Goal: Transaction & Acquisition: Purchase product/service

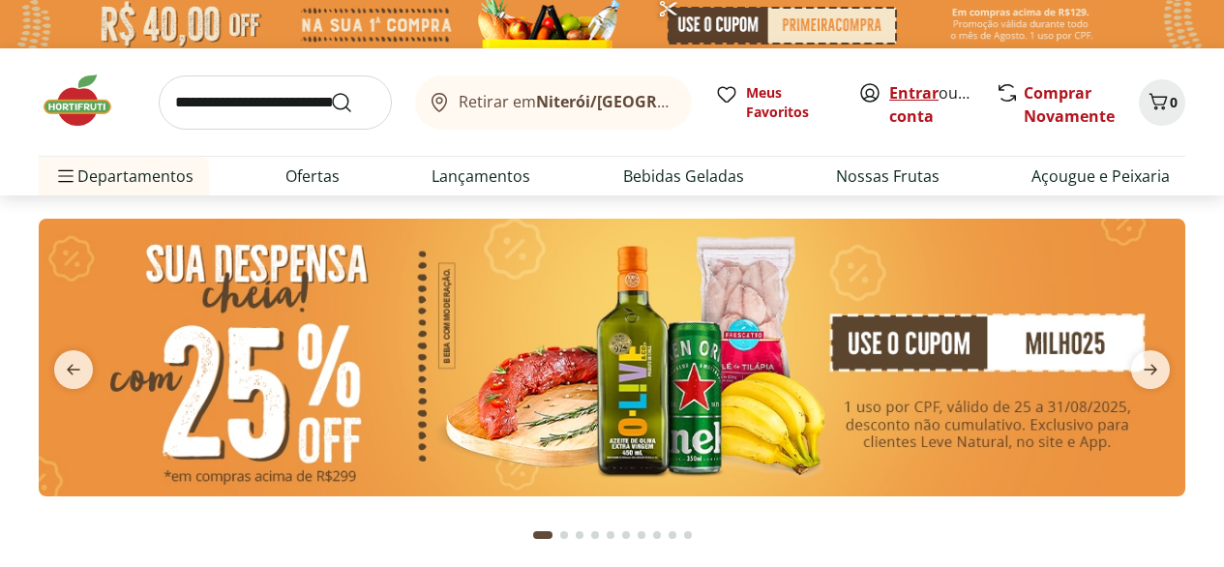
click at [889, 104] on link "Entrar" at bounding box center [913, 92] width 49 height 21
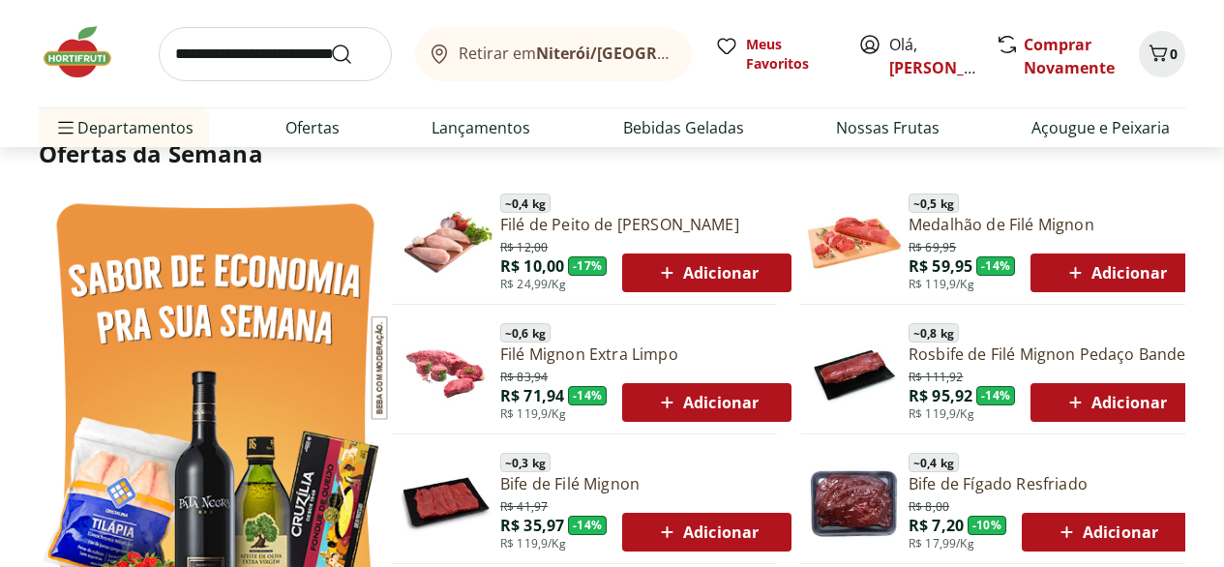
scroll to position [923, 0]
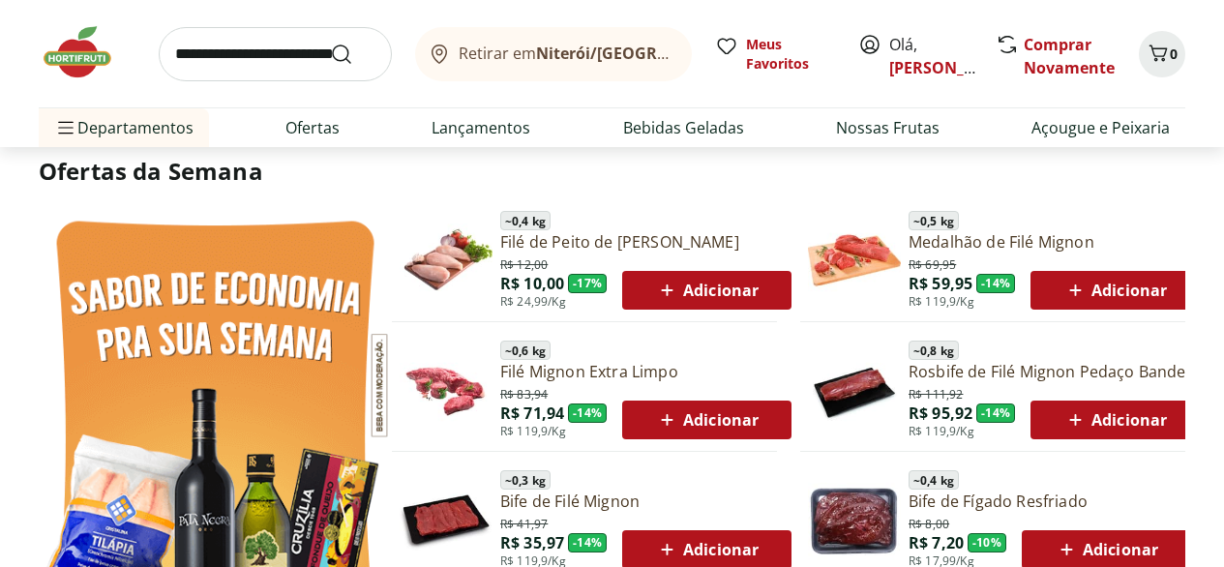
click at [733, 302] on span "Adicionar" at bounding box center [707, 290] width 104 height 23
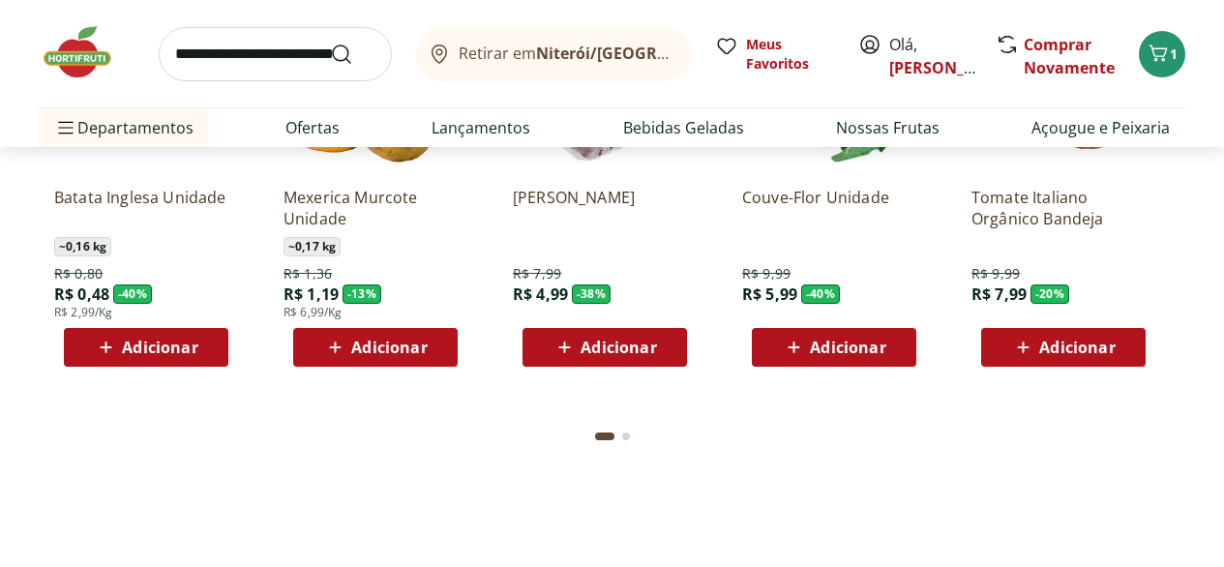
scroll to position [1738, 0]
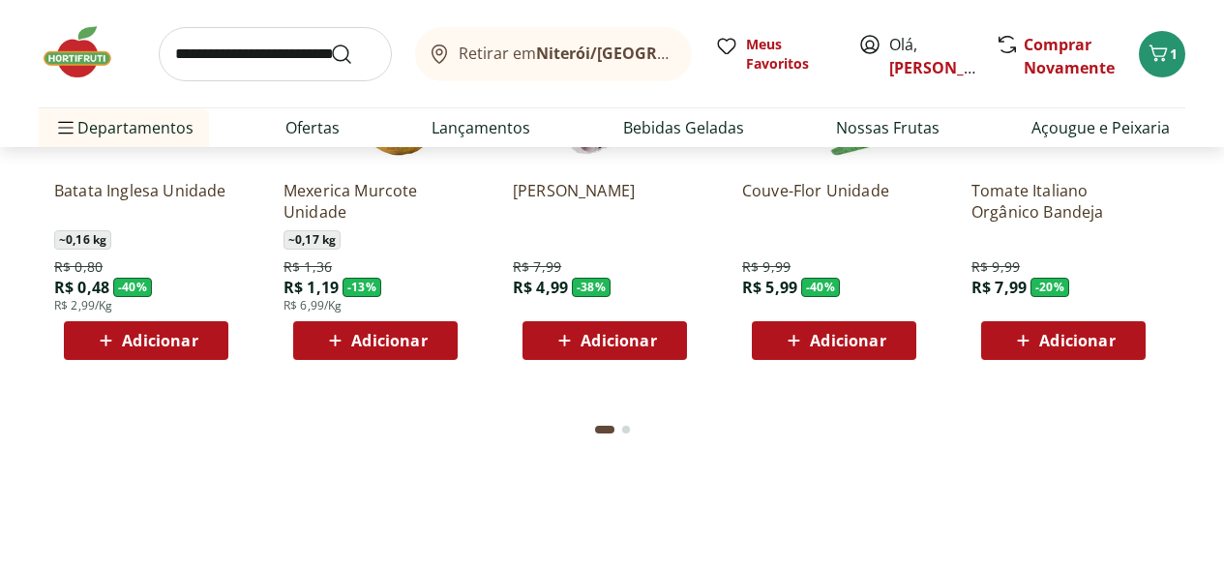
click at [163, 348] on span "Adicionar" at bounding box center [159, 340] width 75 height 15
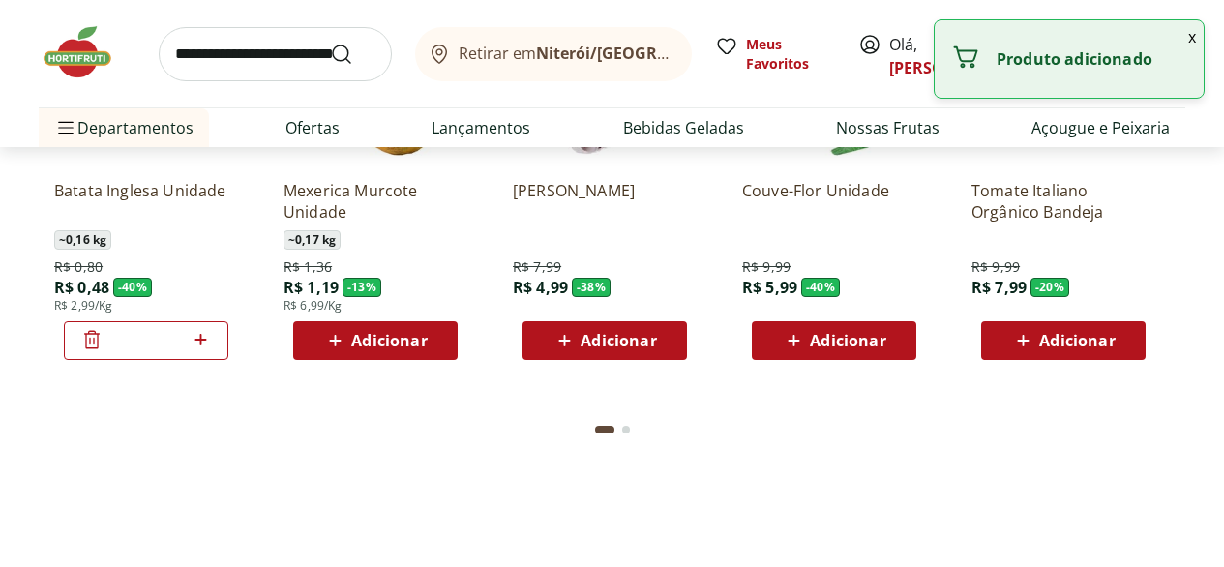
click at [207, 351] on icon at bounding box center [201, 339] width 24 height 23
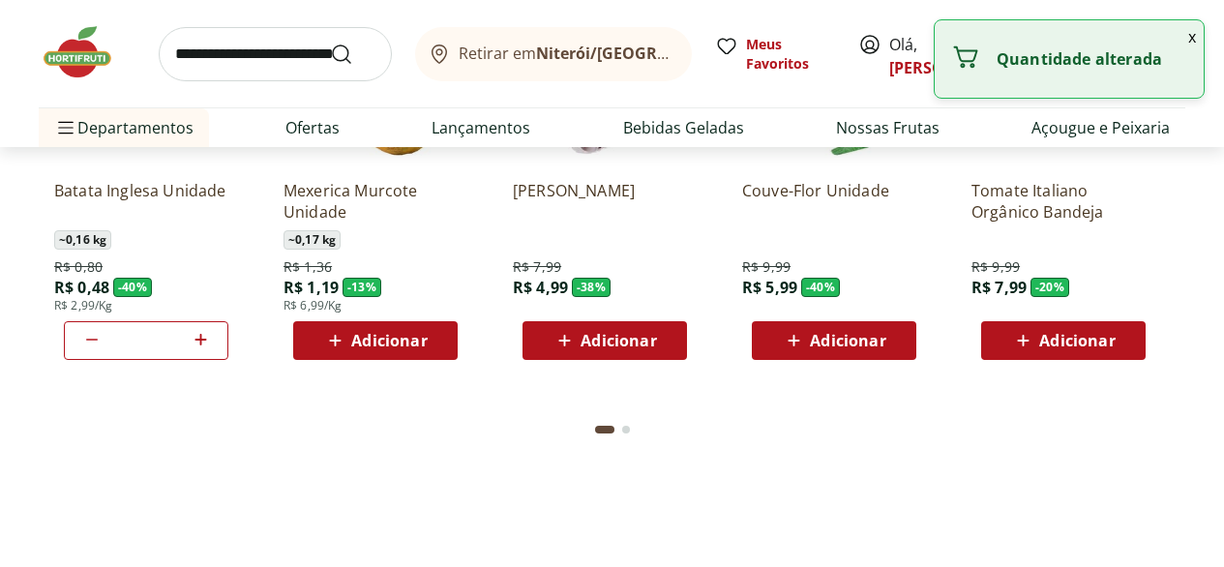
click at [209, 351] on icon at bounding box center [201, 339] width 24 height 23
type input "*"
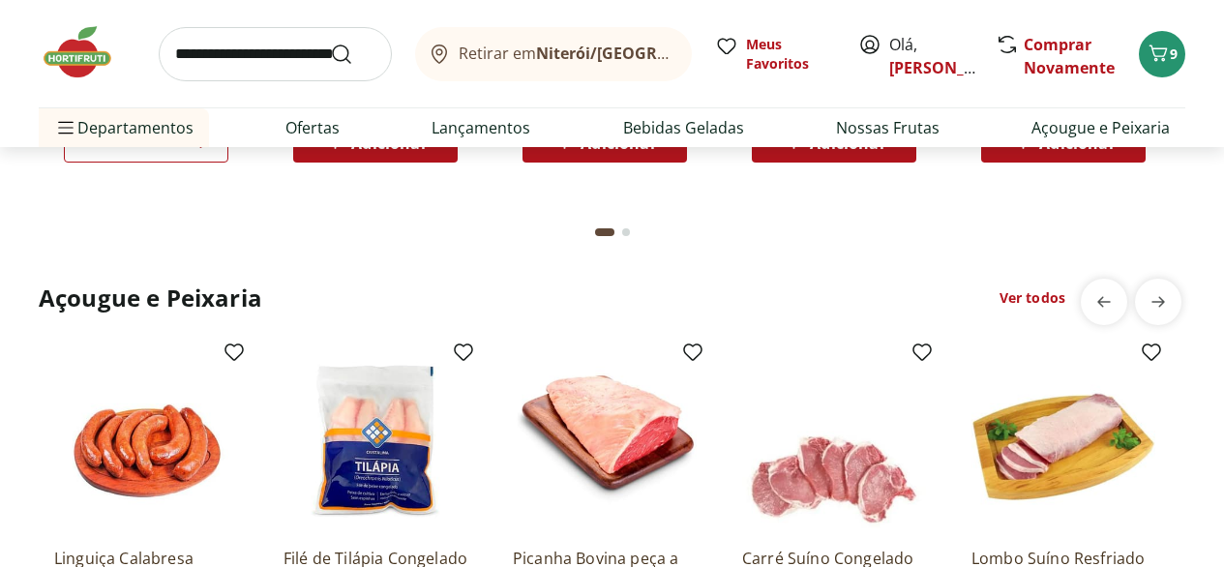
scroll to position [1937, 0]
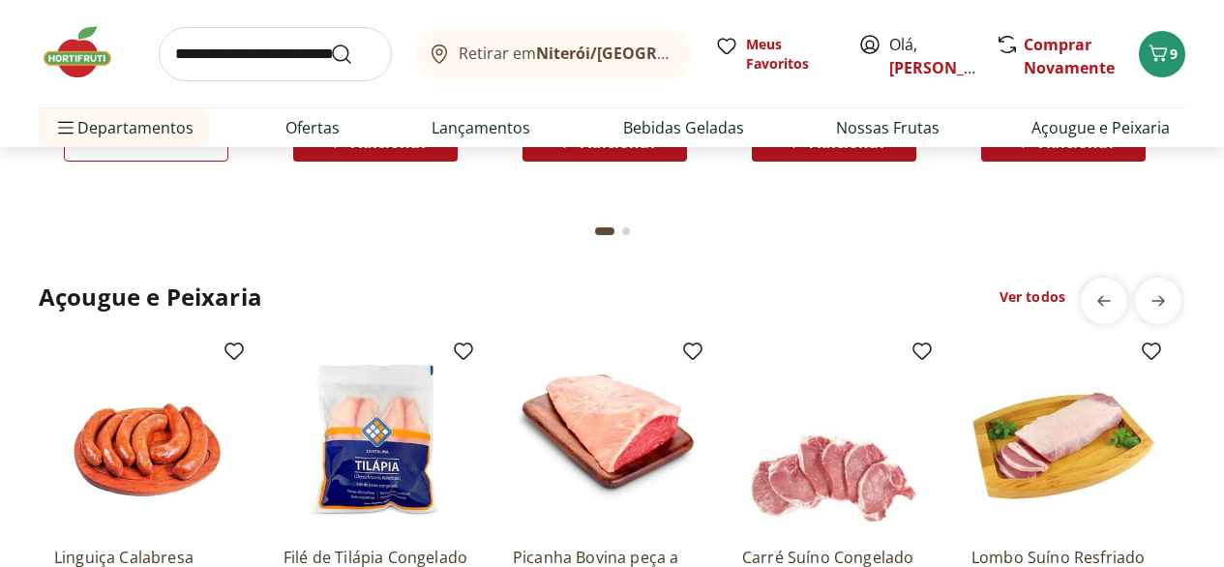
click at [628, 235] on div "Go to page 2 from fs-carousel" at bounding box center [626, 231] width 8 height 8
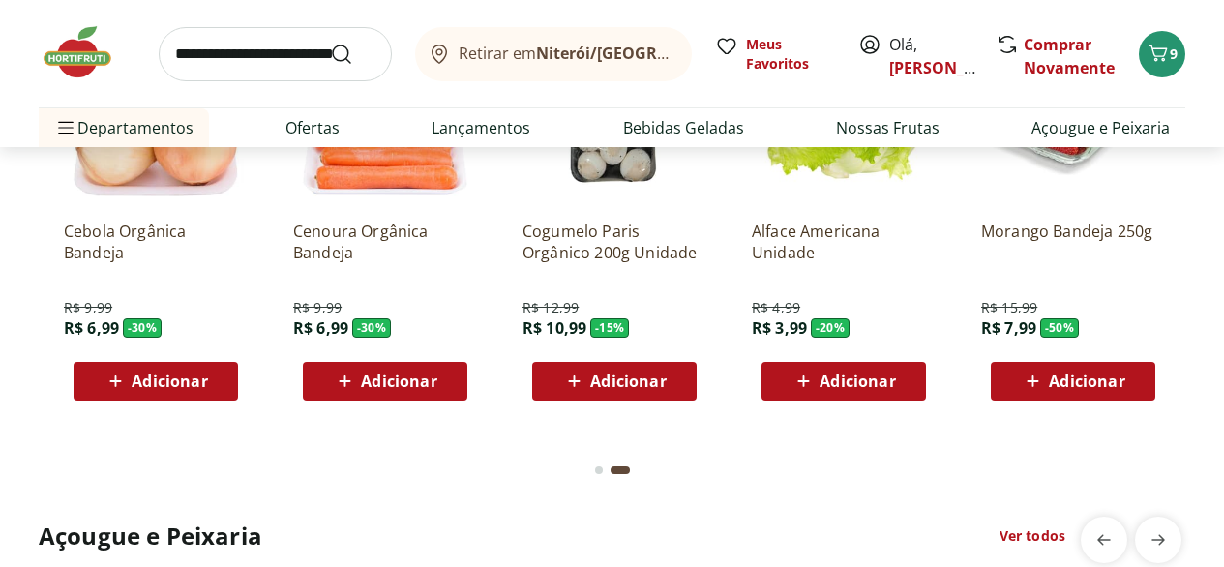
scroll to position [1697, 0]
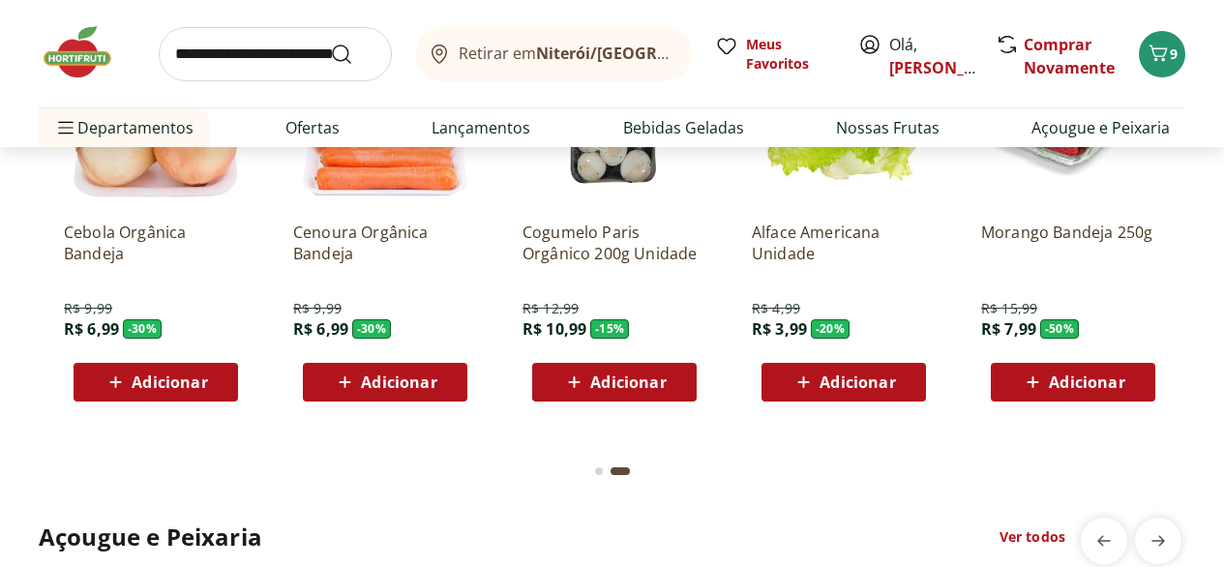
click at [1075, 390] on span "Adicionar" at bounding box center [1086, 382] width 75 height 15
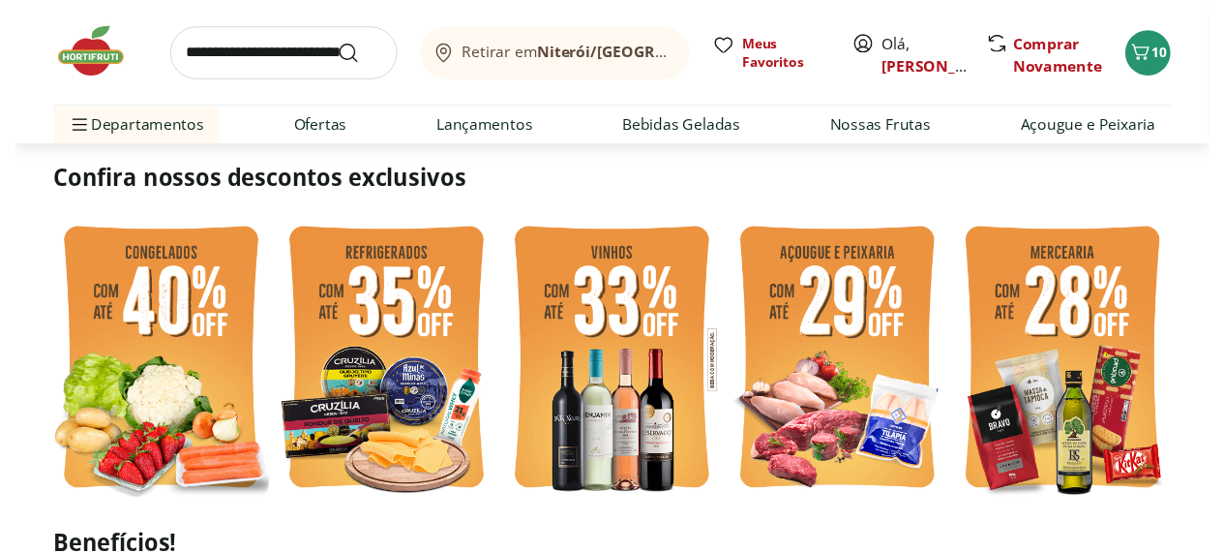
scroll to position [0, 0]
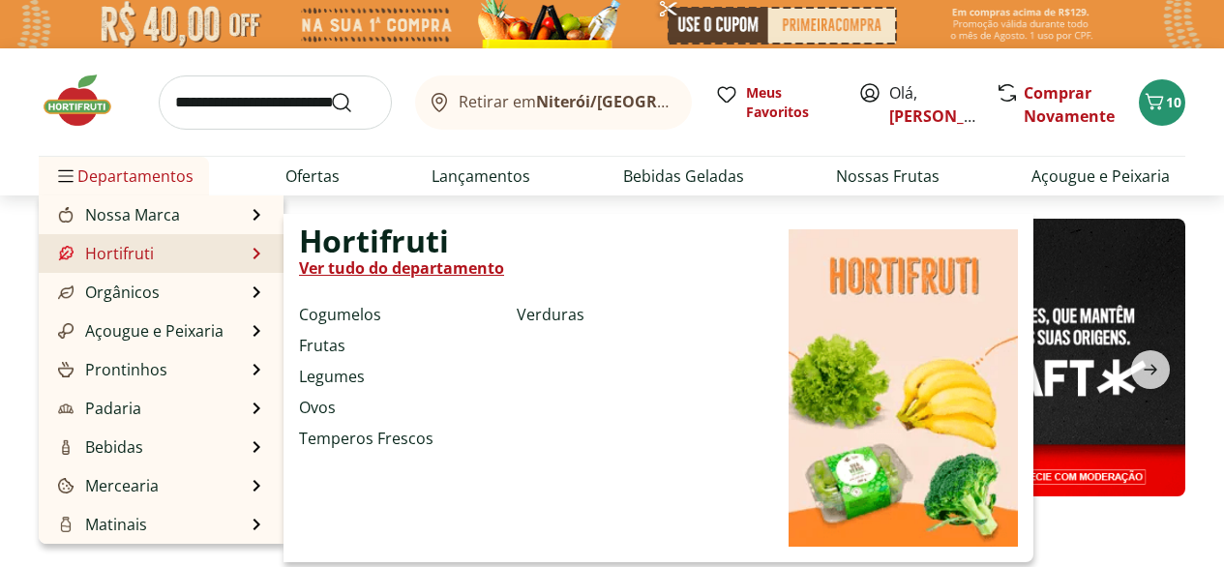
click at [136, 265] on link "Hortifruti" at bounding box center [104, 253] width 100 height 23
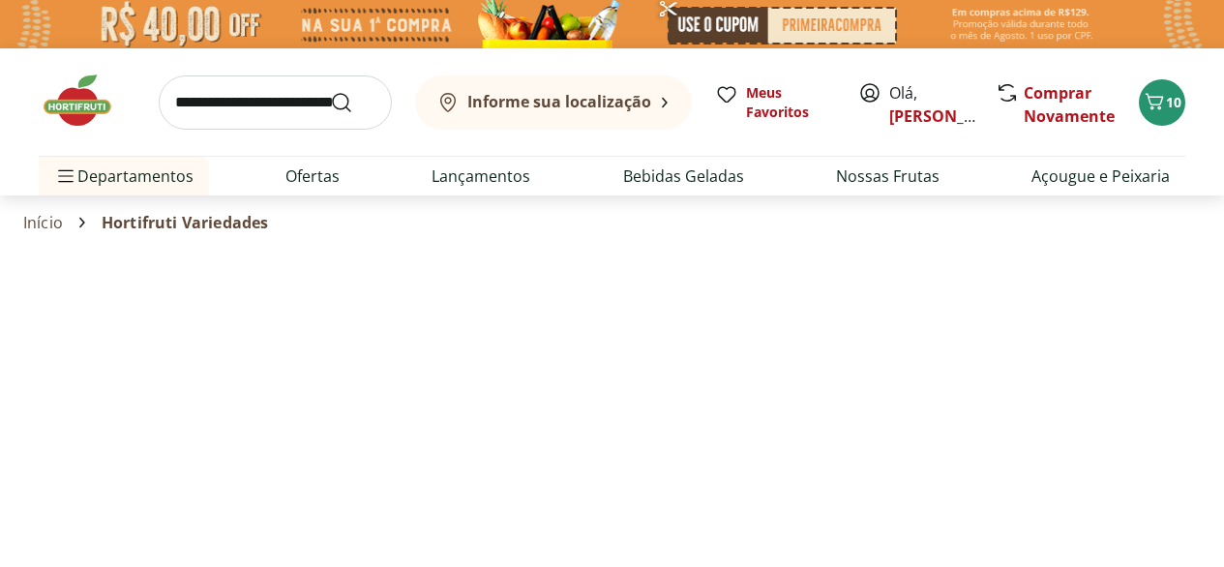
select select "**********"
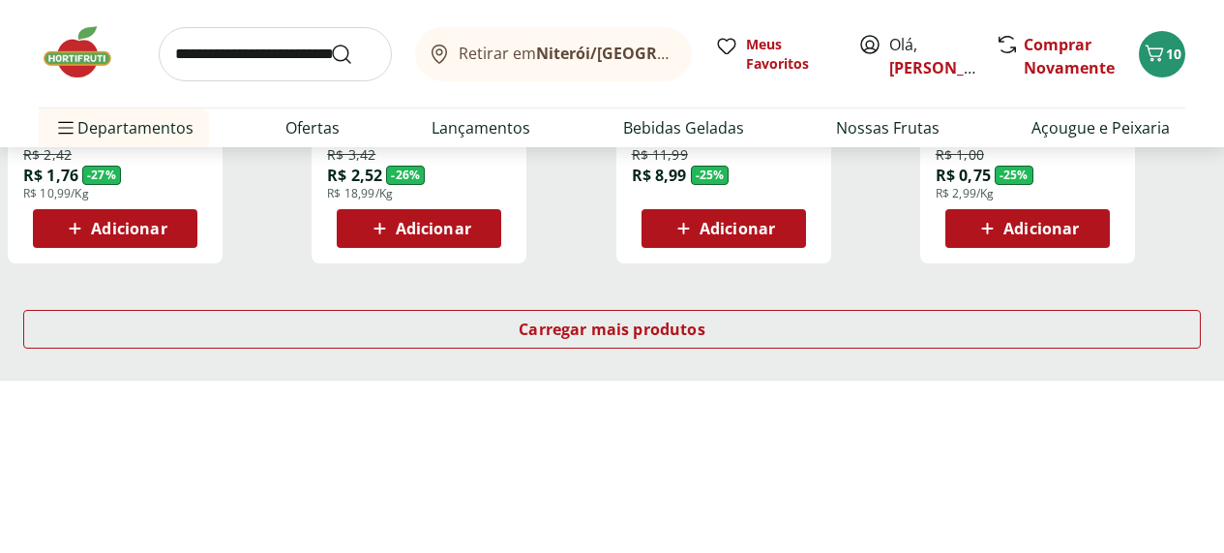
scroll to position [1399, 2]
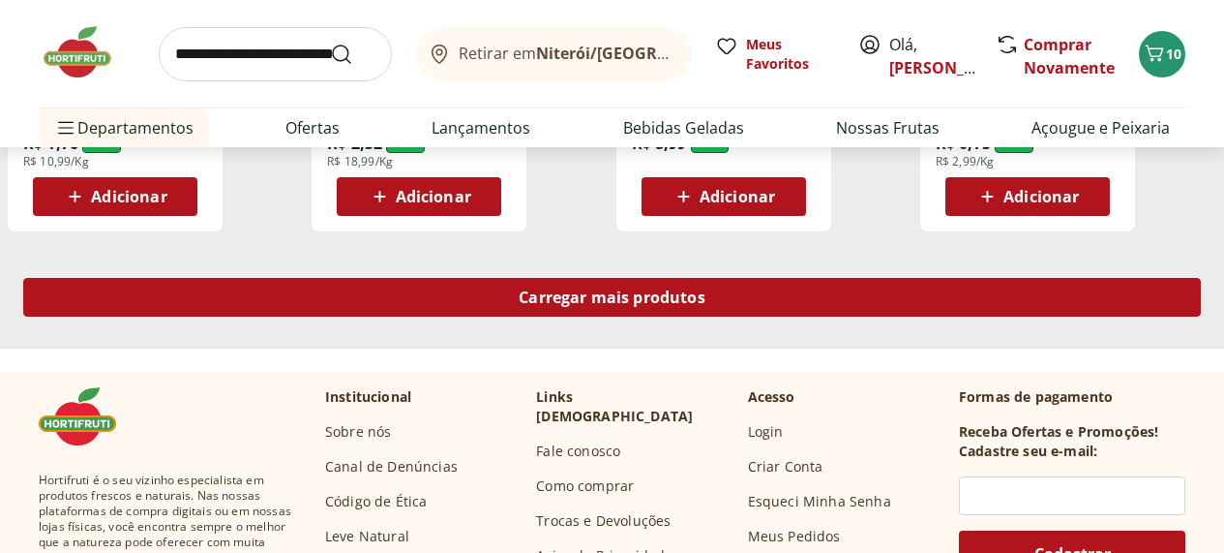
click at [706, 305] on span "Carregar mais produtos" at bounding box center [612, 296] width 187 height 15
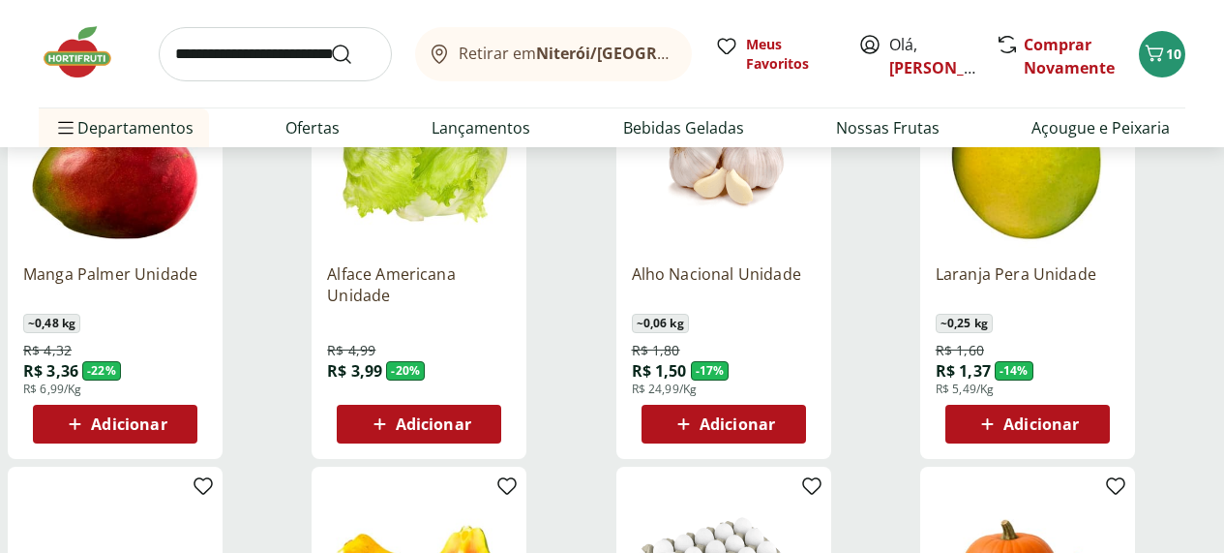
scroll to position [1598, 1]
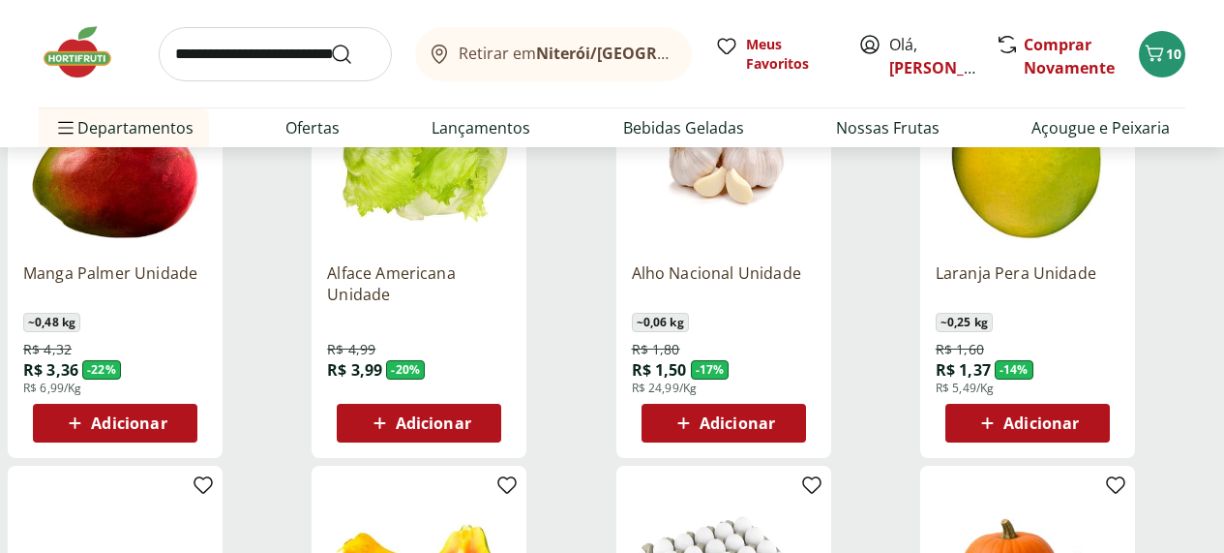
click at [166, 431] on span "Adicionar" at bounding box center [128, 422] width 75 height 15
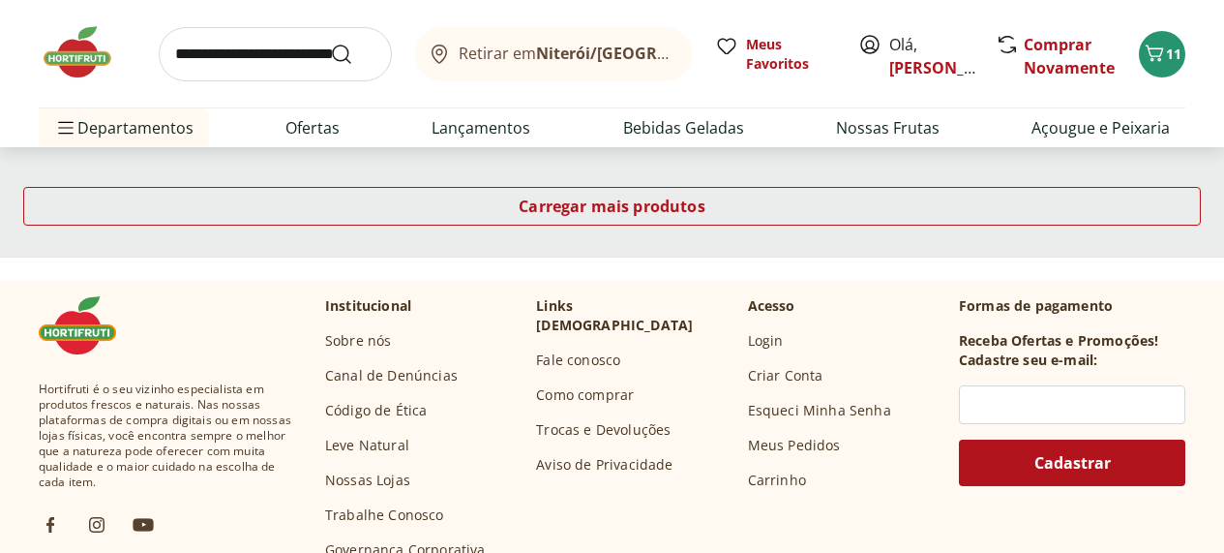
scroll to position [2759, 3]
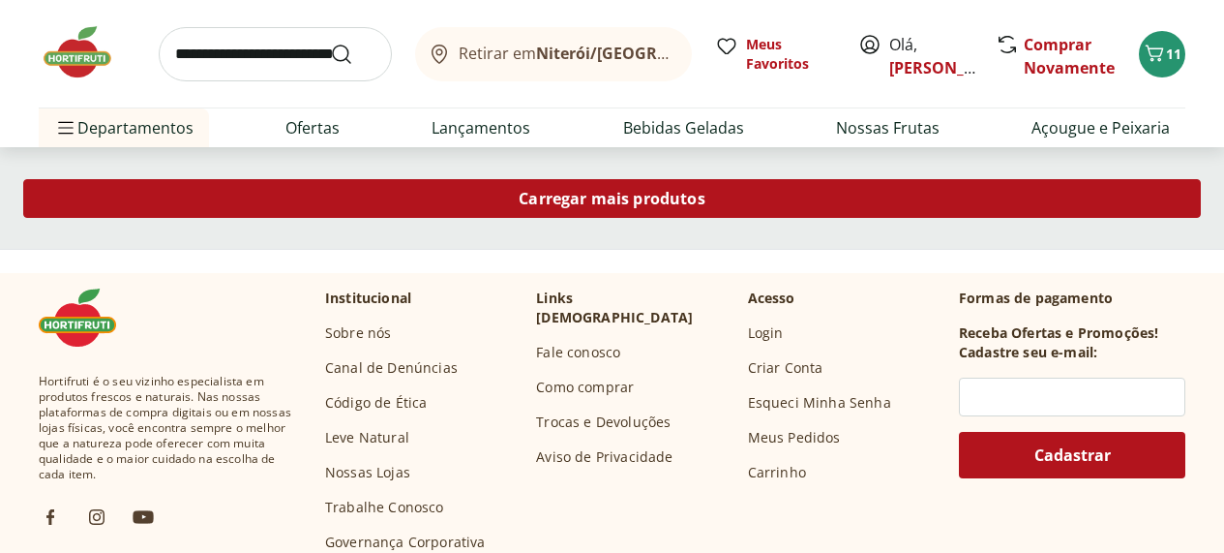
click at [706, 206] on span "Carregar mais produtos" at bounding box center [612, 198] width 187 height 15
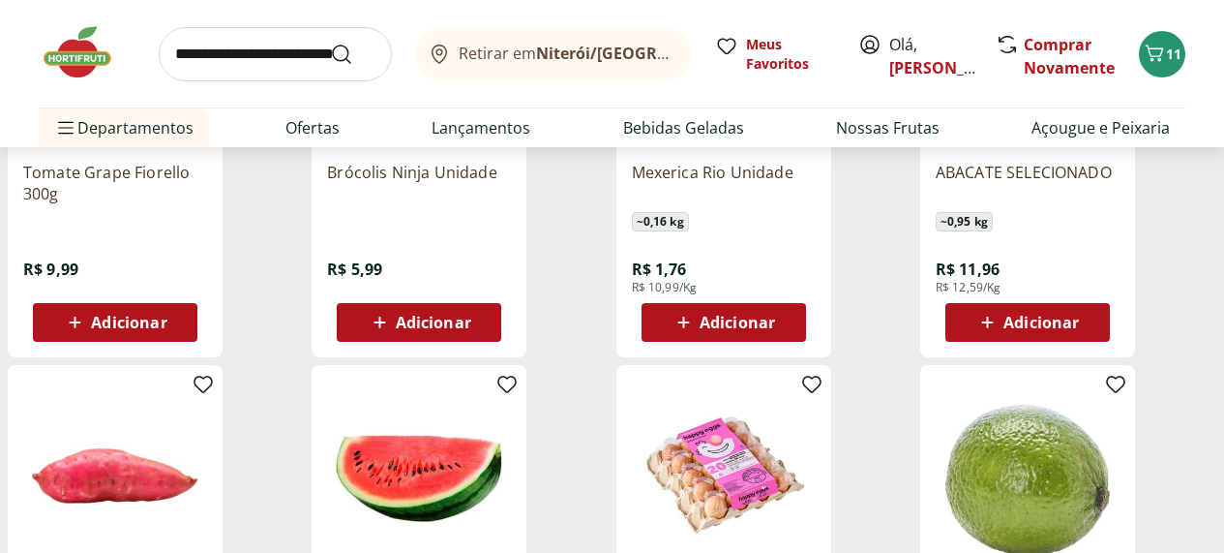
scroll to position [3377, 3]
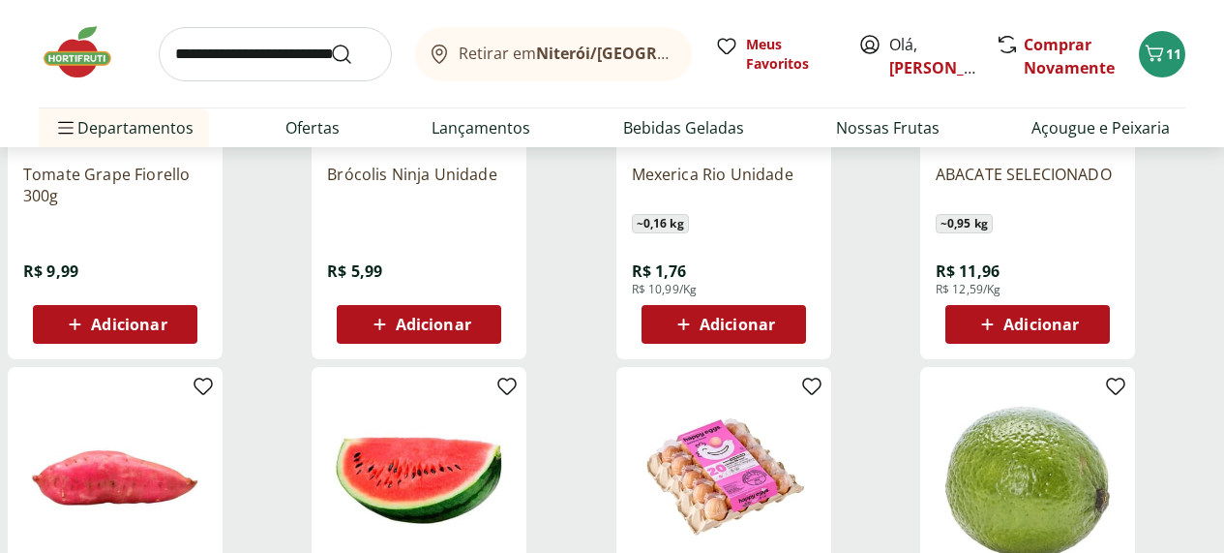
click at [471, 332] on span "Adicionar" at bounding box center [433, 323] width 75 height 15
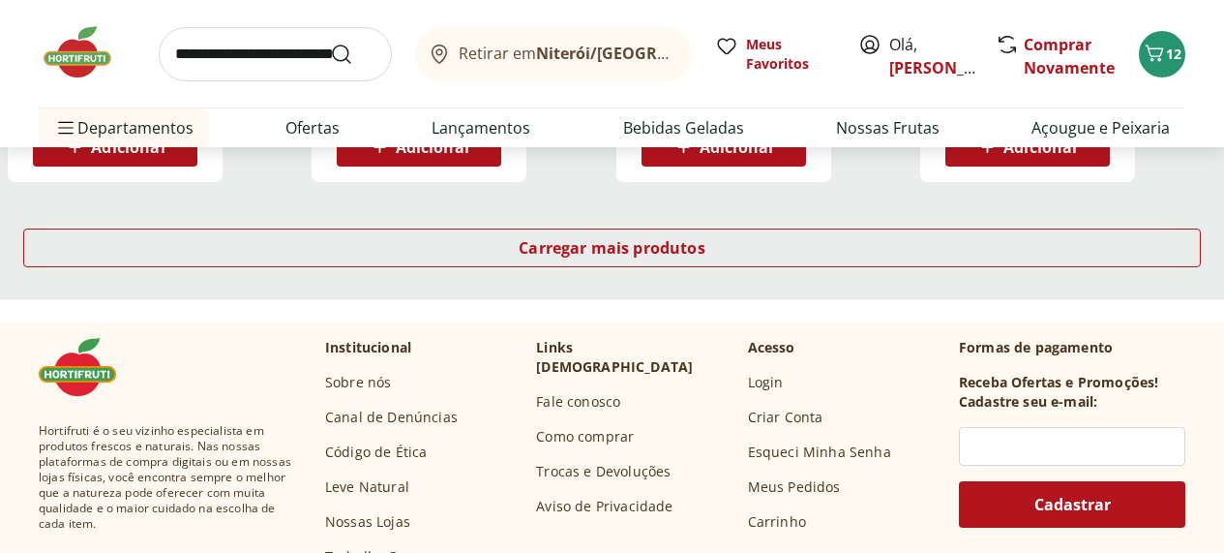
scroll to position [3981, 4]
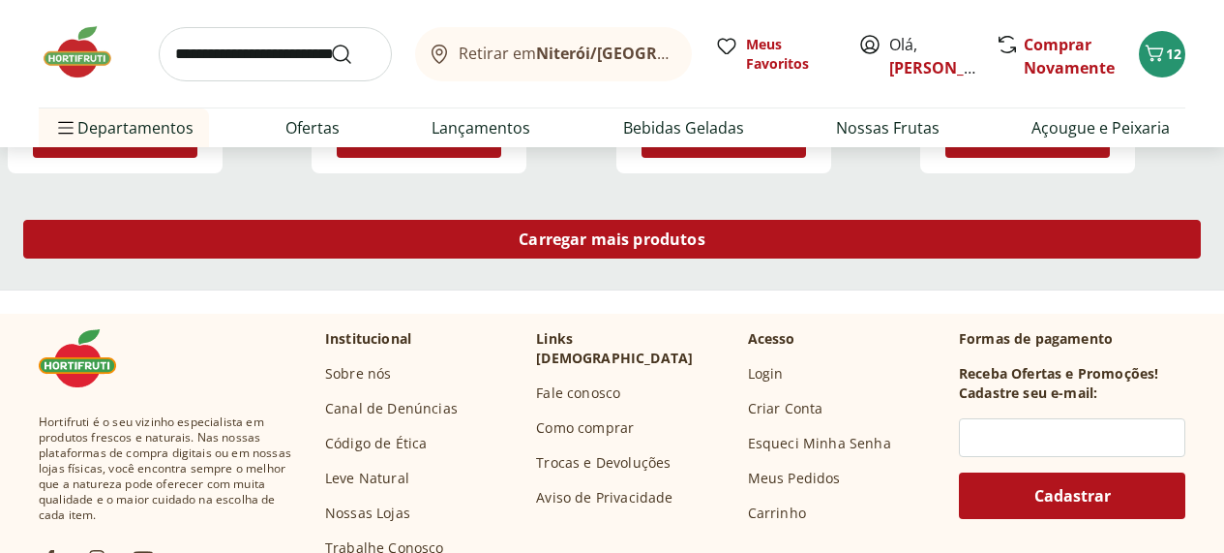
click at [706, 247] on span "Carregar mais produtos" at bounding box center [612, 238] width 187 height 15
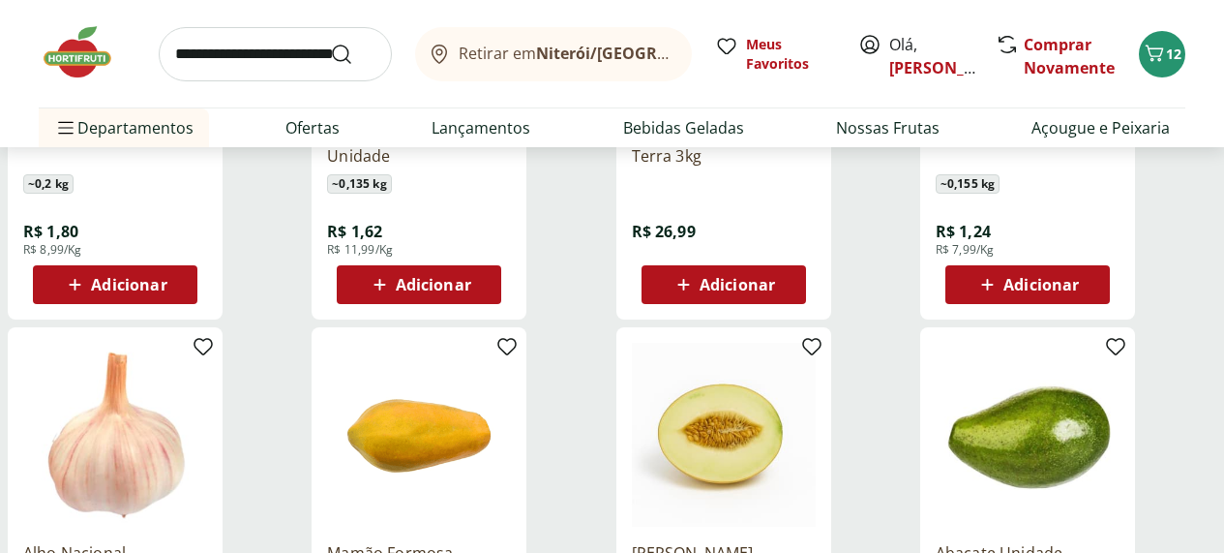
scroll to position [4261, 6]
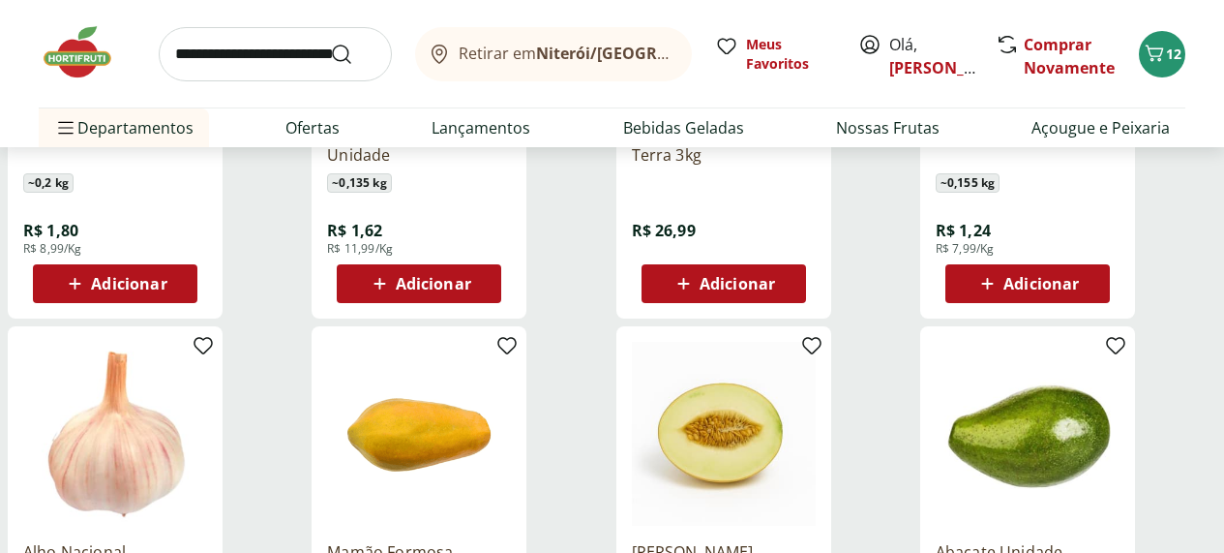
click at [471, 291] on span "Adicionar" at bounding box center [433, 283] width 75 height 15
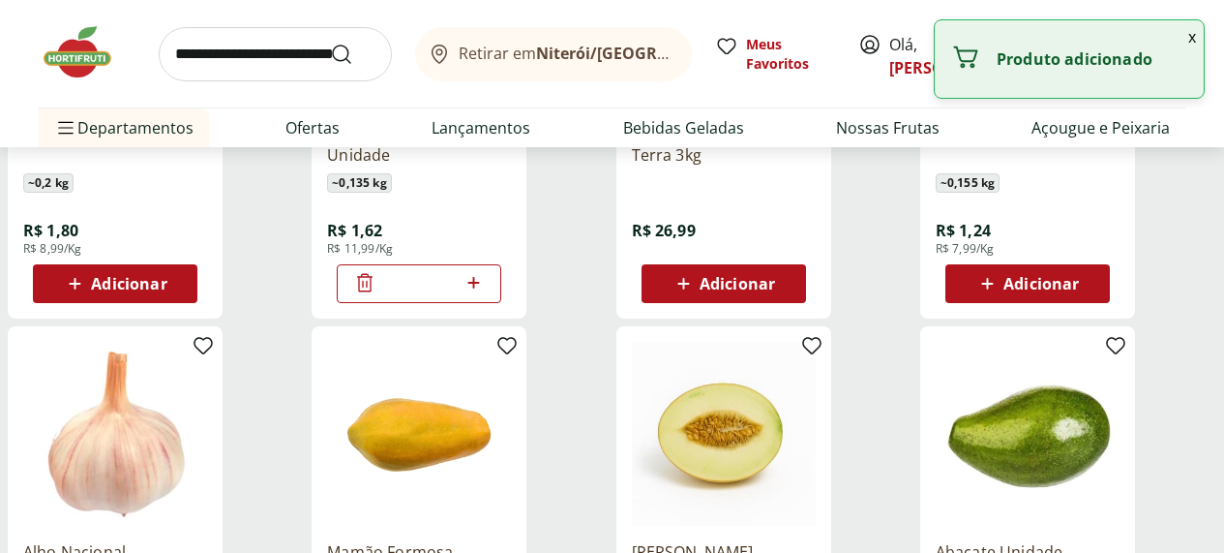
click at [479, 288] on icon at bounding box center [473, 283] width 12 height 12
type input "*"
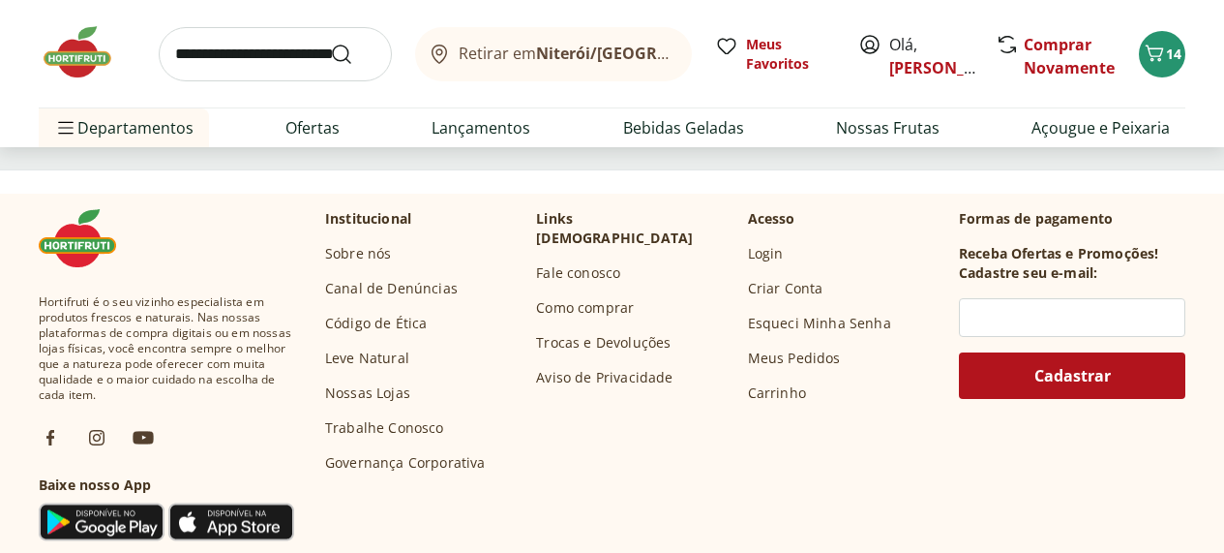
scroll to position [5396, 9]
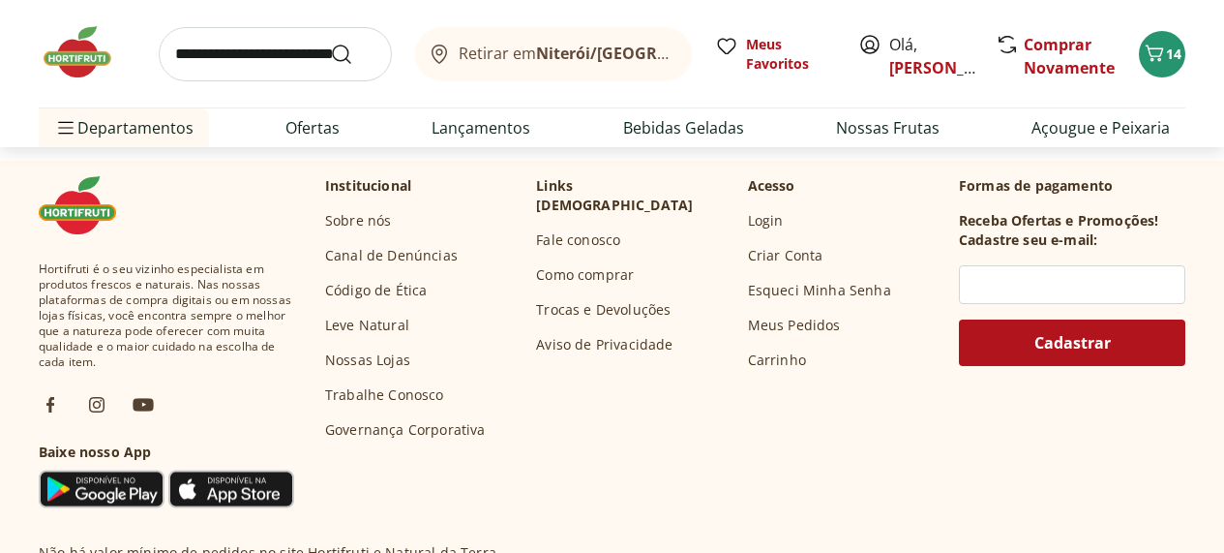
click at [706, 94] on span "Carregar mais produtos" at bounding box center [612, 85] width 187 height 15
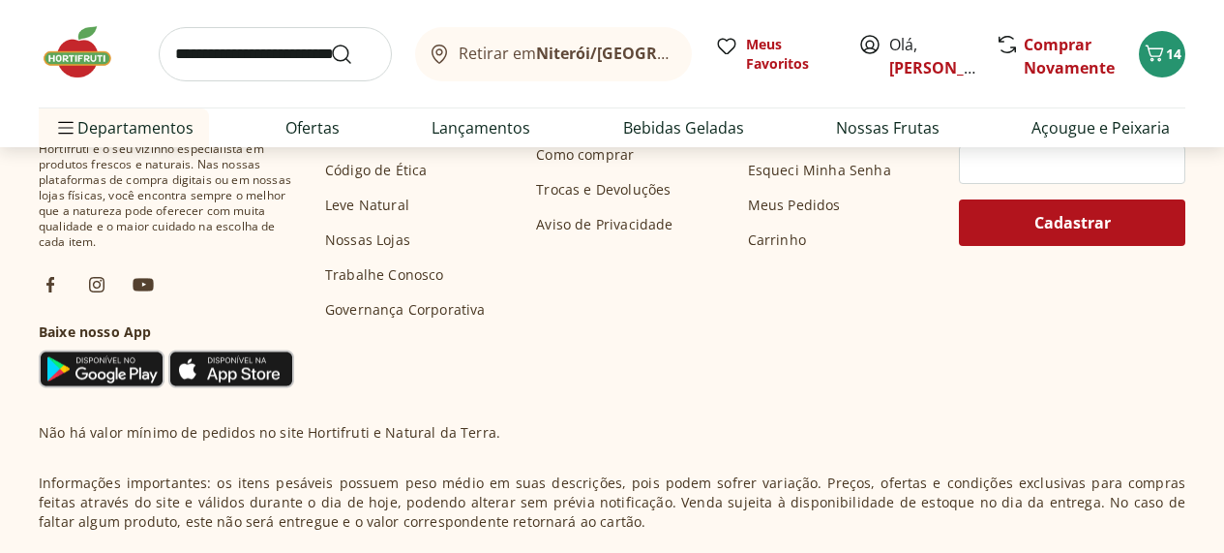
scroll to position [6783, 10]
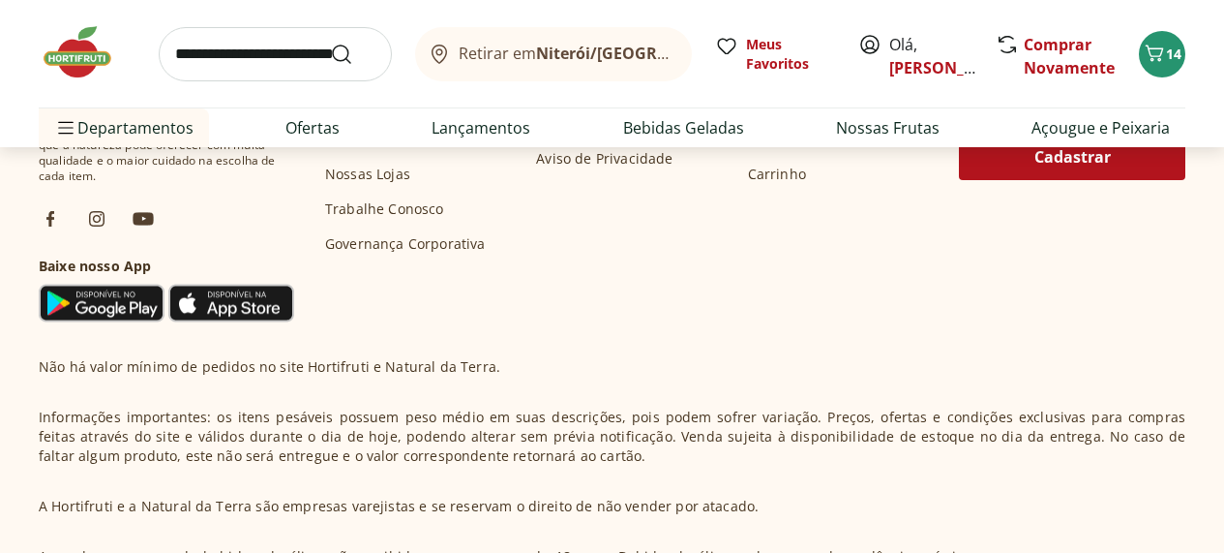
scroll to position [8111, 10]
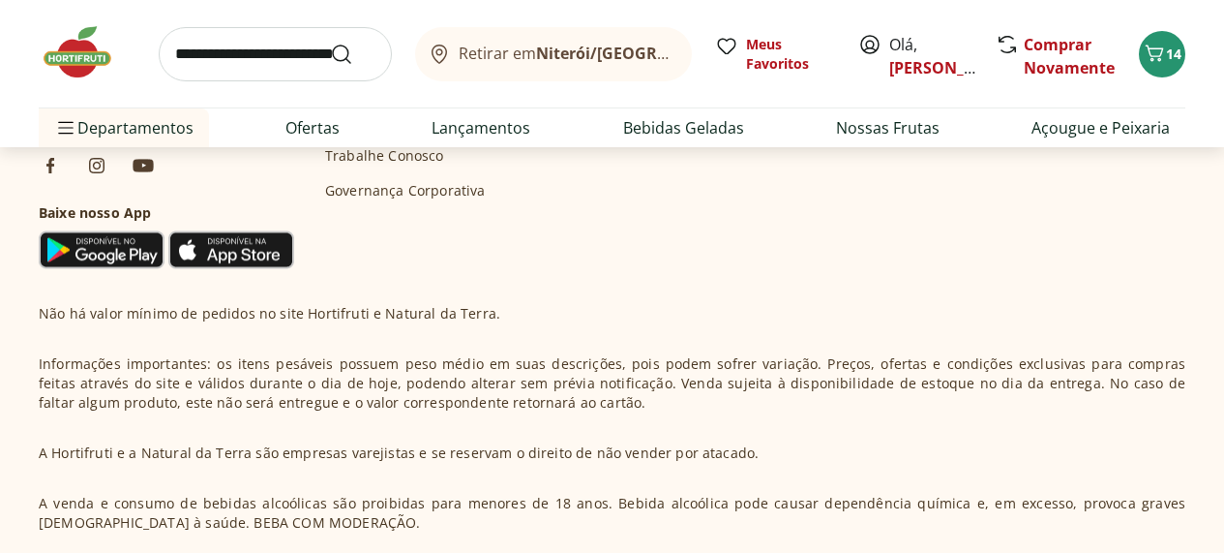
scroll to position [9434, 8]
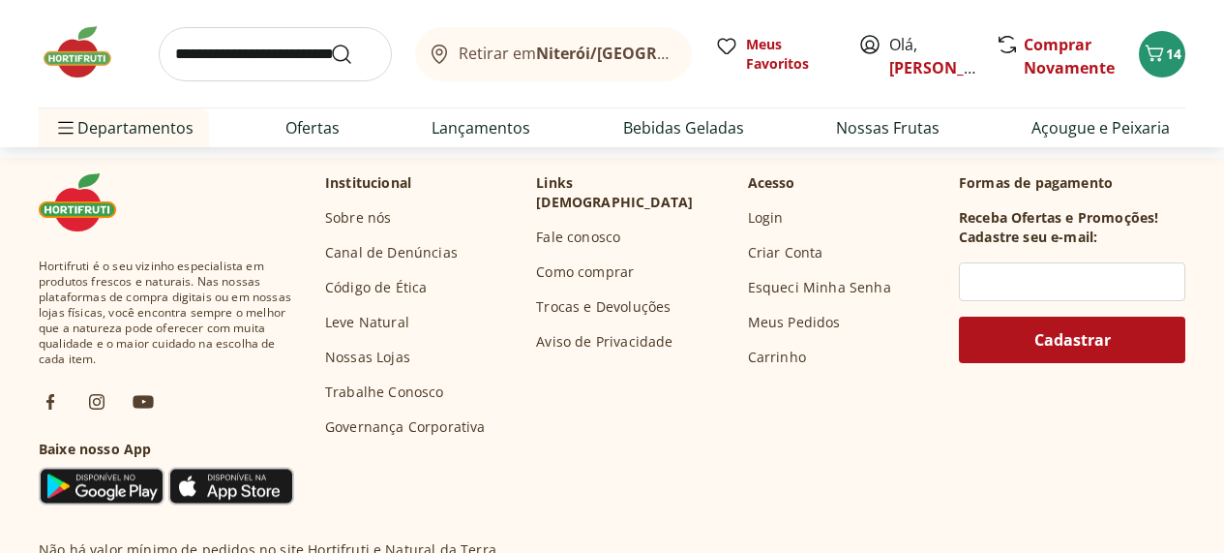
scroll to position [10448, 6]
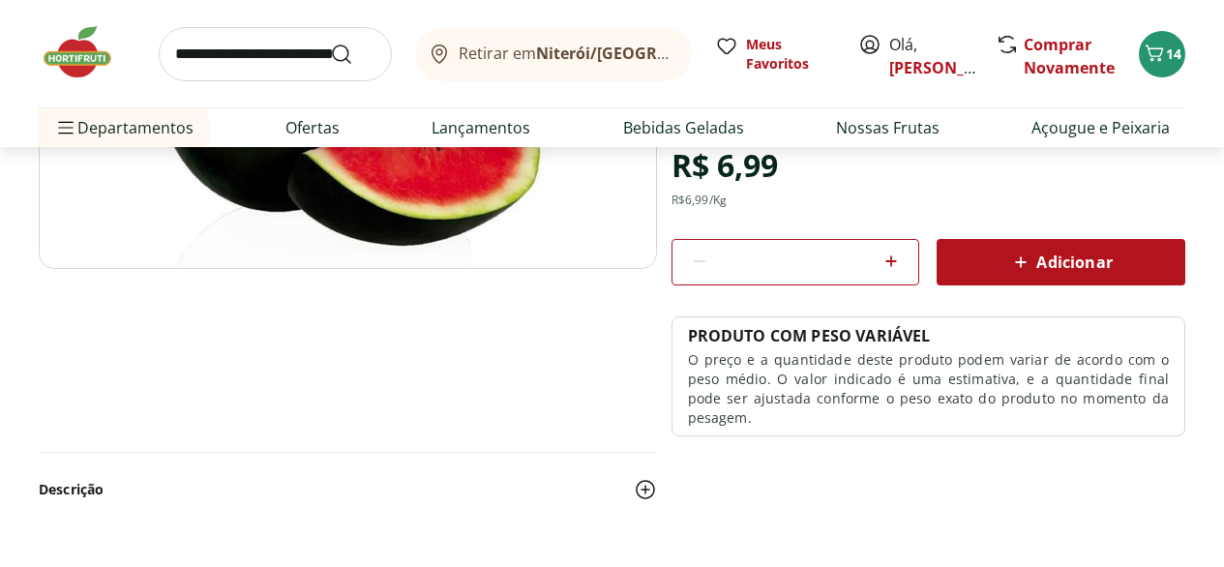
scroll to position [415, 0]
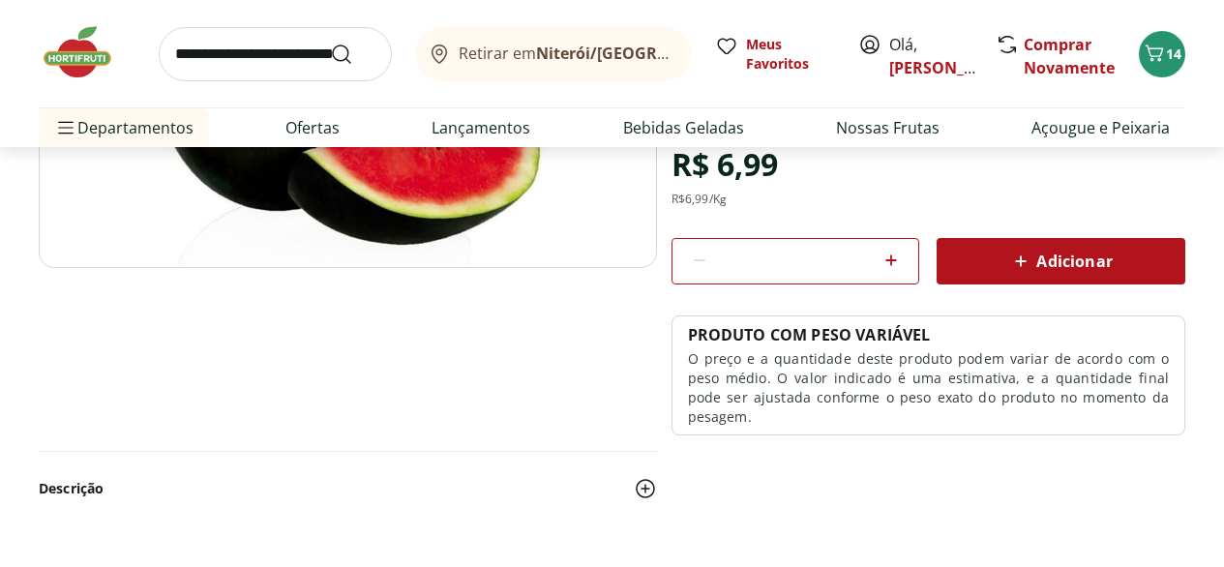
click at [1067, 273] on span "Adicionar" at bounding box center [1060, 261] width 103 height 23
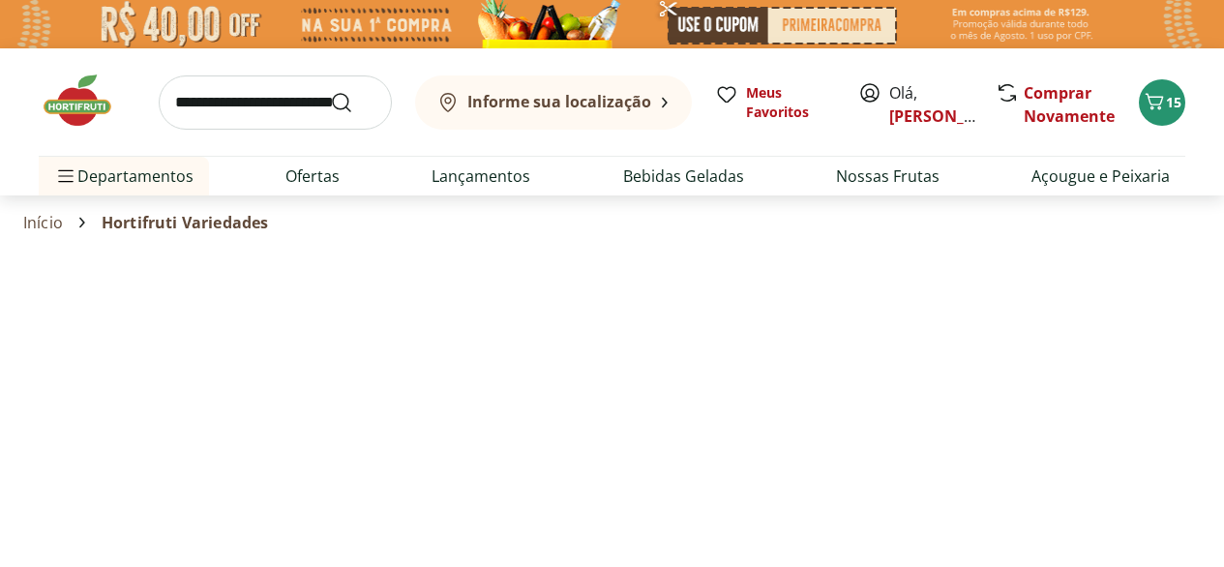
select select "**********"
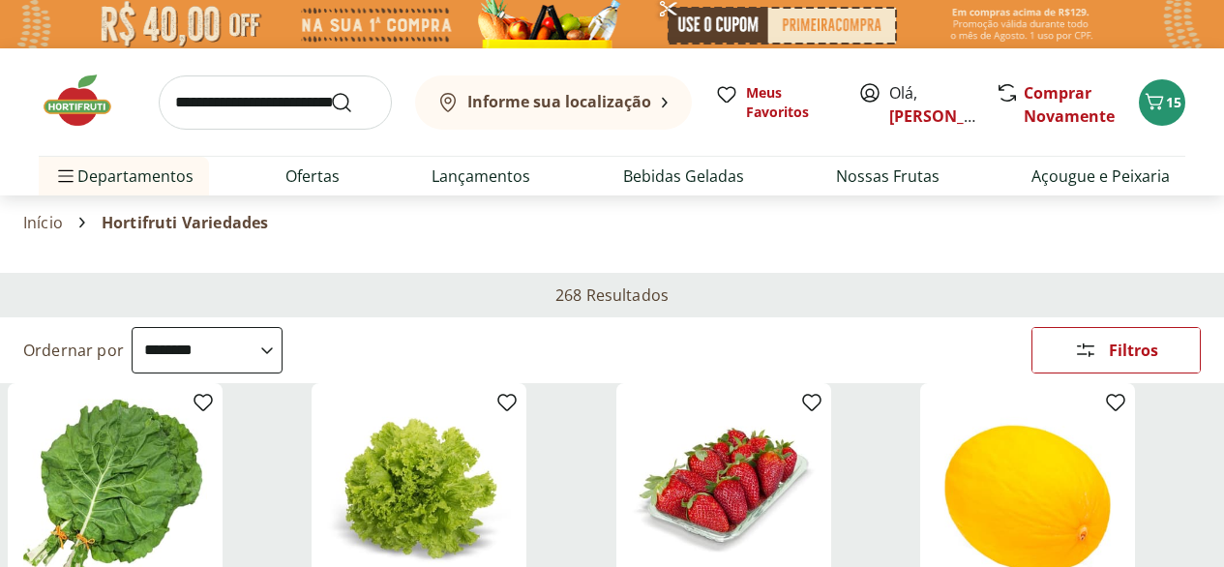
type input "*"
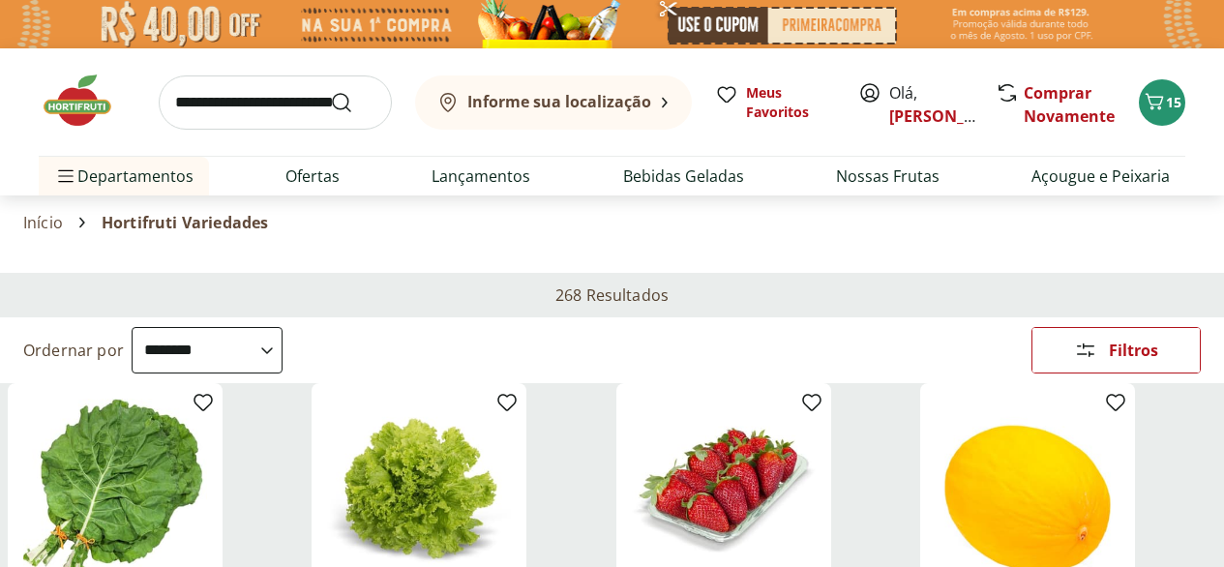
type input "*"
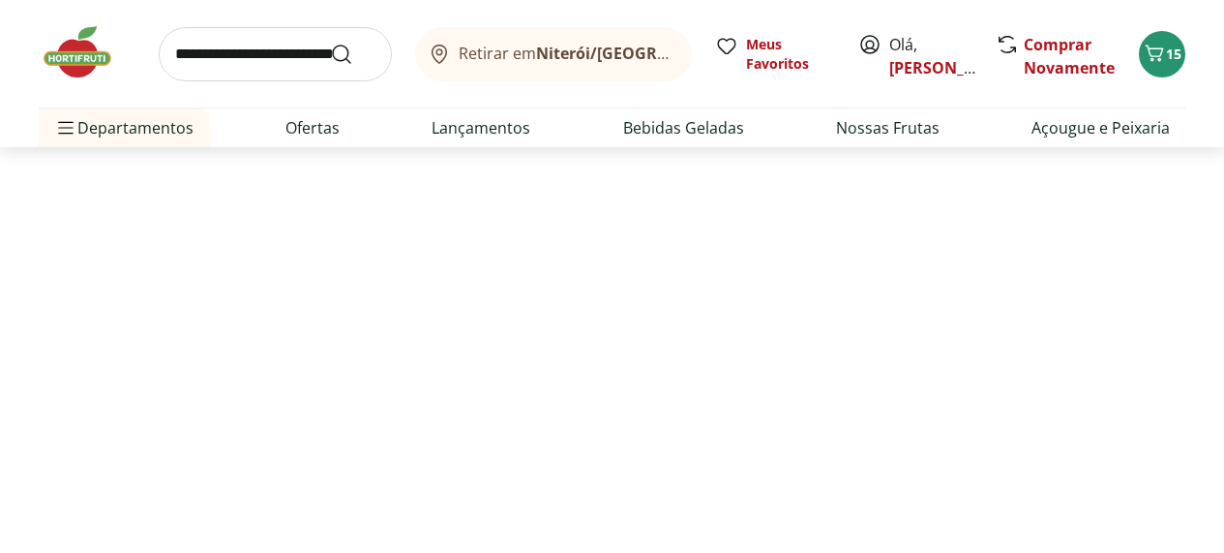
scroll to position [10707, 0]
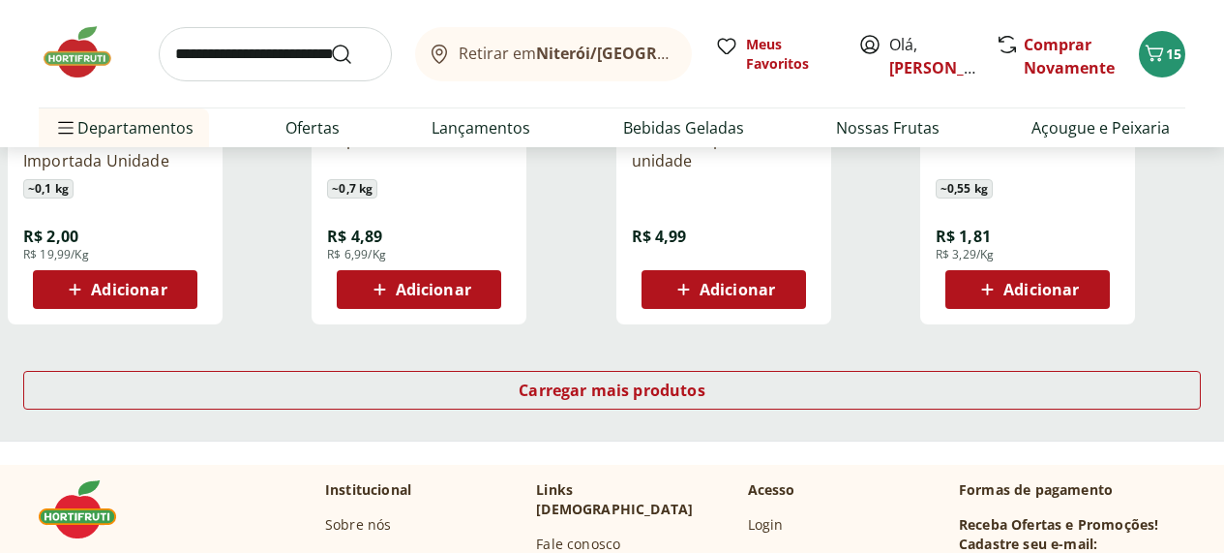
scroll to position [11404, 8]
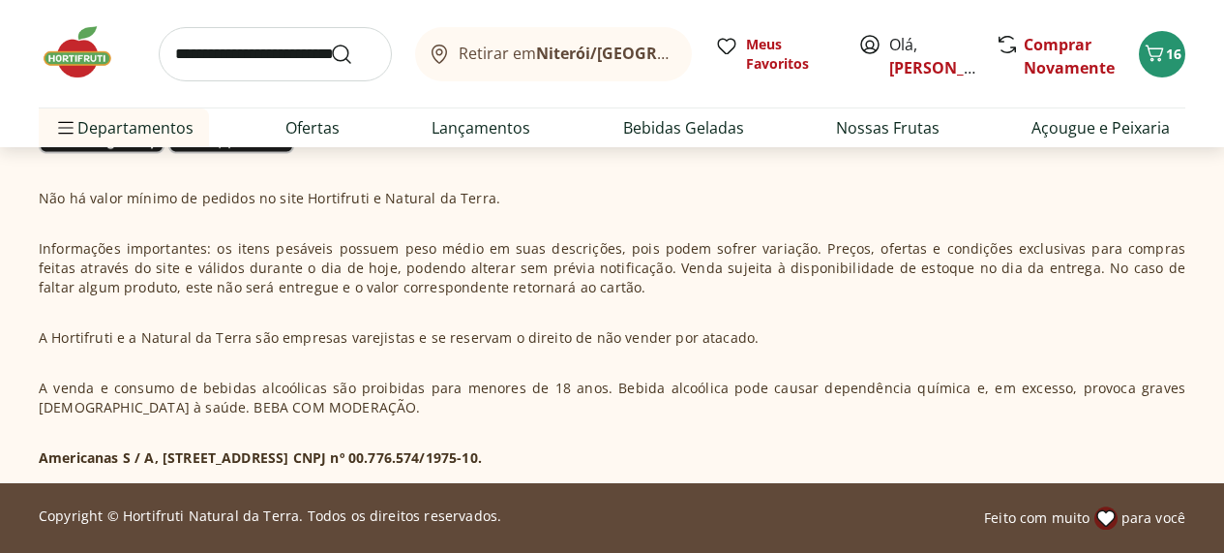
scroll to position [12070, 8]
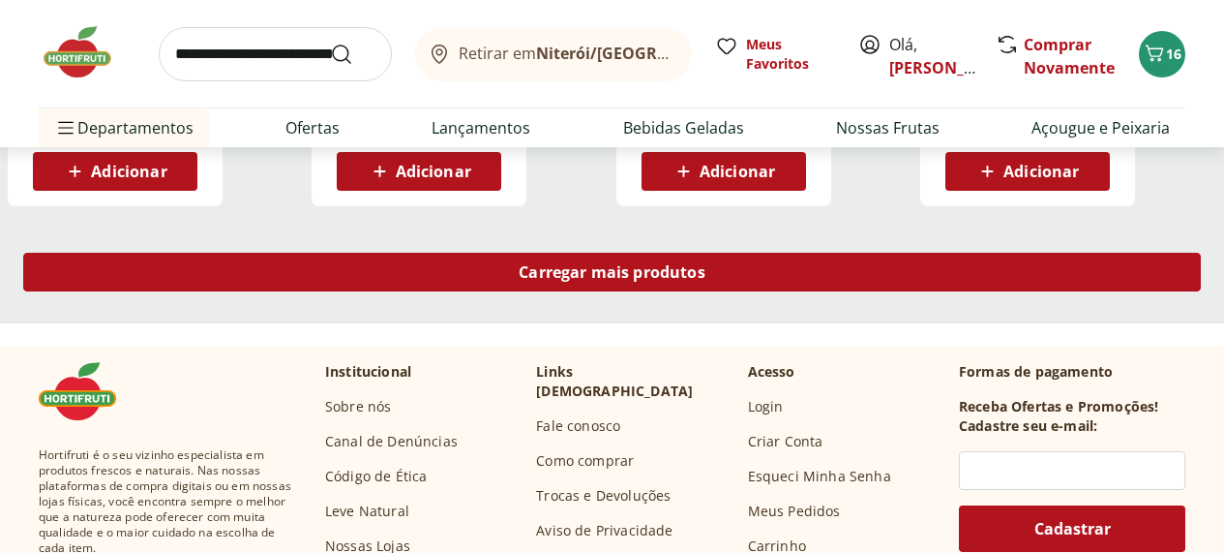
scroll to position [12784, 4]
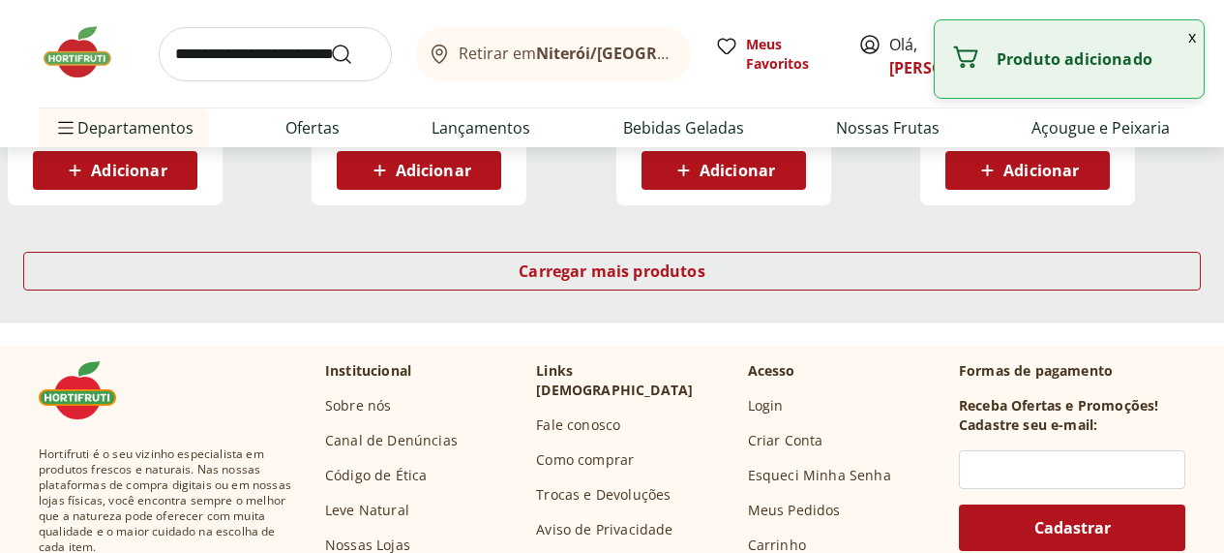
type input "*"
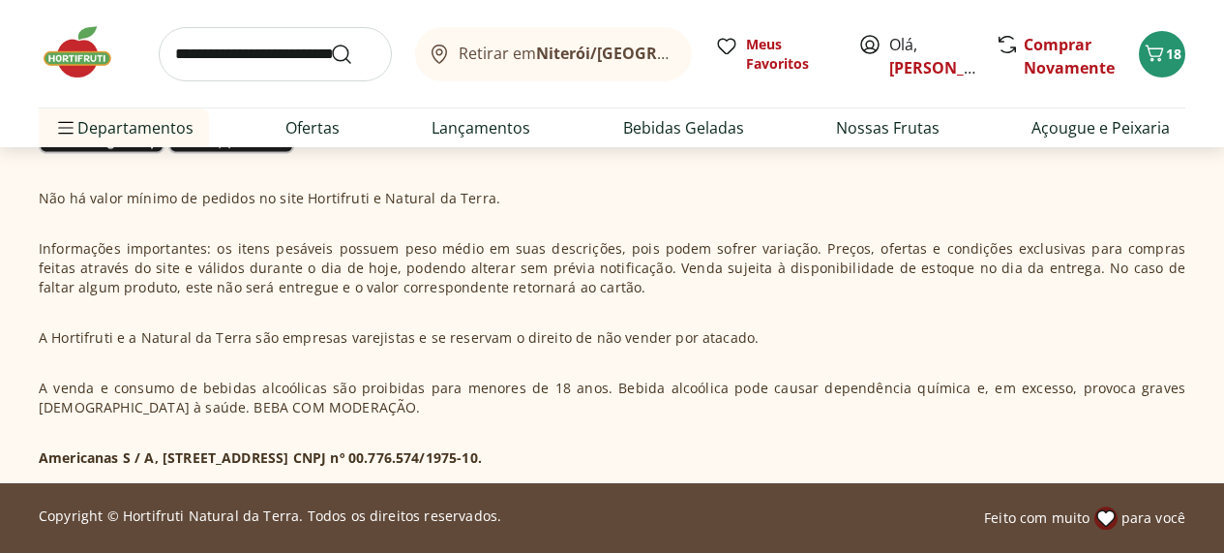
scroll to position [13440, 4]
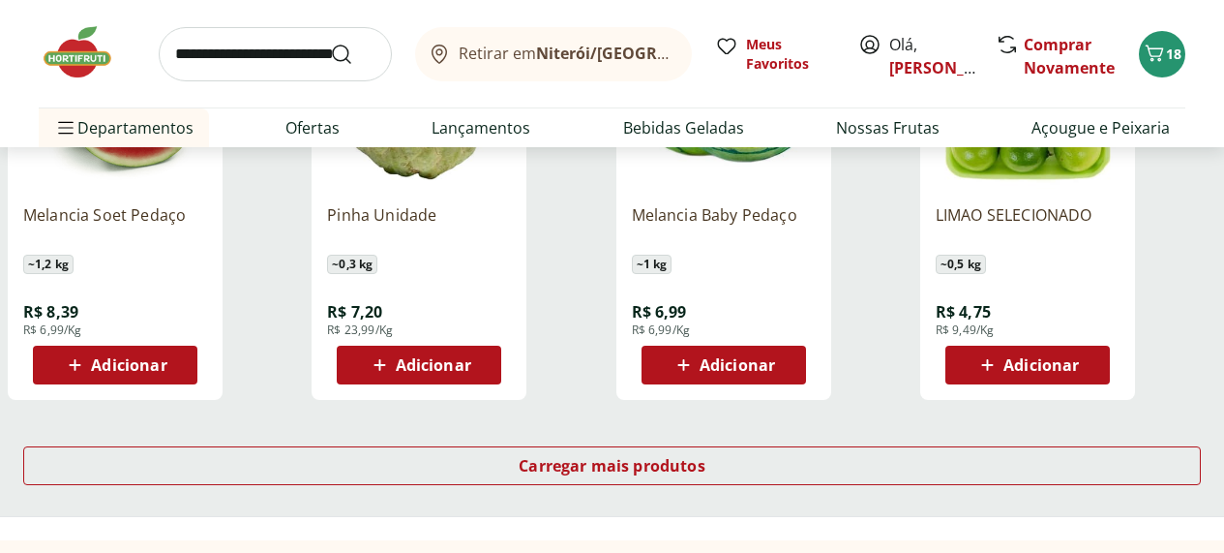
scroll to position [17644, 1]
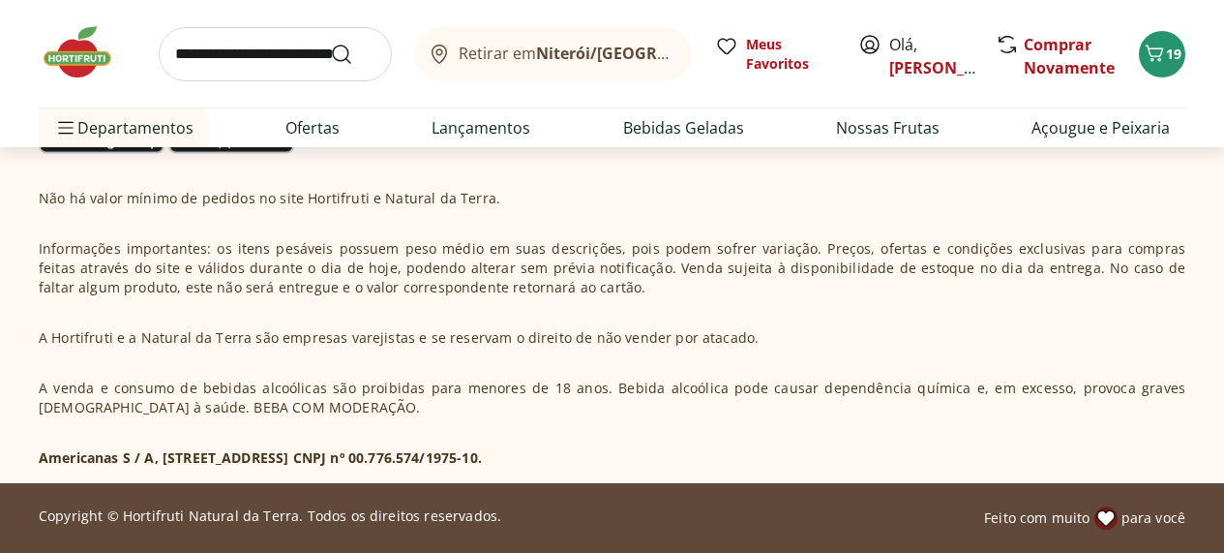
scroll to position [18776, 1]
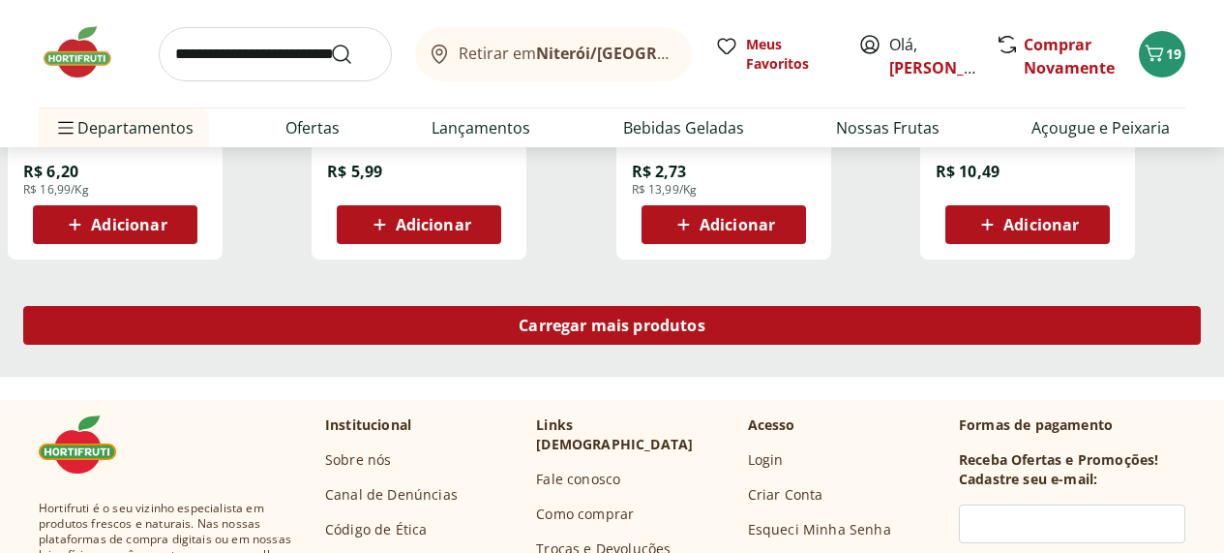
scroll to position [21564, 3]
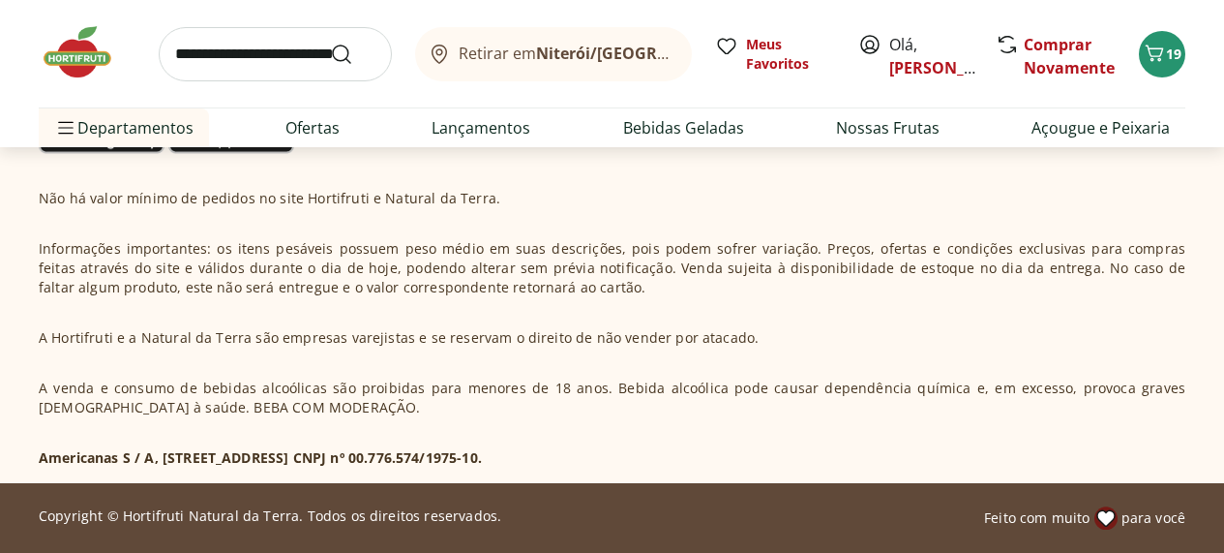
scroll to position [25470, 4]
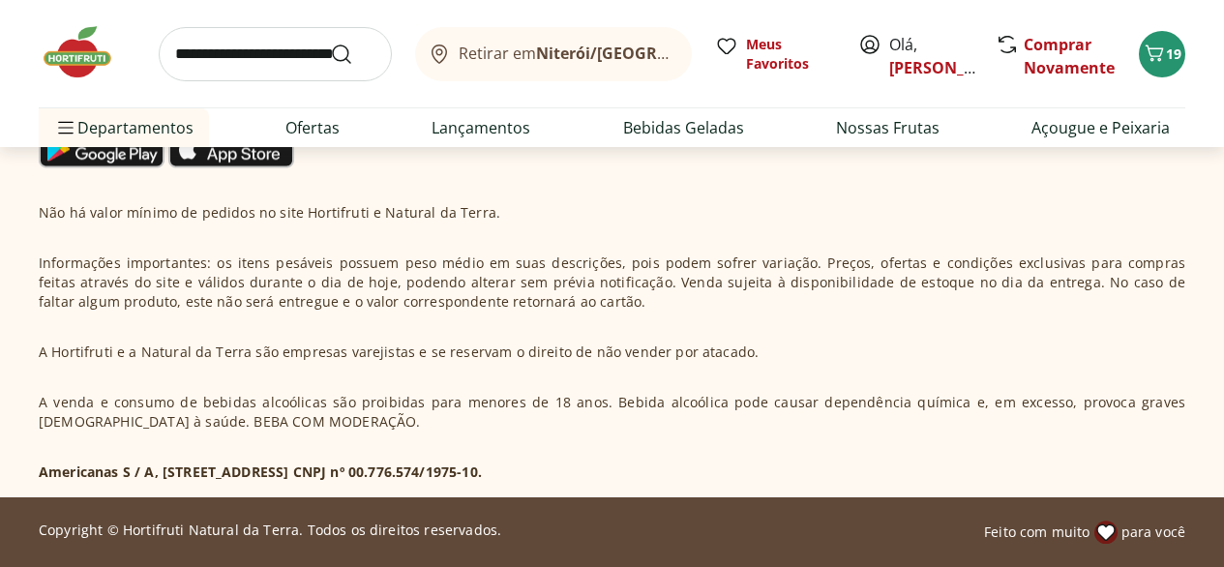
scroll to position [29462, 0]
click at [1151, 64] on icon "Carrinho" at bounding box center [1154, 53] width 23 height 23
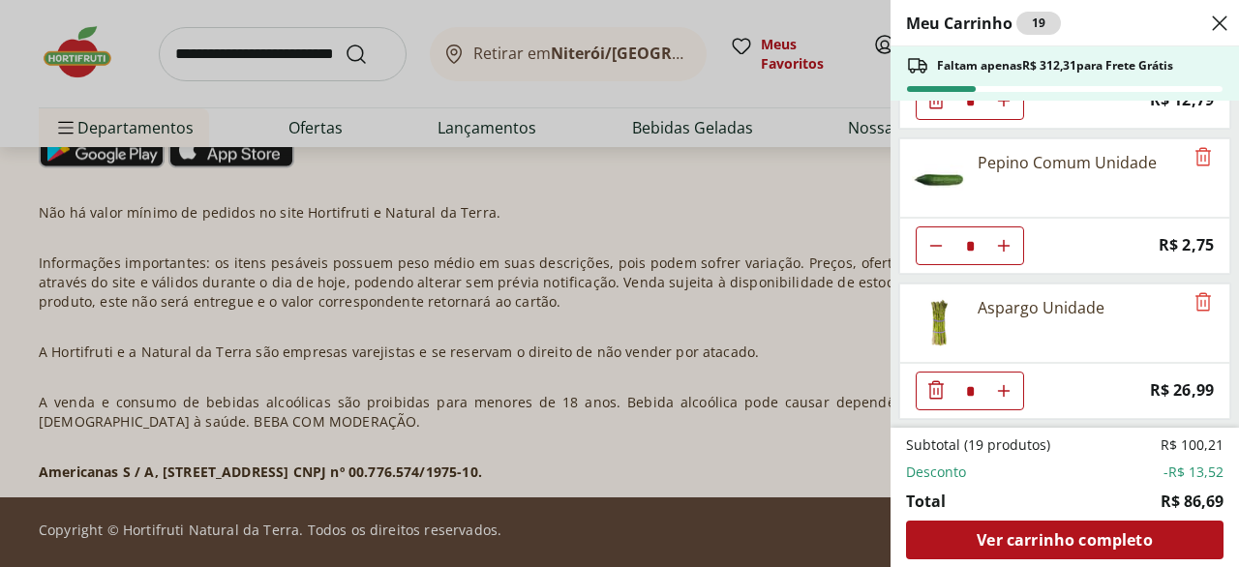
scroll to position [1527, 0]
click at [1220, 27] on icon "Close" at bounding box center [1219, 23] width 23 height 23
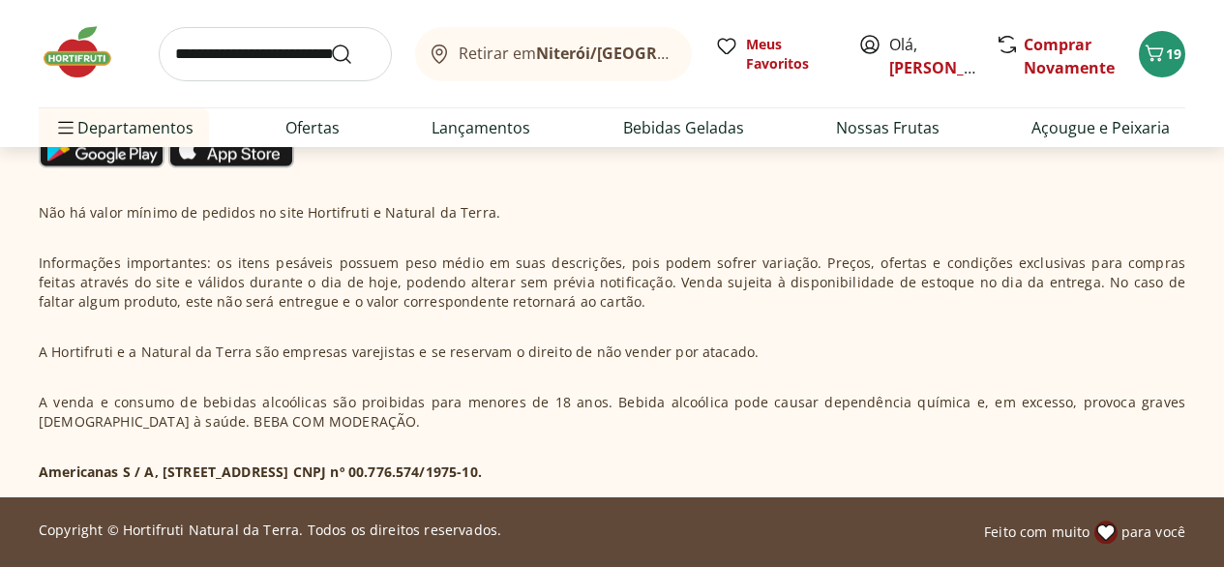
scroll to position [28356, 0]
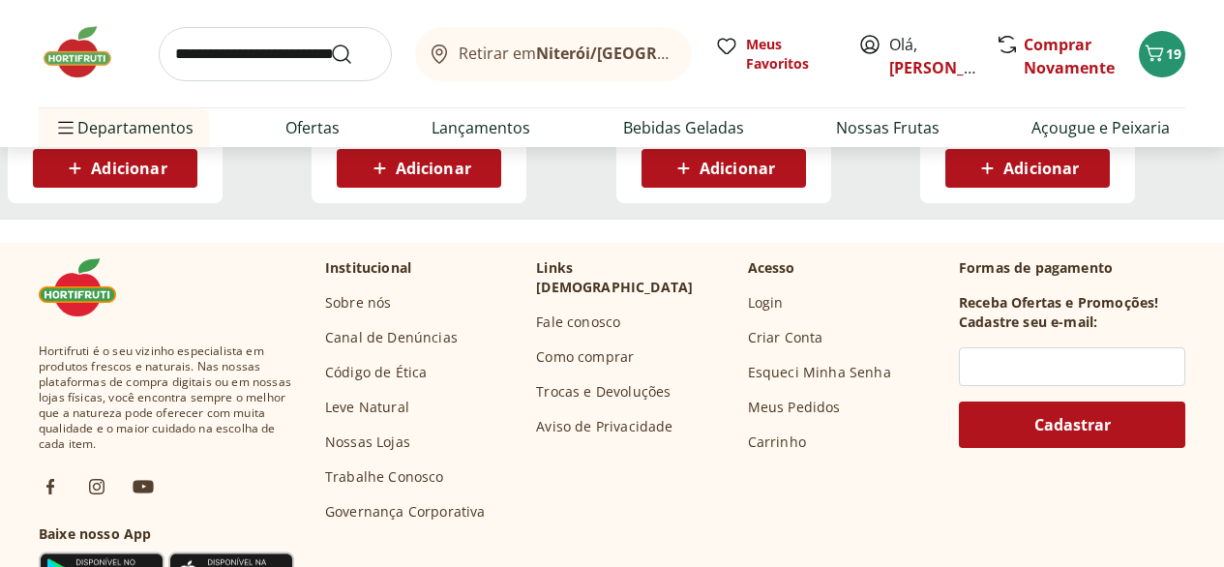
click at [226, 64] on input "search" at bounding box center [275, 54] width 233 height 54
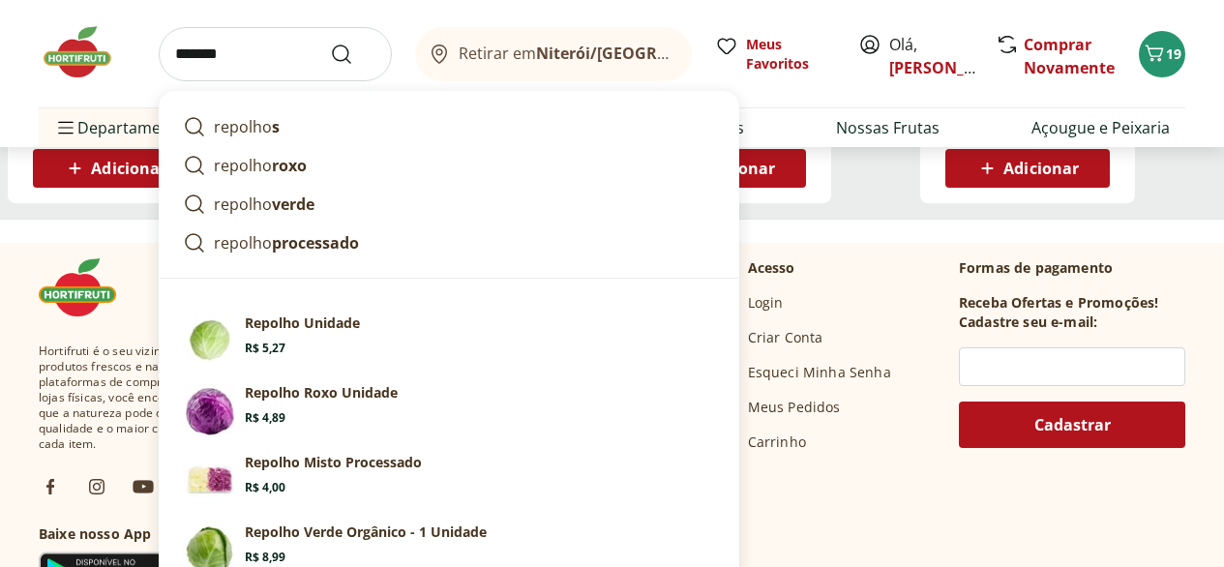
type input "*******"
click at [330, 43] on button "Submit Search" at bounding box center [353, 54] width 46 height 23
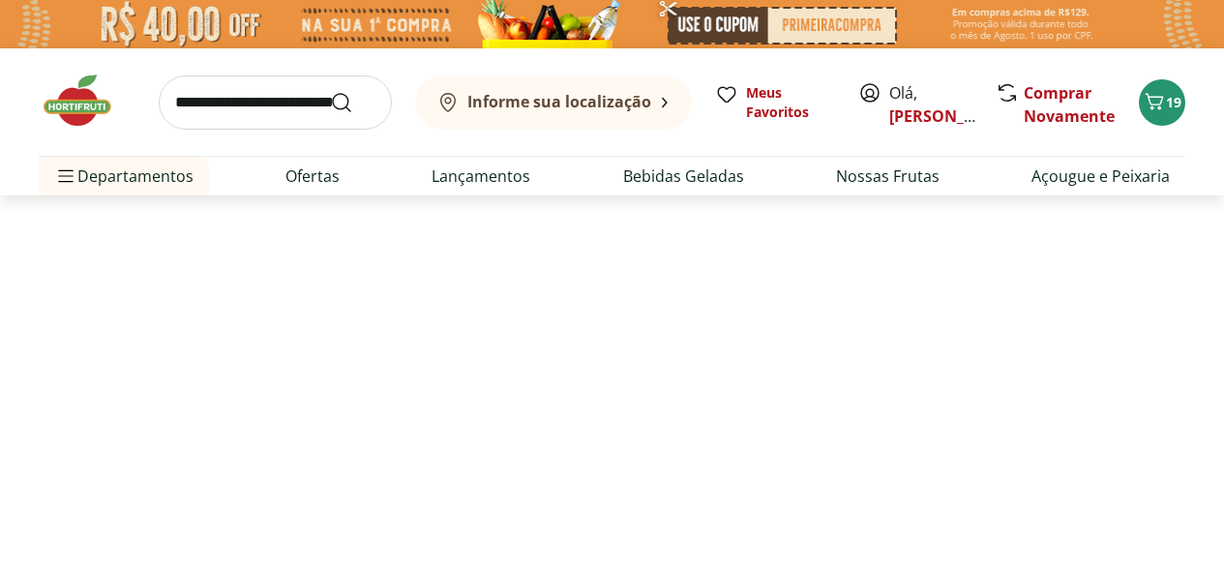
select select "**********"
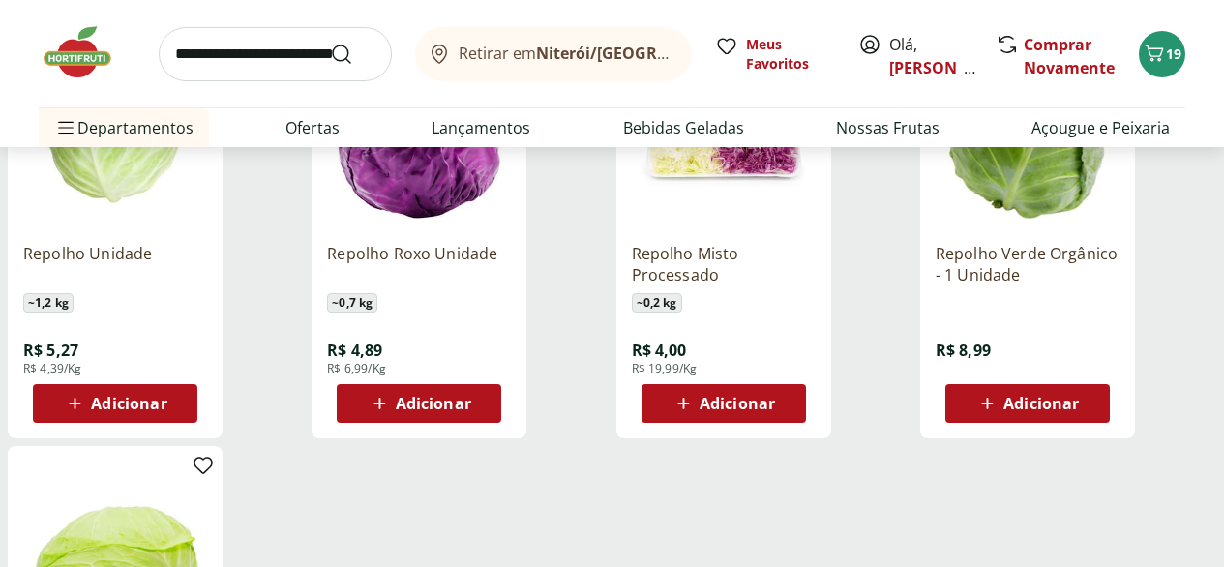
scroll to position [364, 0]
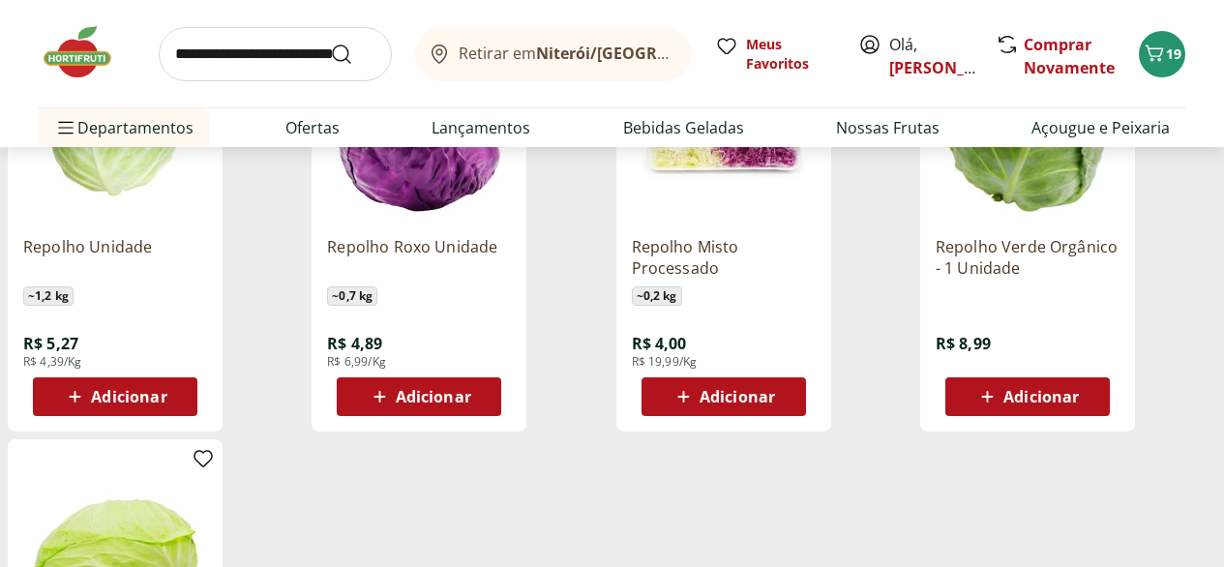
click at [166, 405] on span "Adicionar" at bounding box center [128, 396] width 75 height 15
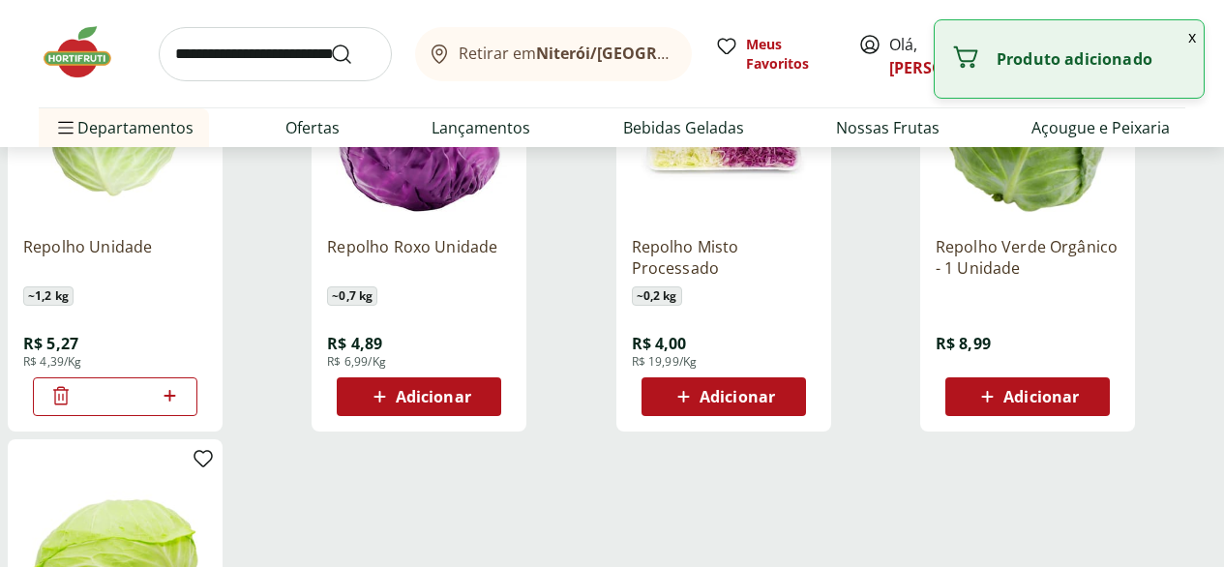
click at [197, 59] on input "search" at bounding box center [275, 54] width 233 height 54
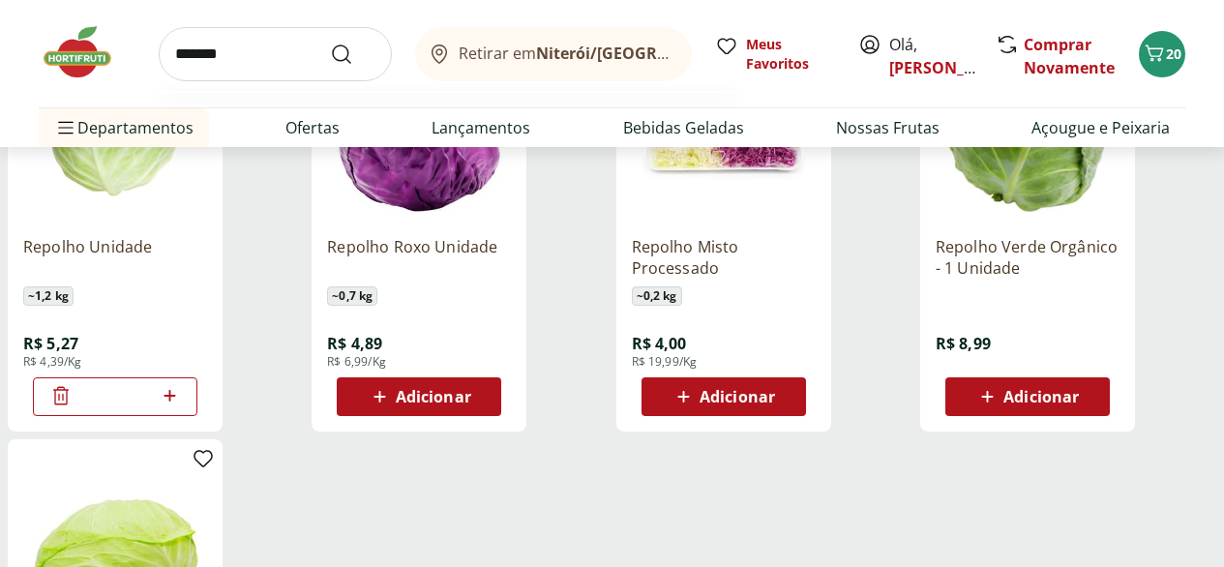
type input "*******"
click at [330, 43] on button "Submit Search" at bounding box center [353, 54] width 46 height 23
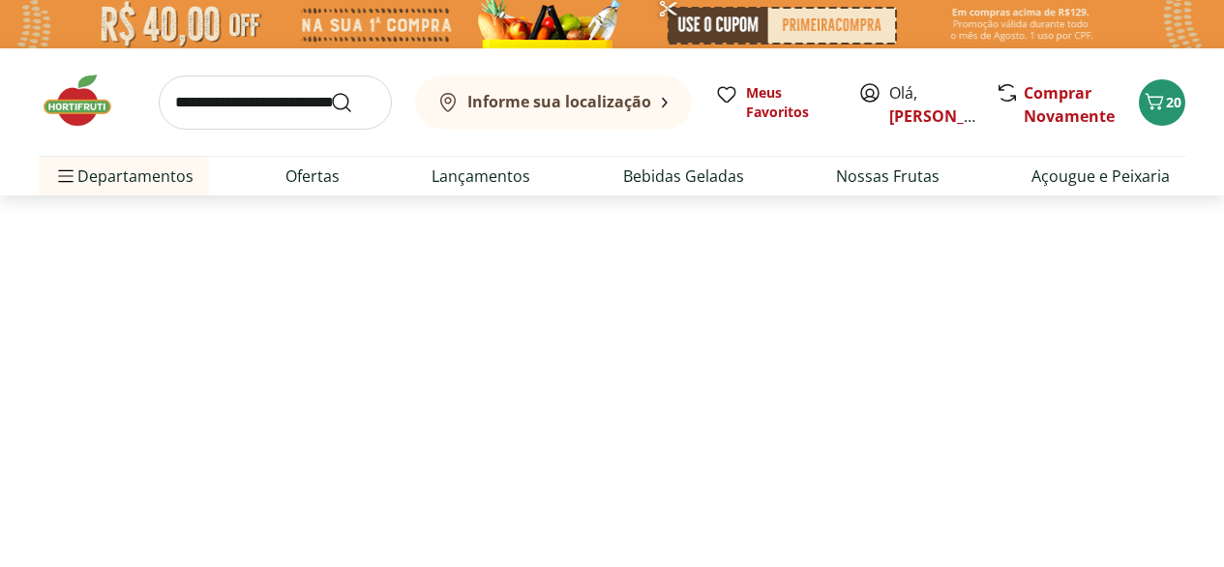
select select "**********"
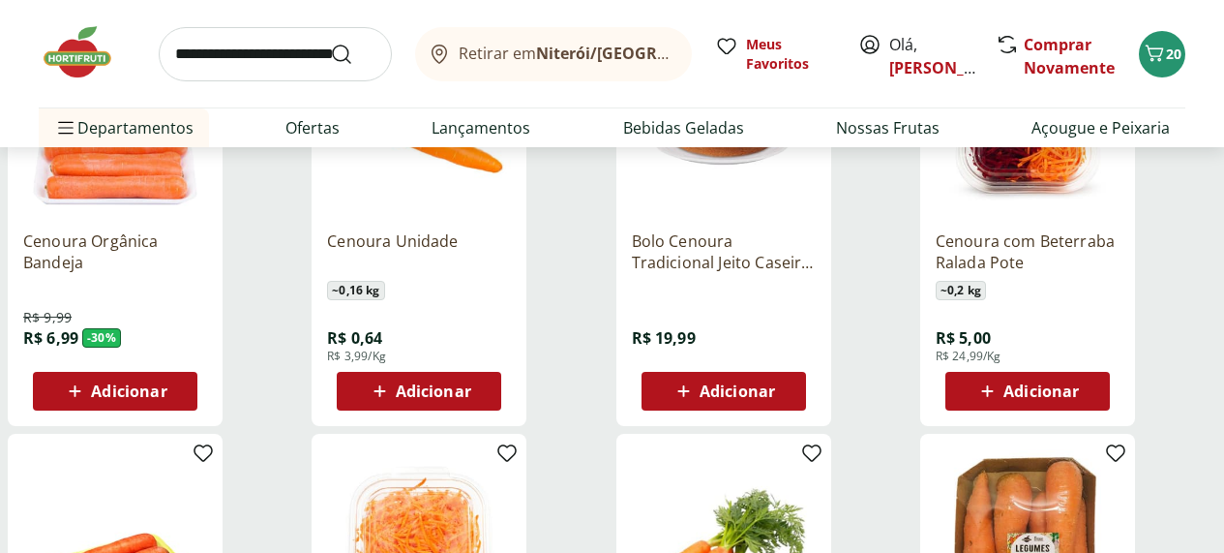
scroll to position [373, 4]
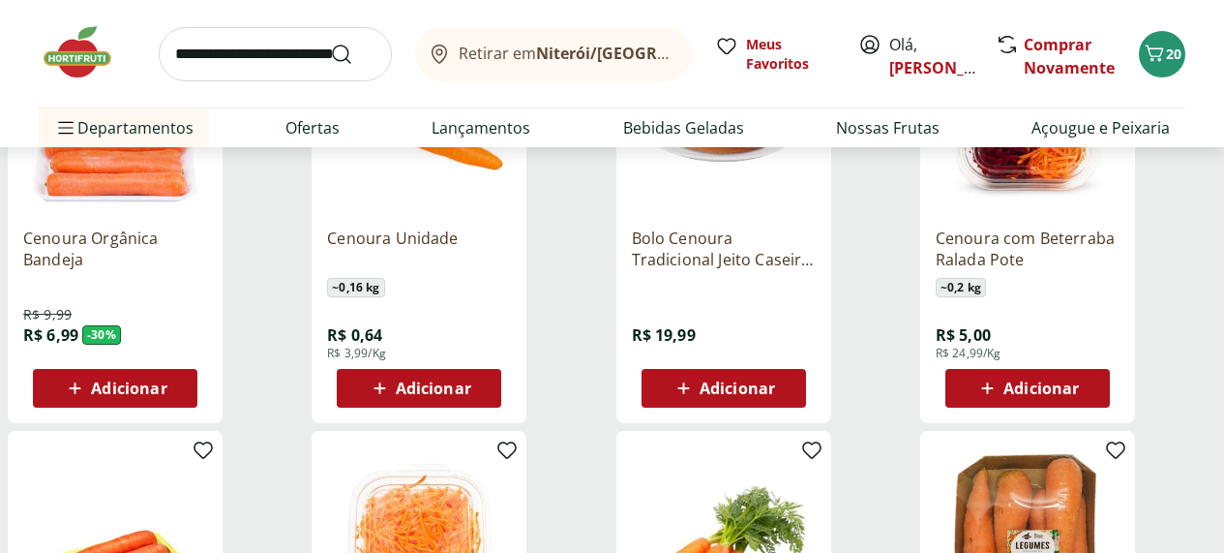
click at [471, 396] on span "Adicionar" at bounding box center [433, 387] width 75 height 15
click at [428, 57] on icon at bounding box center [439, 54] width 23 height 23
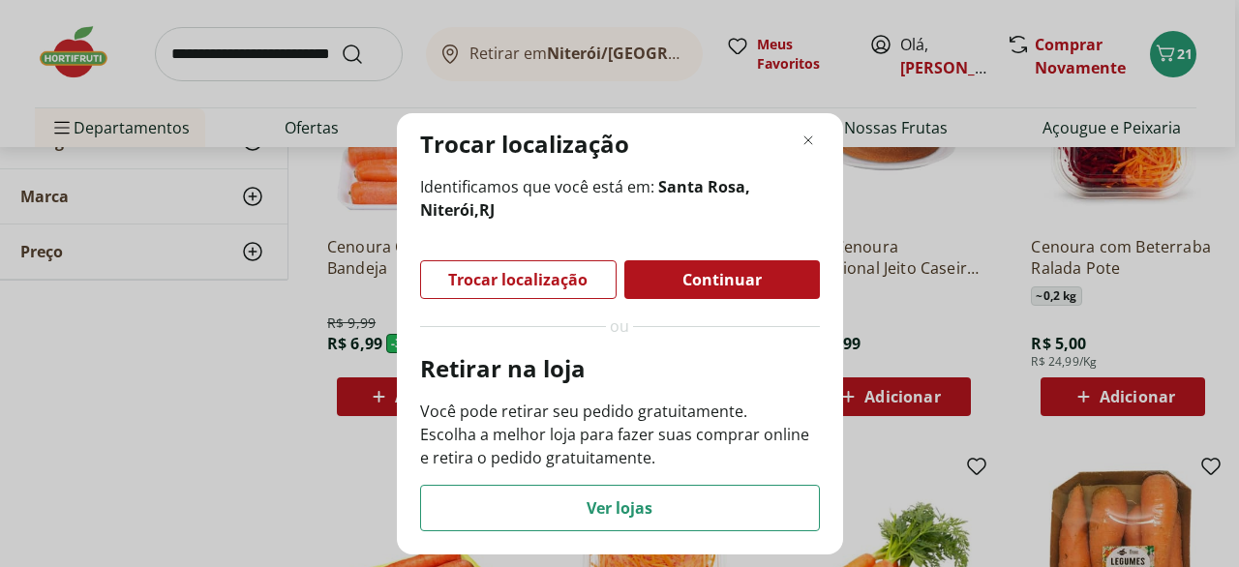
click at [101, 73] on div "Trocar localização Identificamos que você está em: Santa Rosa, Niterói , RJ Tro…" at bounding box center [619, 283] width 1239 height 567
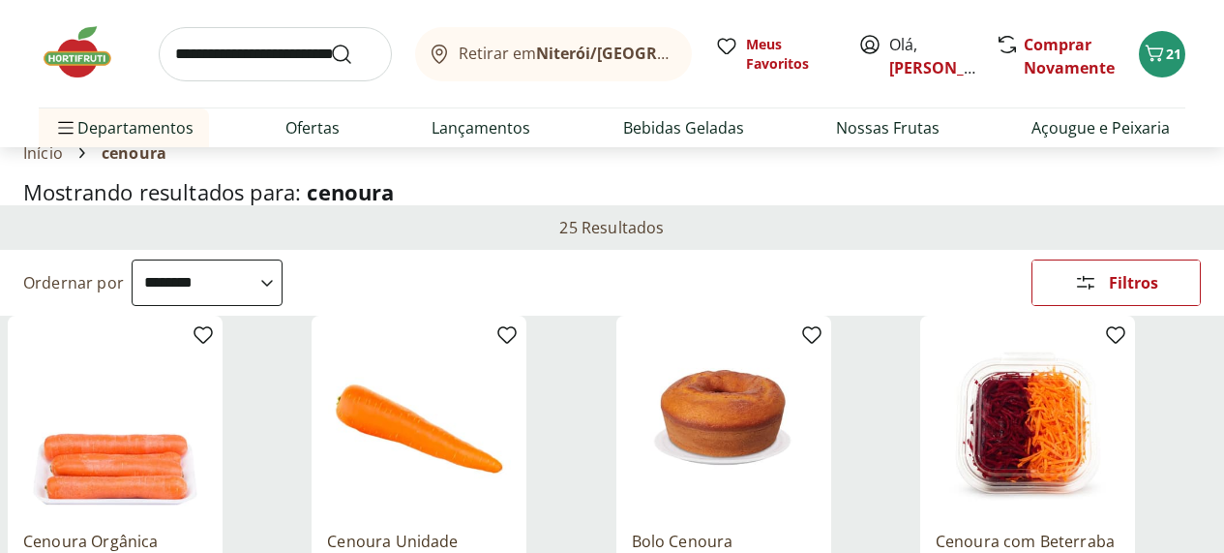
scroll to position [0, 4]
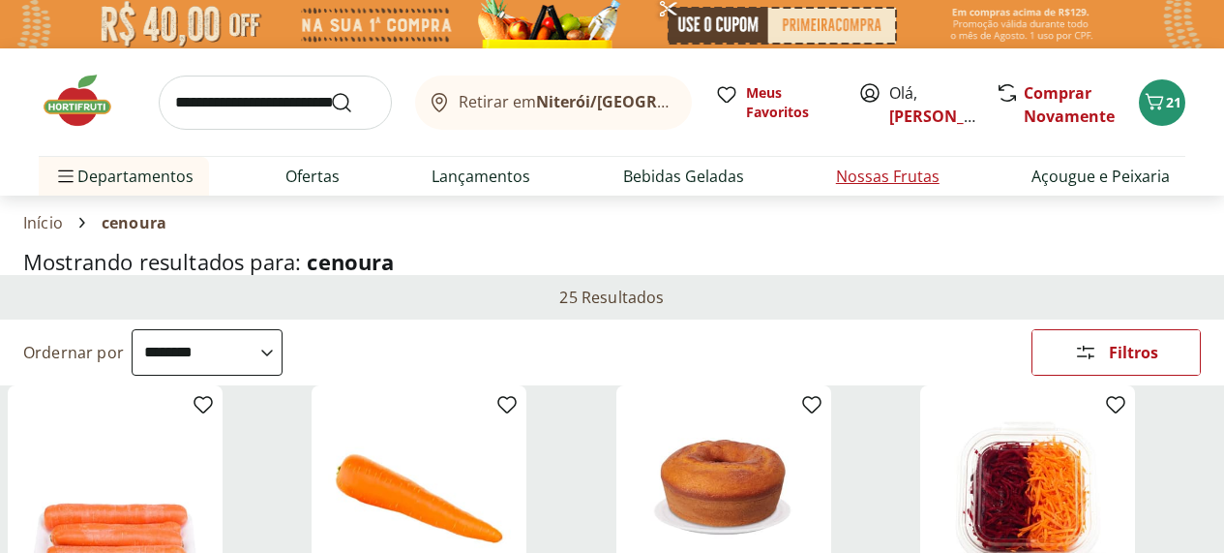
click at [899, 188] on link "Nossas Frutas" at bounding box center [888, 176] width 104 height 23
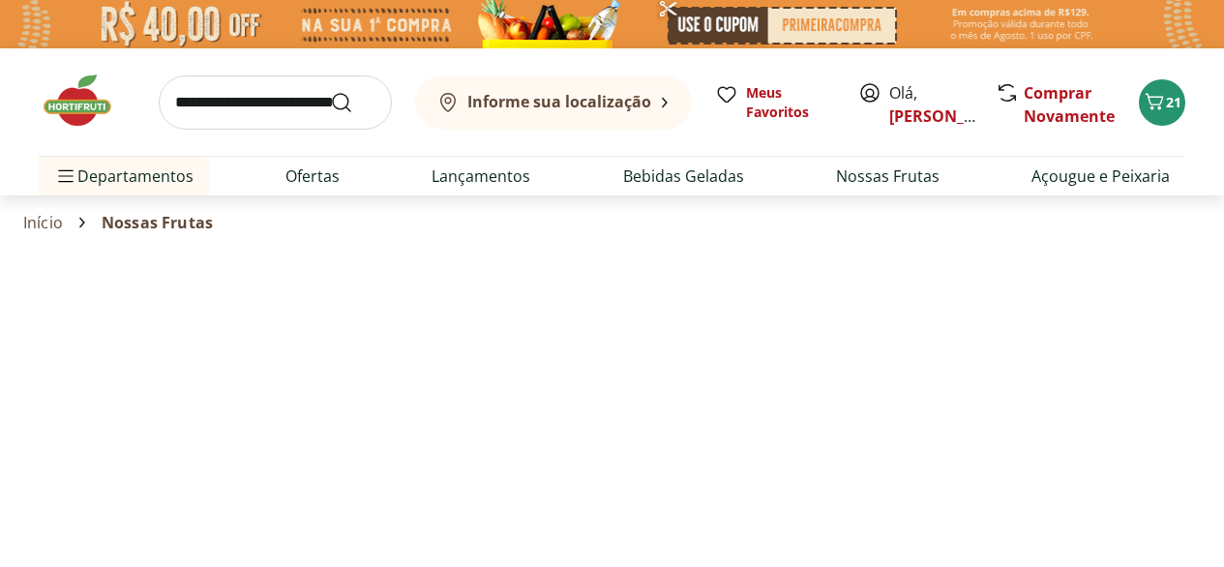
select select "**********"
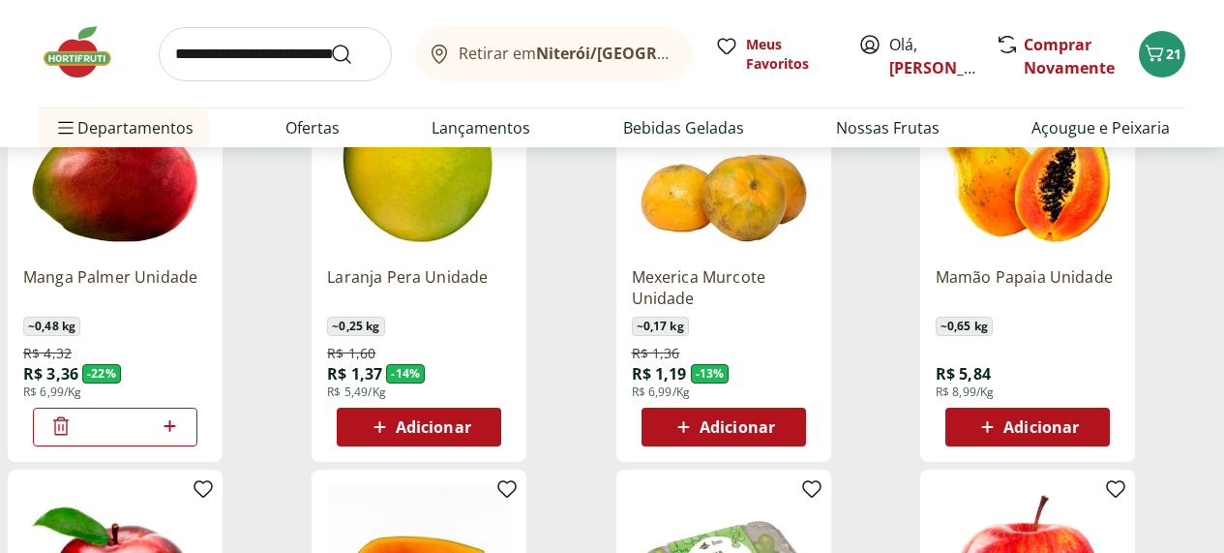
scroll to position [751, 0]
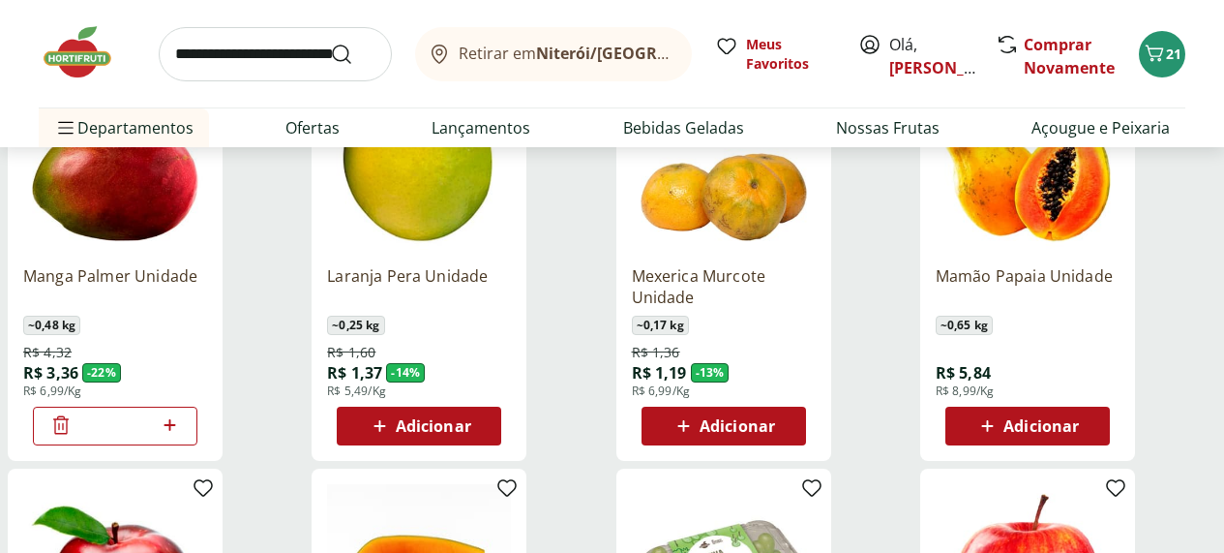
click at [73, 437] on icon at bounding box center [60, 424] width 23 height 23
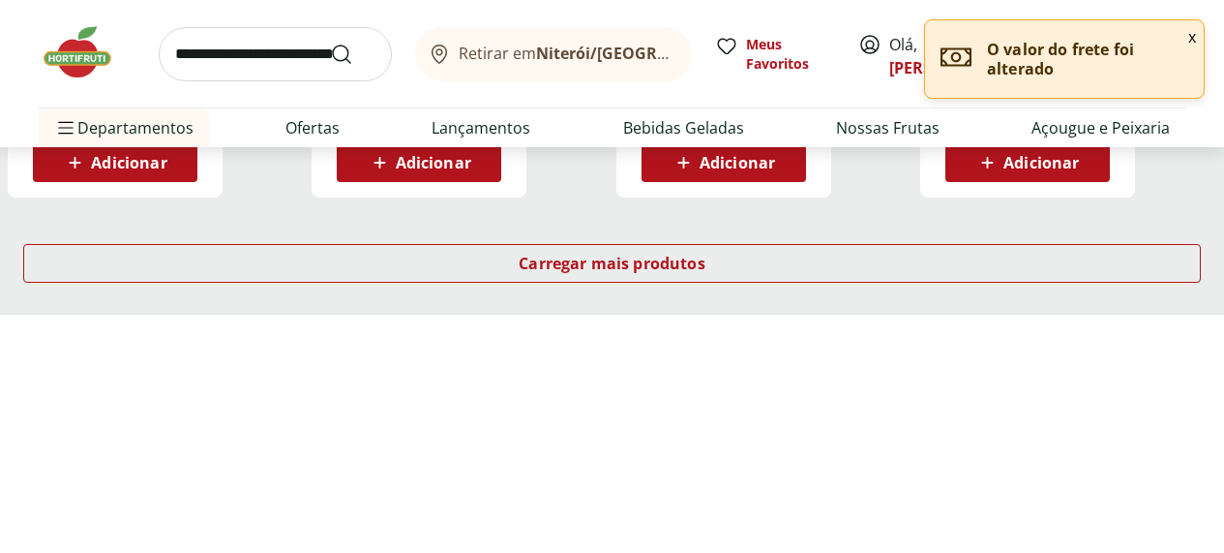
scroll to position [1491, 0]
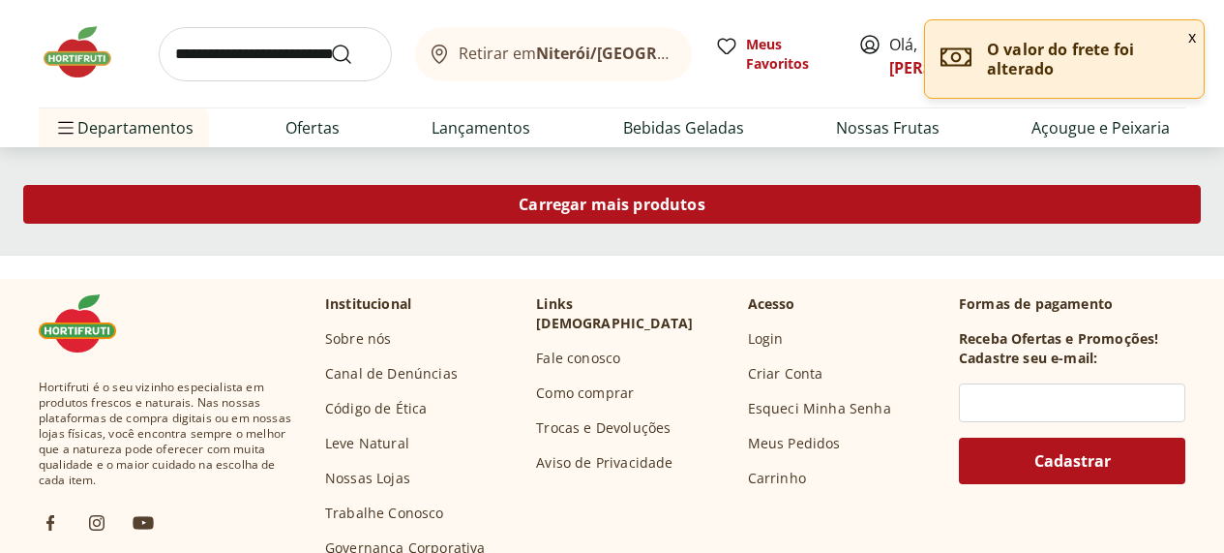
click at [706, 212] on span "Carregar mais produtos" at bounding box center [612, 203] width 187 height 15
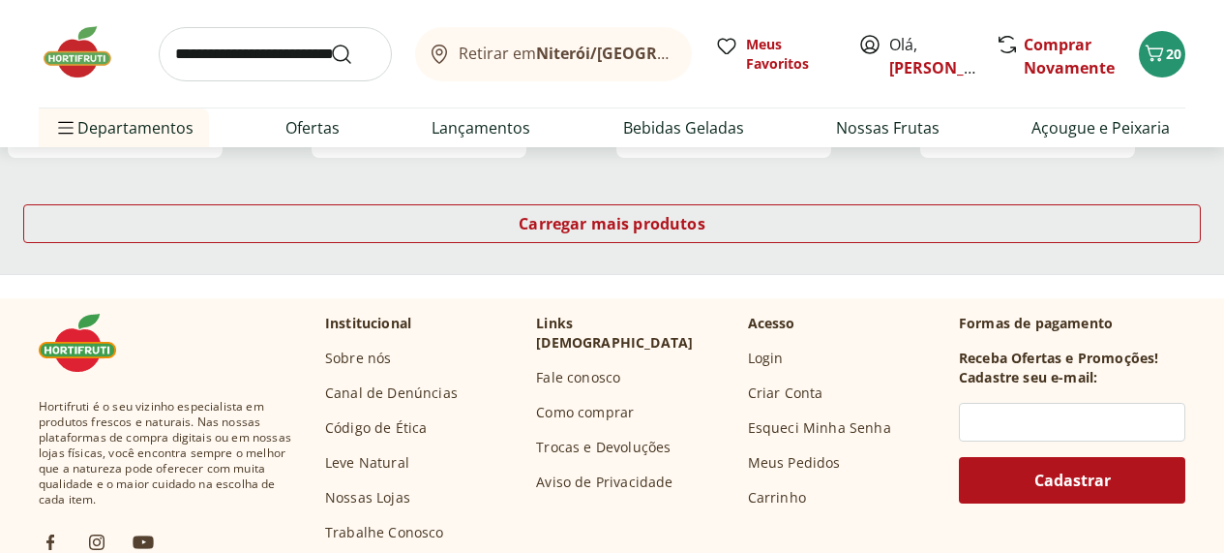
scroll to position [2742, 5]
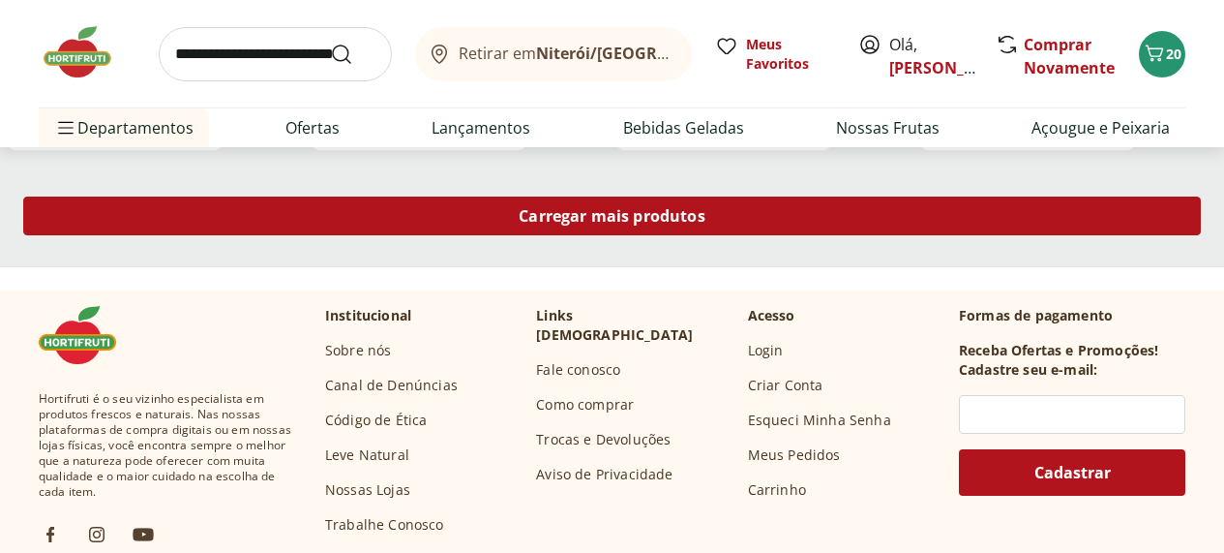
click at [706, 224] on span "Carregar mais produtos" at bounding box center [612, 215] width 187 height 15
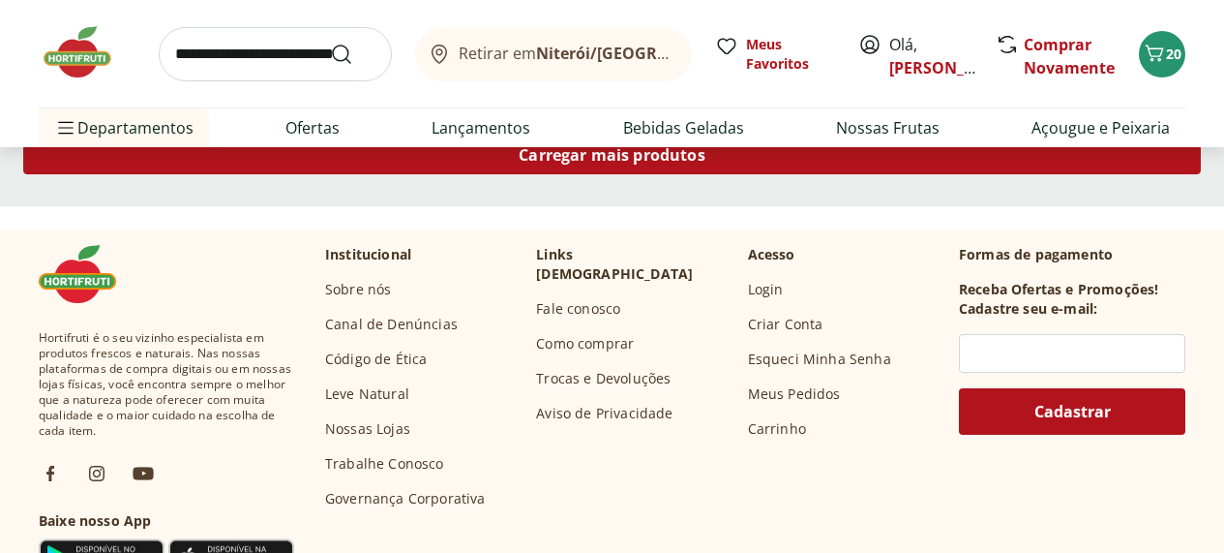
scroll to position [4073, 1]
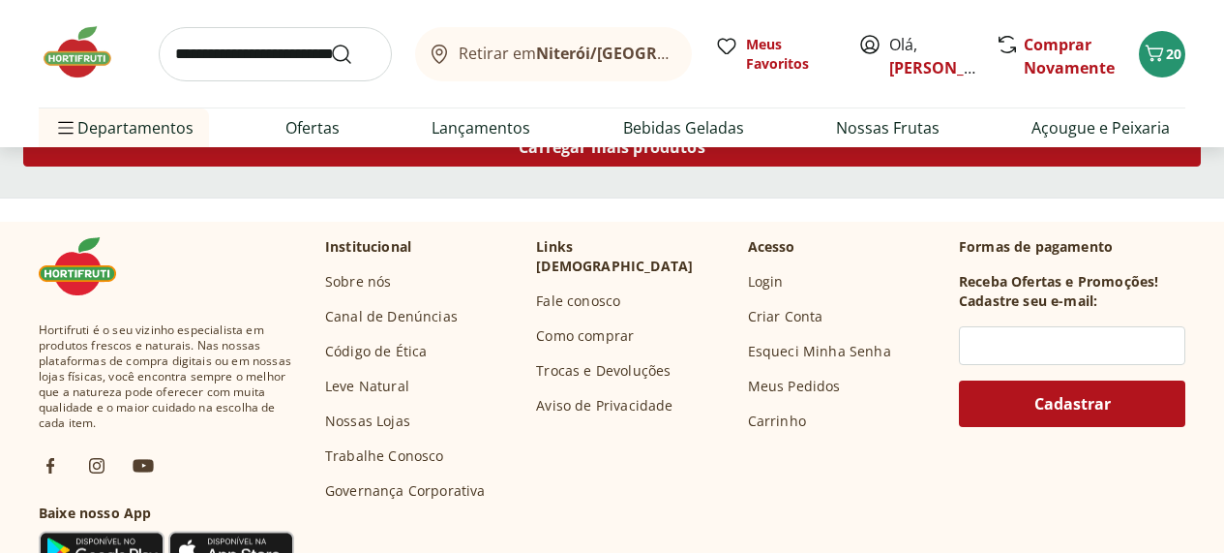
click at [706, 155] on span "Carregar mais produtos" at bounding box center [612, 146] width 187 height 15
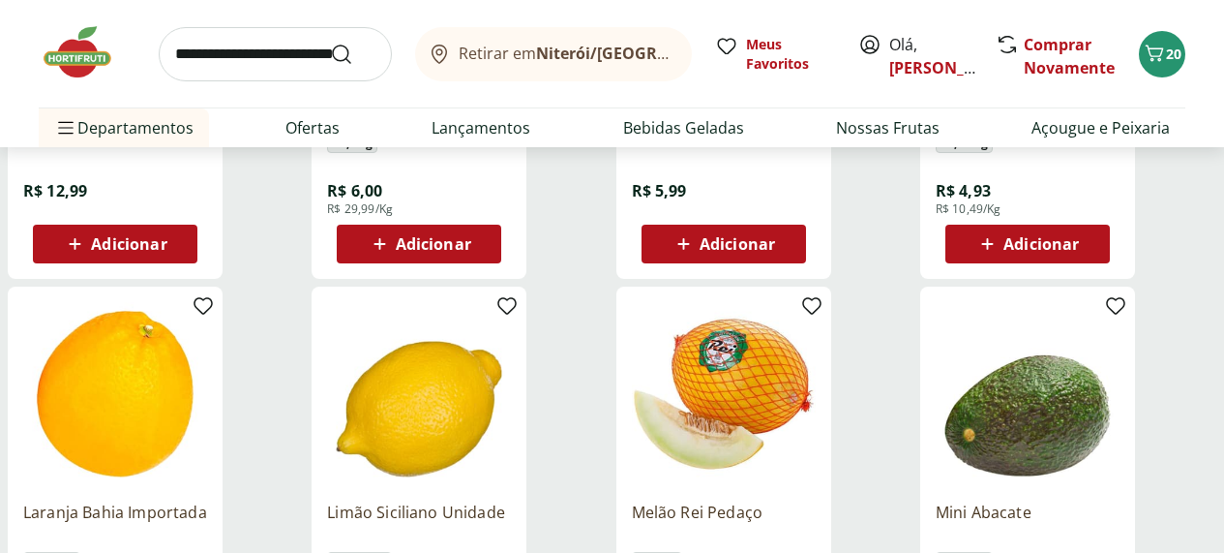
scroll to position [4299, 1]
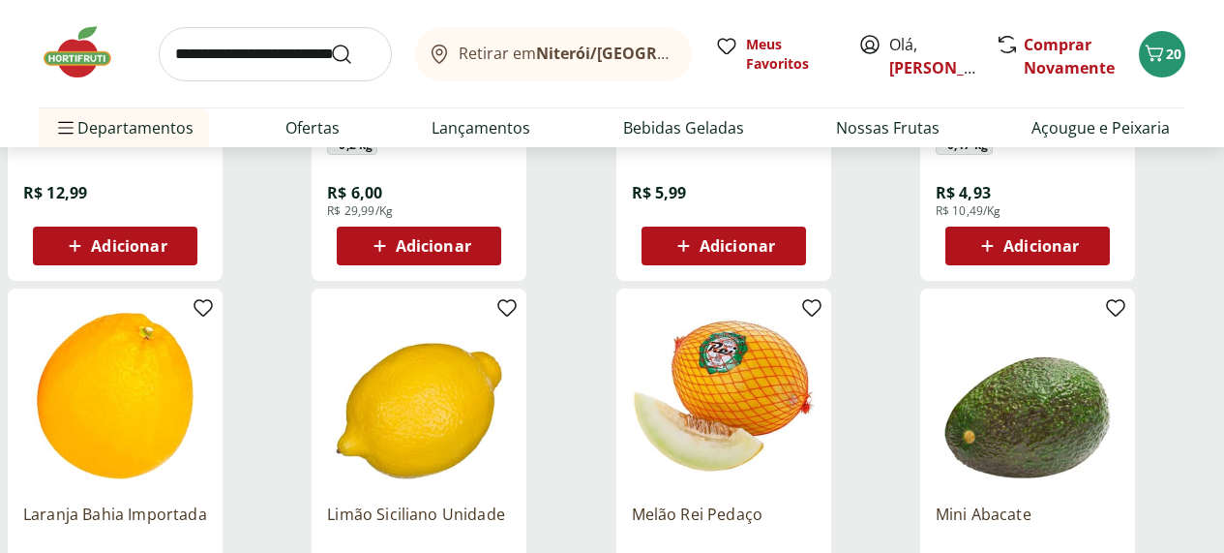
click at [1079, 254] on span "Adicionar" at bounding box center [1041, 245] width 75 height 15
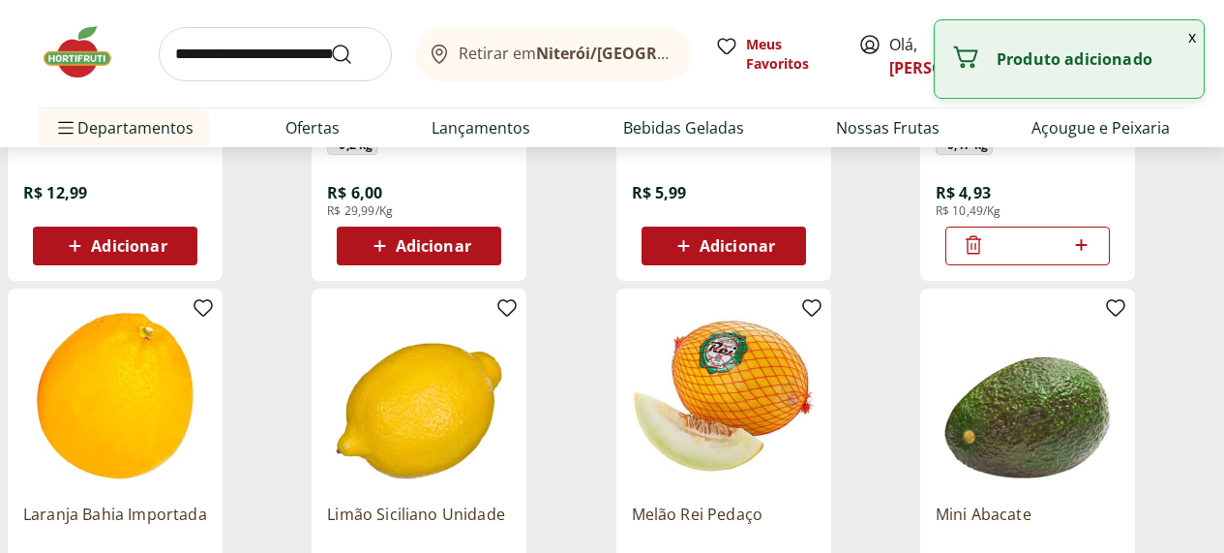
click at [1094, 256] on icon at bounding box center [1081, 244] width 24 height 23
type input "*"
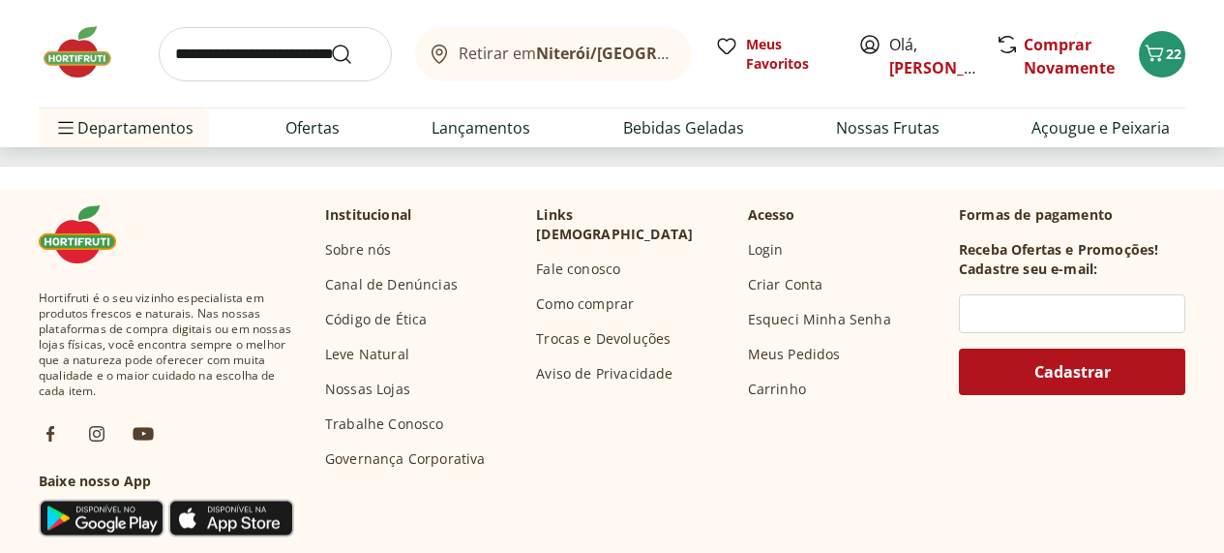
scroll to position [5380, 0]
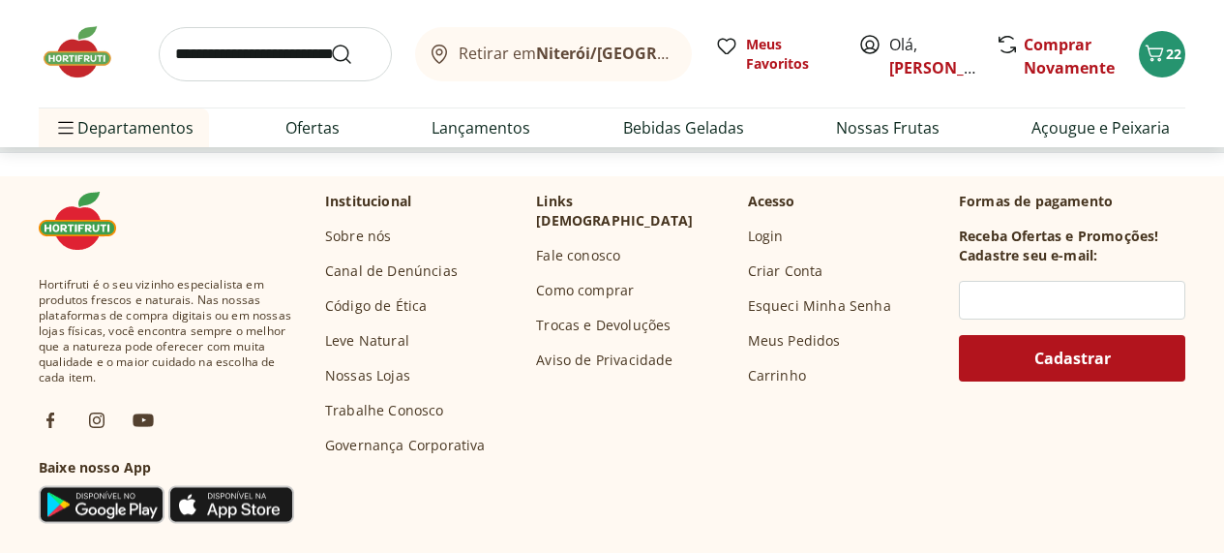
click at [706, 109] on span "Carregar mais produtos" at bounding box center [612, 101] width 187 height 15
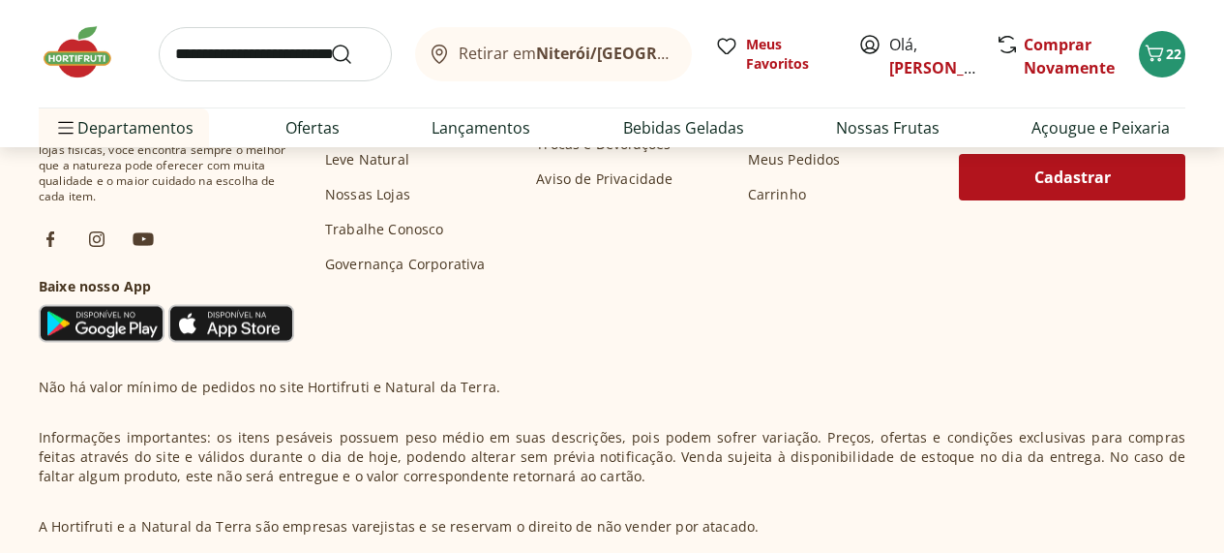
scroll to position [6836, 7]
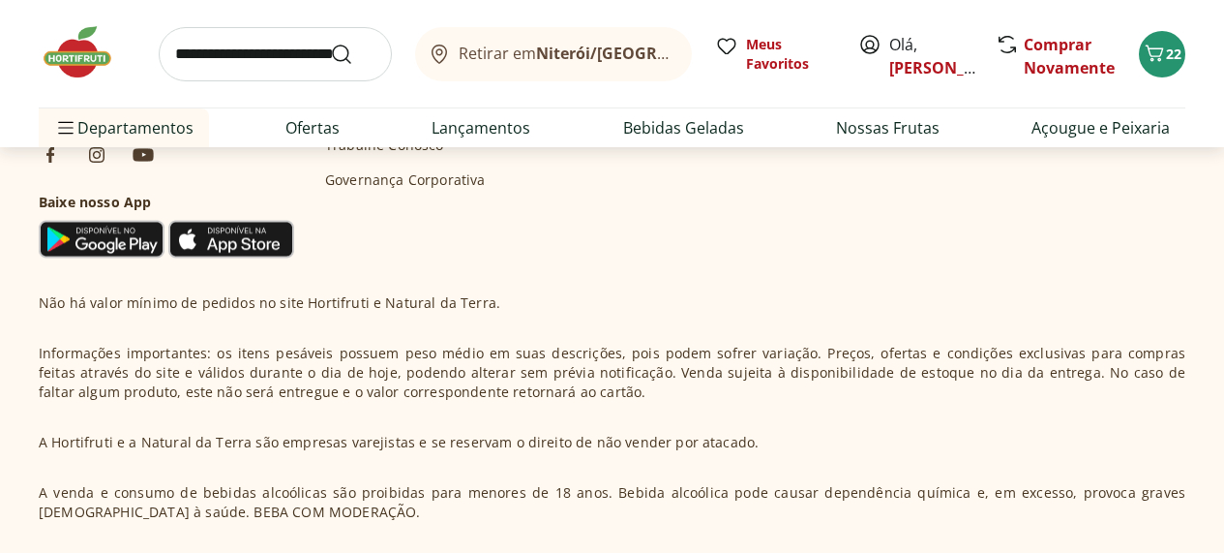
scroll to position [8172, 6]
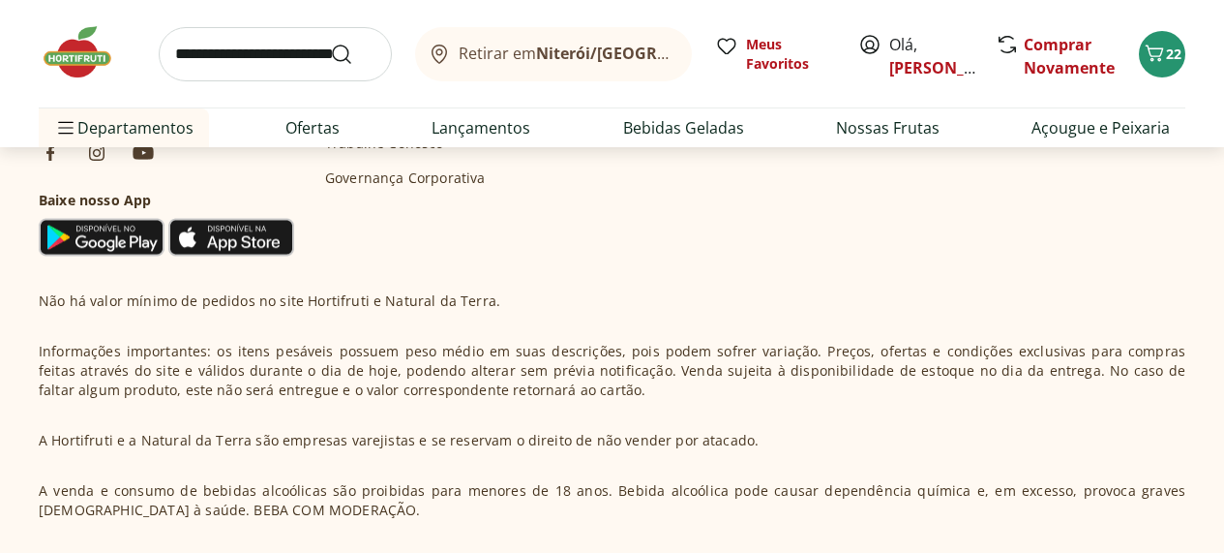
click at [184, 61] on input "search" at bounding box center [275, 54] width 233 height 54
type input "******"
click at [330, 43] on button "Submit Search" at bounding box center [353, 54] width 46 height 23
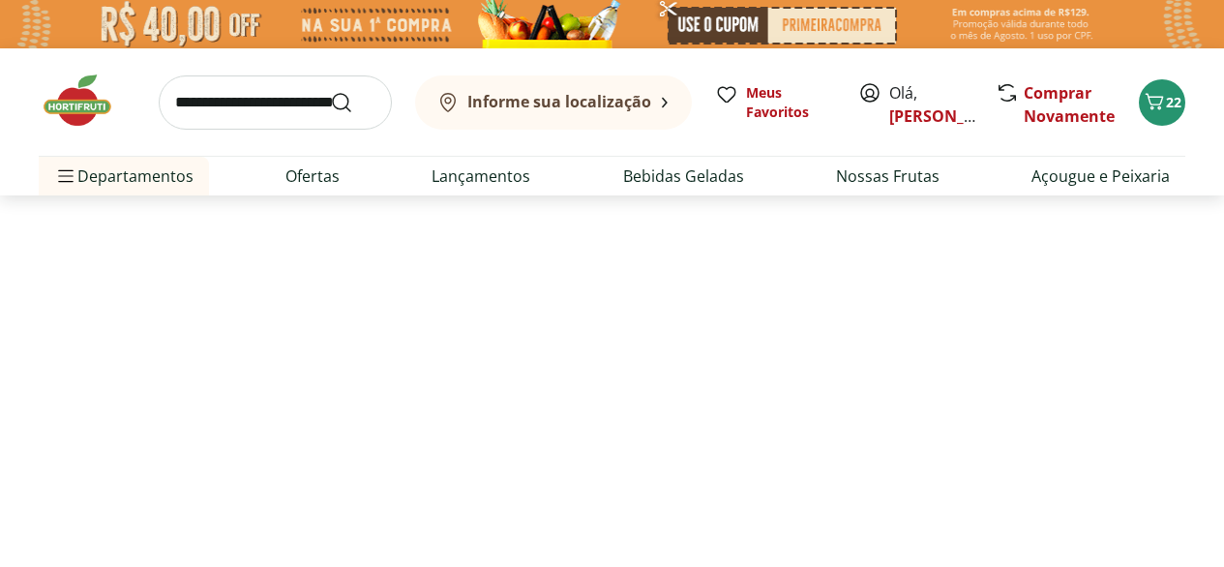
select select "**********"
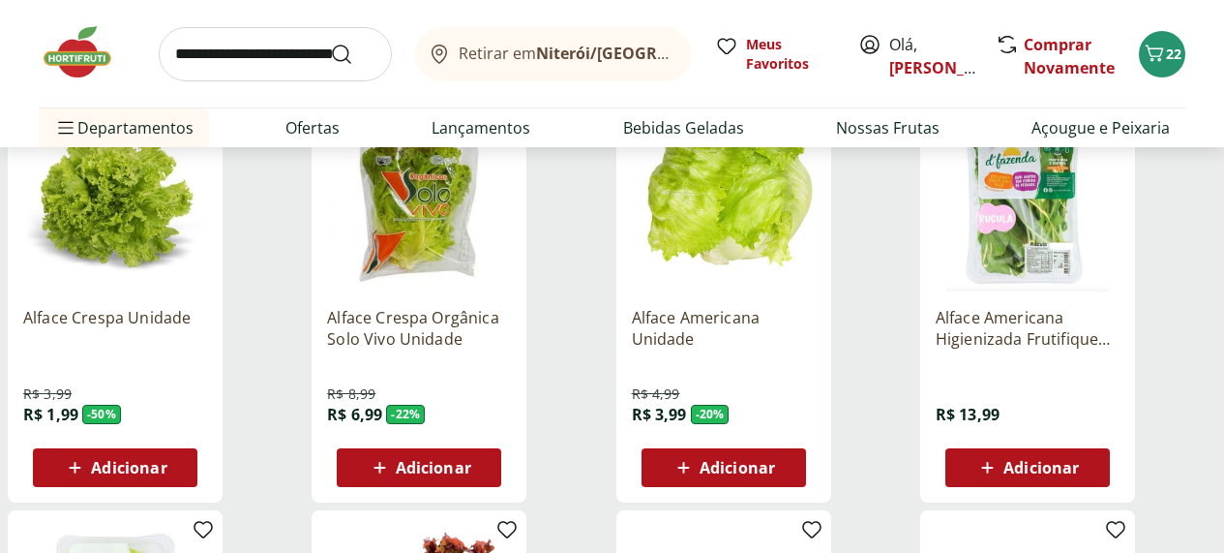
scroll to position [293, 0]
click at [1106, 274] on img at bounding box center [1028, 199] width 184 height 184
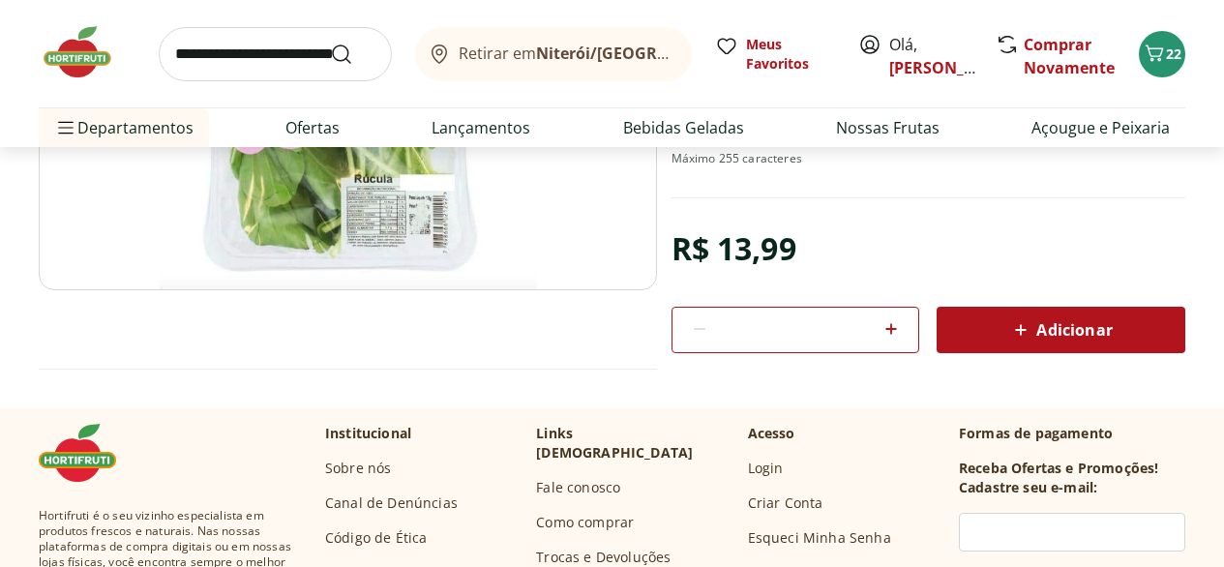
scroll to position [396, 0]
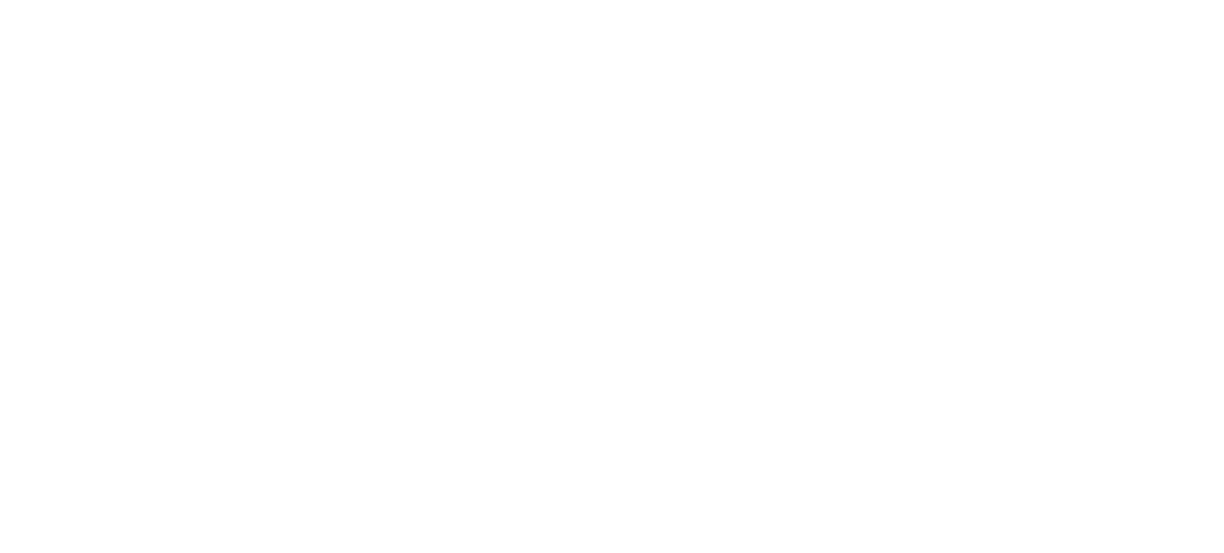
scroll to position [293, 0]
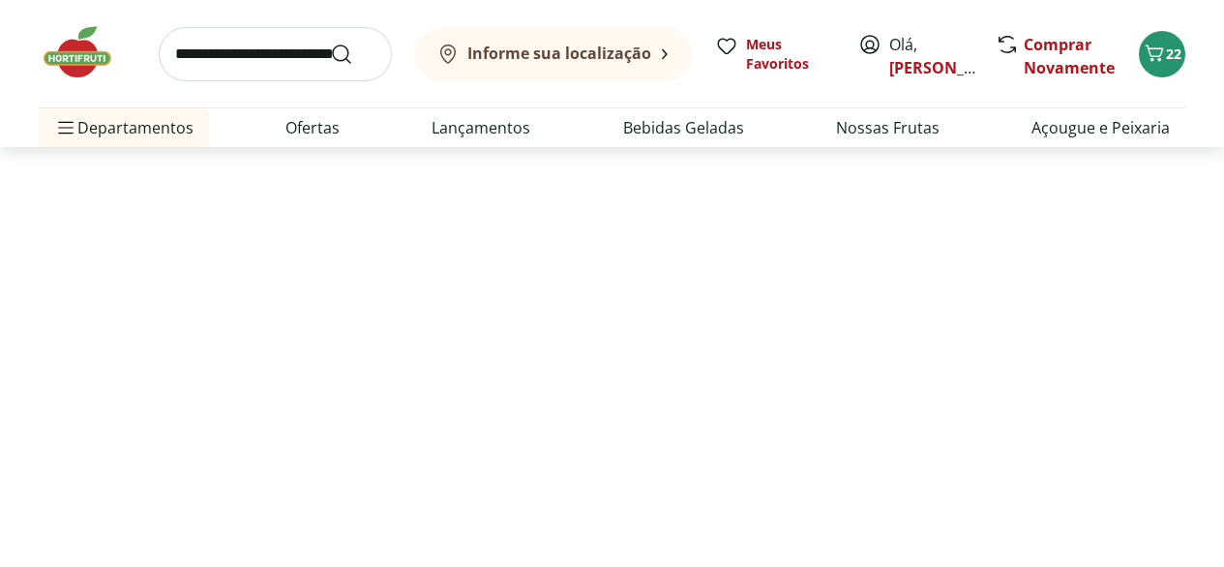
select select "**********"
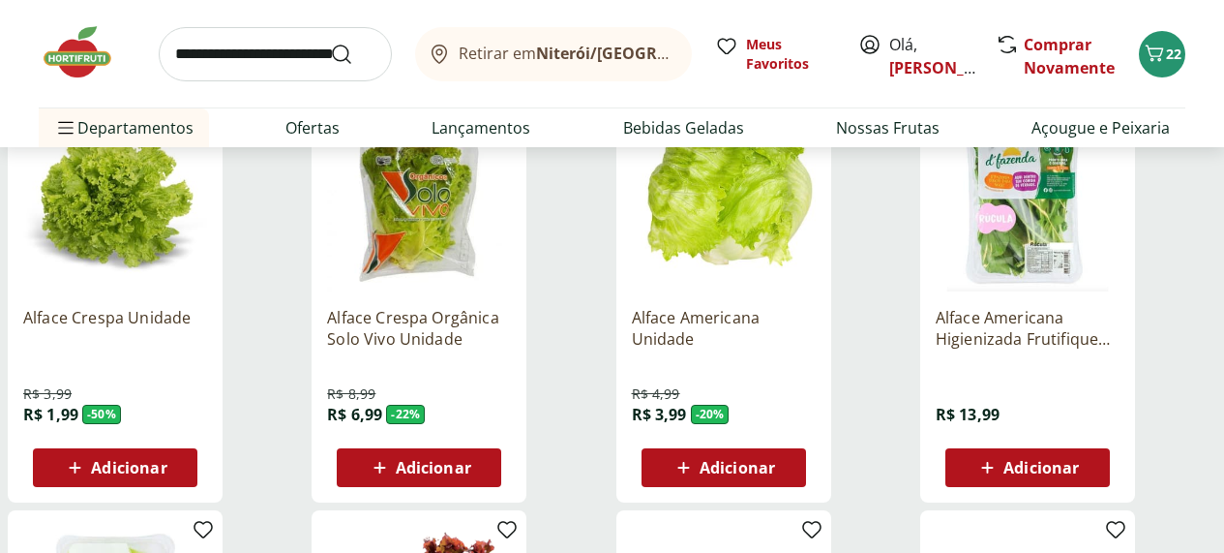
scroll to position [291, 10]
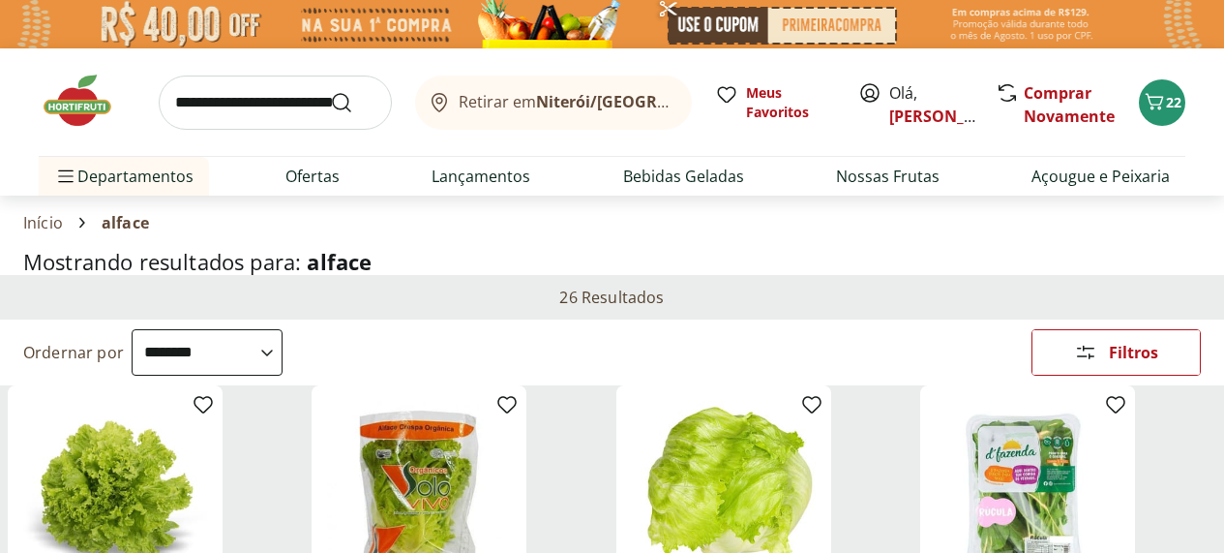
select select "**********"
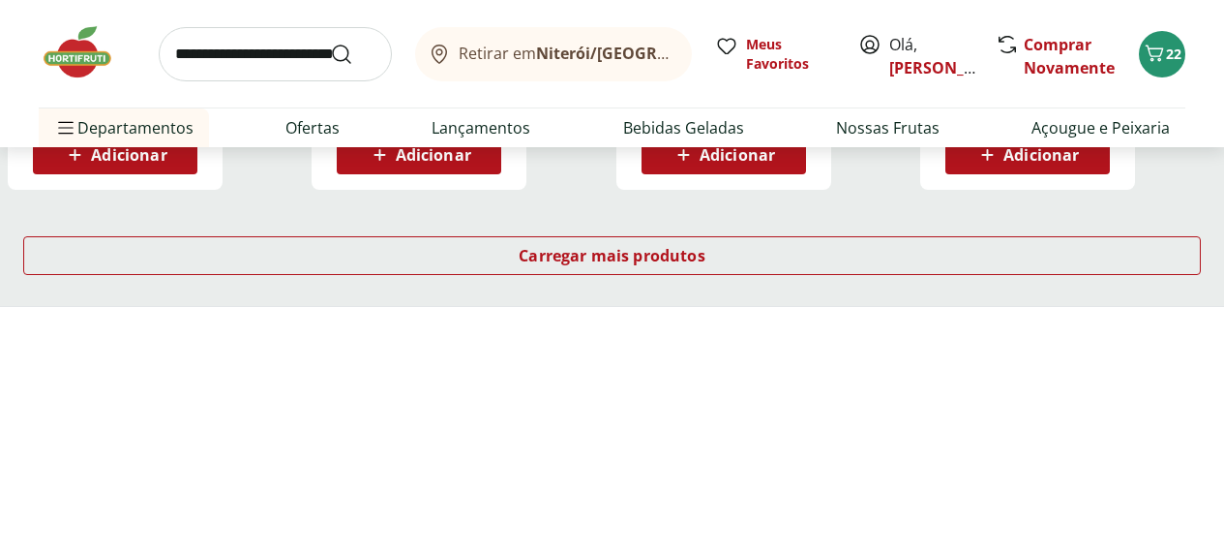
scroll to position [1476, 10]
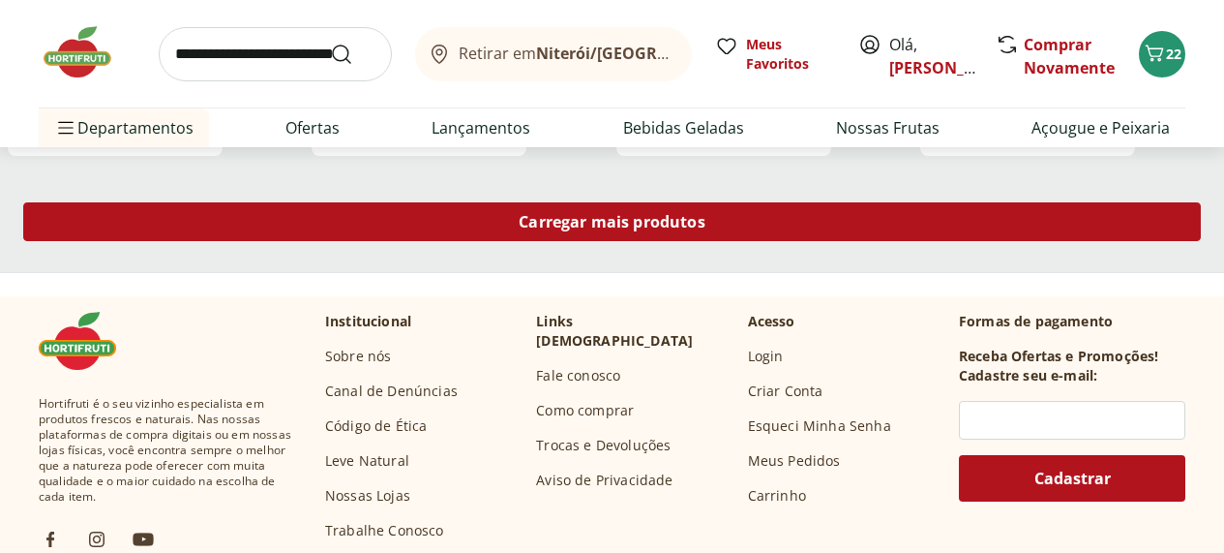
click at [706, 229] on span "Carregar mais produtos" at bounding box center [612, 221] width 187 height 15
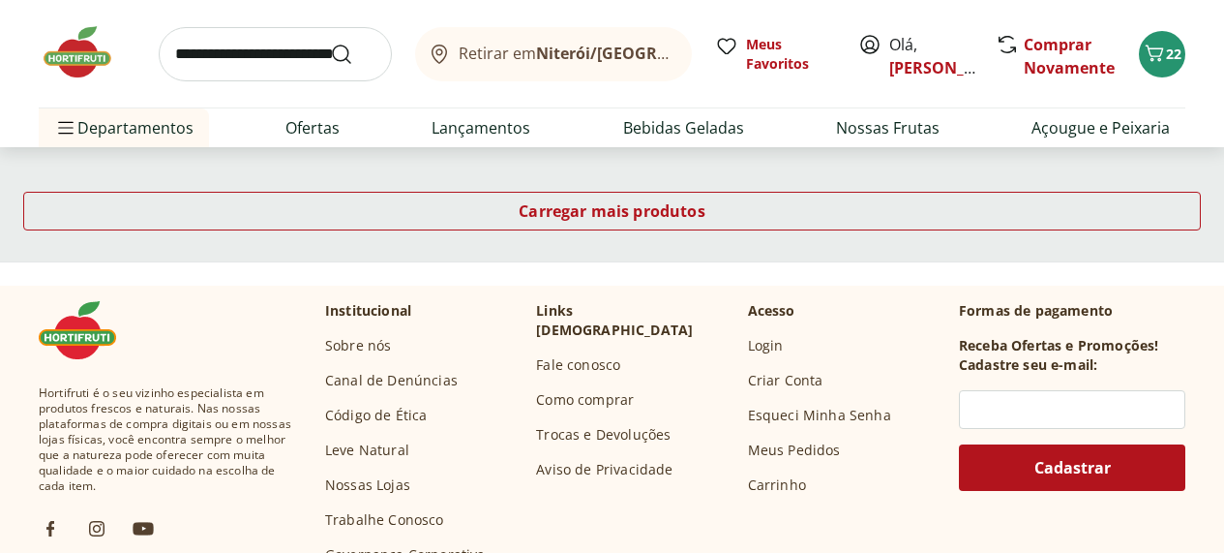
scroll to position [2751, 9]
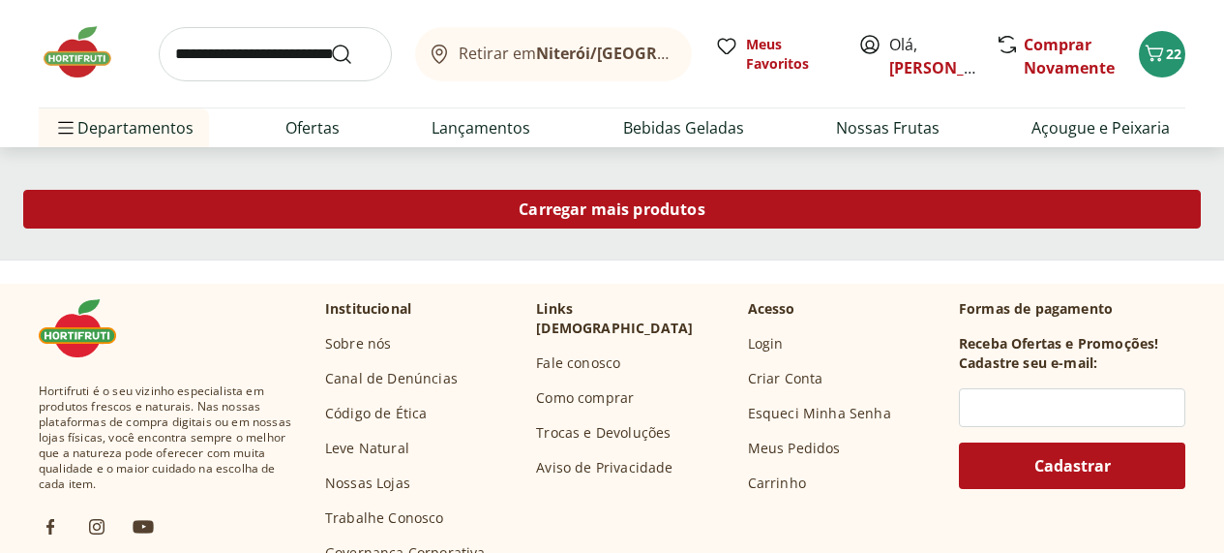
click at [706, 217] on span "Carregar mais produtos" at bounding box center [612, 208] width 187 height 15
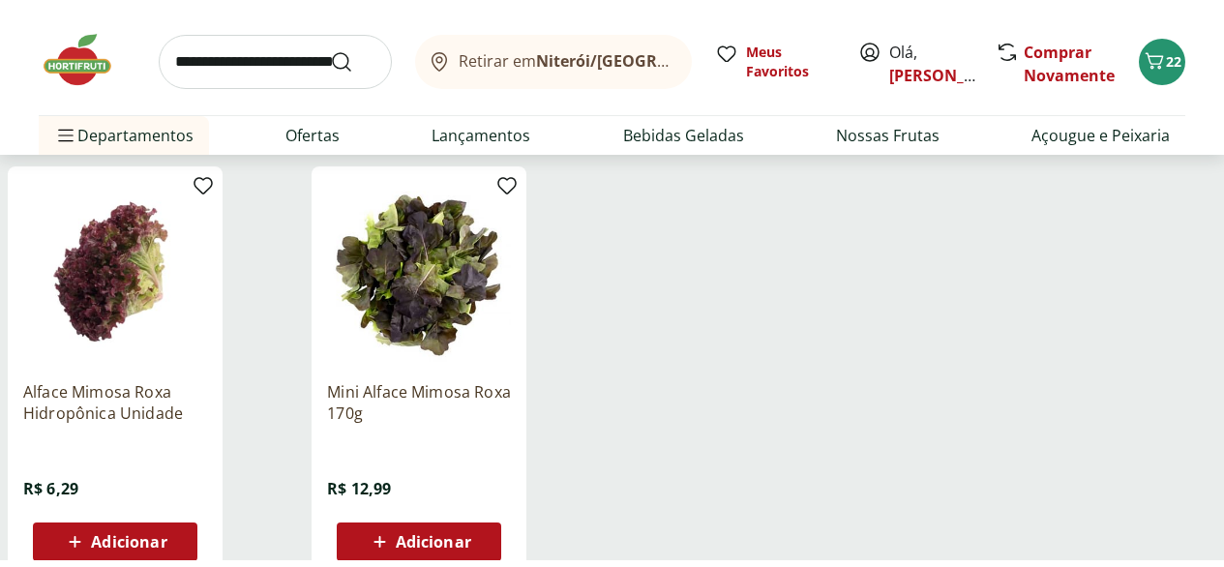
scroll to position [2751, 0]
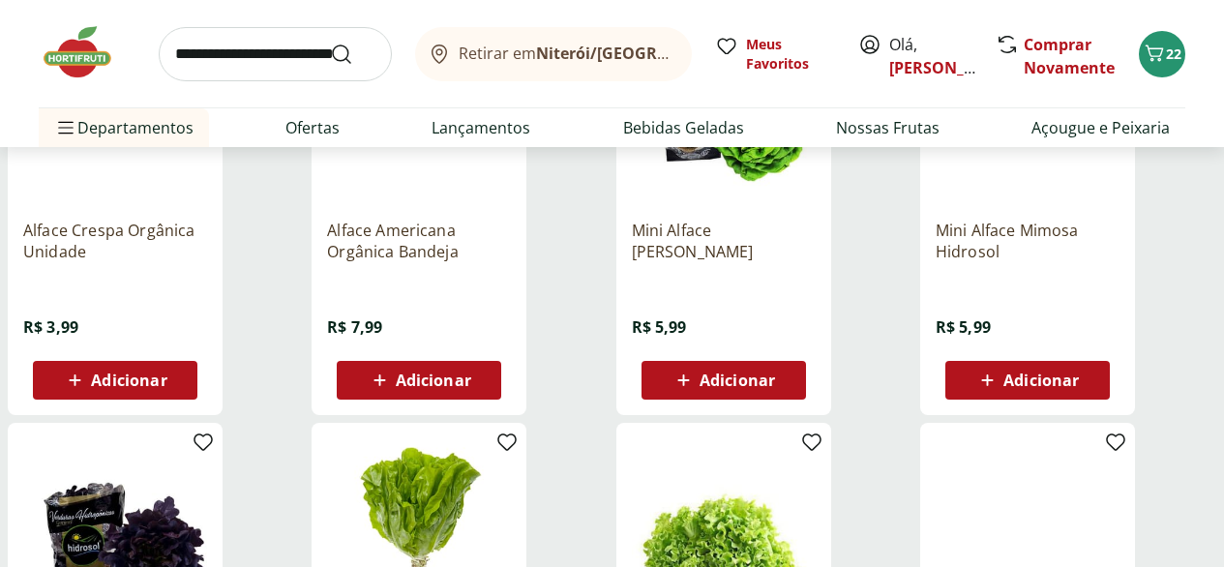
scroll to position [1641, 0]
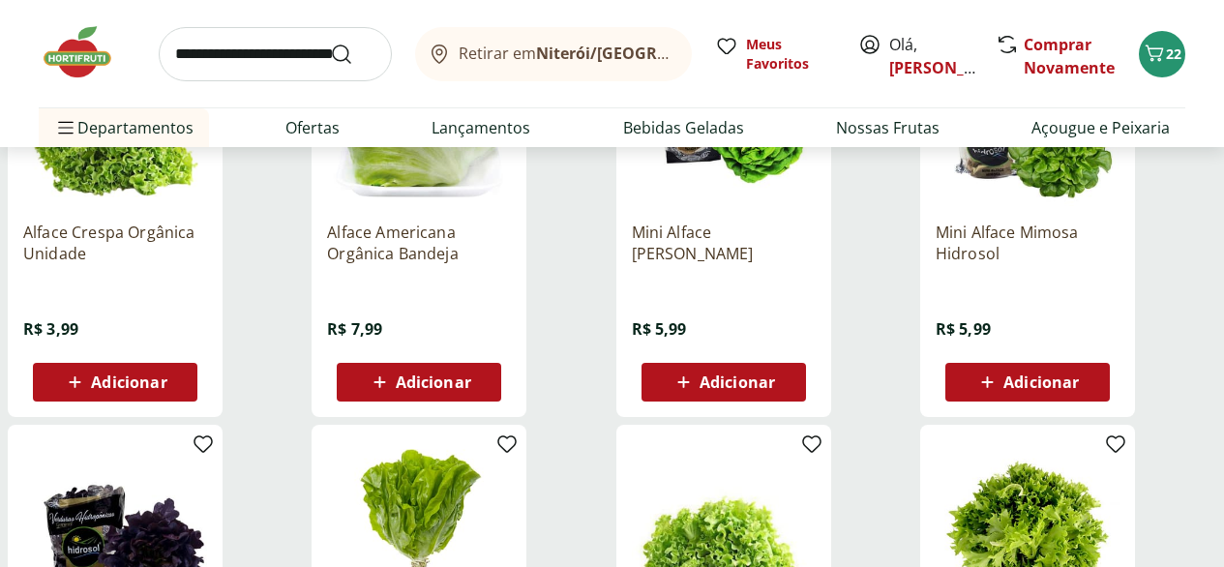
click at [188, 65] on input "search" at bounding box center [275, 54] width 233 height 54
type input "********"
click at [330, 43] on button "Submit Search" at bounding box center [353, 54] width 46 height 23
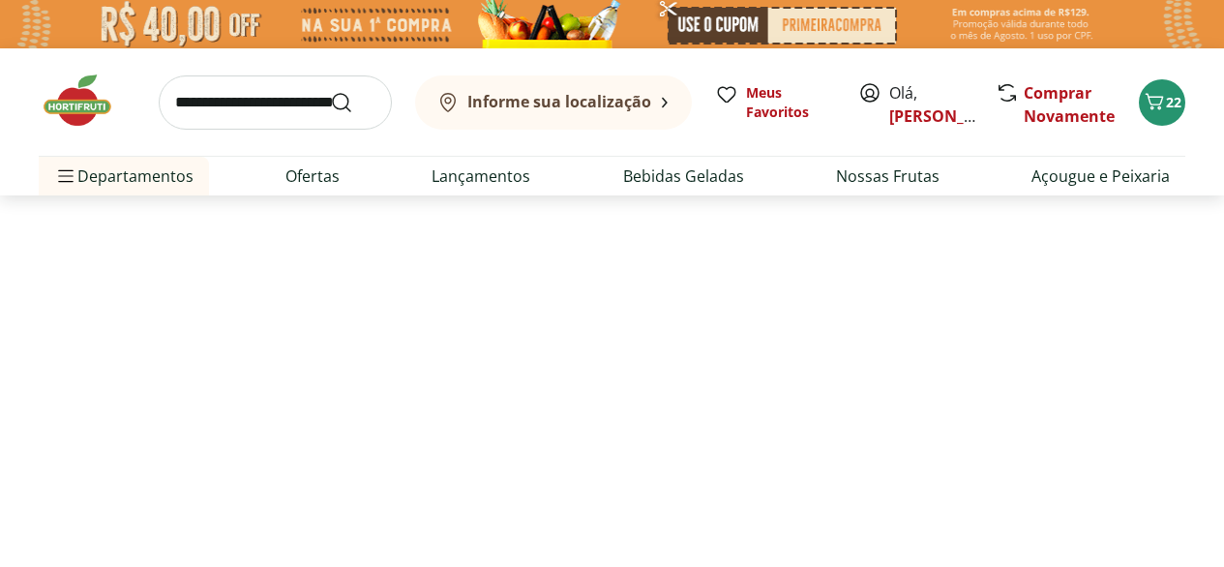
select select "**********"
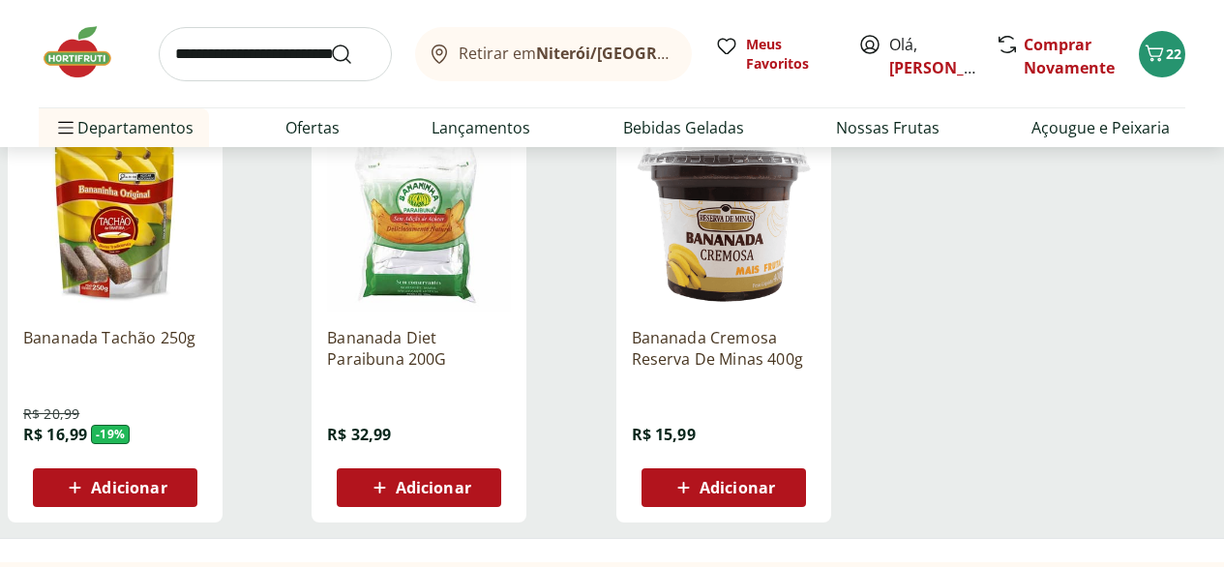
scroll to position [274, 0]
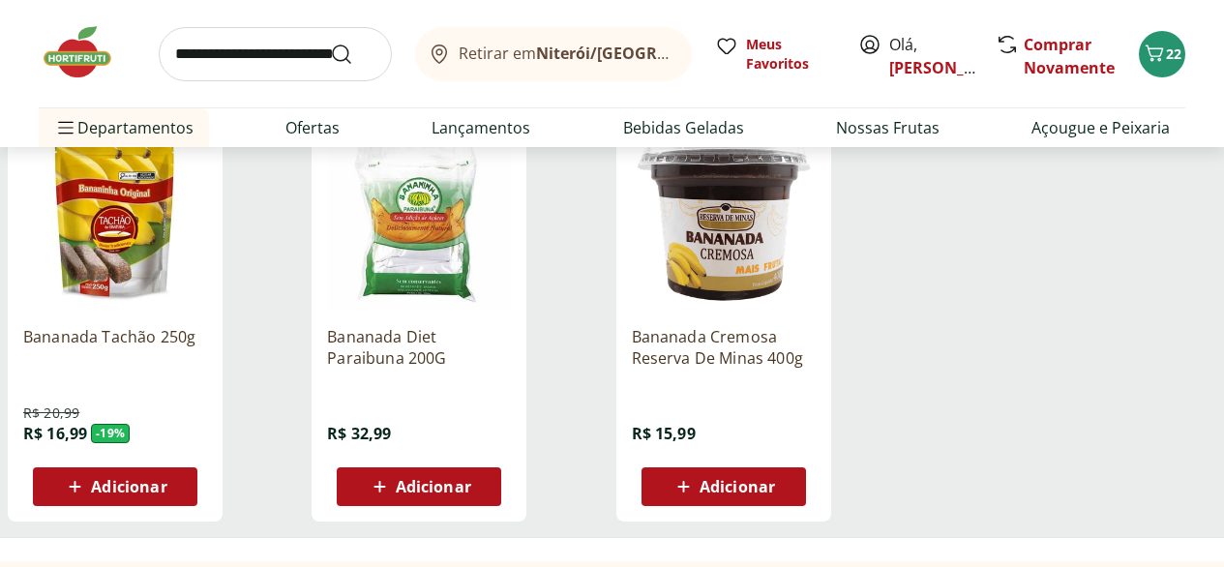
click at [207, 301] on img at bounding box center [115, 219] width 184 height 184
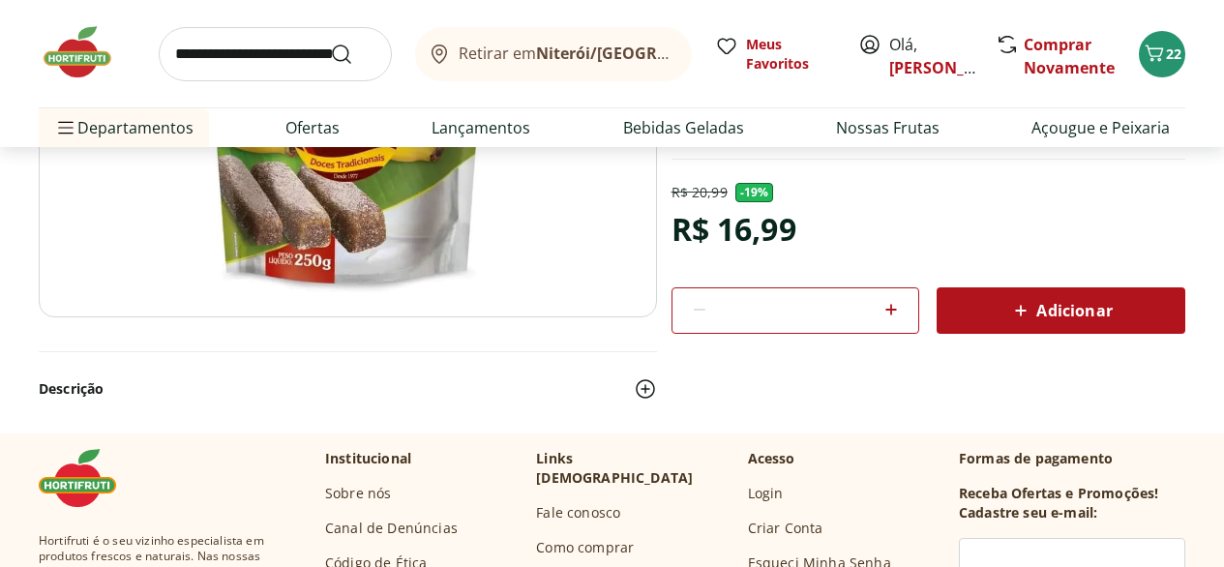
scroll to position [380, 0]
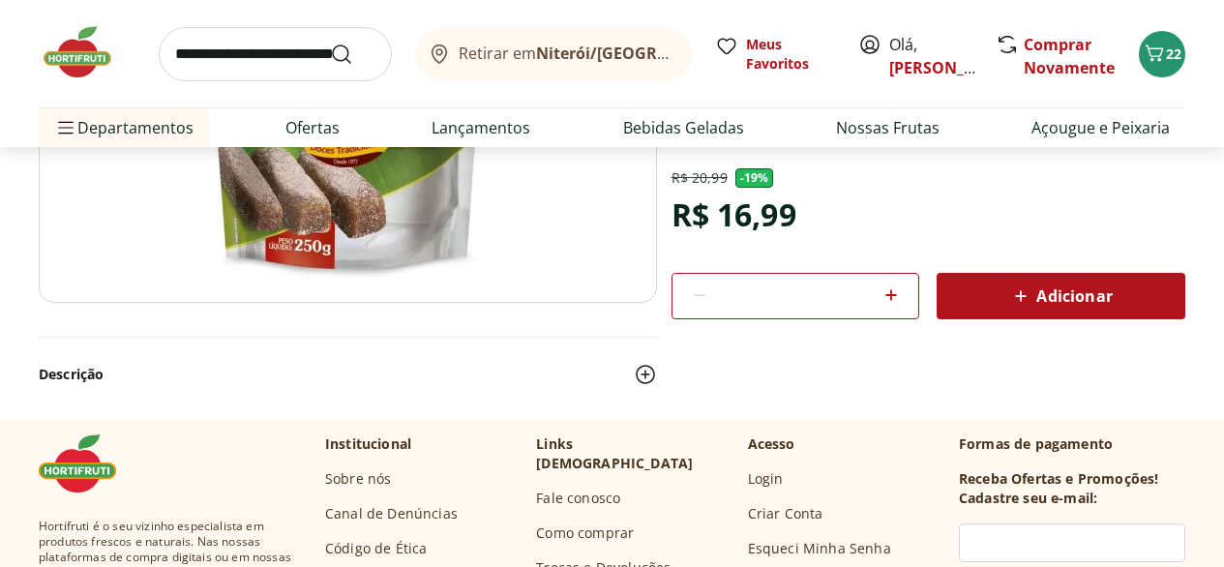
click at [1047, 308] on span "Adicionar" at bounding box center [1060, 296] width 103 height 23
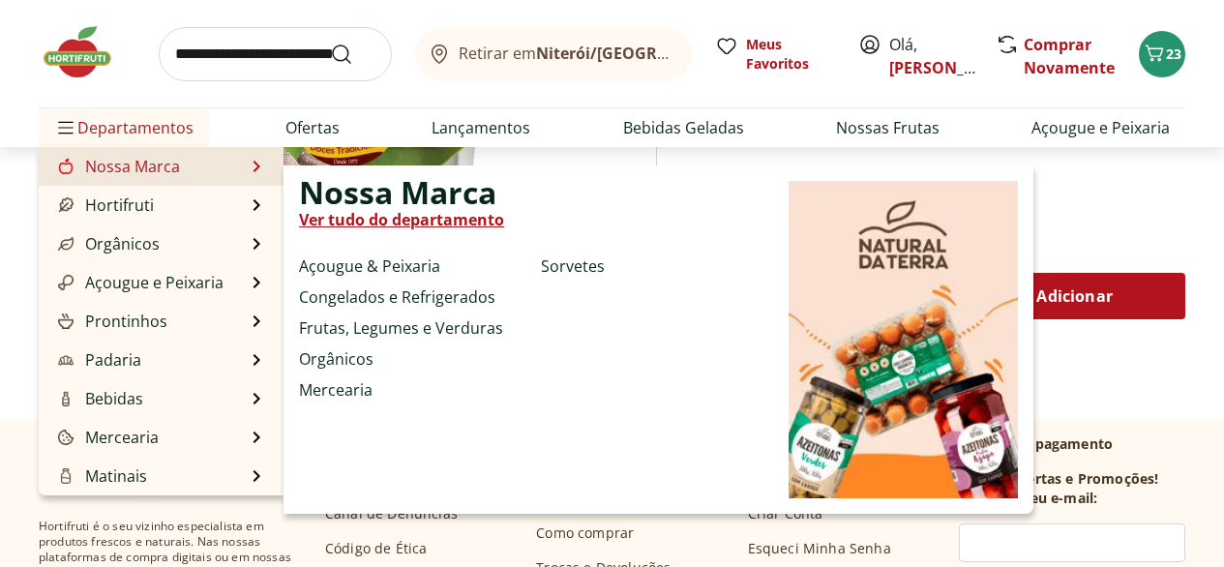
scroll to position [7, 0]
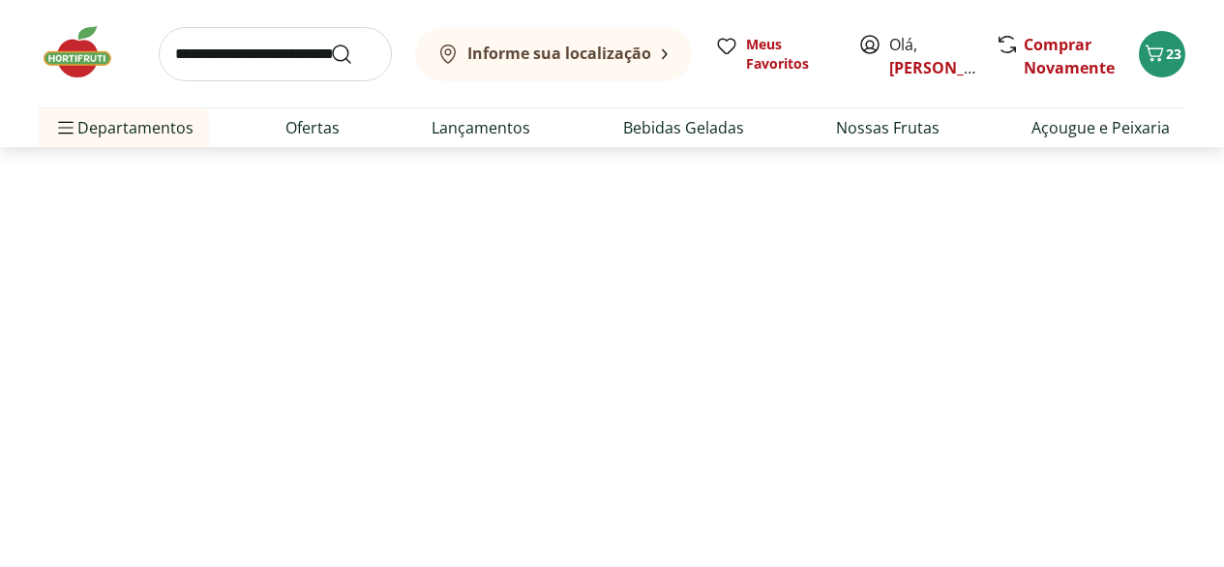
scroll to position [274, 0]
select select "**********"
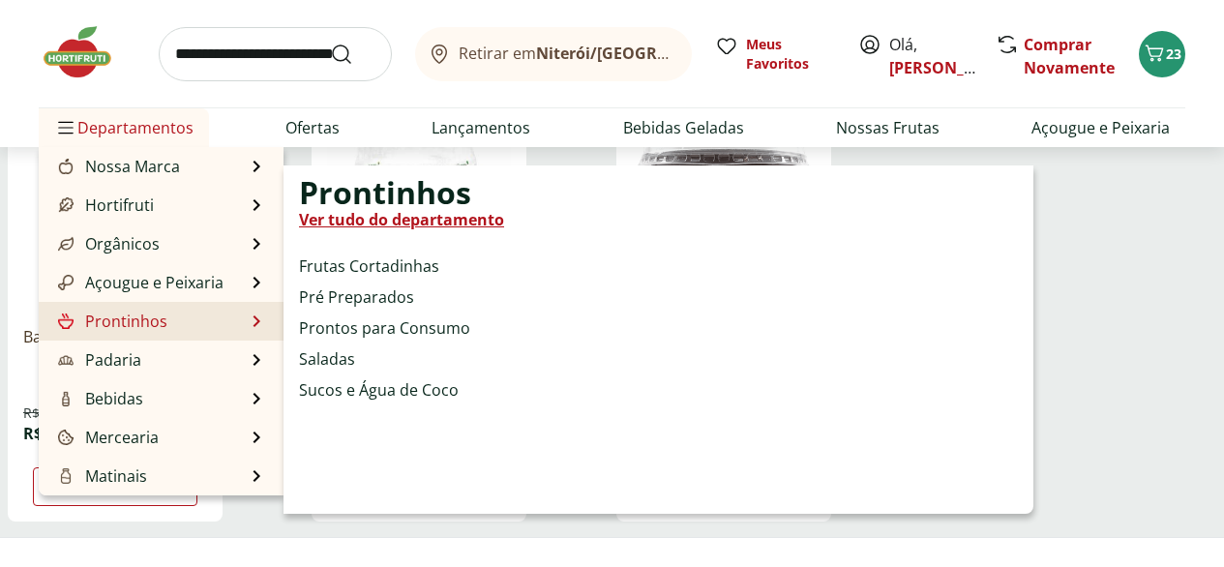
click at [152, 333] on link "Prontinhos" at bounding box center [110, 321] width 113 height 23
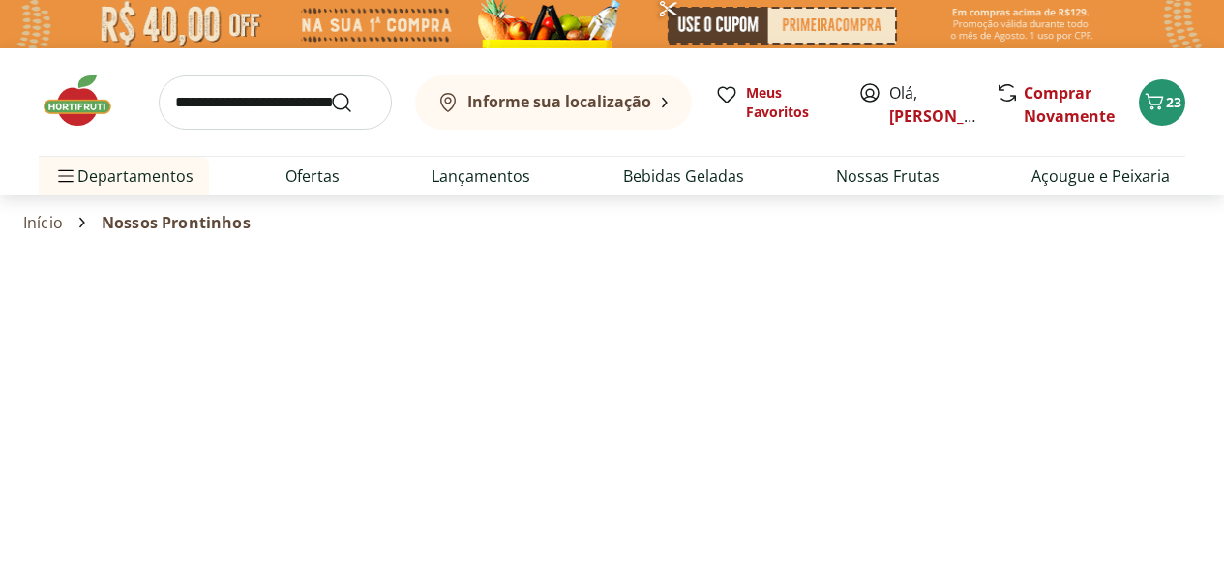
select select "**********"
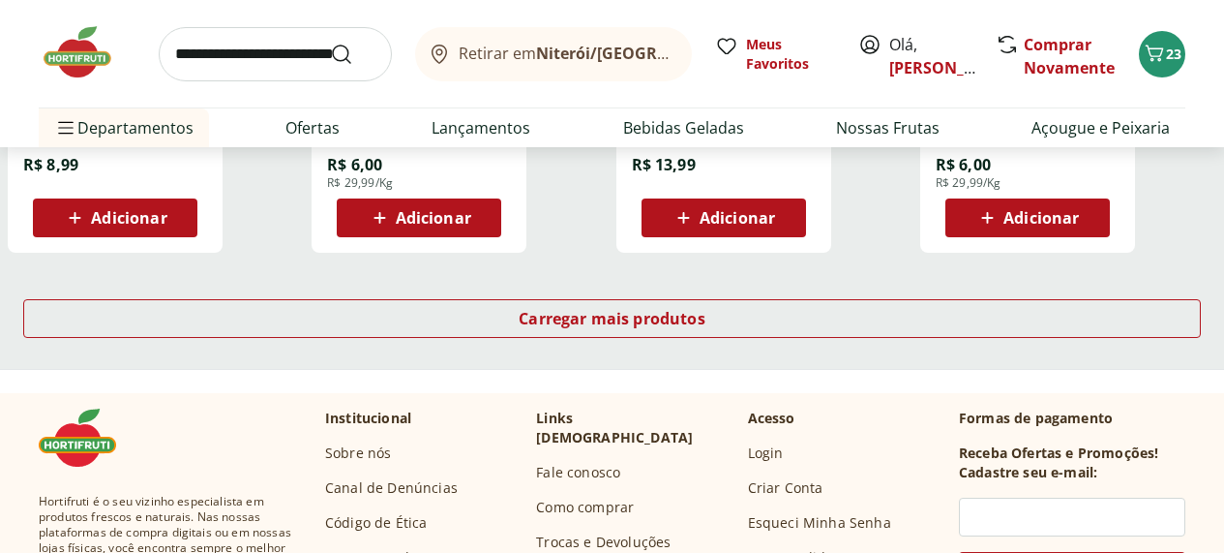
scroll to position [1380, 10]
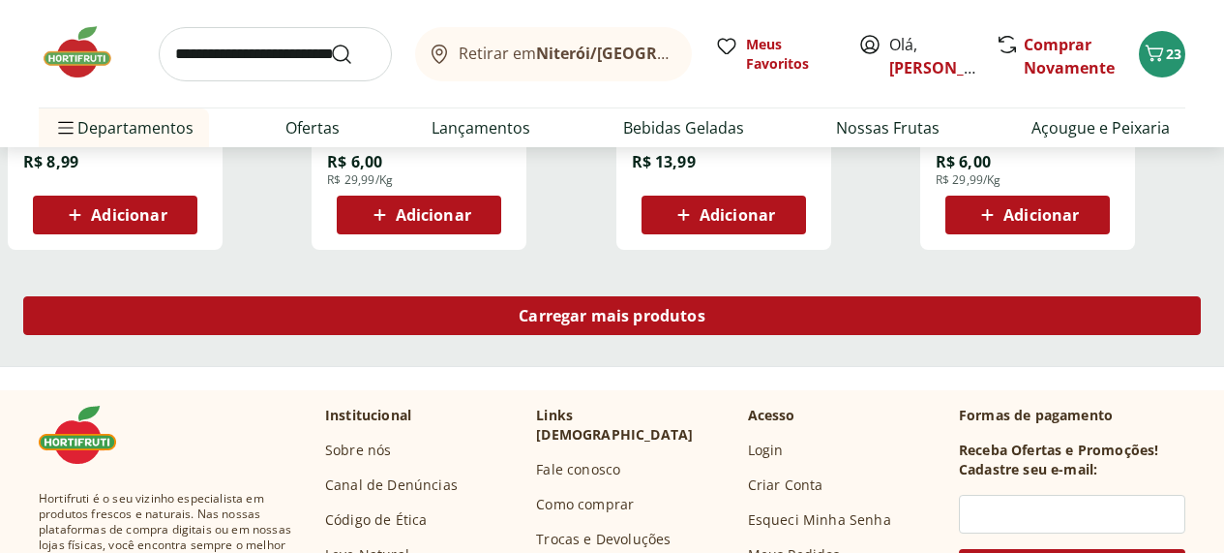
click at [706, 323] on span "Carregar mais produtos" at bounding box center [612, 315] width 187 height 15
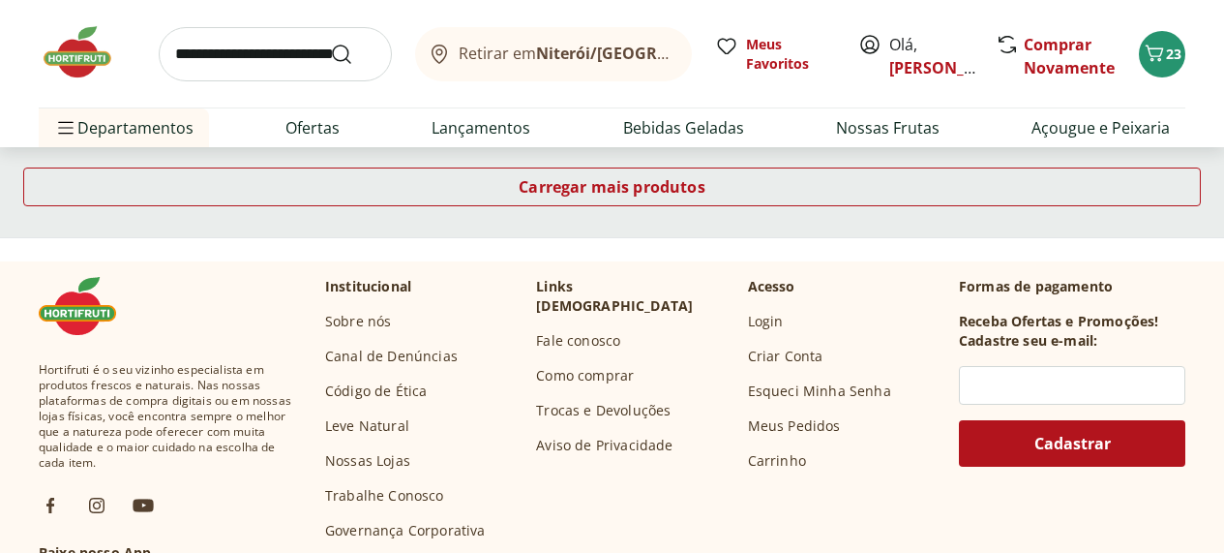
scroll to position [2772, 10]
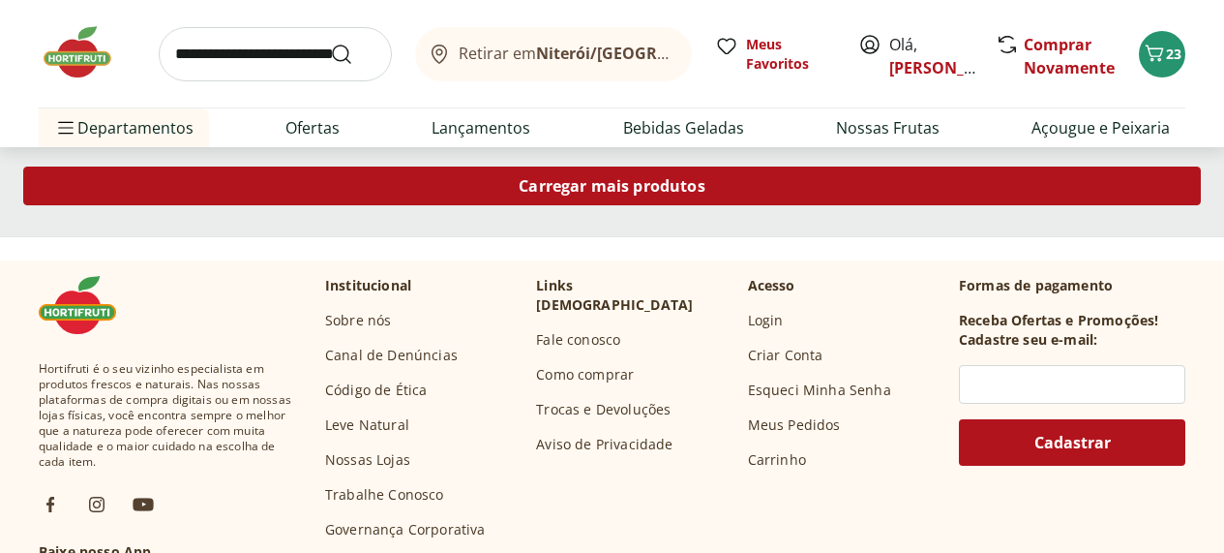
click at [706, 194] on span "Carregar mais produtos" at bounding box center [612, 185] width 187 height 15
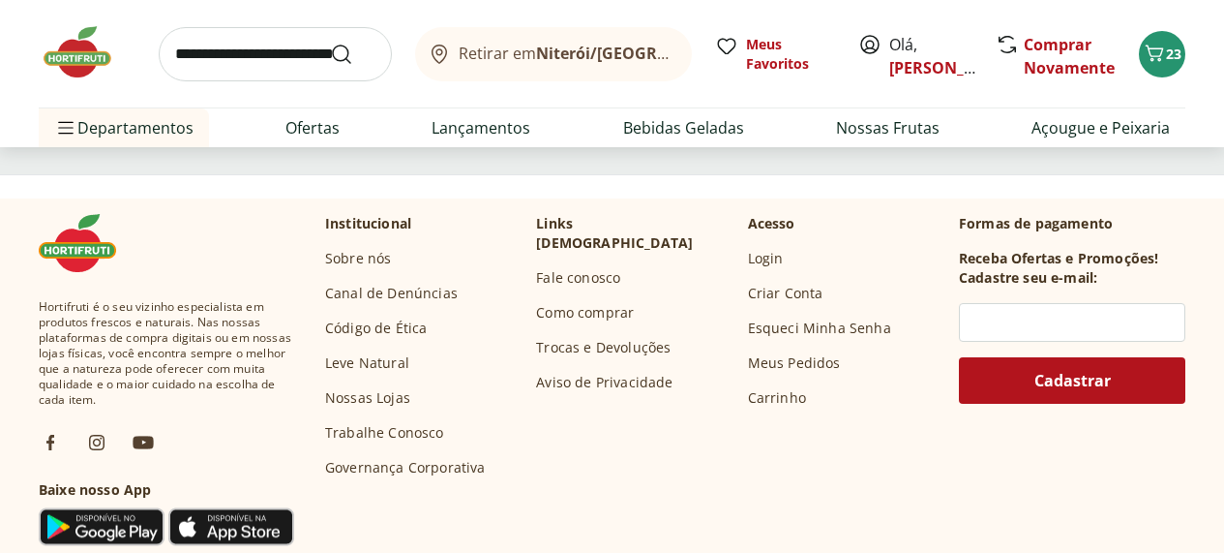
scroll to position [4098, 10]
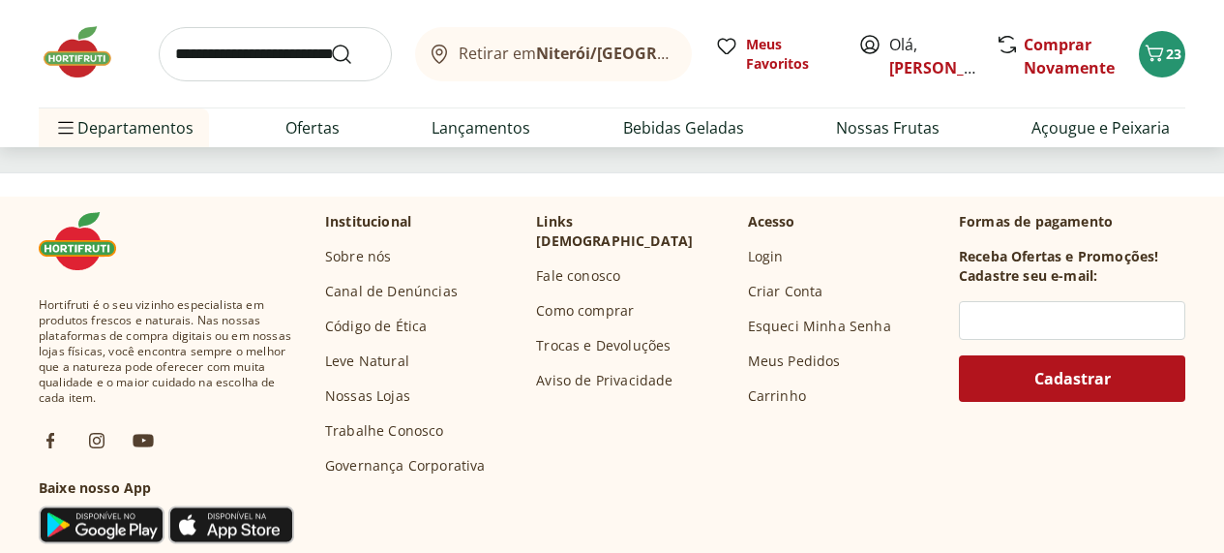
click at [706, 130] on span "Carregar mais produtos" at bounding box center [612, 121] width 187 height 15
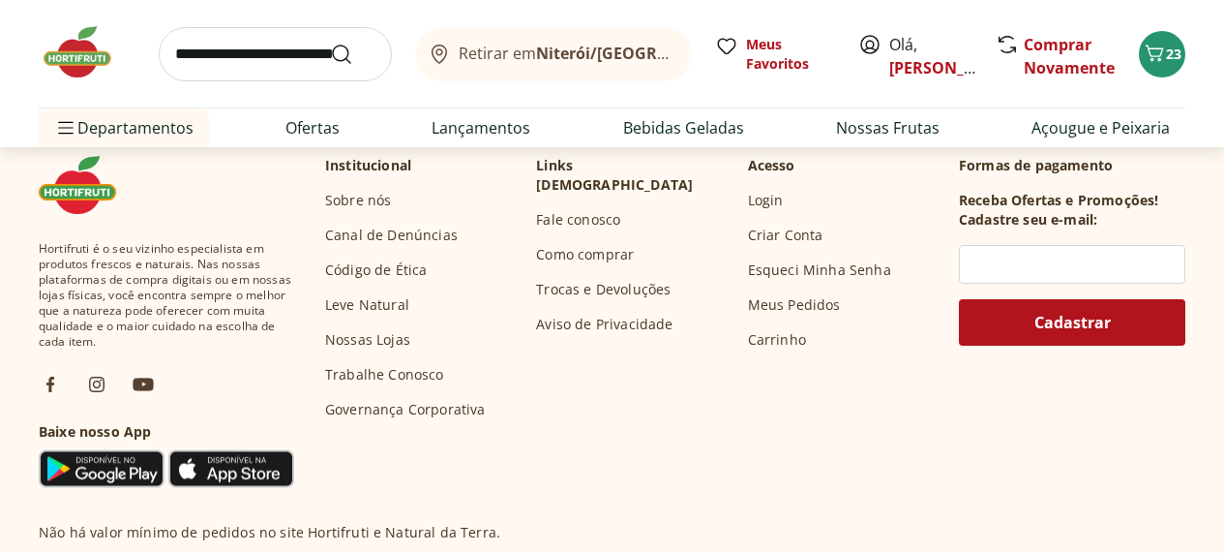
scroll to position [5421, 10]
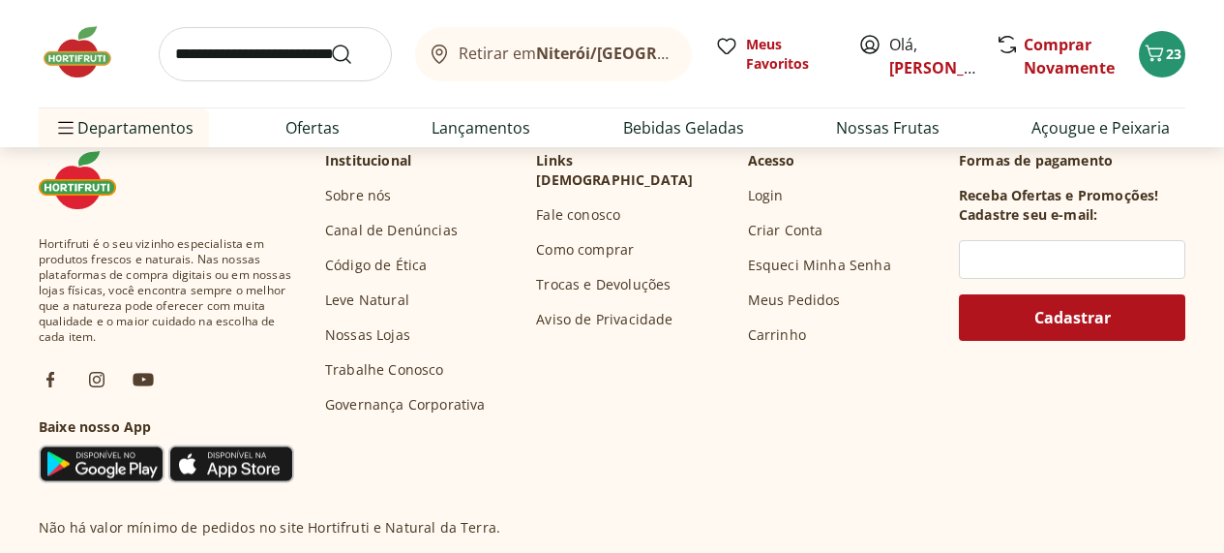
click at [706, 69] on span "Carregar mais produtos" at bounding box center [612, 60] width 187 height 15
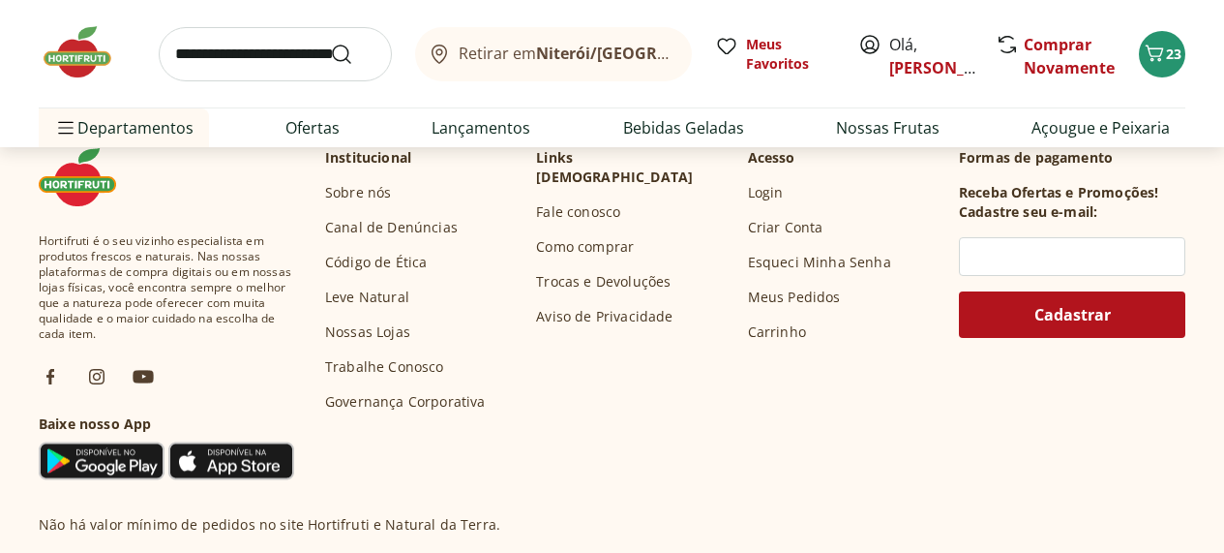
scroll to position [6701, 10]
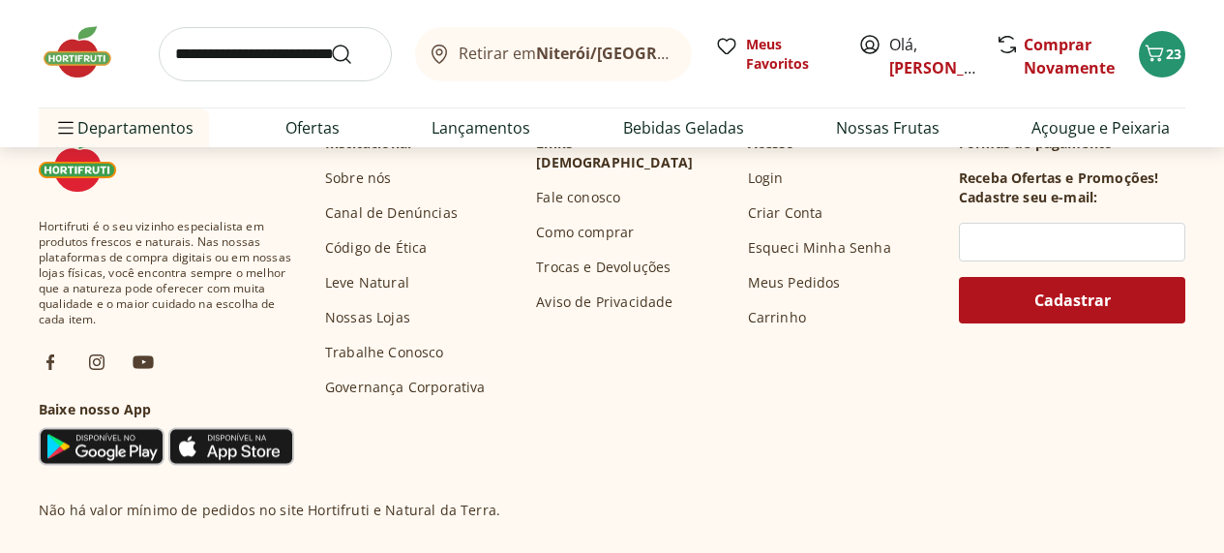
click at [706, 51] on span "Carregar mais produtos" at bounding box center [612, 43] width 187 height 15
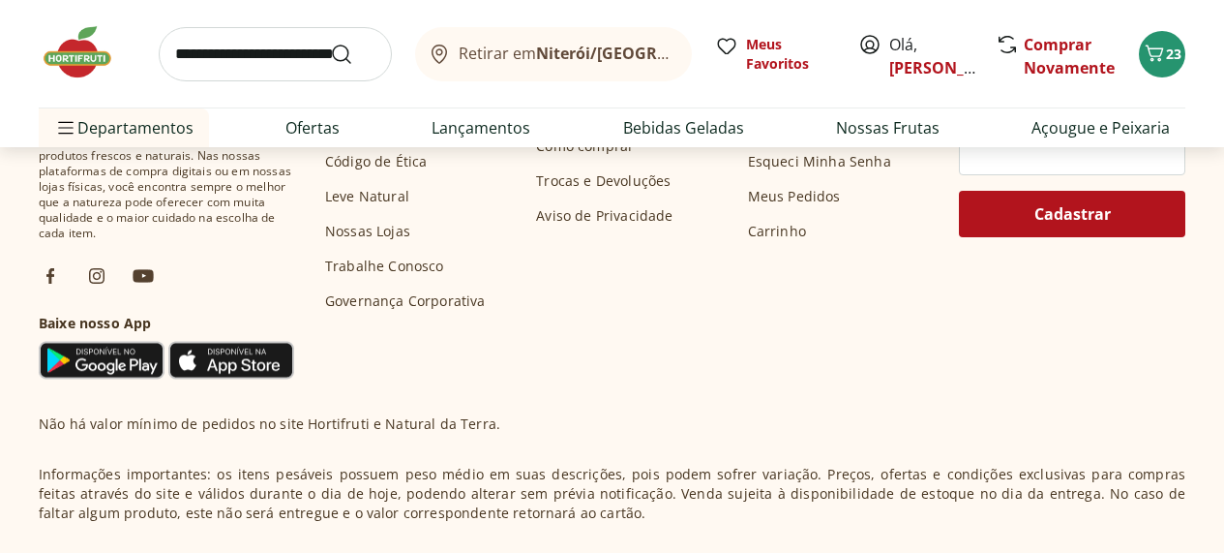
scroll to position [8053, 10]
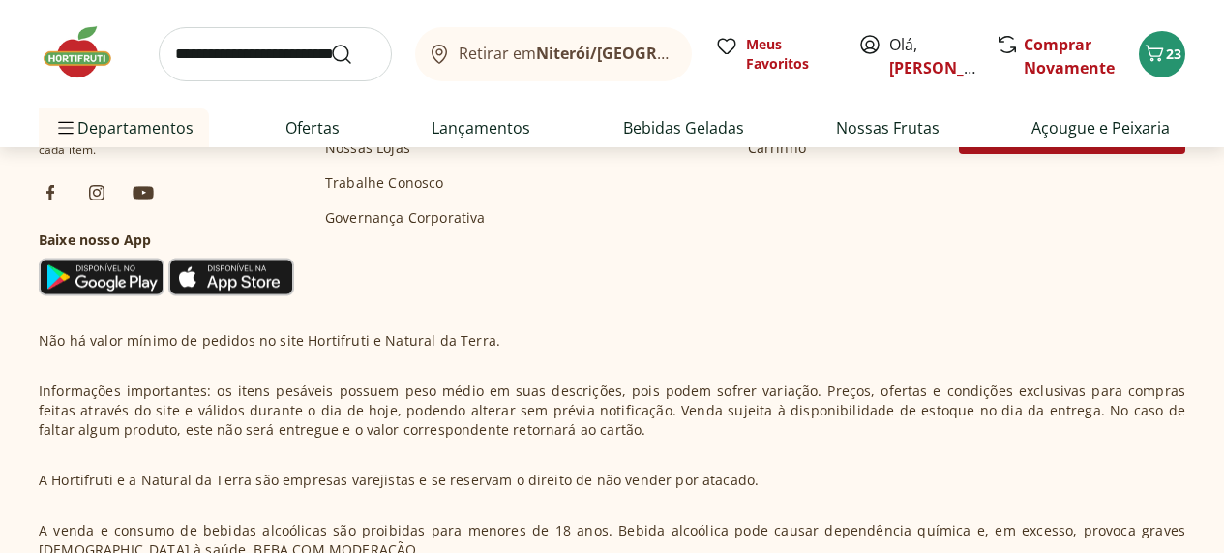
scroll to position [9395, 9]
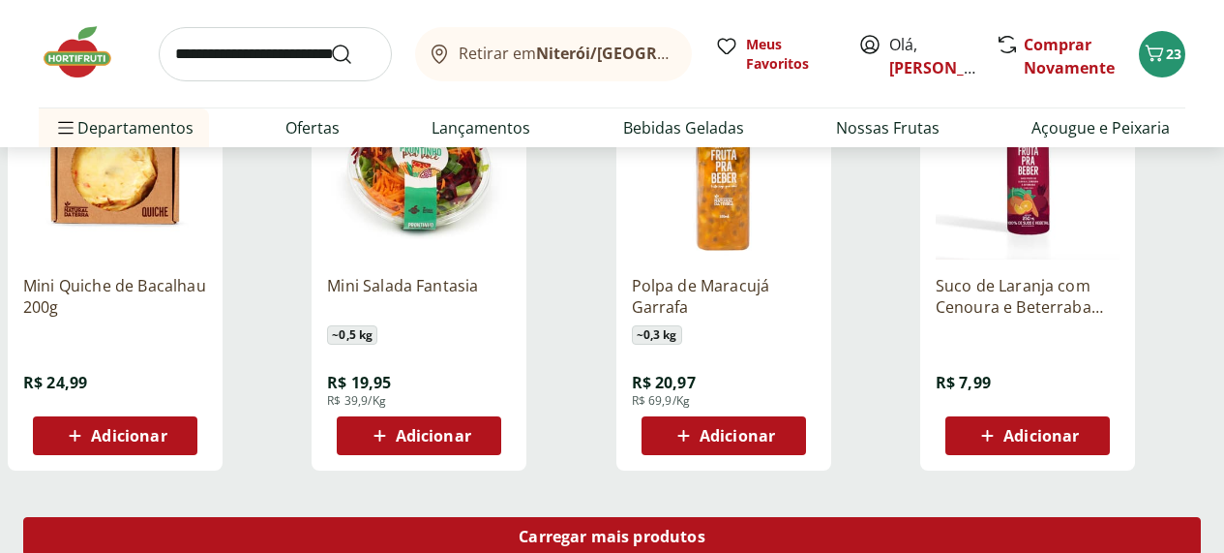
scroll to position [10005, 9]
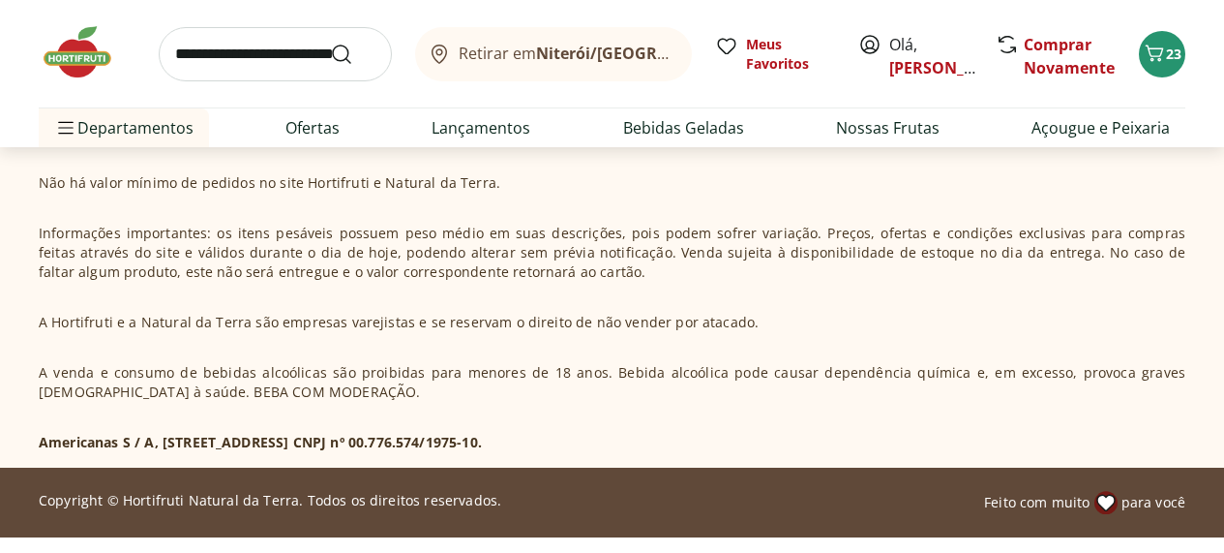
scroll to position [10820, 10]
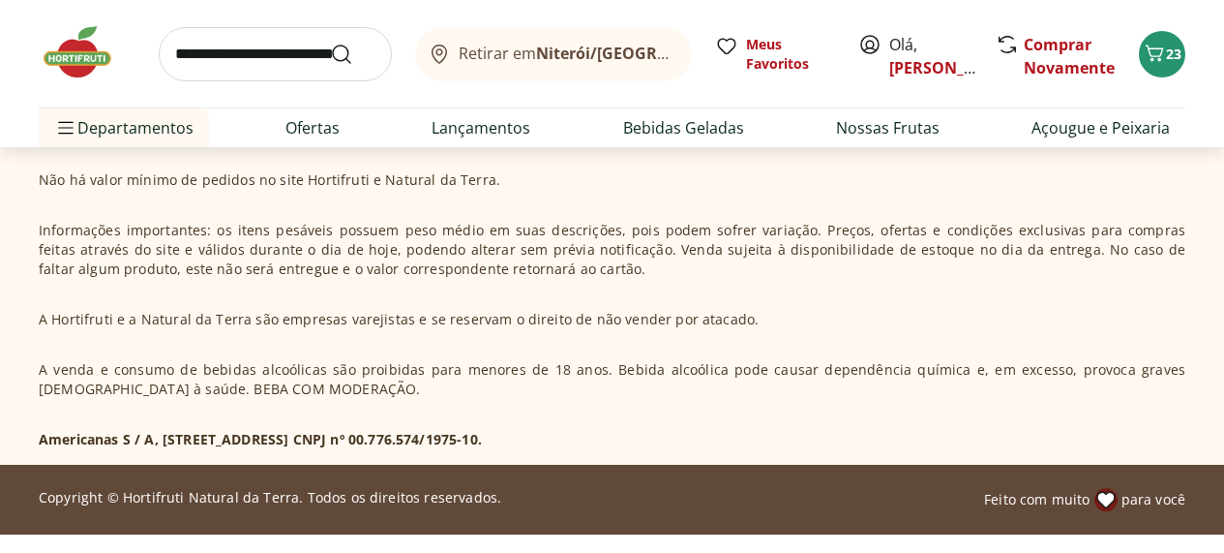
scroll to position [12080, 10]
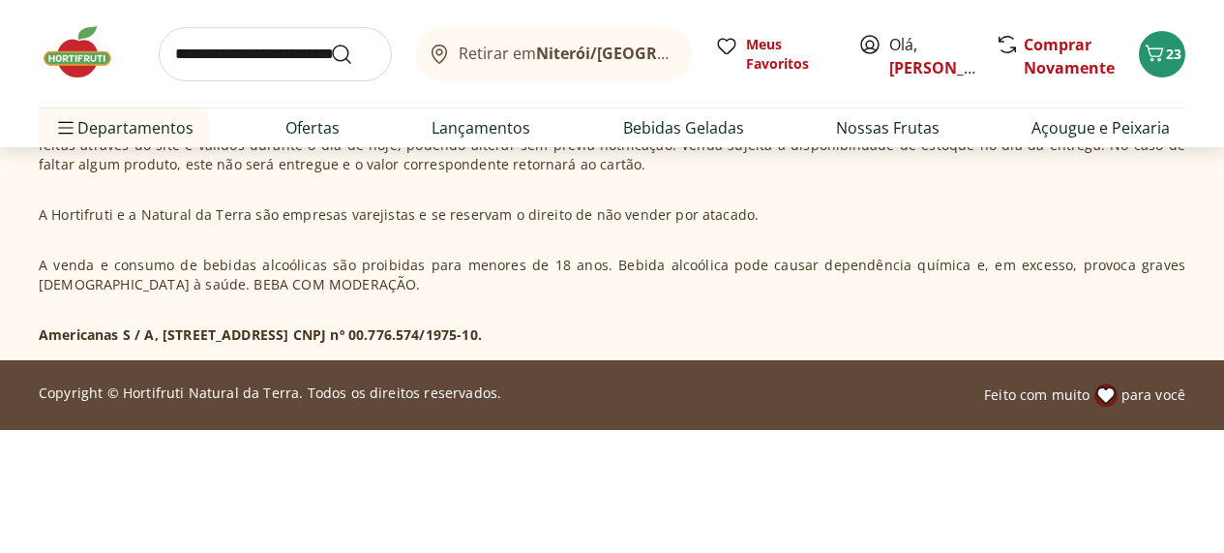
scroll to position [13448, 2]
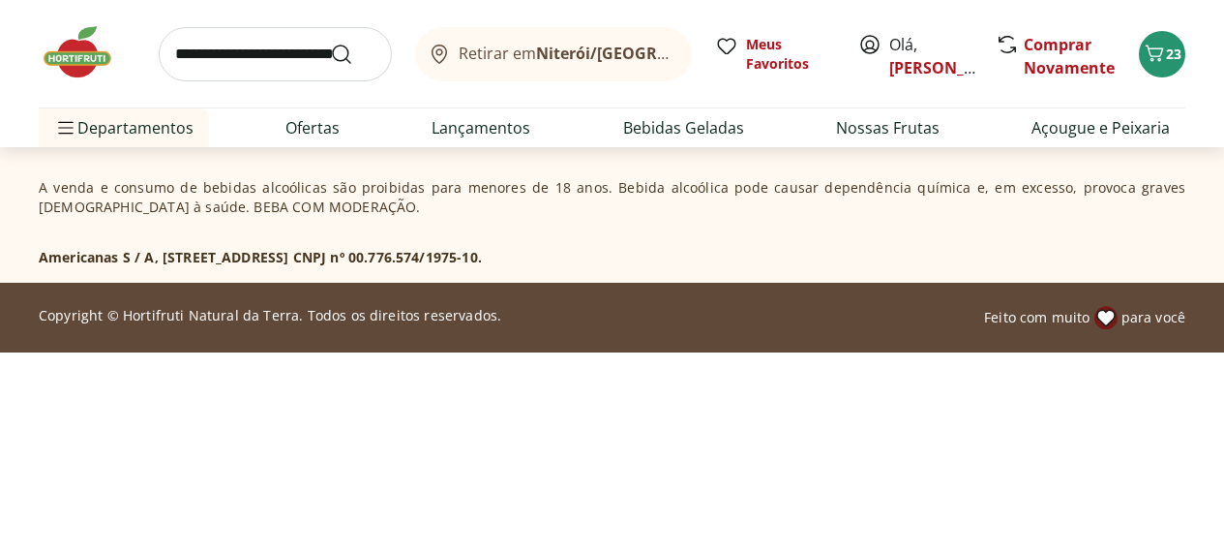
scroll to position [14786, 10]
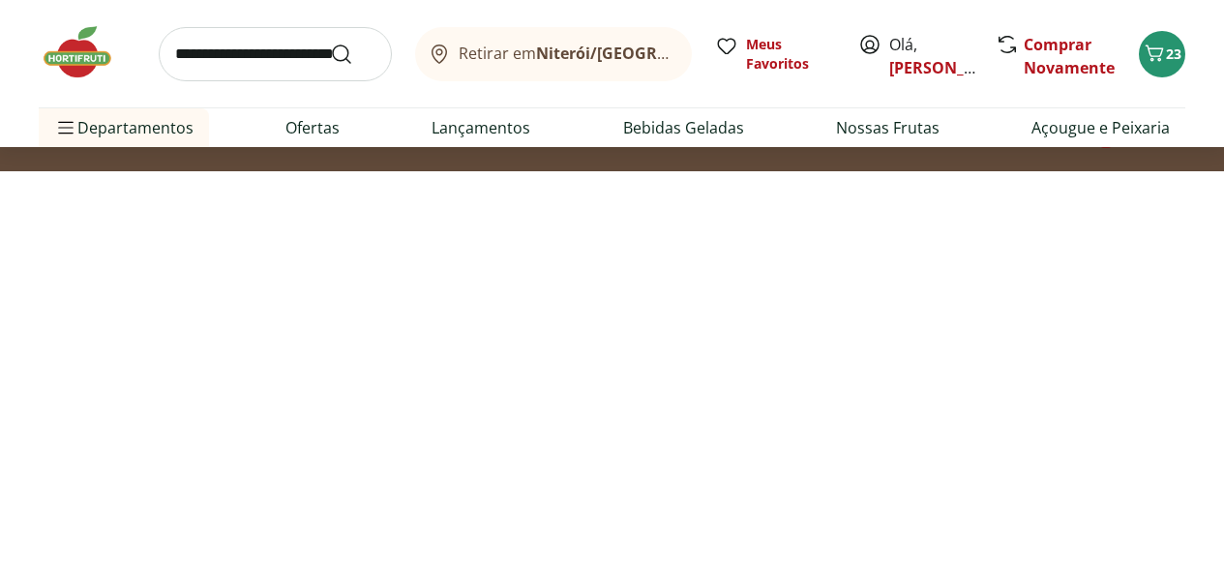
scroll to position [15711, 0]
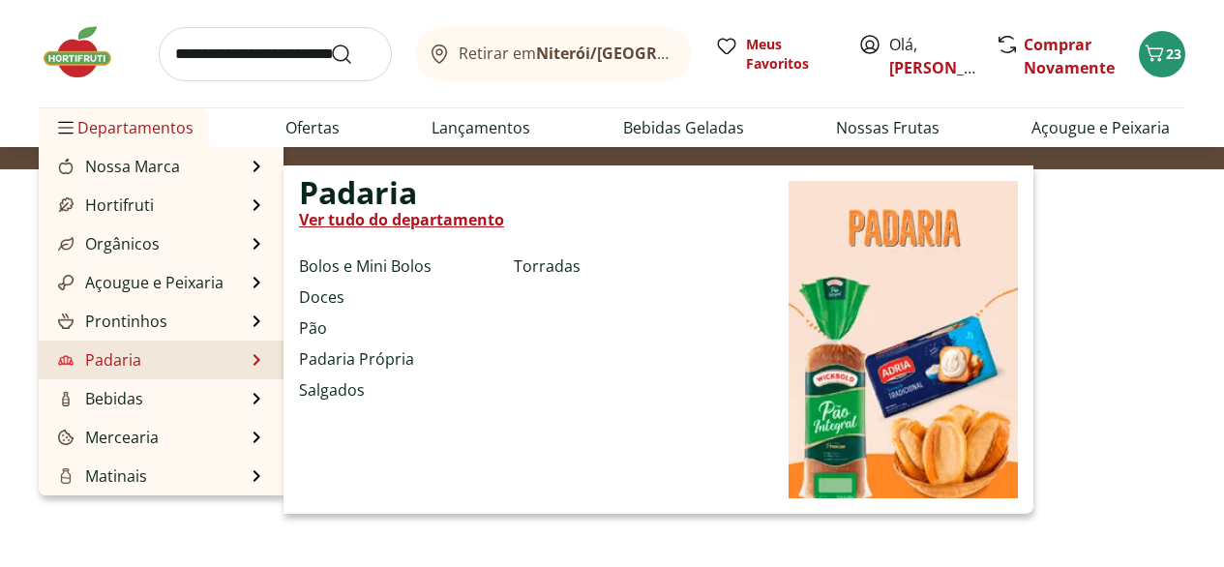
click at [462, 225] on link "Ver tudo do departamento" at bounding box center [401, 219] width 205 height 23
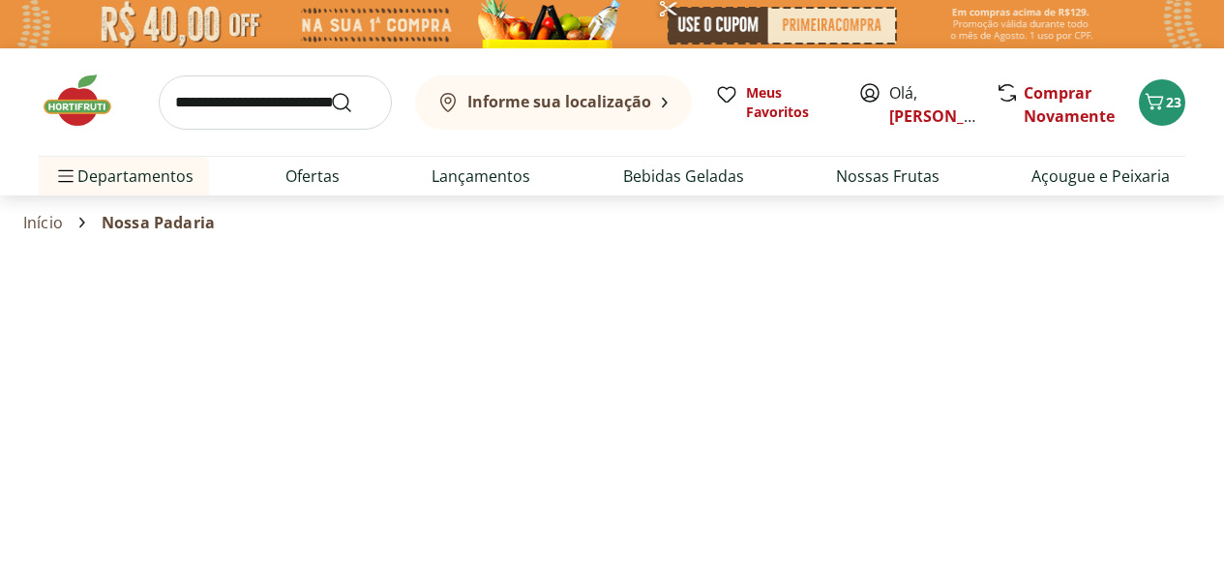
select select "**********"
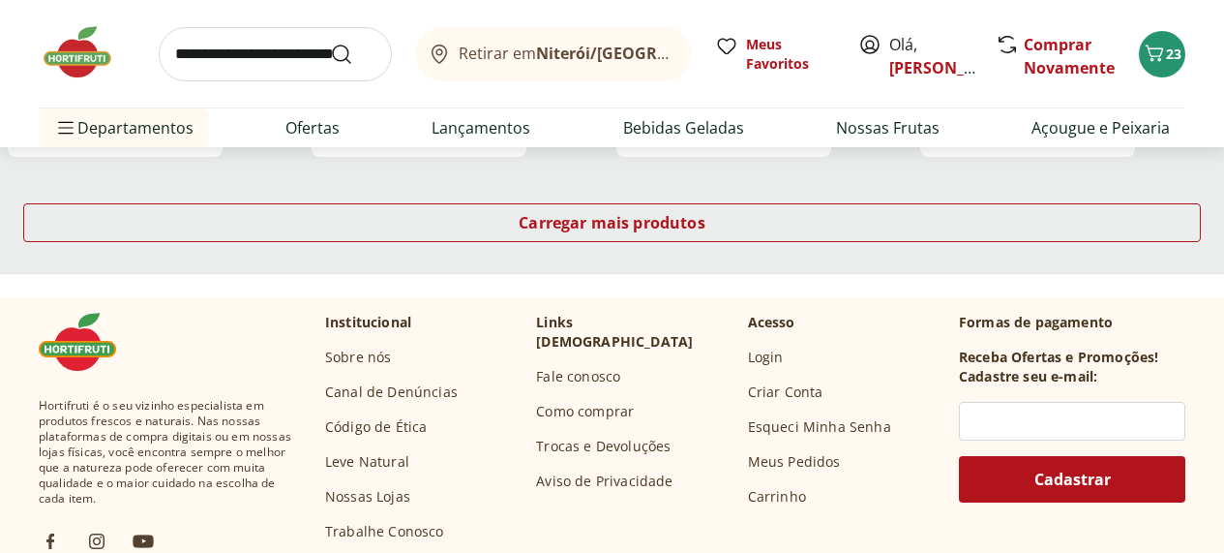
scroll to position [1479, 10]
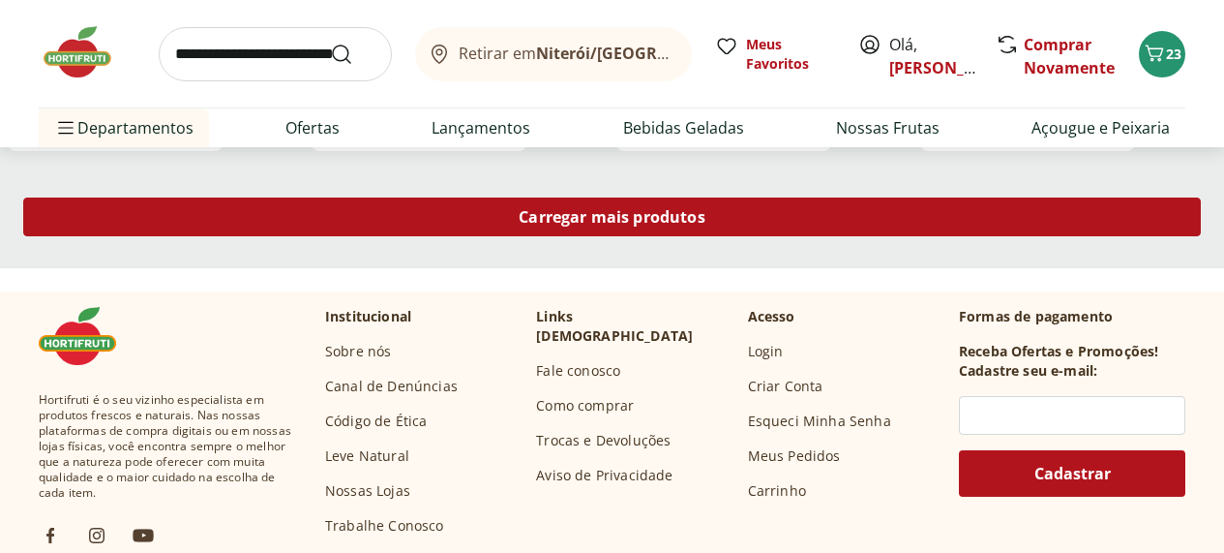
click at [706, 225] on span "Carregar mais produtos" at bounding box center [612, 216] width 187 height 15
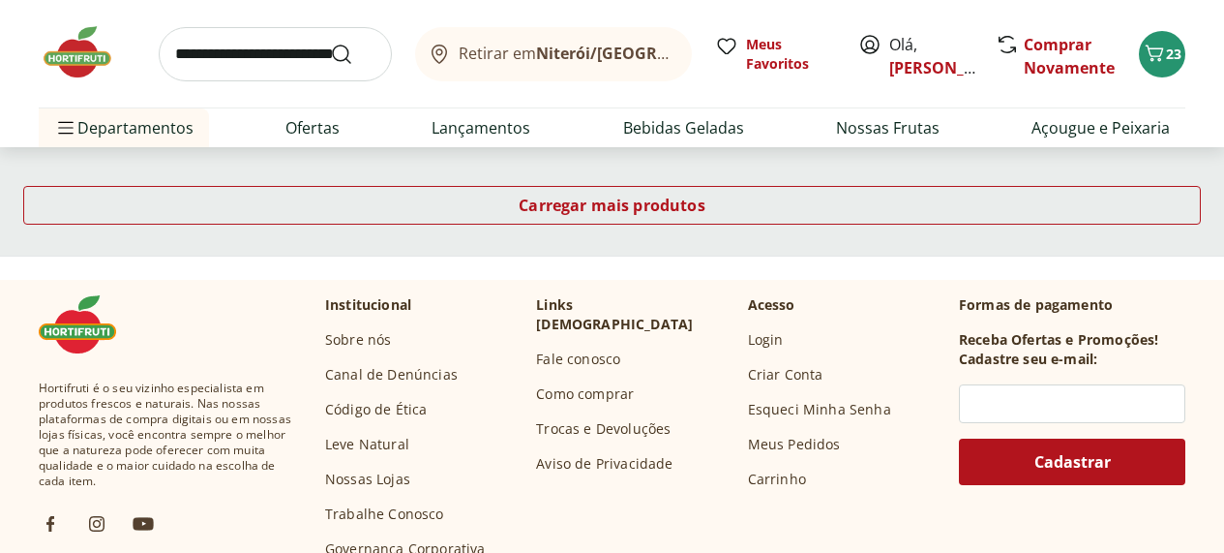
scroll to position [2759, 10]
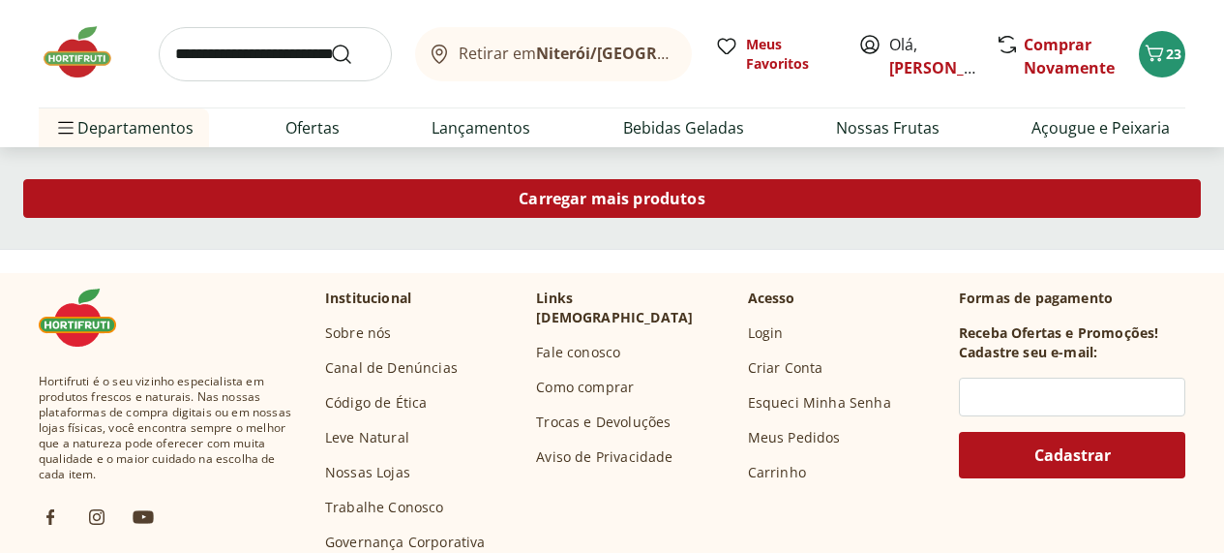
click at [706, 206] on span "Carregar mais produtos" at bounding box center [612, 198] width 187 height 15
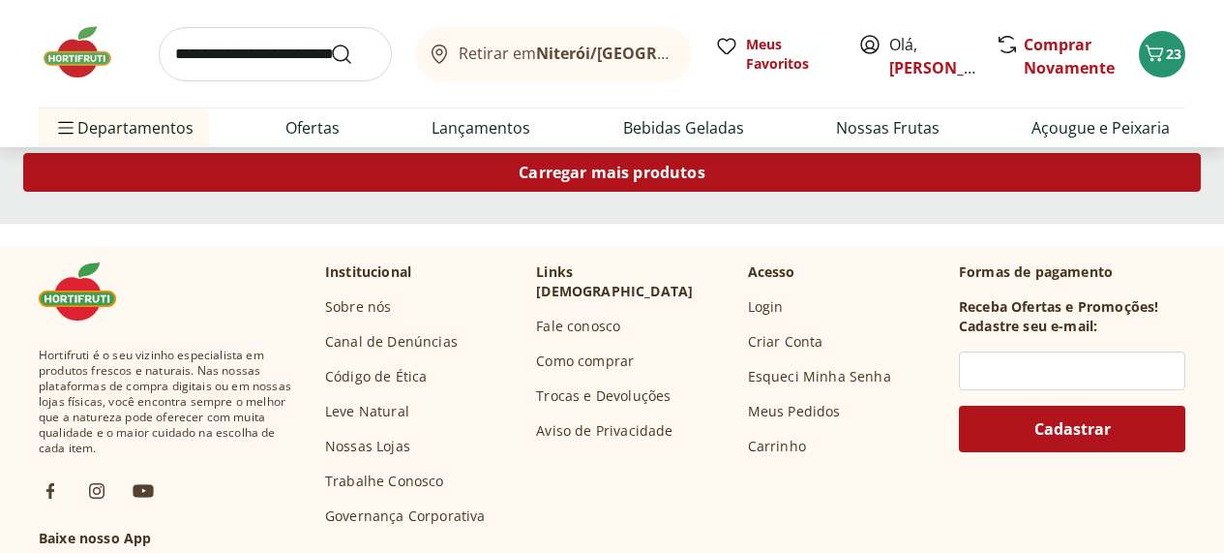
scroll to position [4051, 10]
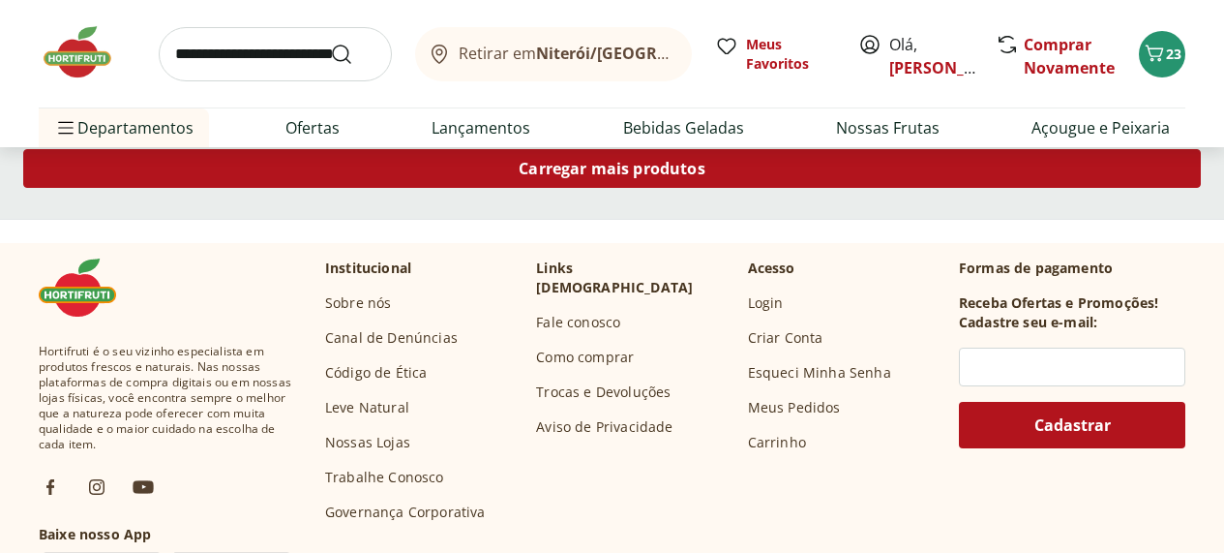
click at [706, 176] on span "Carregar mais produtos" at bounding box center [612, 168] width 187 height 15
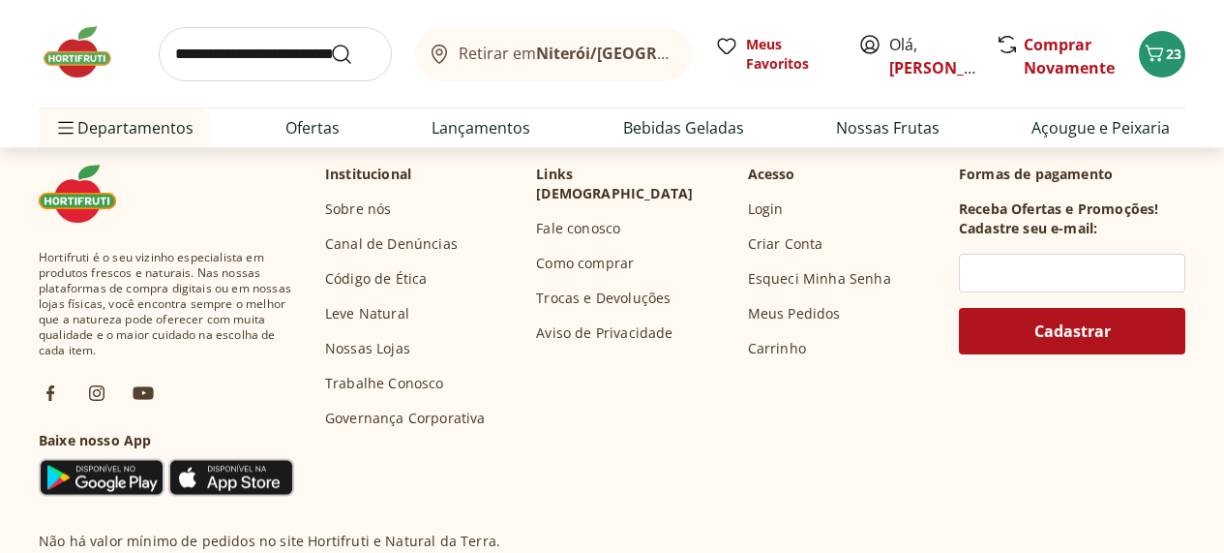
scroll to position [5436, 8]
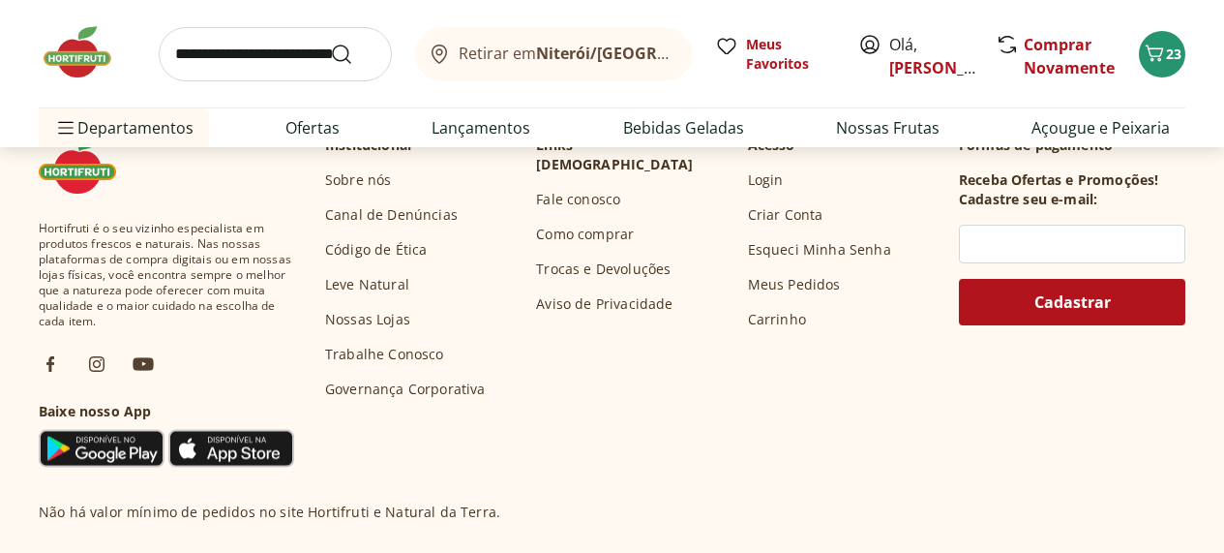
click at [706, 53] on span "Carregar mais produtos" at bounding box center [612, 45] width 187 height 15
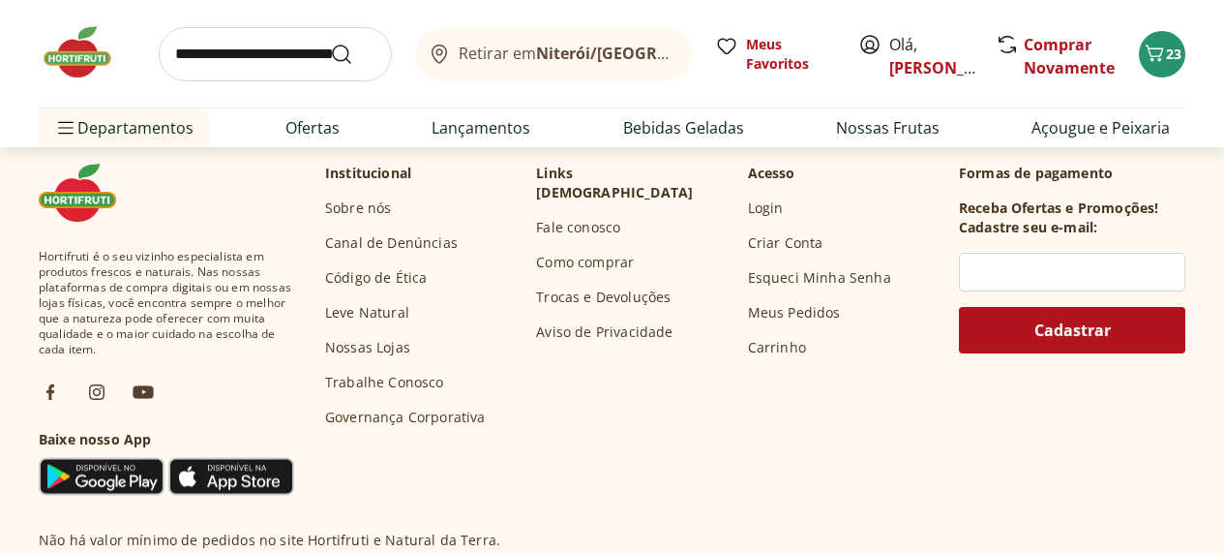
scroll to position [6696, 8]
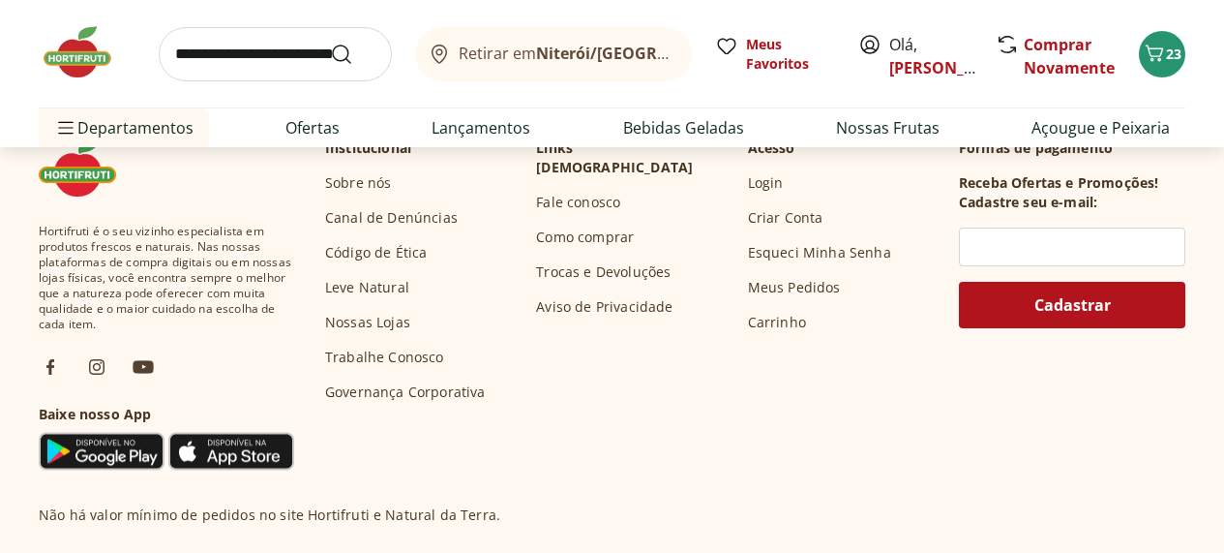
click at [706, 56] on span "Carregar mais produtos" at bounding box center [612, 48] width 187 height 15
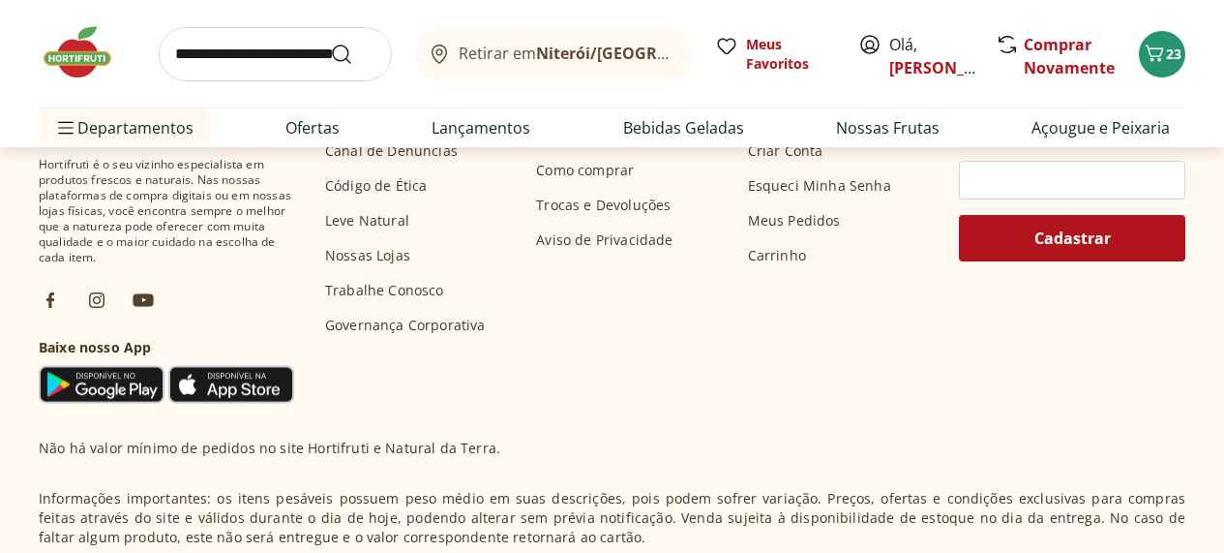
scroll to position [8030, 8]
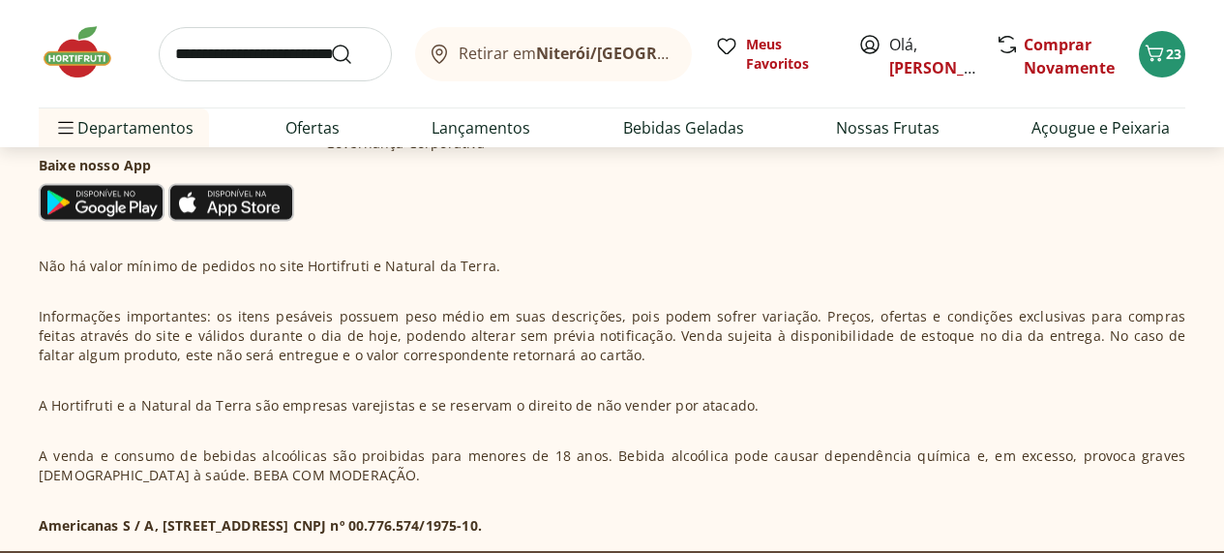
scroll to position [9486, 0]
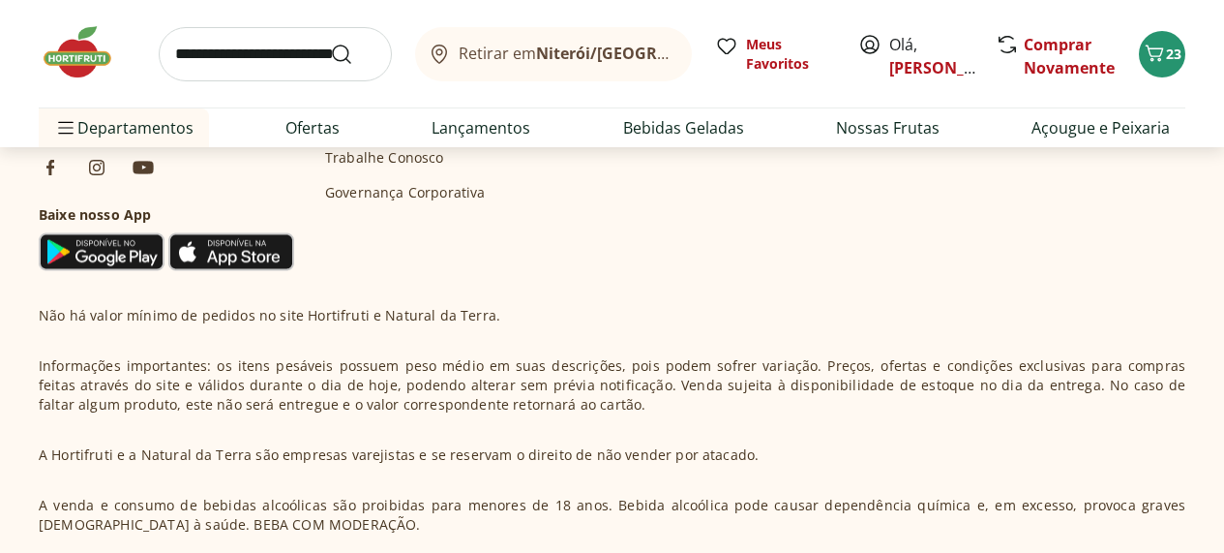
scroll to position [10736, 4]
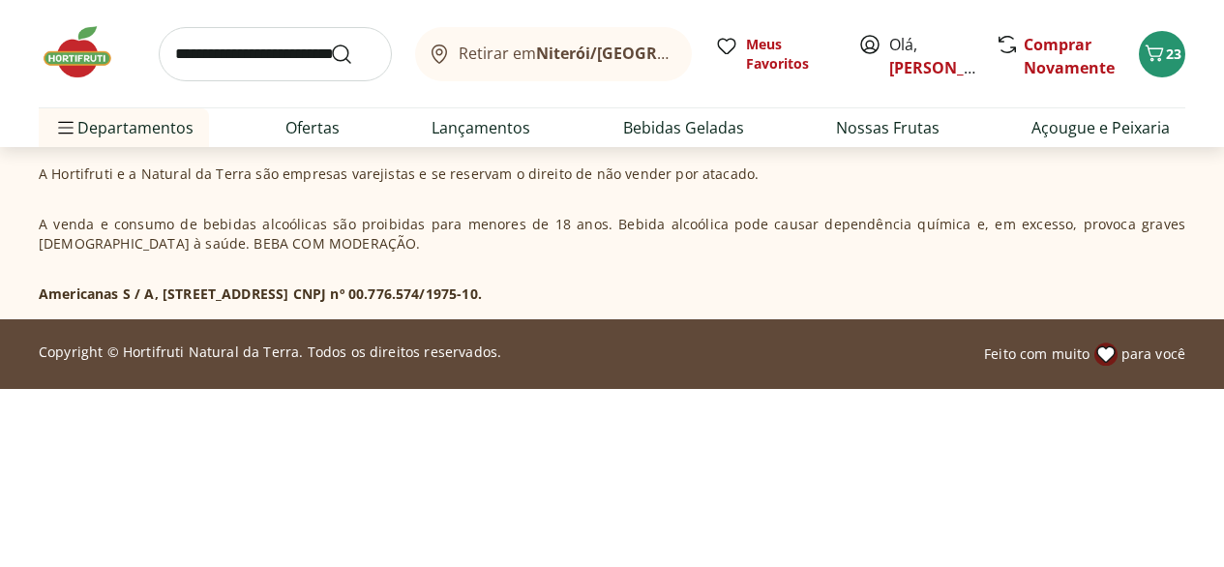
scroll to position [12127, 0]
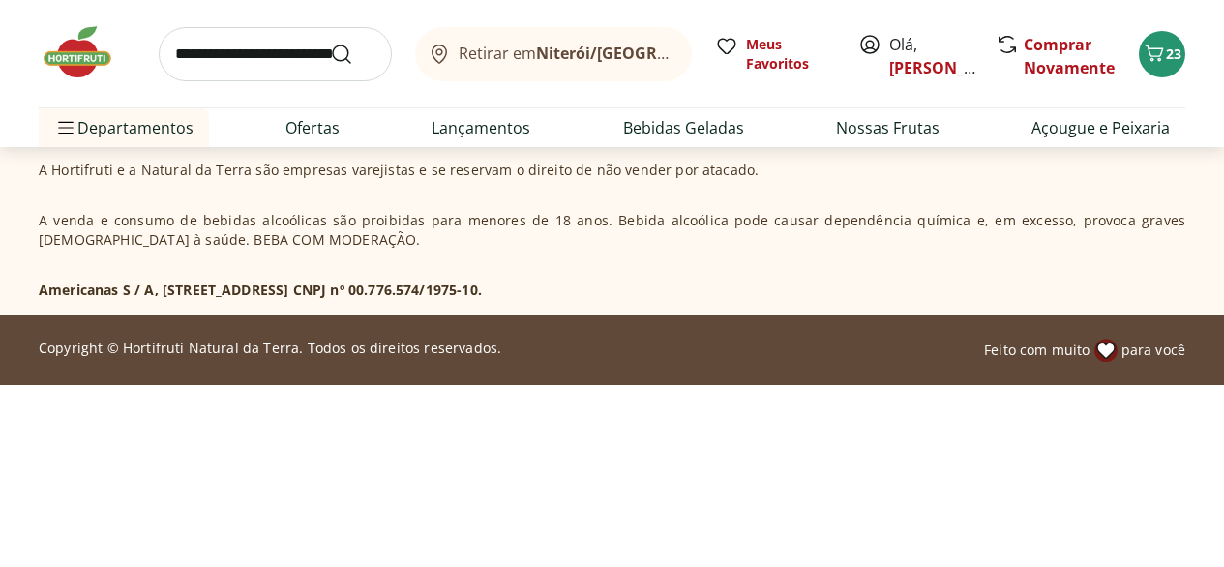
click at [210, 68] on input "search" at bounding box center [275, 54] width 233 height 54
type input "**********"
click at [330, 43] on button "Submit Search" at bounding box center [353, 54] width 46 height 23
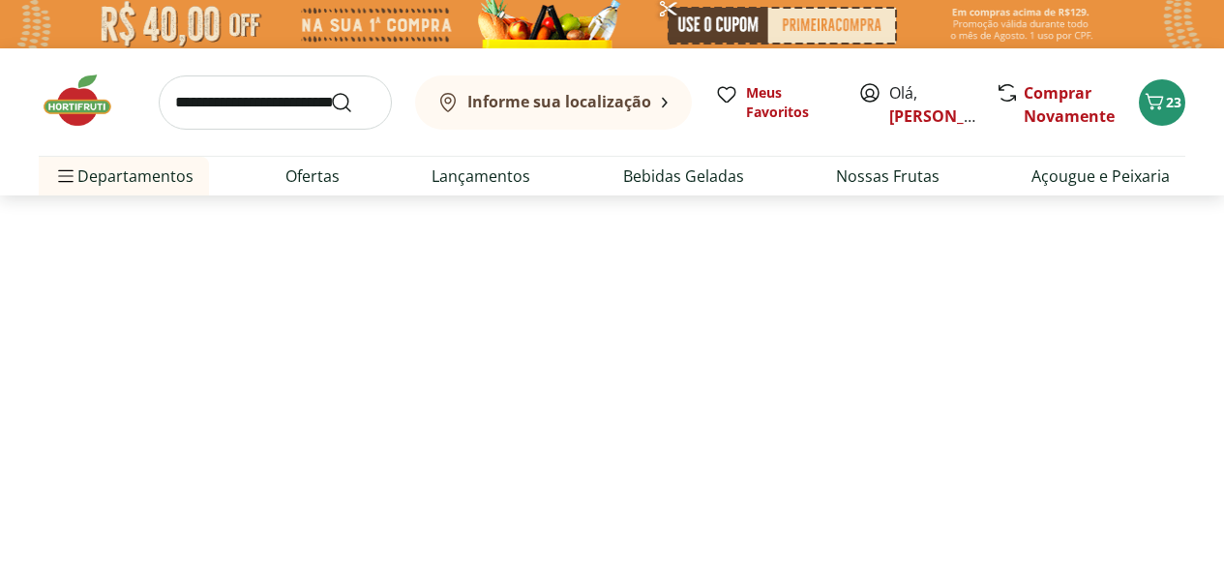
select select "**********"
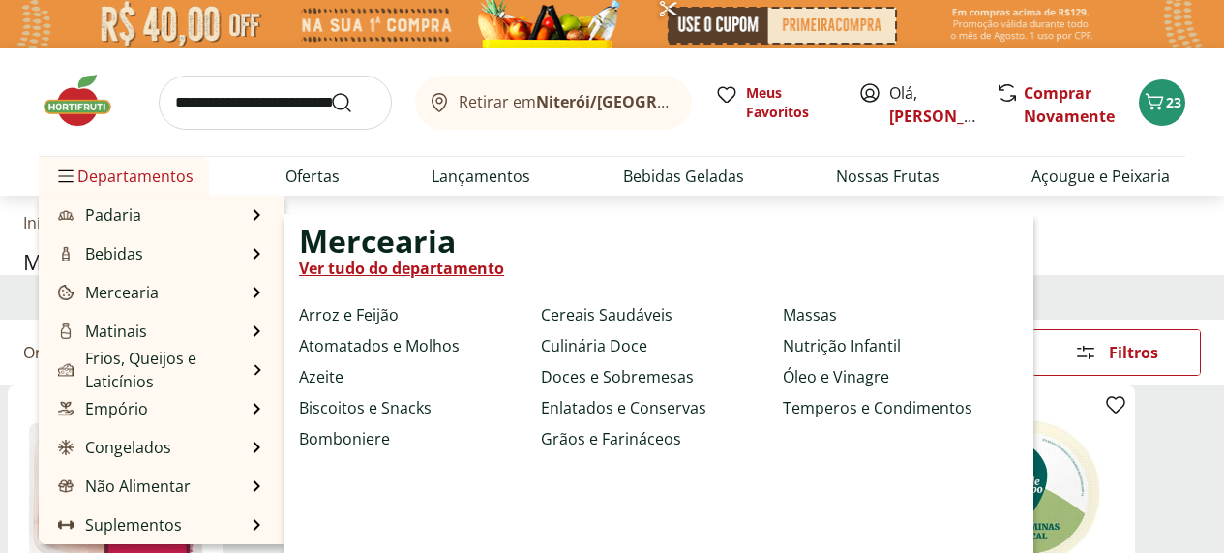
scroll to position [275, 0]
click at [822, 326] on link "Massas" at bounding box center [810, 314] width 54 height 23
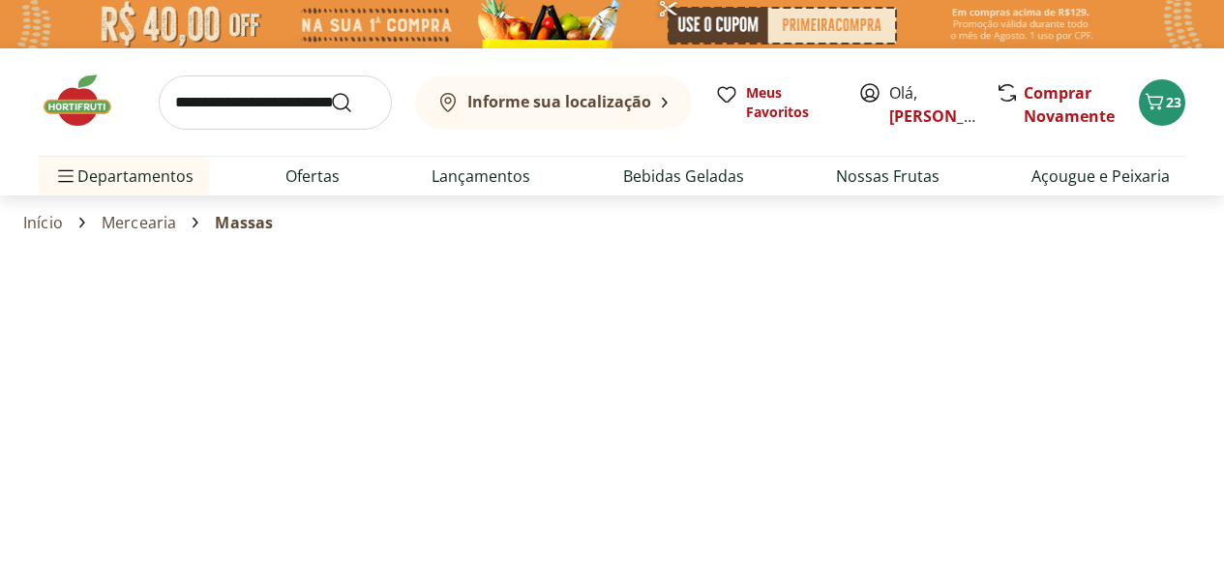
select select "**********"
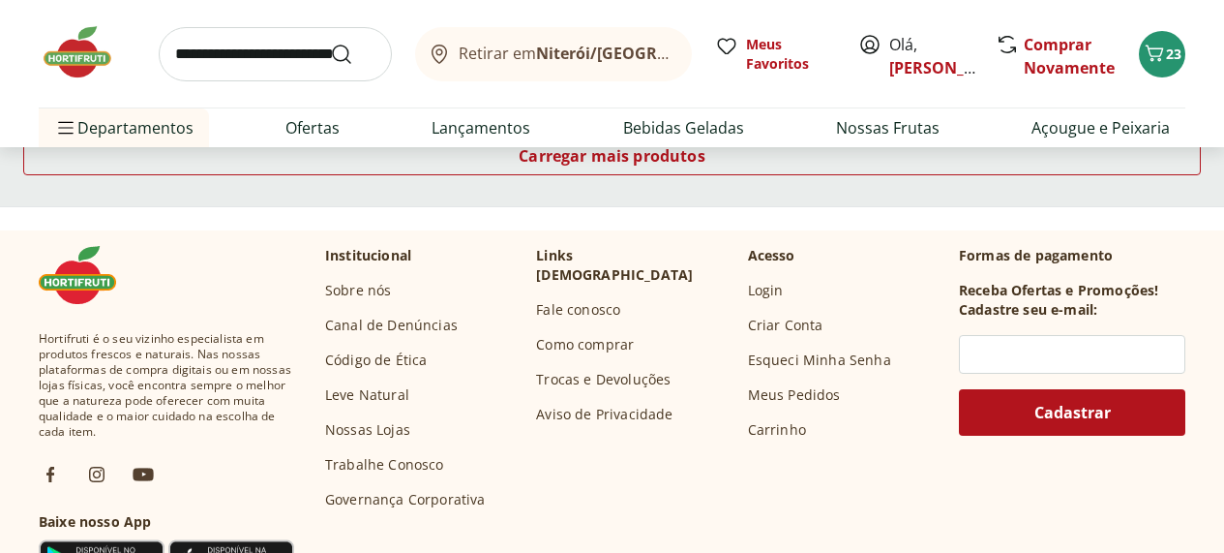
scroll to position [1561, 9]
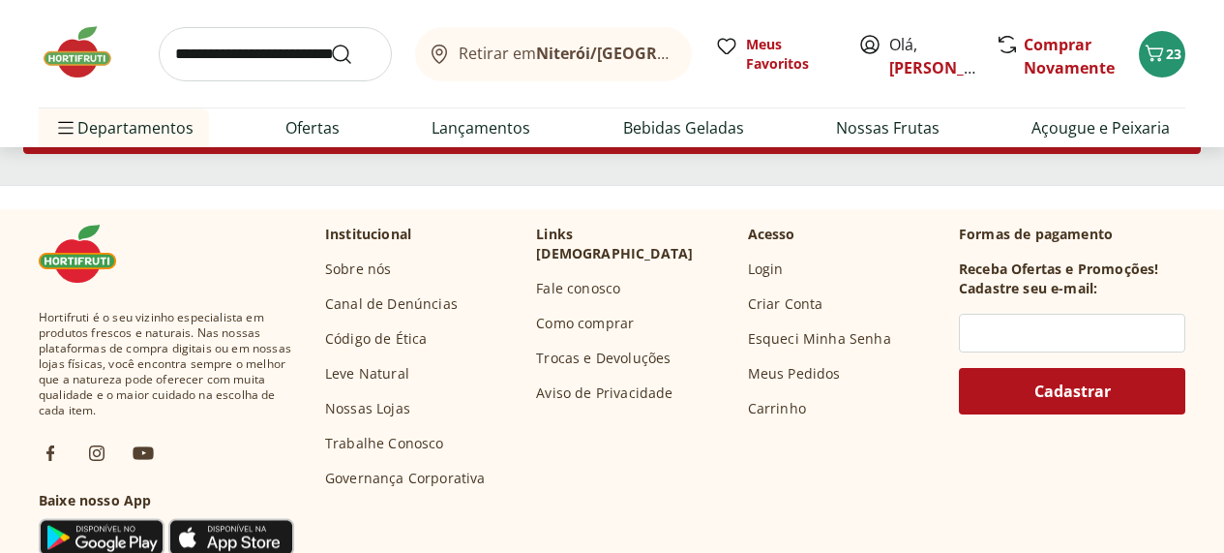
click at [706, 142] on span "Carregar mais produtos" at bounding box center [612, 134] width 187 height 15
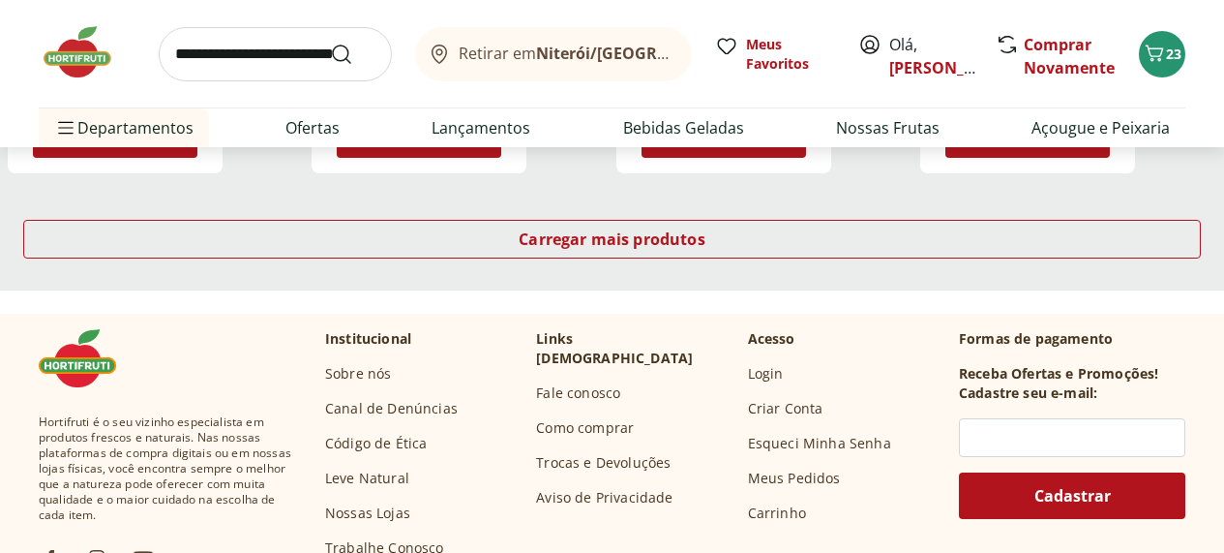
scroll to position [2715, 5]
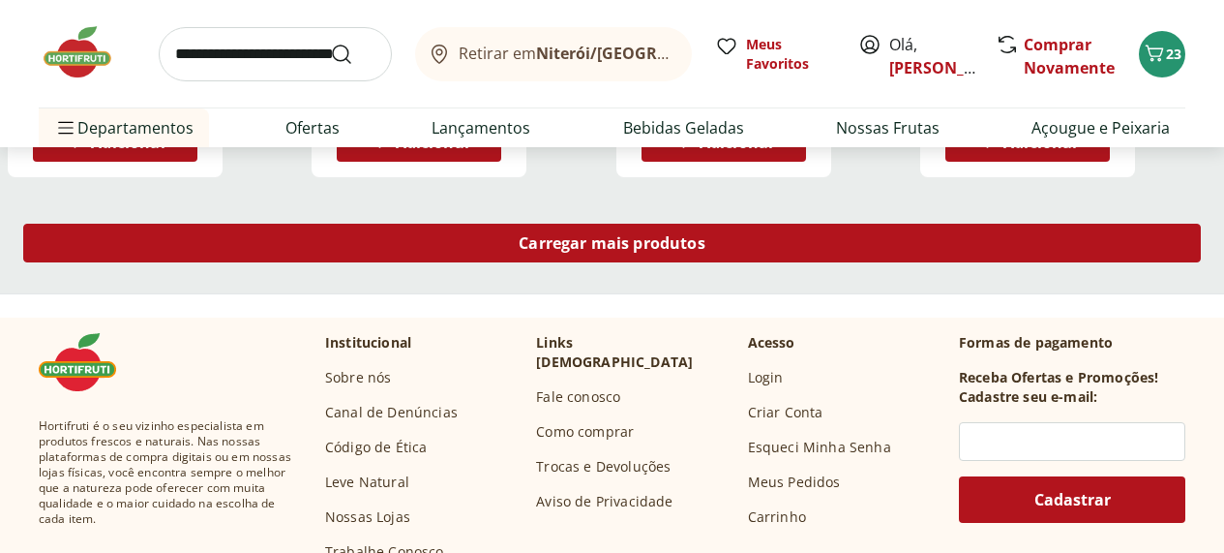
click at [706, 251] on span "Carregar mais produtos" at bounding box center [612, 242] width 187 height 15
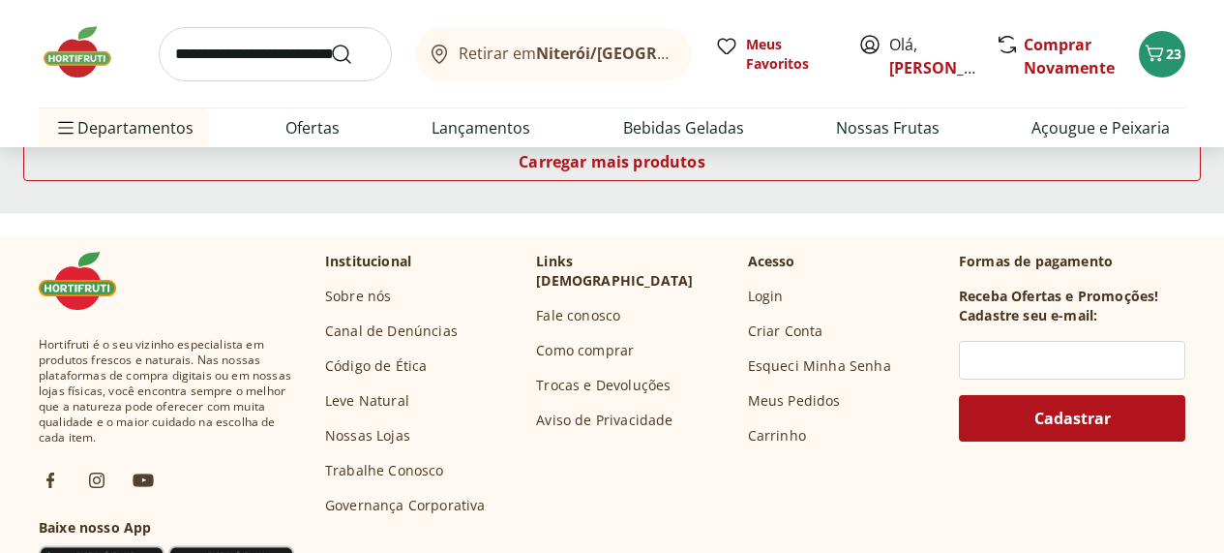
scroll to position [4060, 8]
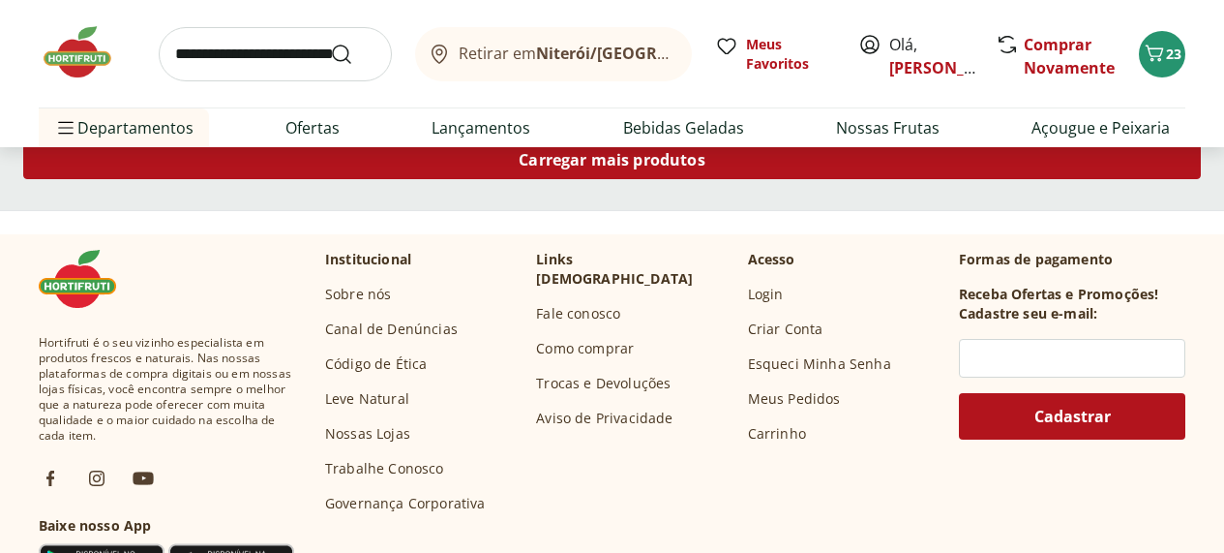
click at [706, 167] on span "Carregar mais produtos" at bounding box center [612, 159] width 187 height 15
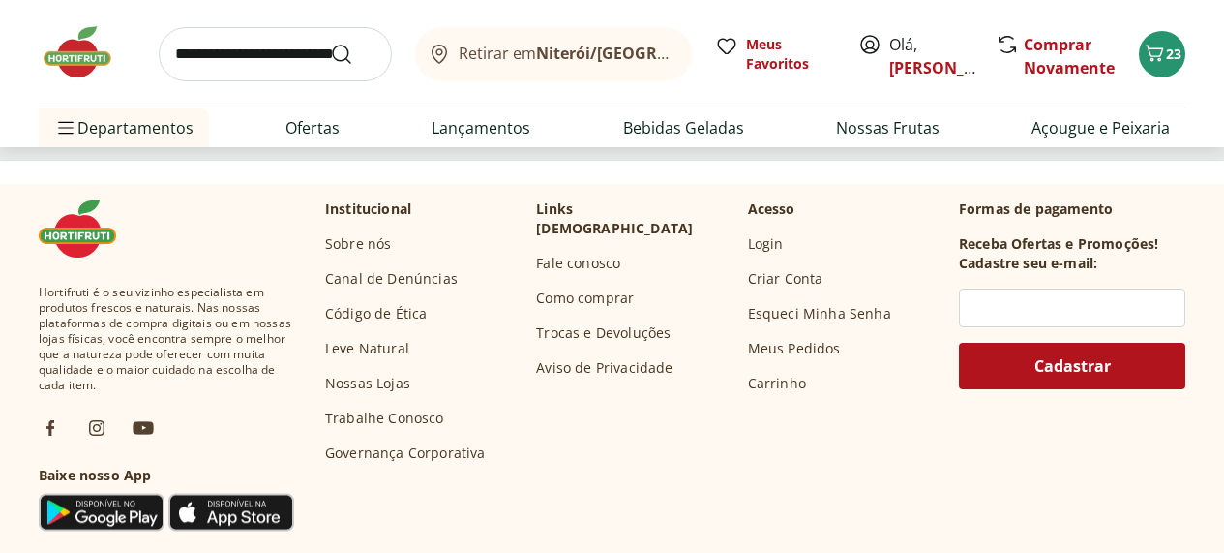
scroll to position [5402, 8]
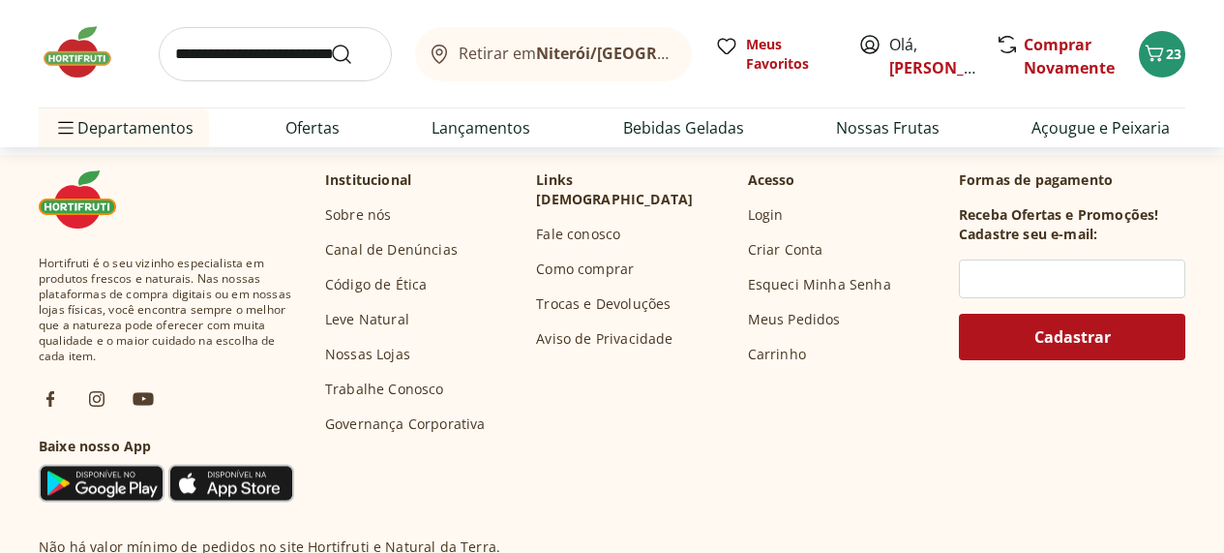
click at [706, 88] on span "Carregar mais produtos" at bounding box center [612, 80] width 187 height 15
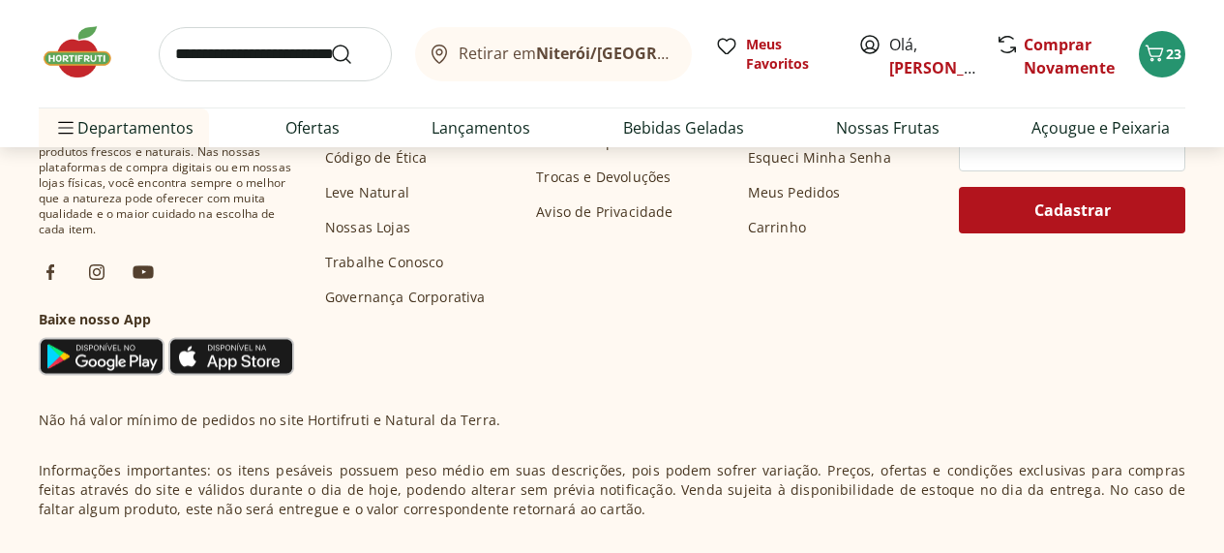
scroll to position [6793, 10]
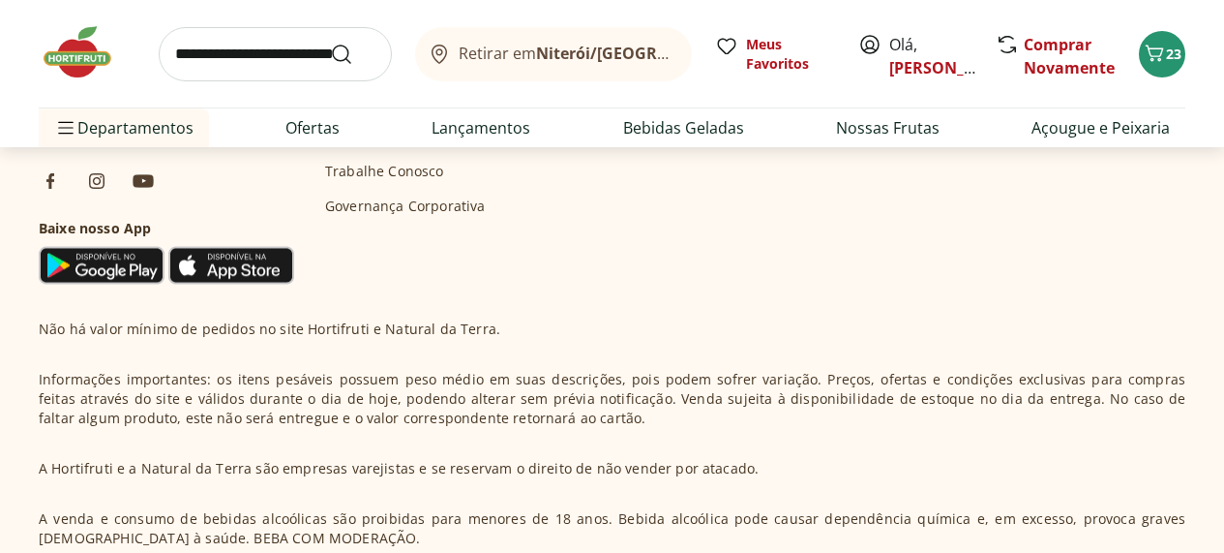
scroll to position [8146, 10]
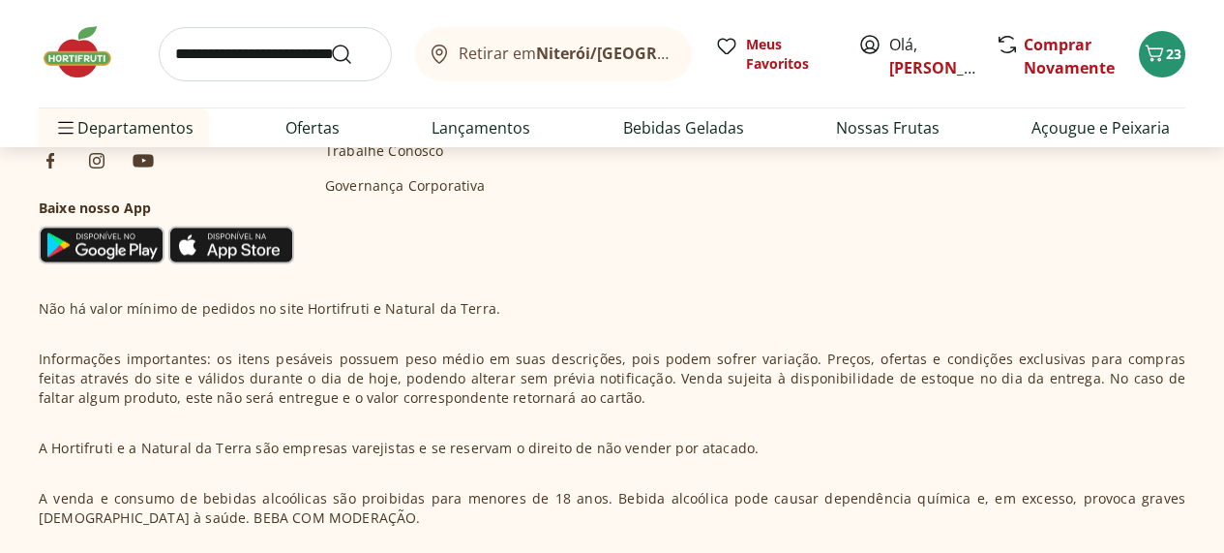
scroll to position [9428, 6]
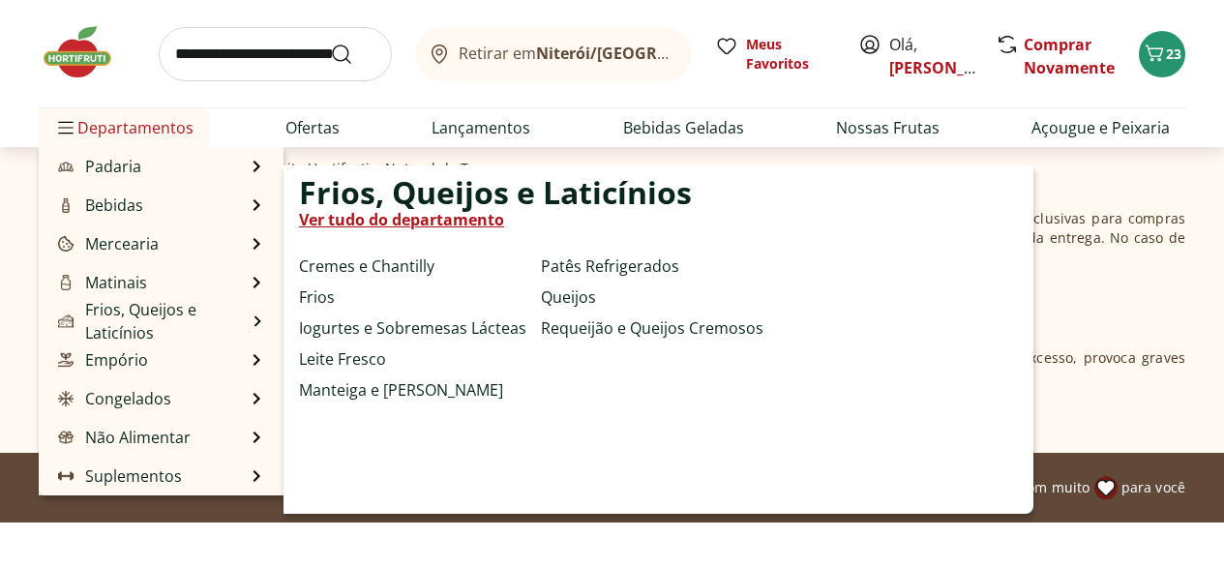
scroll to position [10329, 0]
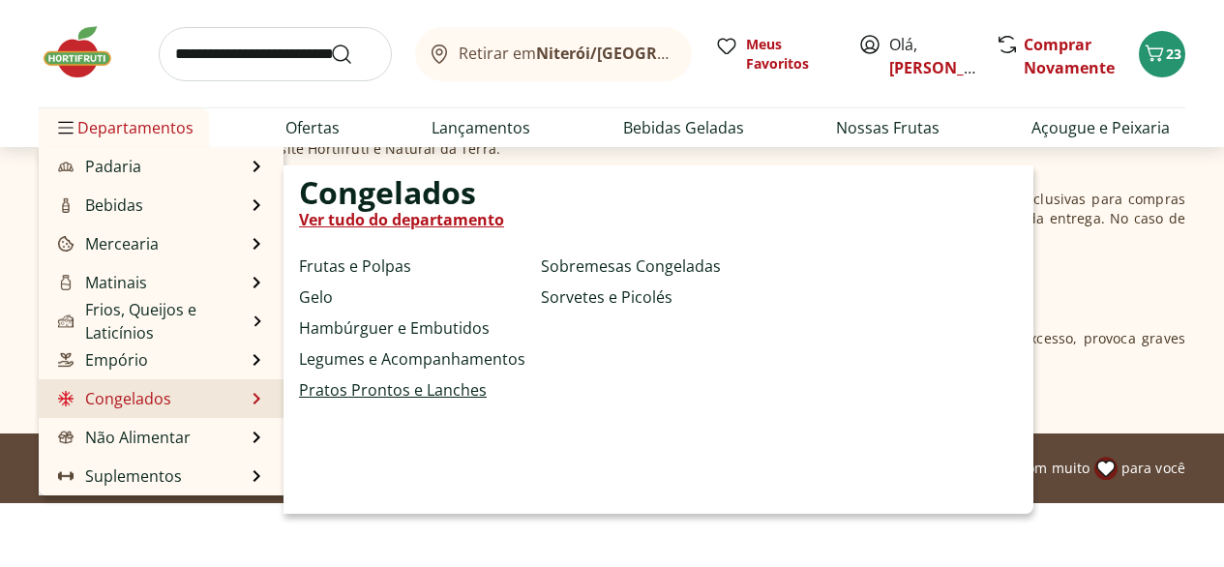
click at [446, 402] on link "Pratos Prontos e Lanches" at bounding box center [393, 389] width 188 height 23
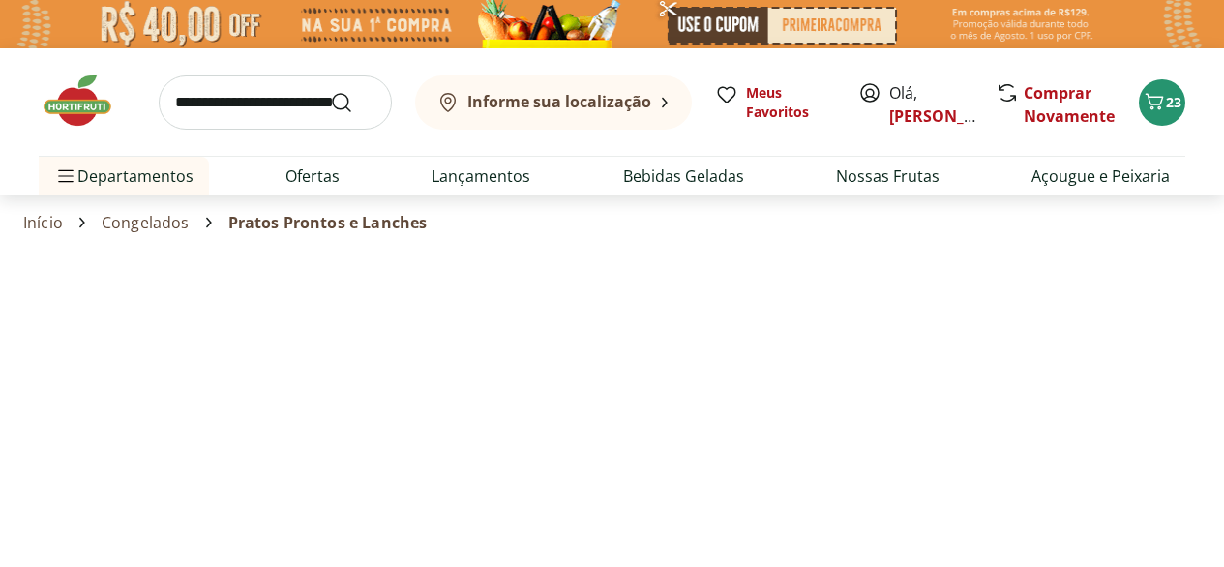
select select "**********"
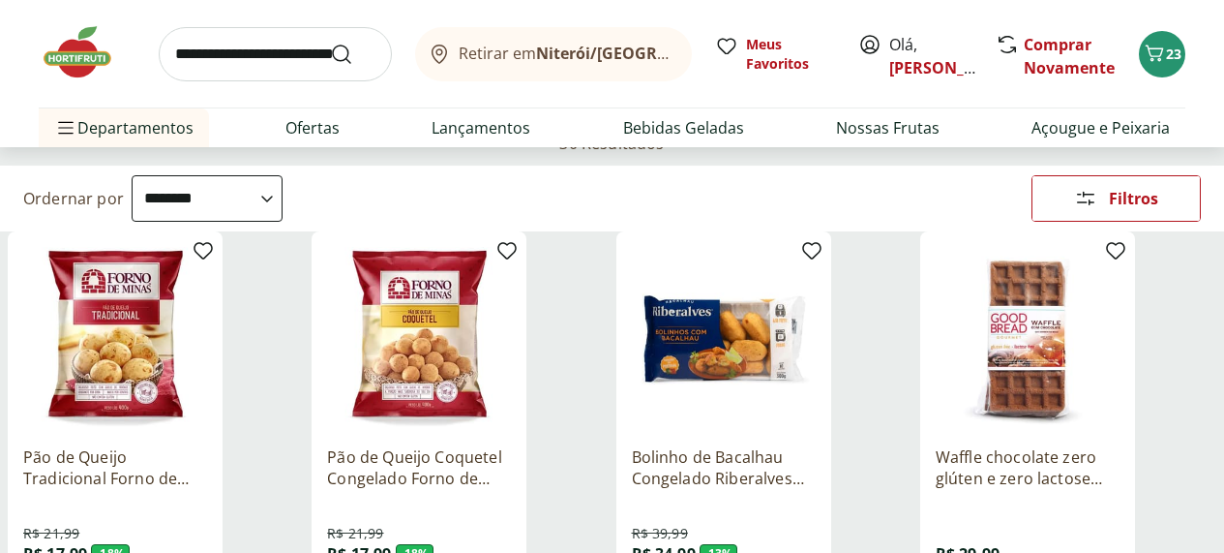
scroll to position [153, 0]
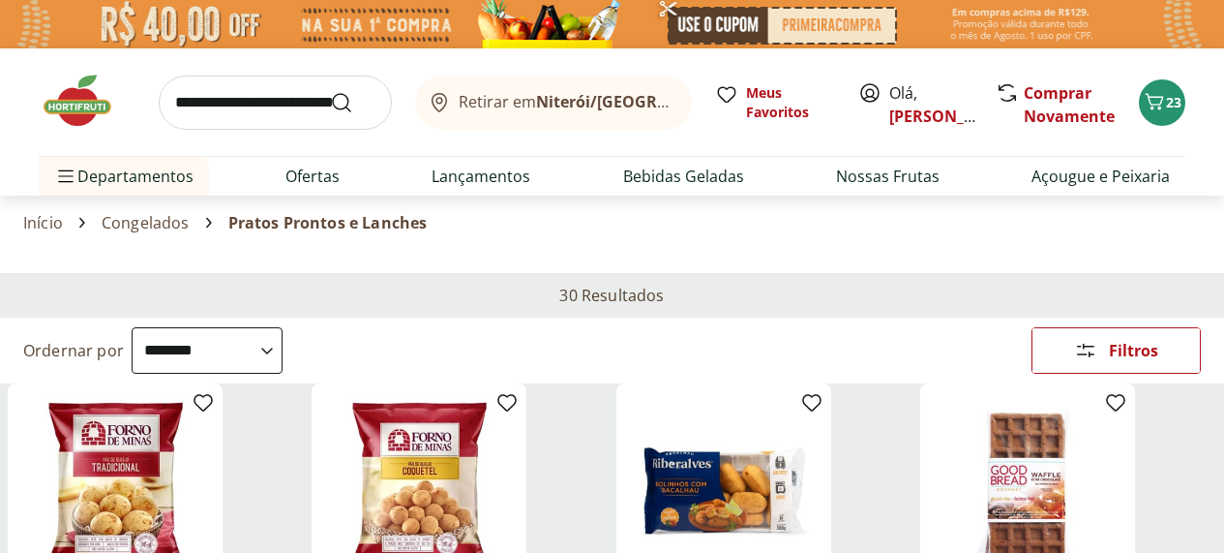
select select "**********"
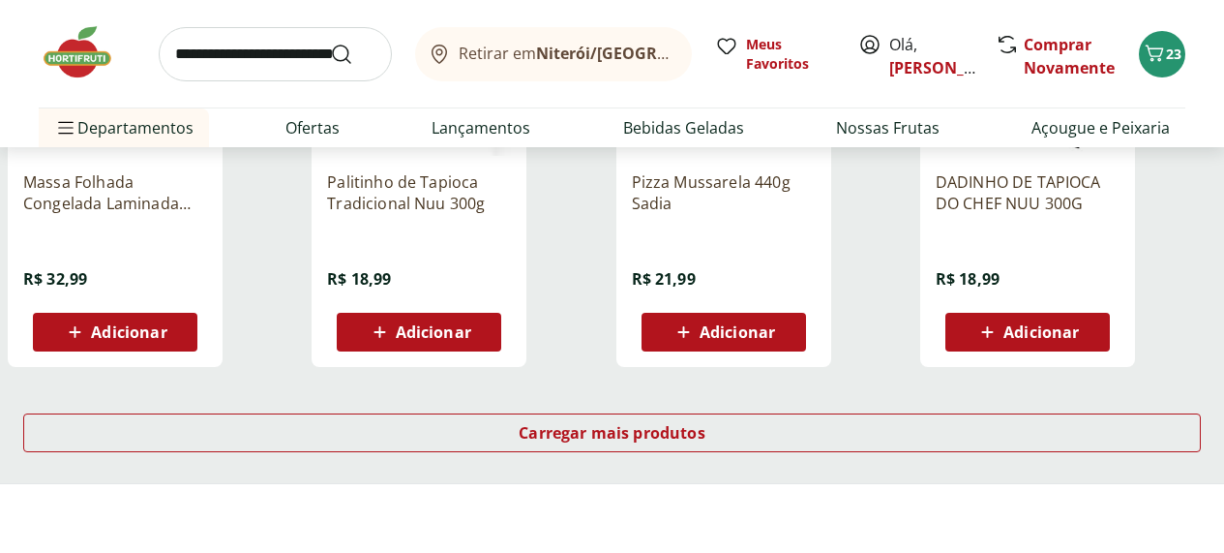
scroll to position [1332, 2]
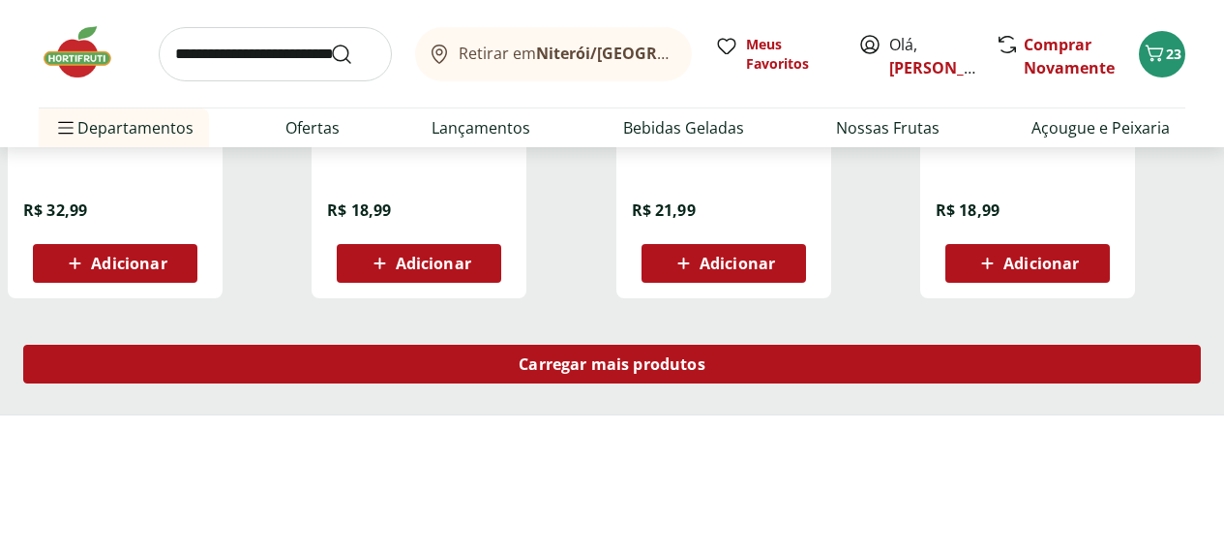
click at [706, 372] on span "Carregar mais produtos" at bounding box center [612, 363] width 187 height 15
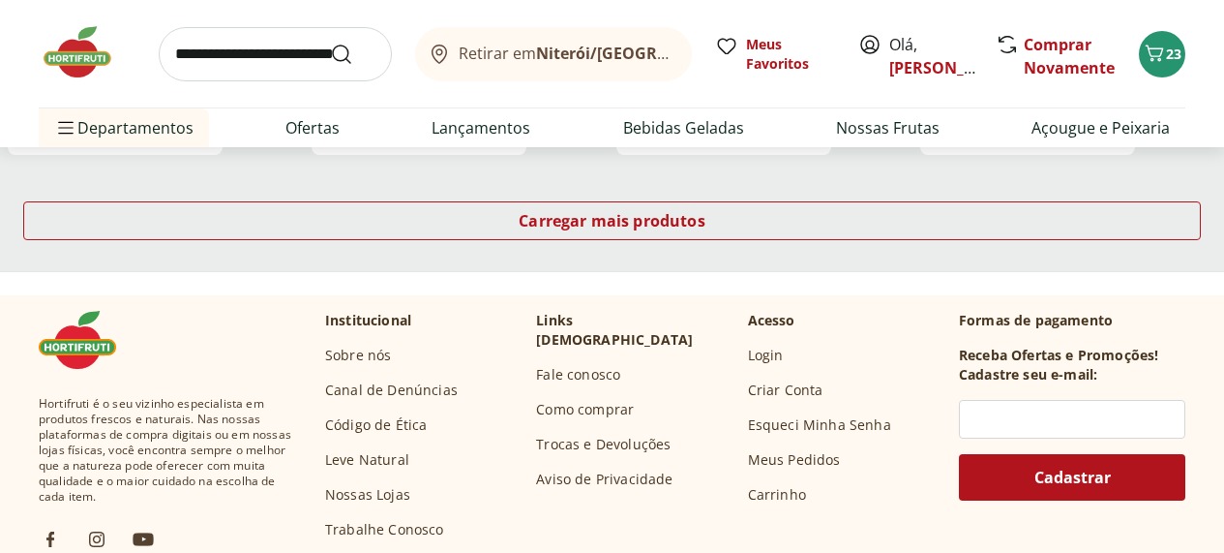
scroll to position [2742, 9]
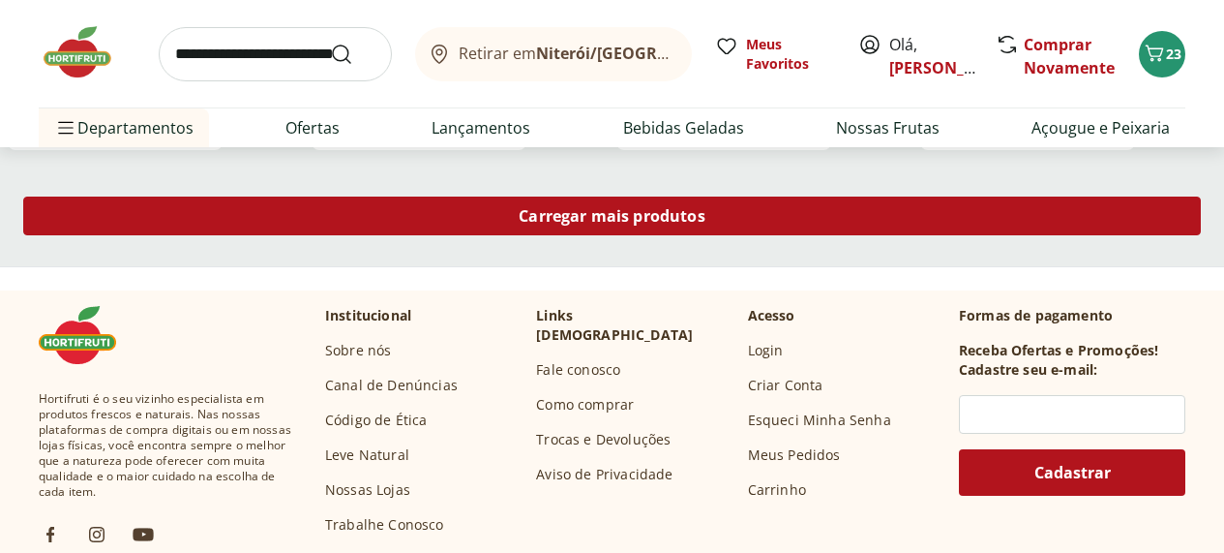
click at [706, 224] on span "Carregar mais produtos" at bounding box center [612, 215] width 187 height 15
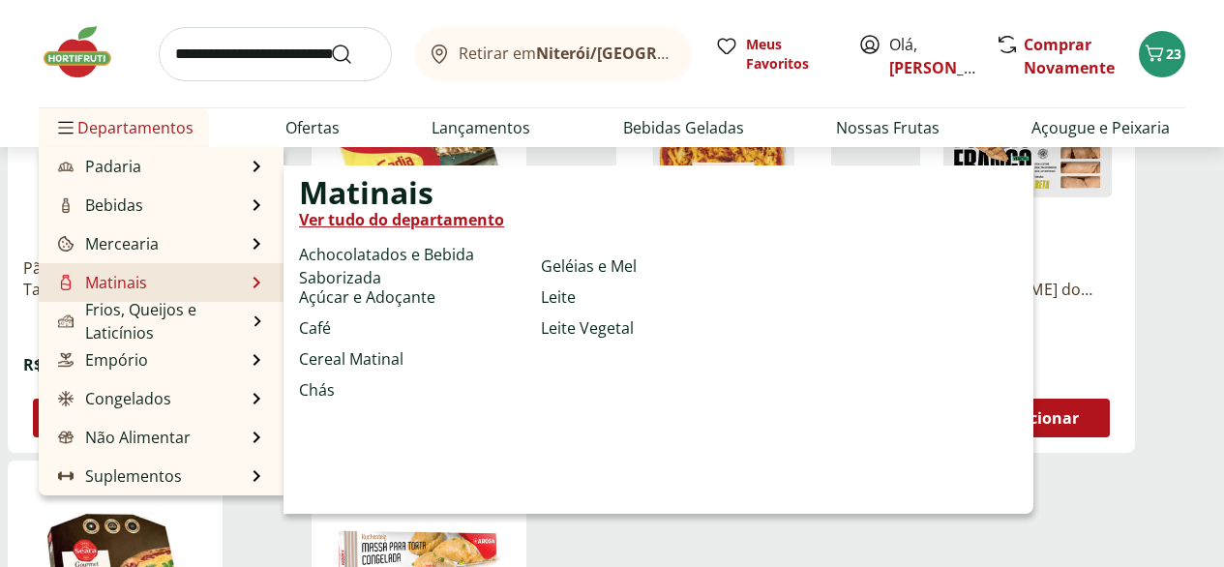
scroll to position [329, 0]
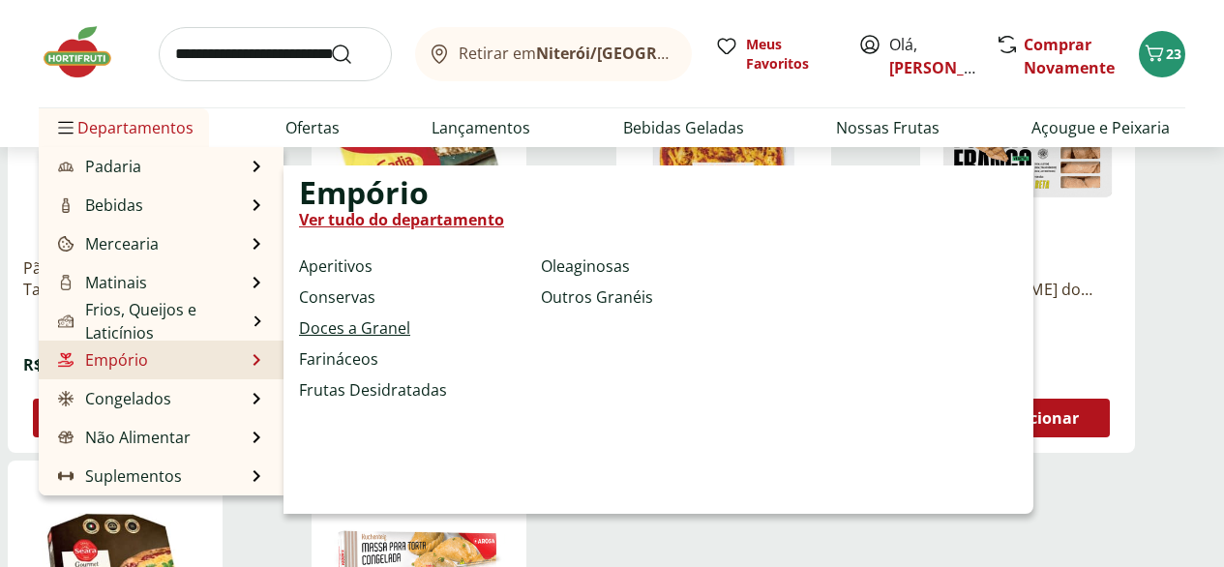
click at [391, 340] on link "Doces a Granel" at bounding box center [354, 327] width 111 height 23
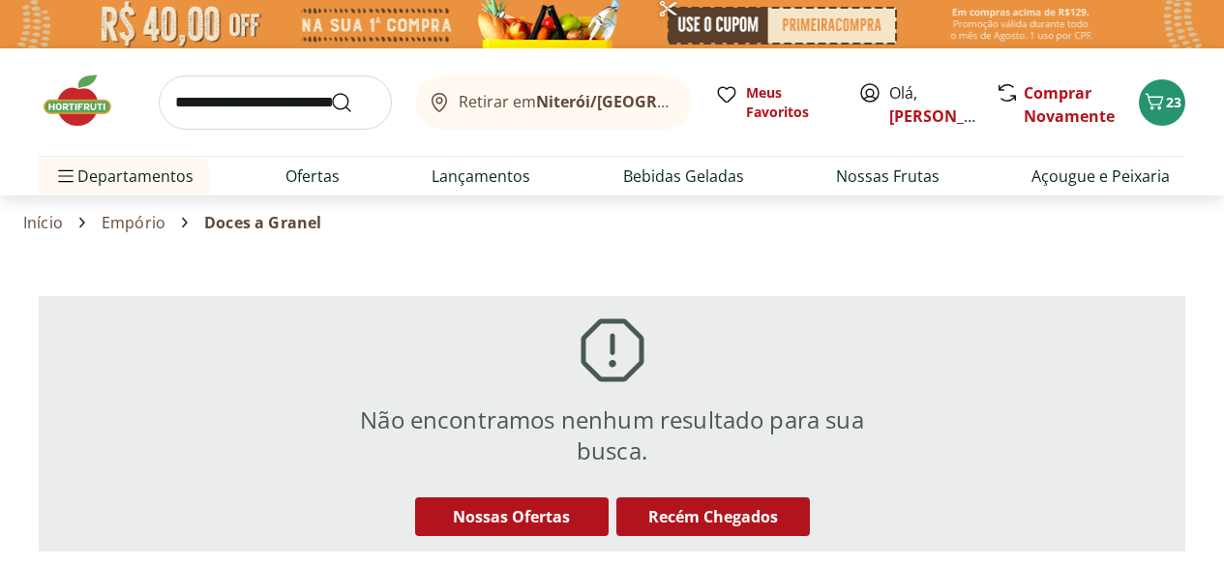
click at [202, 107] on input "search" at bounding box center [275, 102] width 233 height 54
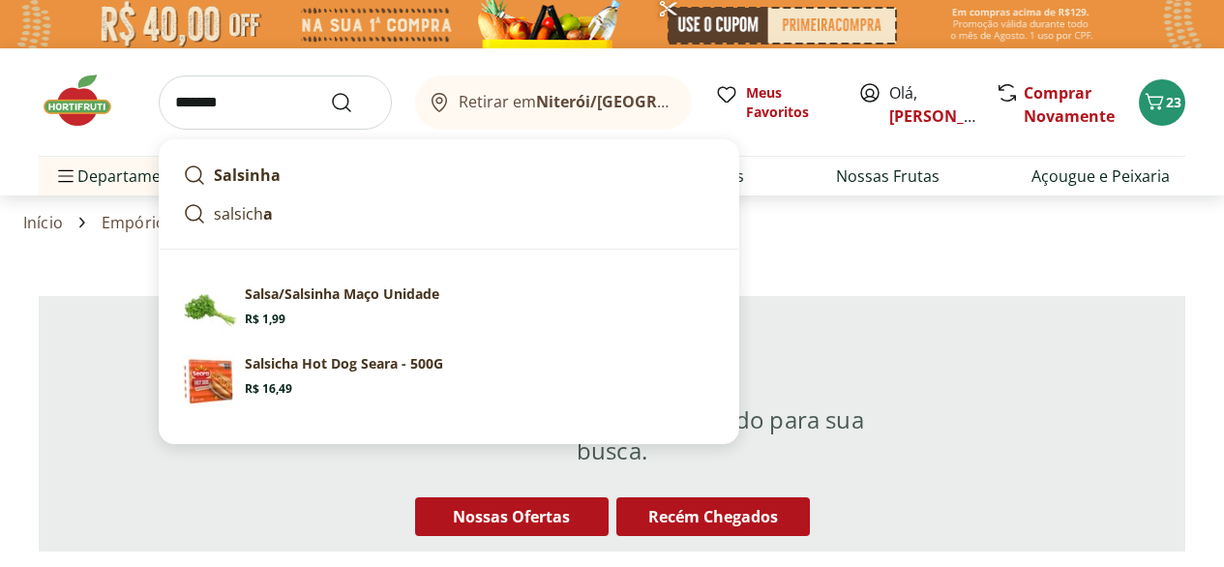
type input "********"
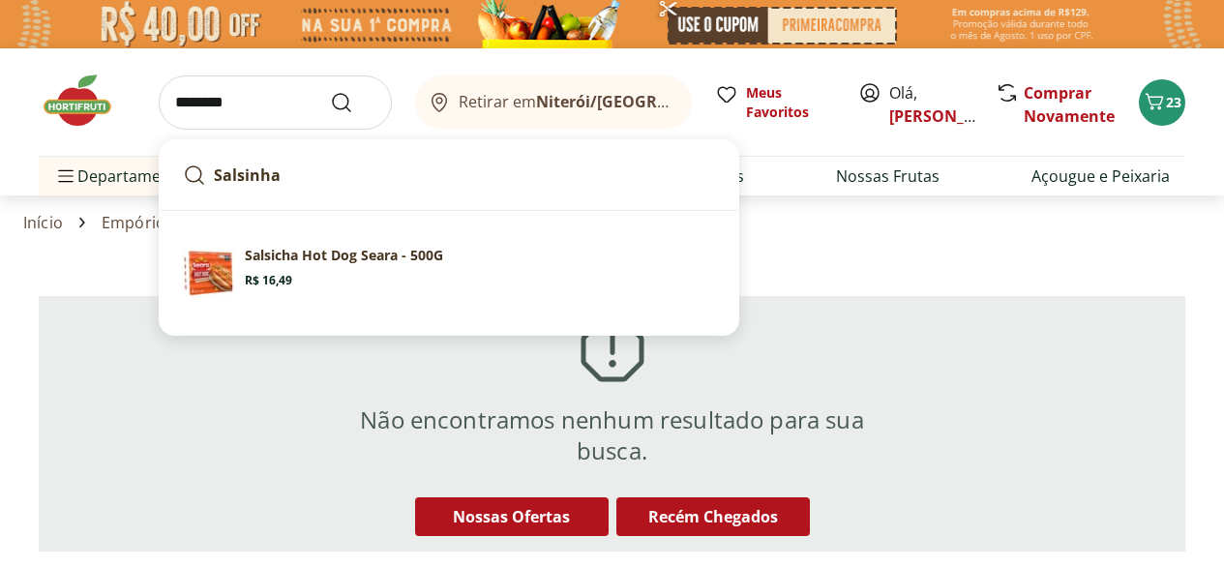
click button "Submit Search" at bounding box center [353, 102] width 46 height 23
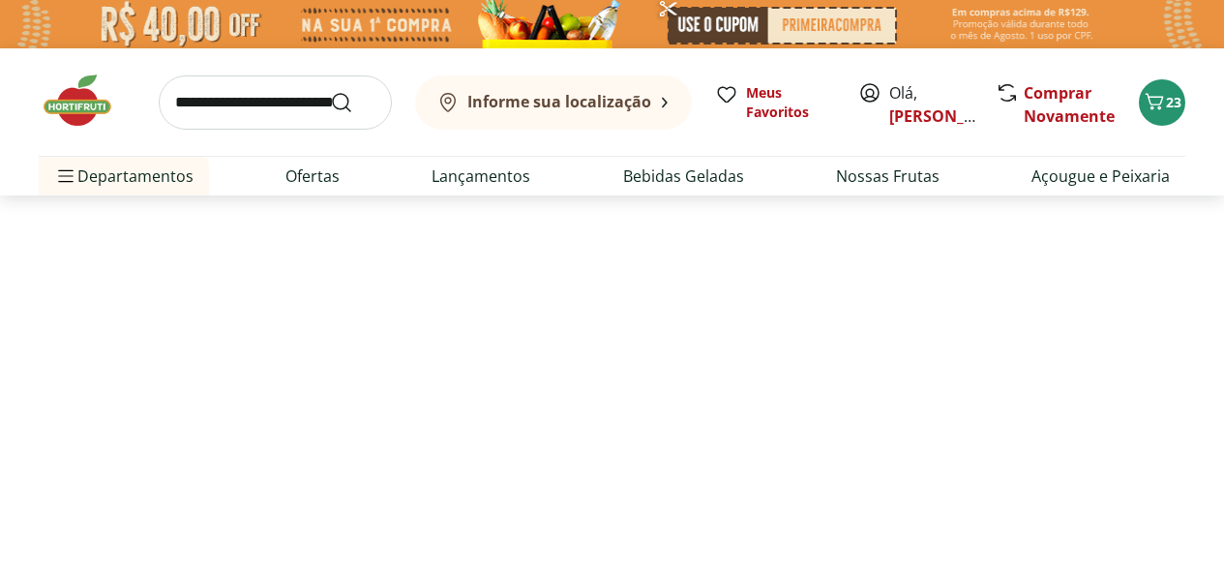
select select "**********"
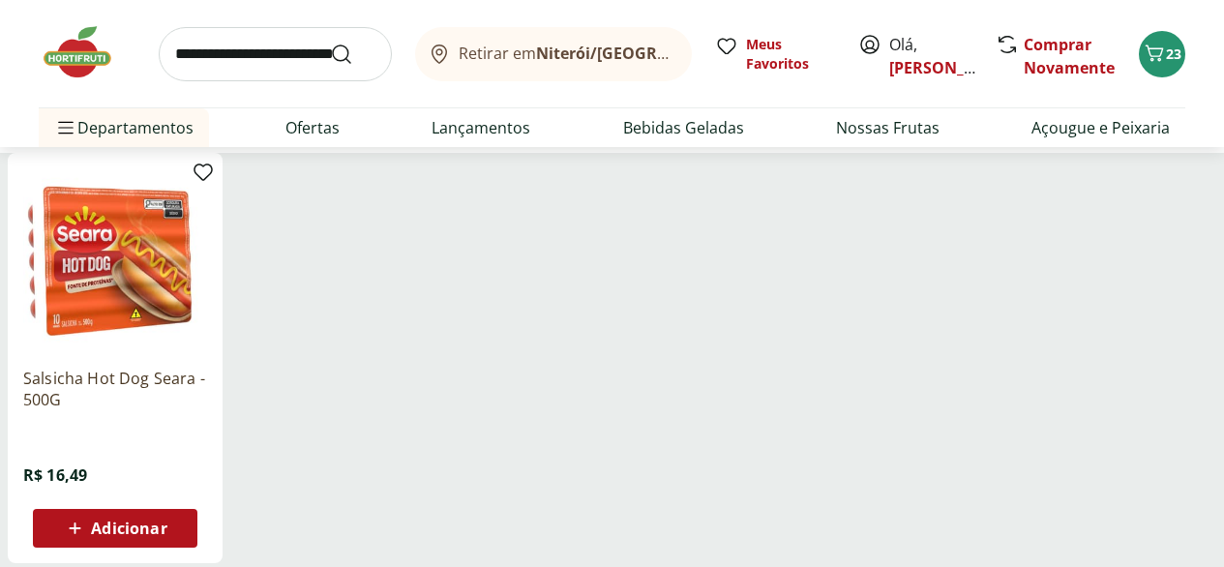
scroll to position [213, 0]
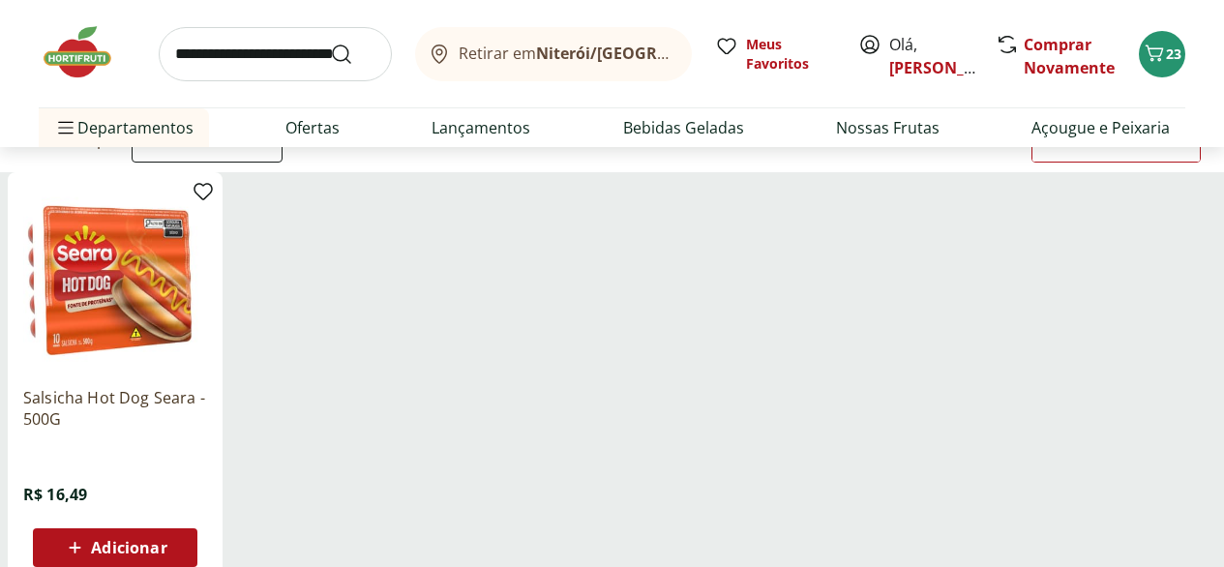
click at [207, 348] on img at bounding box center [115, 280] width 184 height 184
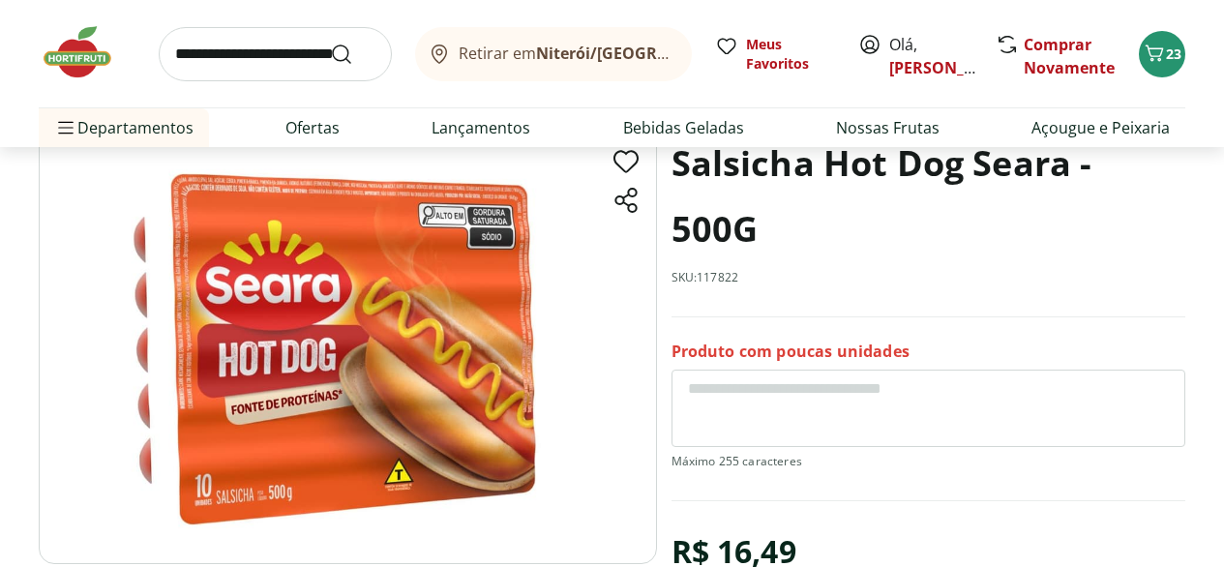
scroll to position [142, 0]
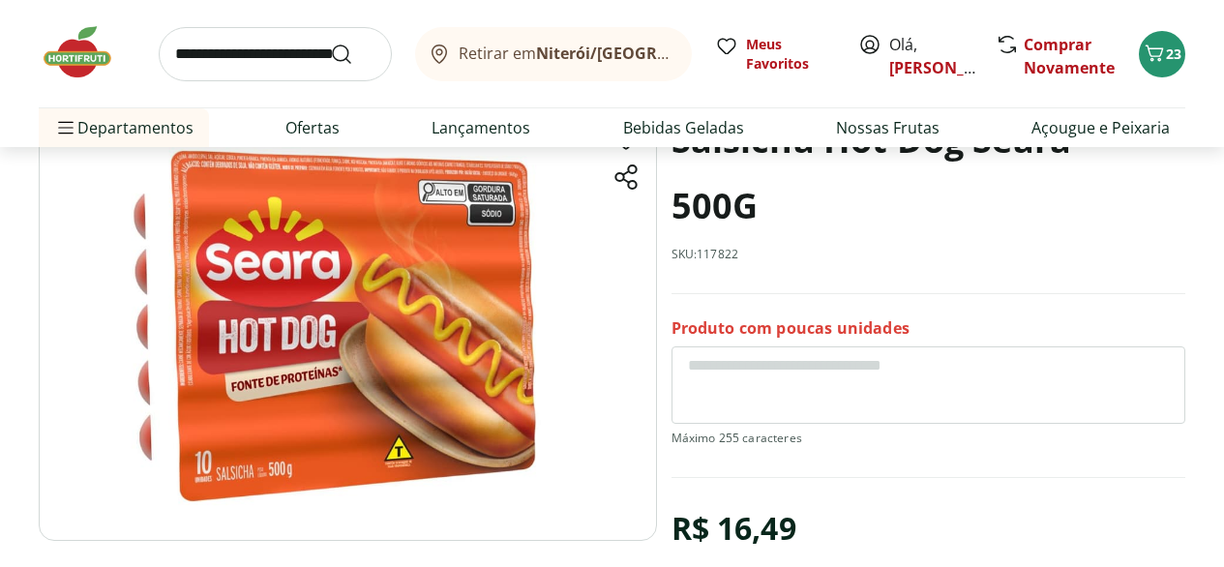
click at [373, 369] on img at bounding box center [348, 323] width 618 height 433
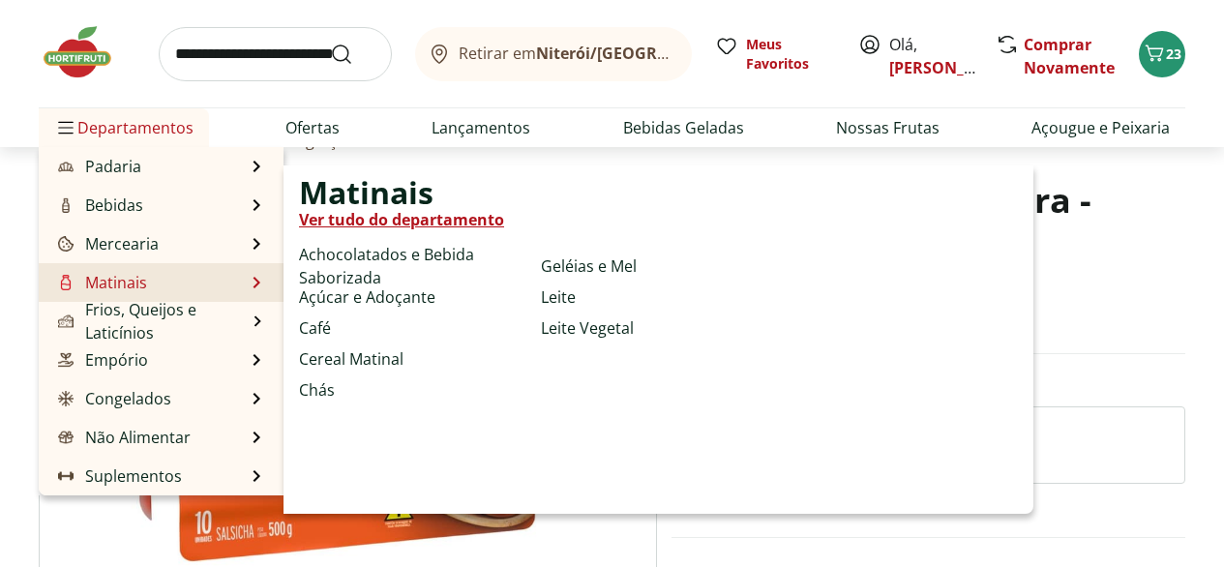
scroll to position [329, 0]
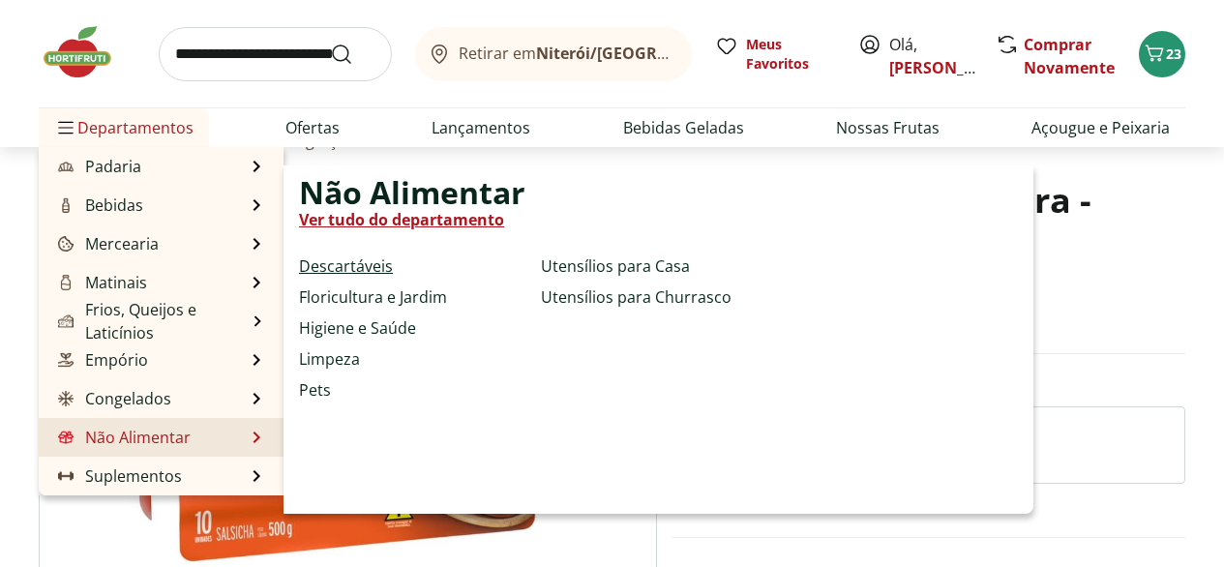
click at [376, 278] on link "Descartáveis" at bounding box center [346, 266] width 94 height 23
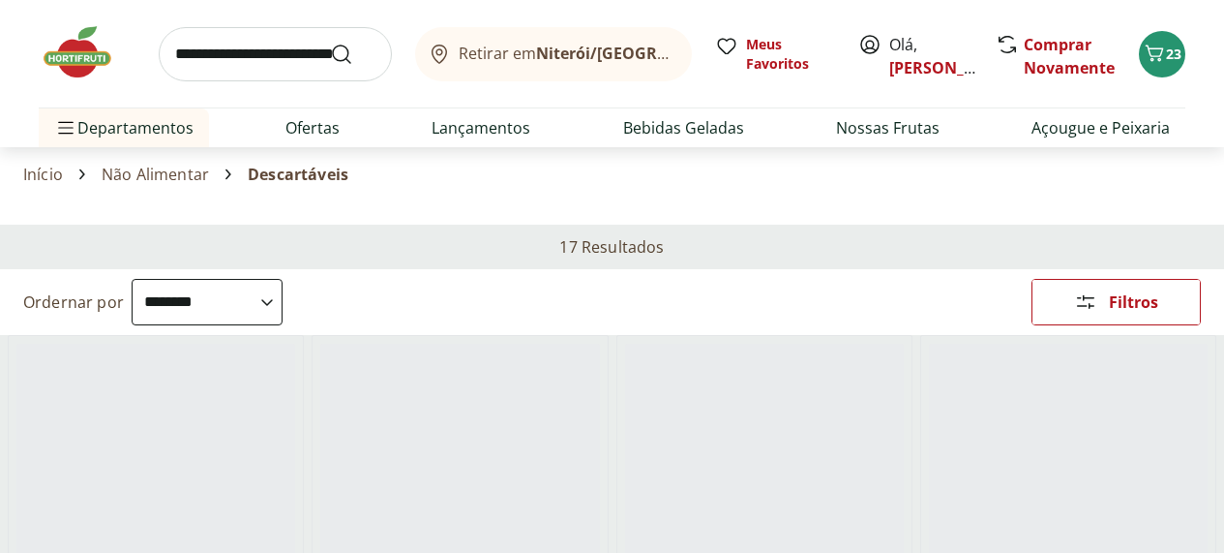
select select "**********"
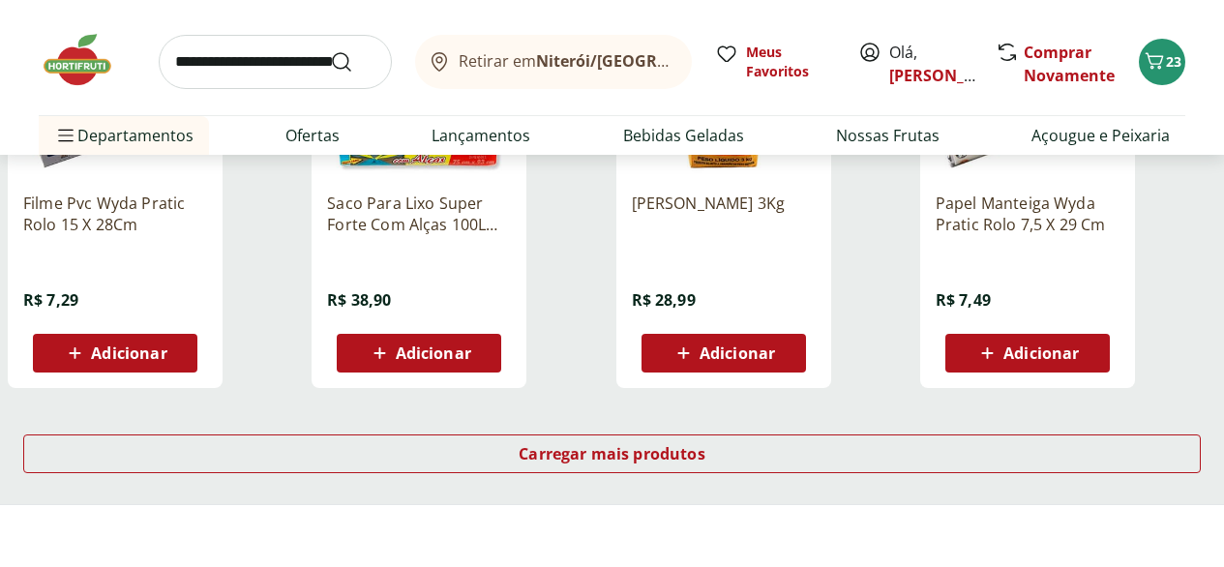
scroll to position [1270, 0]
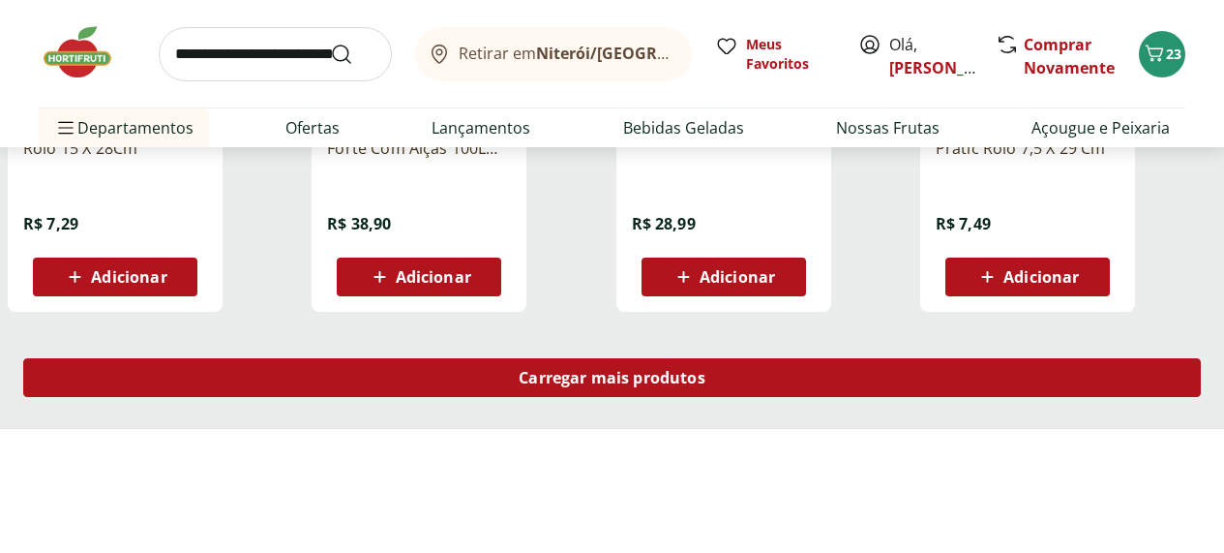
click at [706, 385] on span "Carregar mais produtos" at bounding box center [612, 377] width 187 height 15
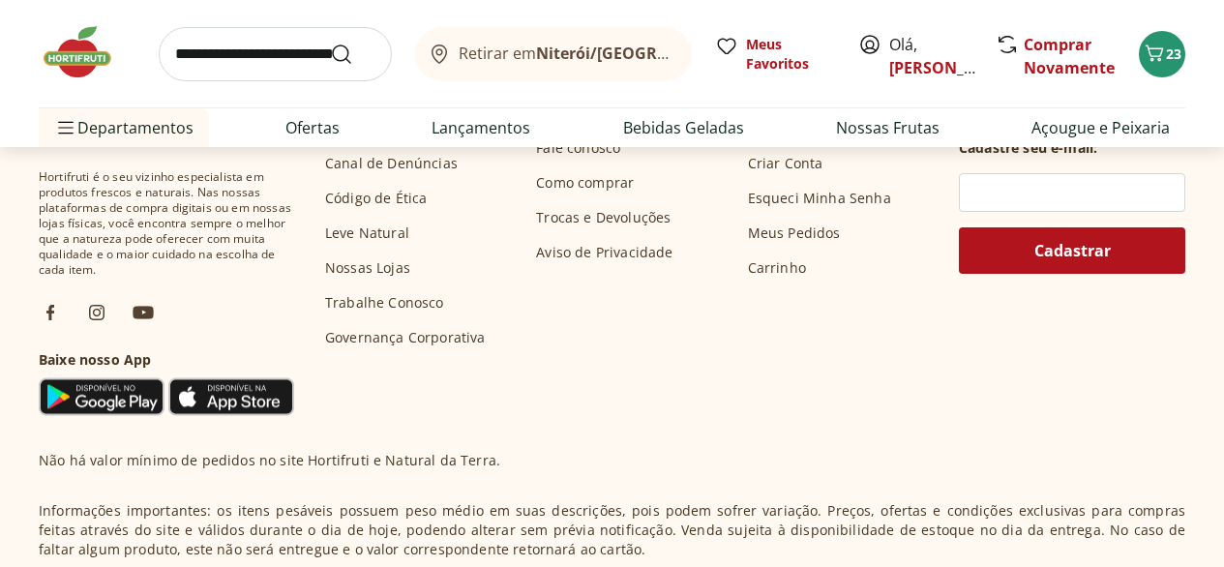
scroll to position [2400, 0]
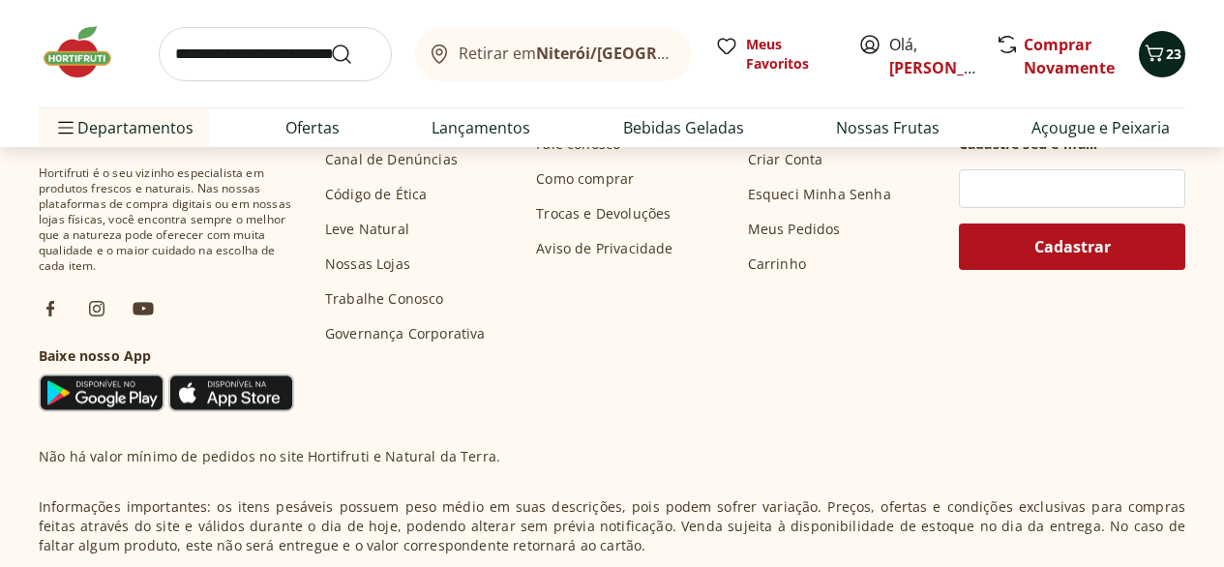
click at [1156, 57] on icon "Carrinho" at bounding box center [1155, 53] width 18 height 16
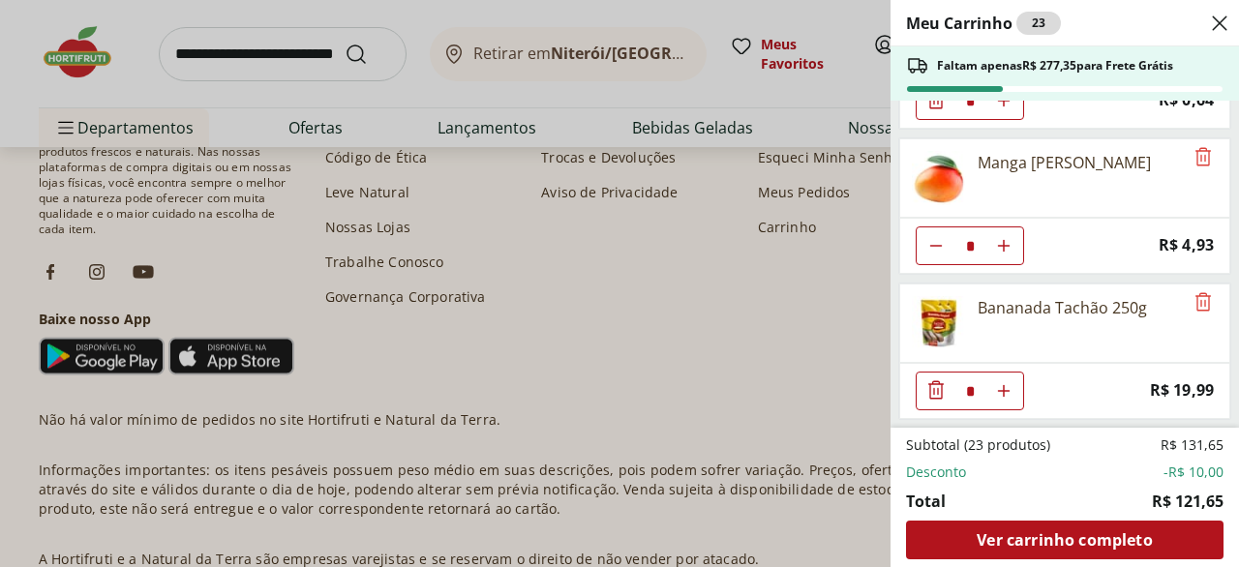
scroll to position [2067, 0]
click at [1219, 26] on use "Close" at bounding box center [1219, 23] width 23 height 23
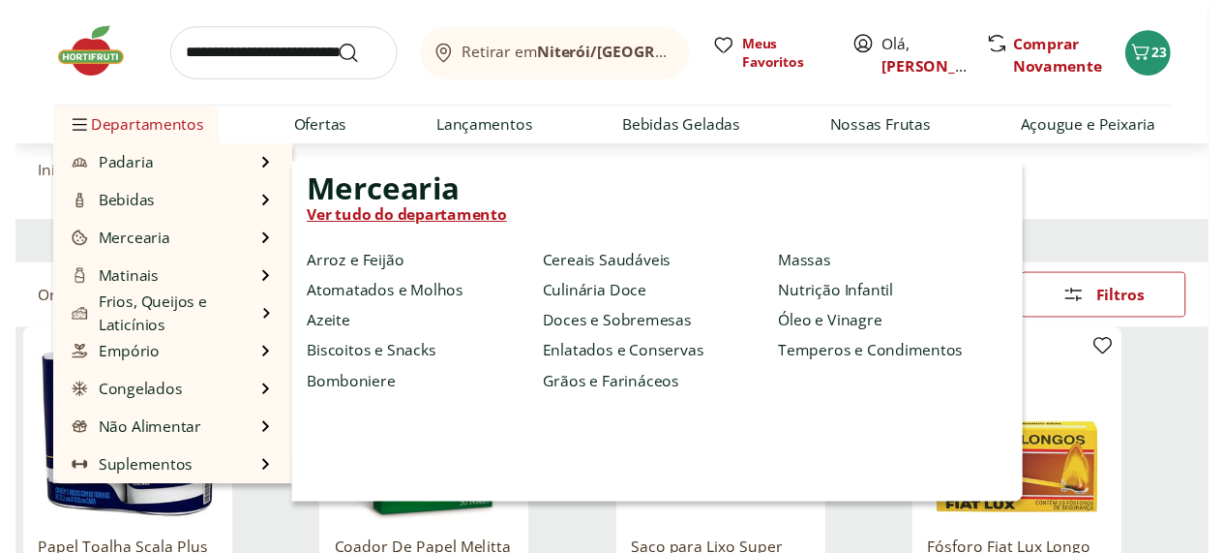
scroll to position [222, 0]
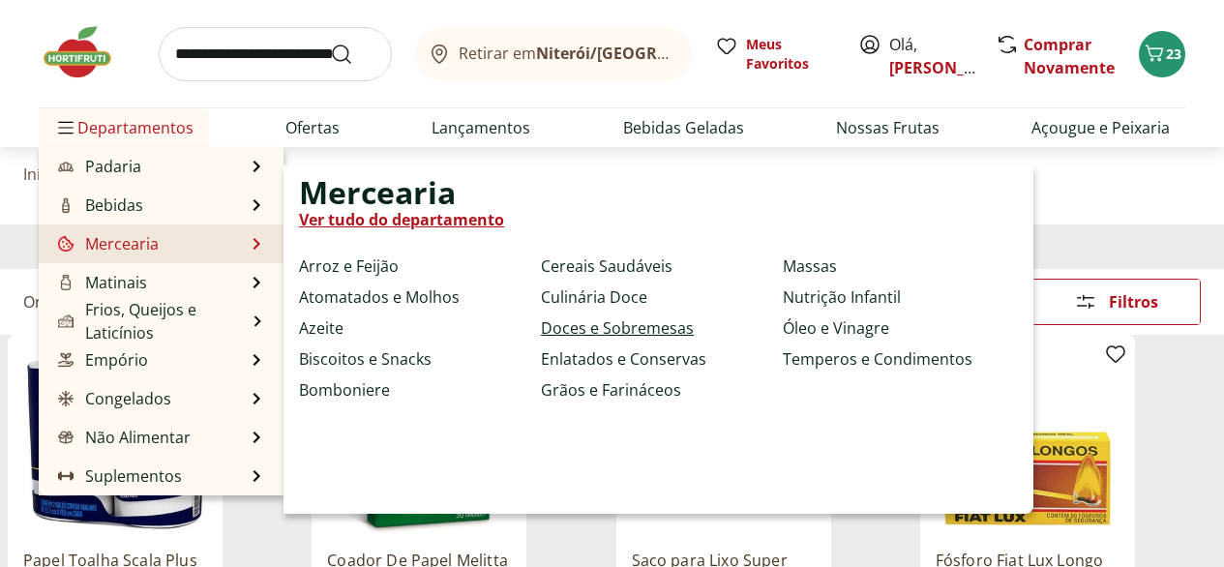
click at [595, 339] on link "Doces e Sobremesas" at bounding box center [617, 327] width 153 height 23
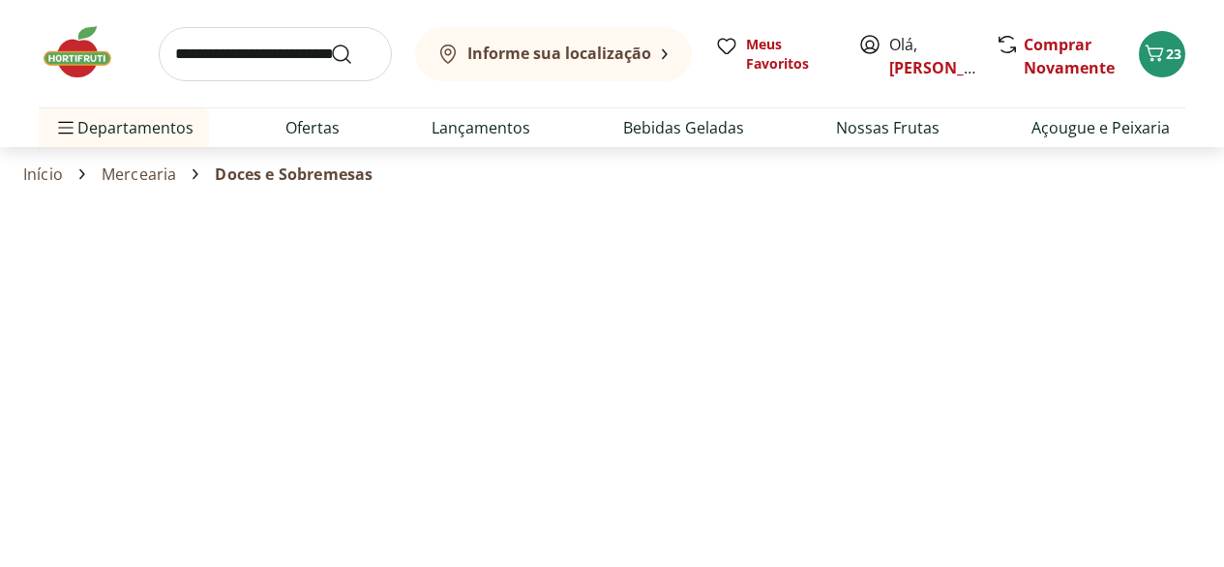
select select "**********"
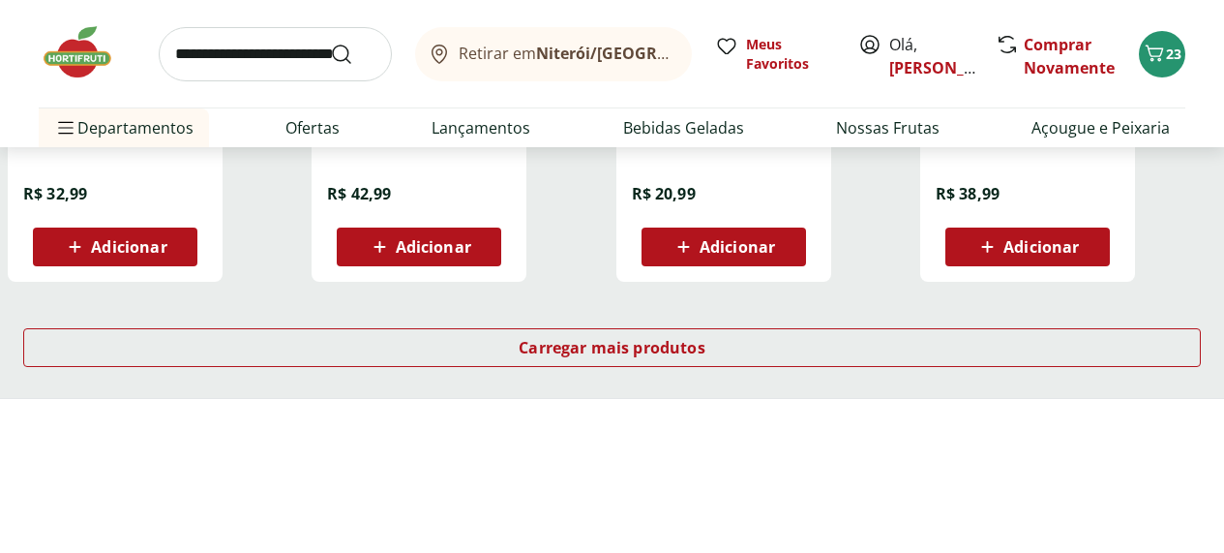
scroll to position [1303, 0]
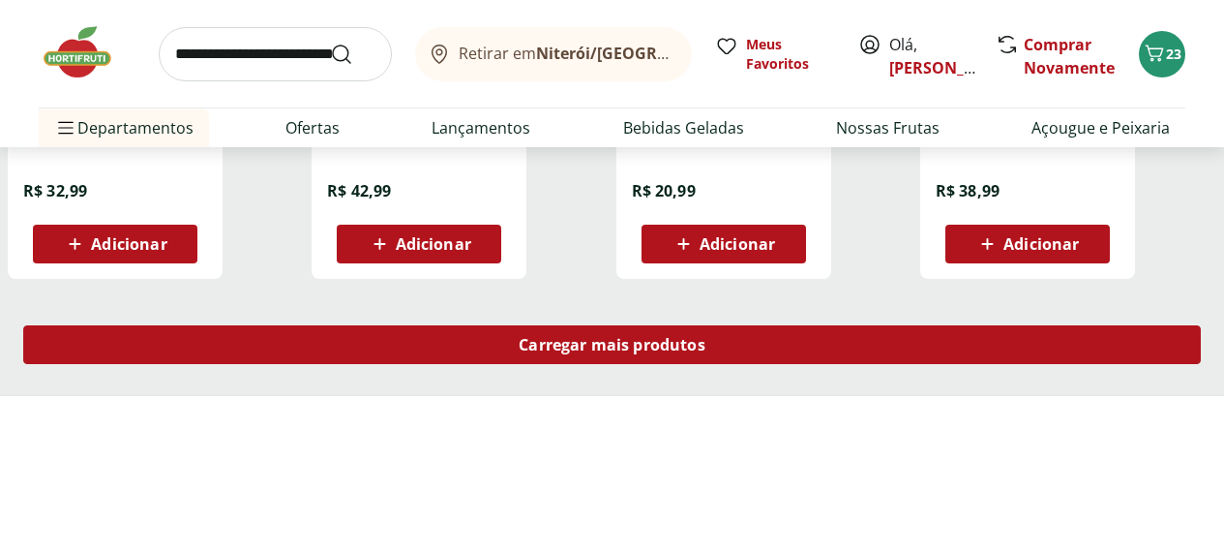
click at [706, 352] on span "Carregar mais produtos" at bounding box center [612, 344] width 187 height 15
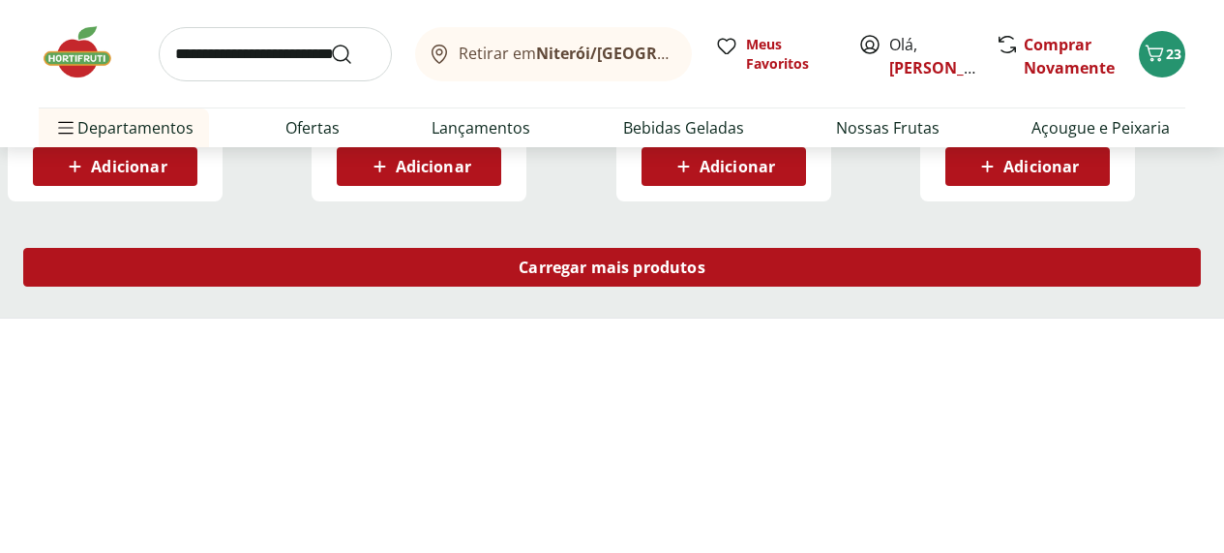
scroll to position [2669, 1]
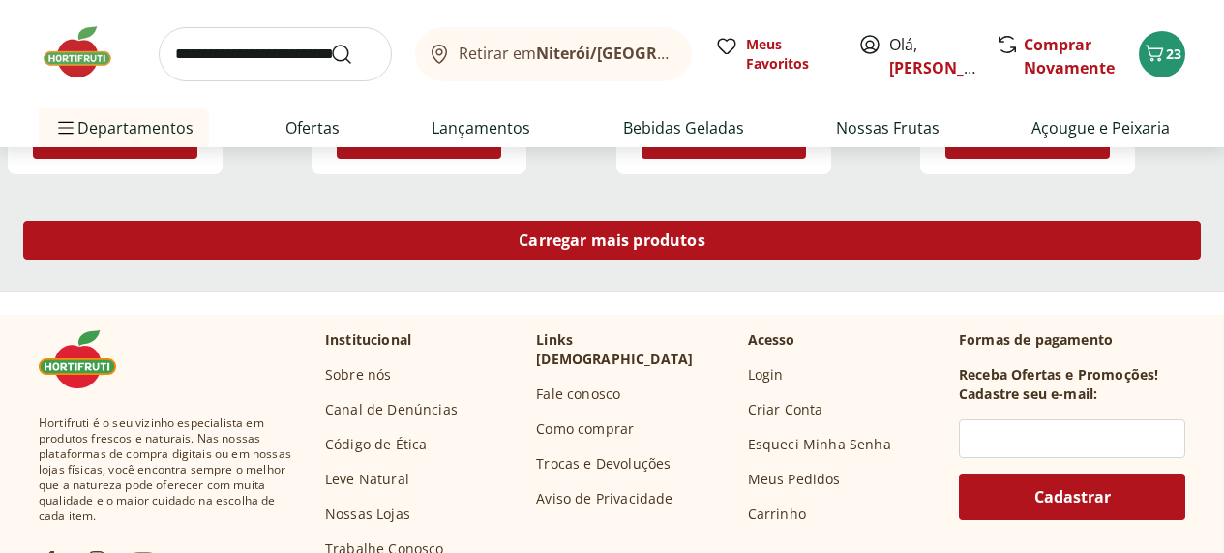
click at [706, 248] on span "Carregar mais produtos" at bounding box center [612, 239] width 187 height 15
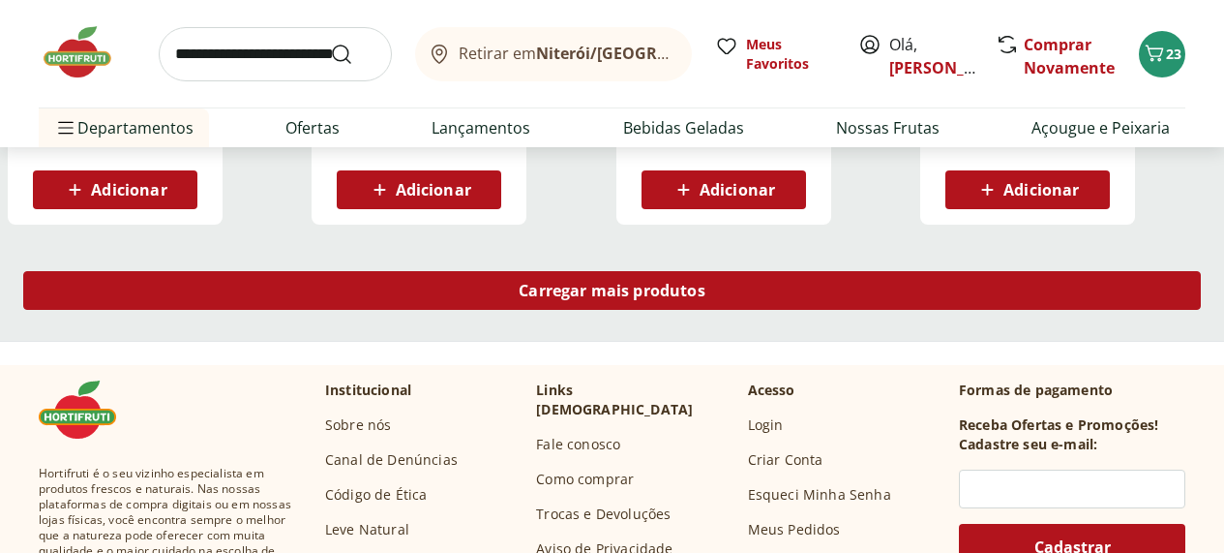
scroll to position [3953, 2]
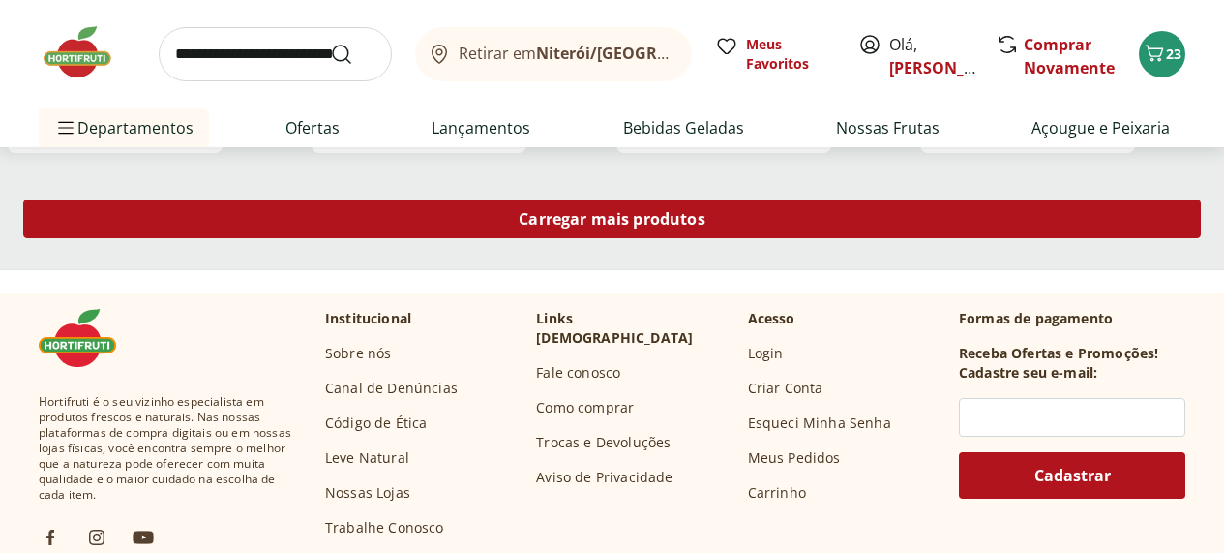
click at [706, 226] on span "Carregar mais produtos" at bounding box center [612, 218] width 187 height 15
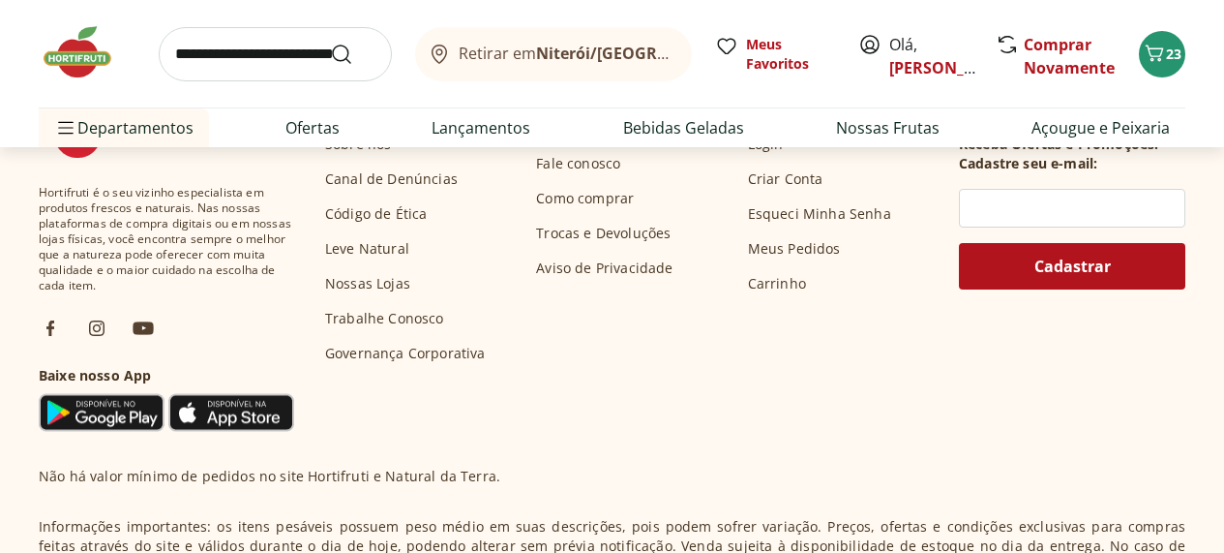
scroll to position [5427, 2]
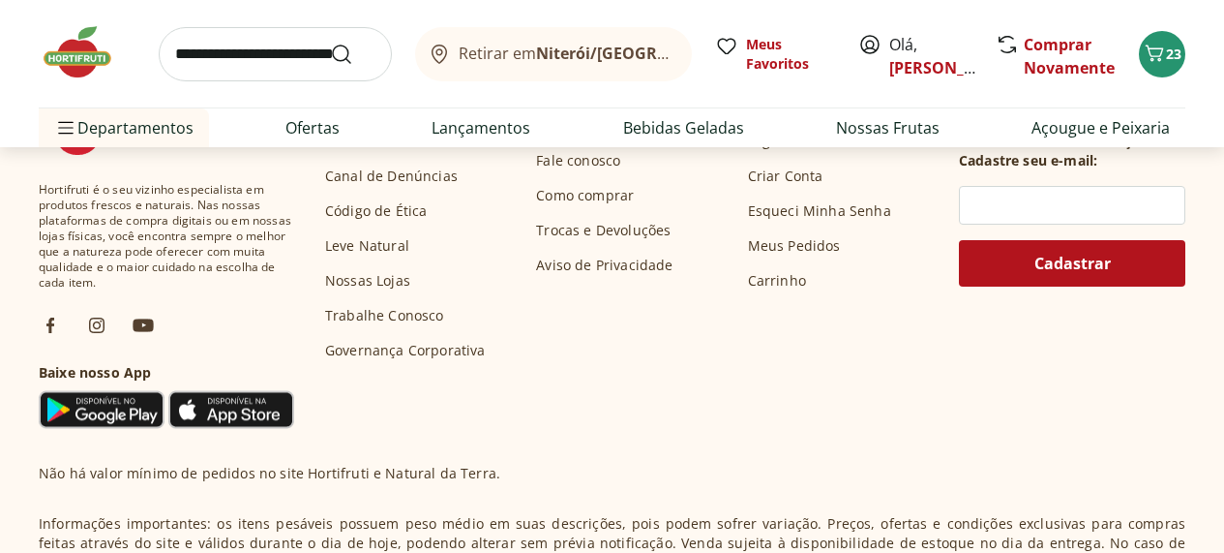
click at [211, 60] on input "search" at bounding box center [275, 54] width 233 height 54
type input "*********"
click at [330, 43] on button "Submit Search" at bounding box center [353, 54] width 46 height 23
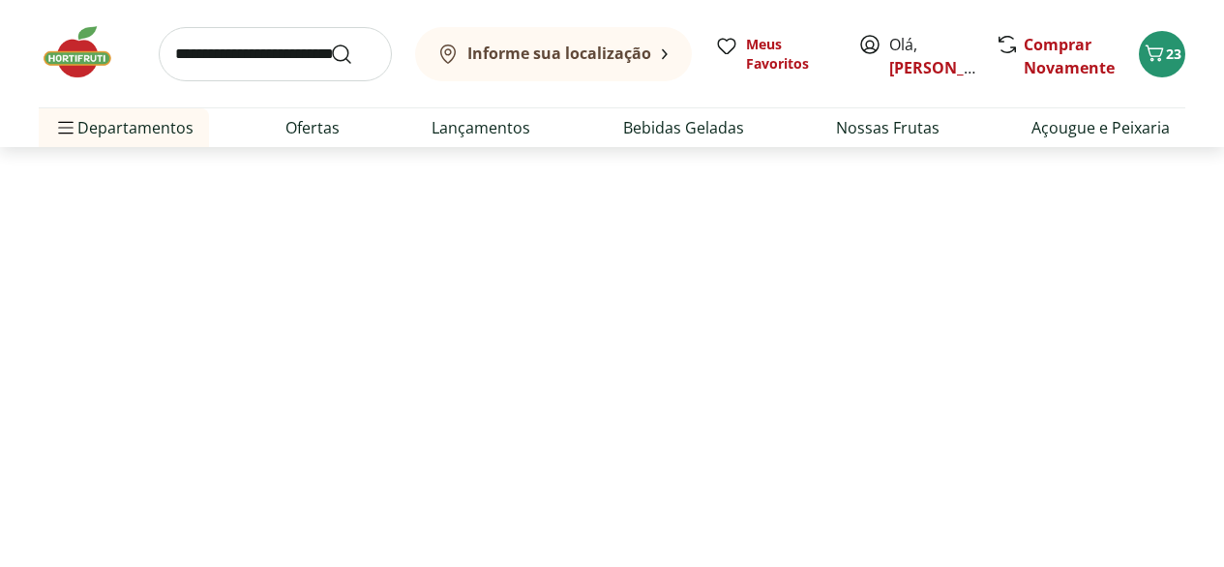
select select "**********"
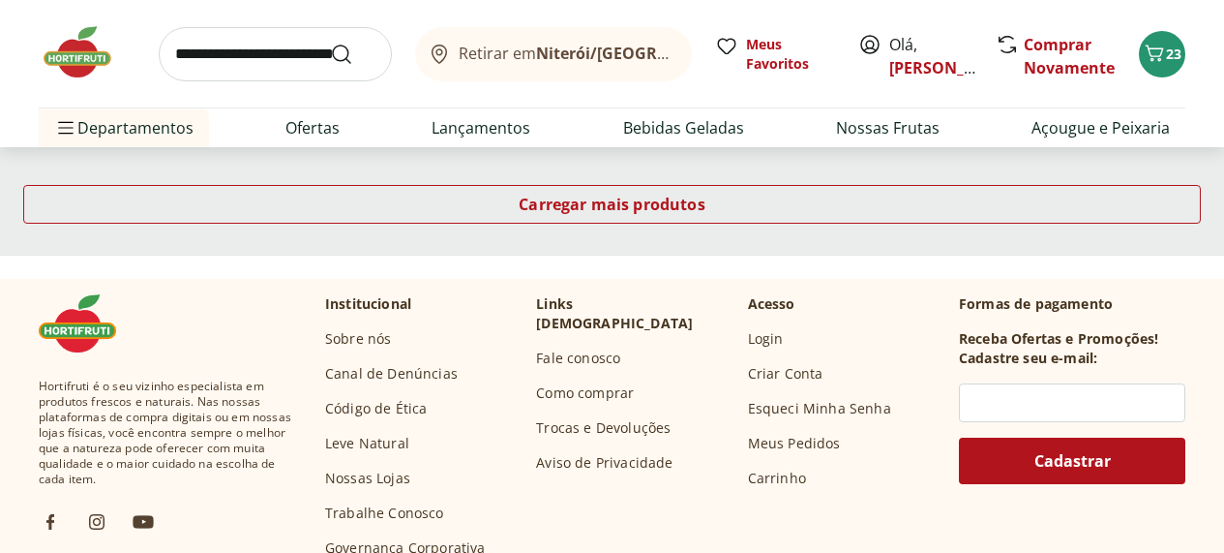
scroll to position [1447, 2]
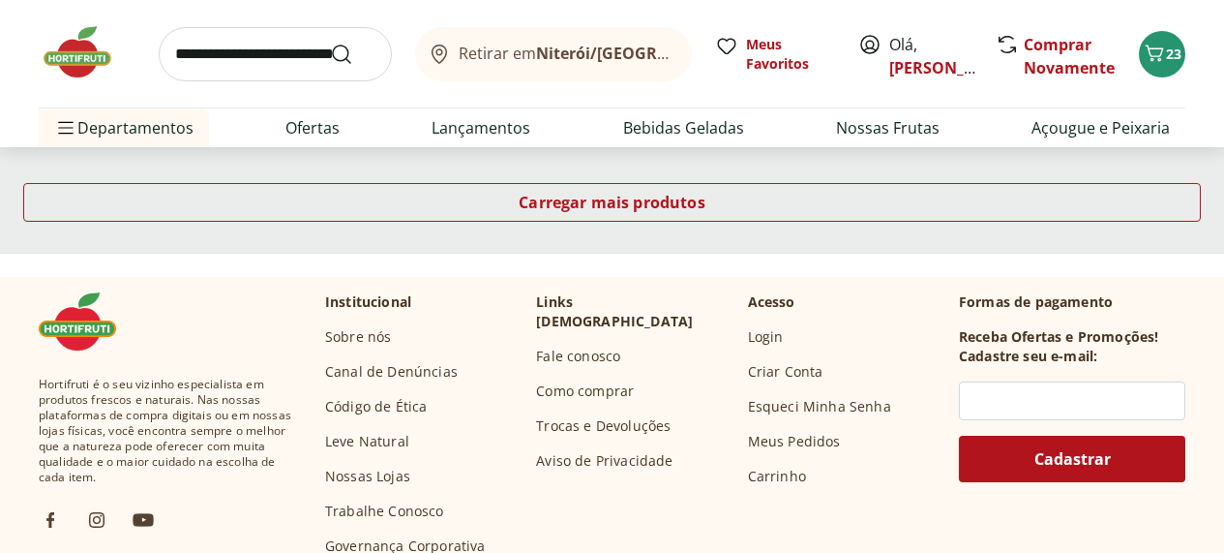
click at [202, 63] on input "search" at bounding box center [275, 54] width 233 height 54
type input "*****"
click at [330, 43] on button "Submit Search" at bounding box center [353, 54] width 46 height 23
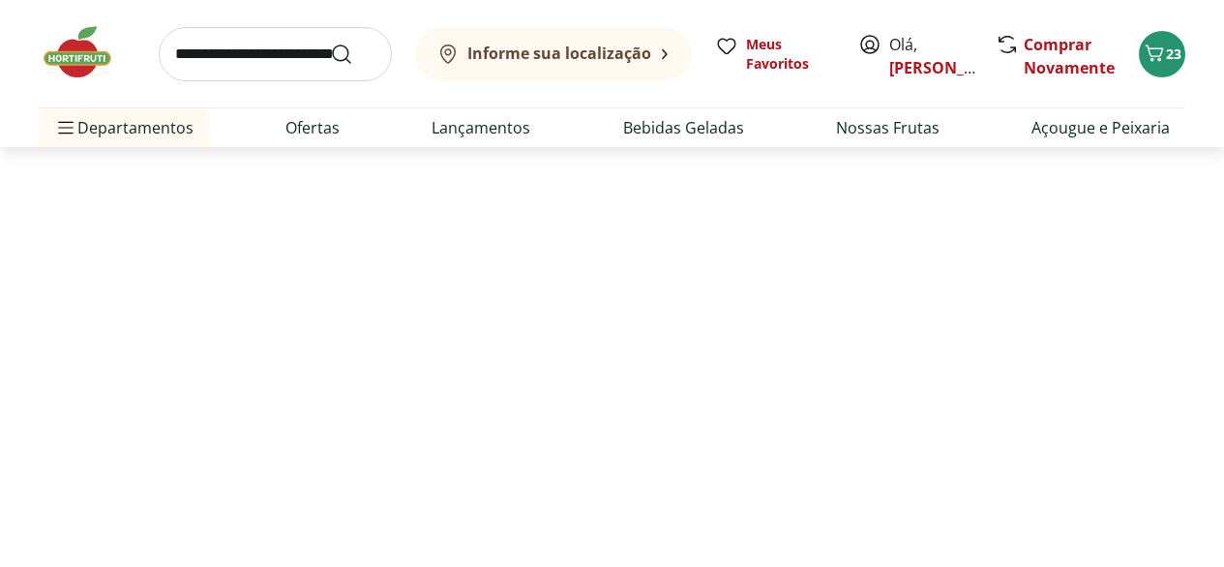
select select "**********"
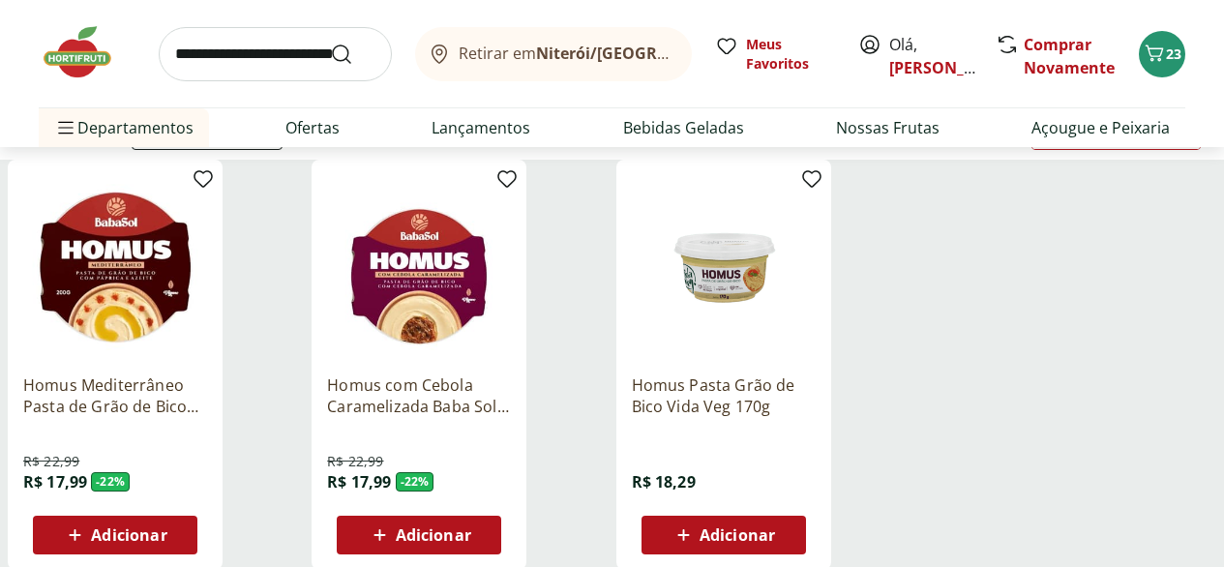
scroll to position [182, 0]
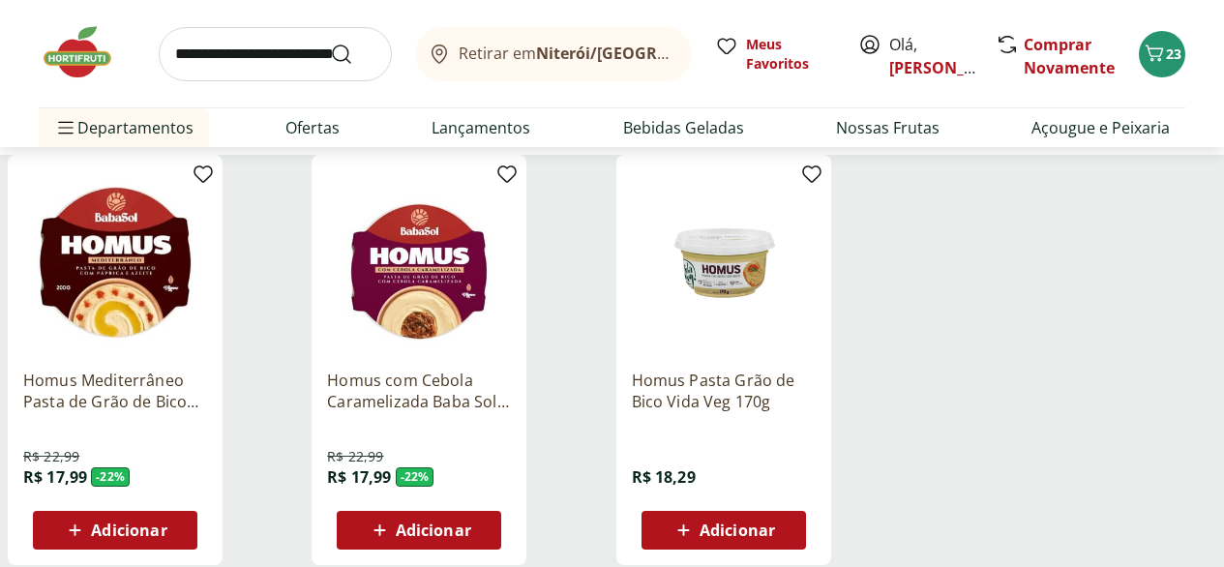
click at [207, 338] on img at bounding box center [115, 262] width 184 height 184
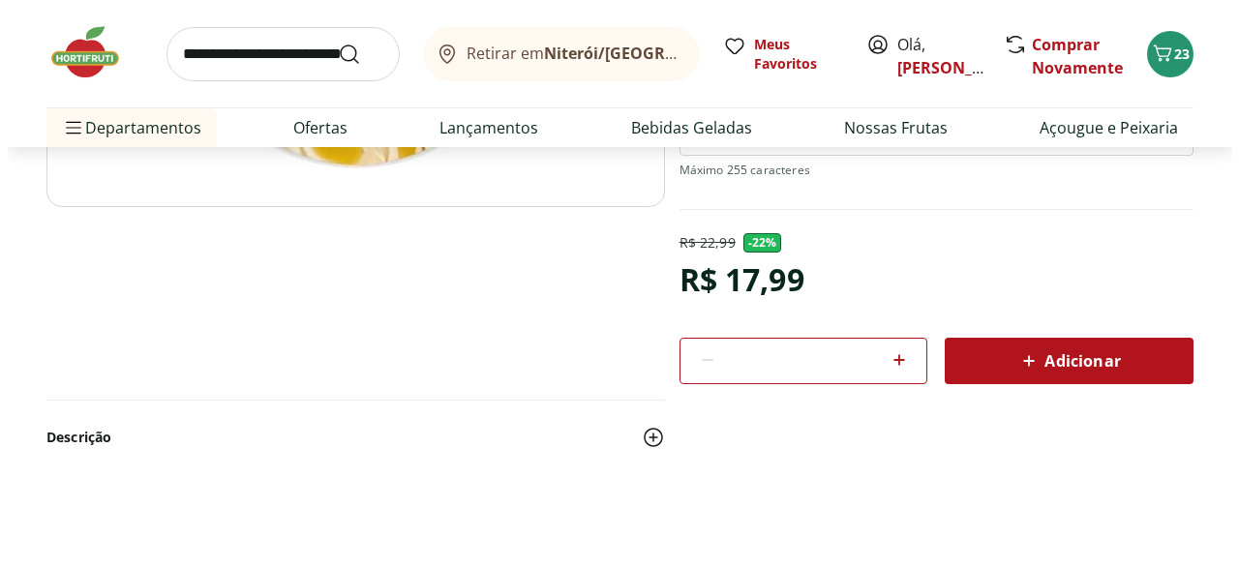
scroll to position [446, 0]
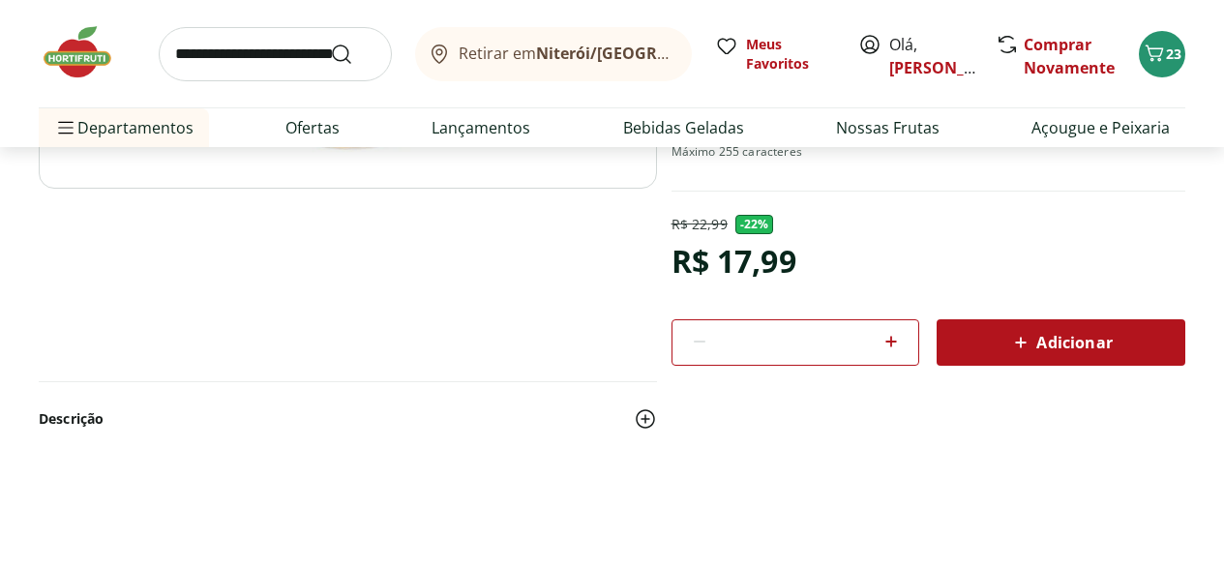
click at [1066, 354] on span "Adicionar" at bounding box center [1060, 342] width 103 height 23
click at [1159, 62] on icon "Carrinho" at bounding box center [1154, 53] width 23 height 23
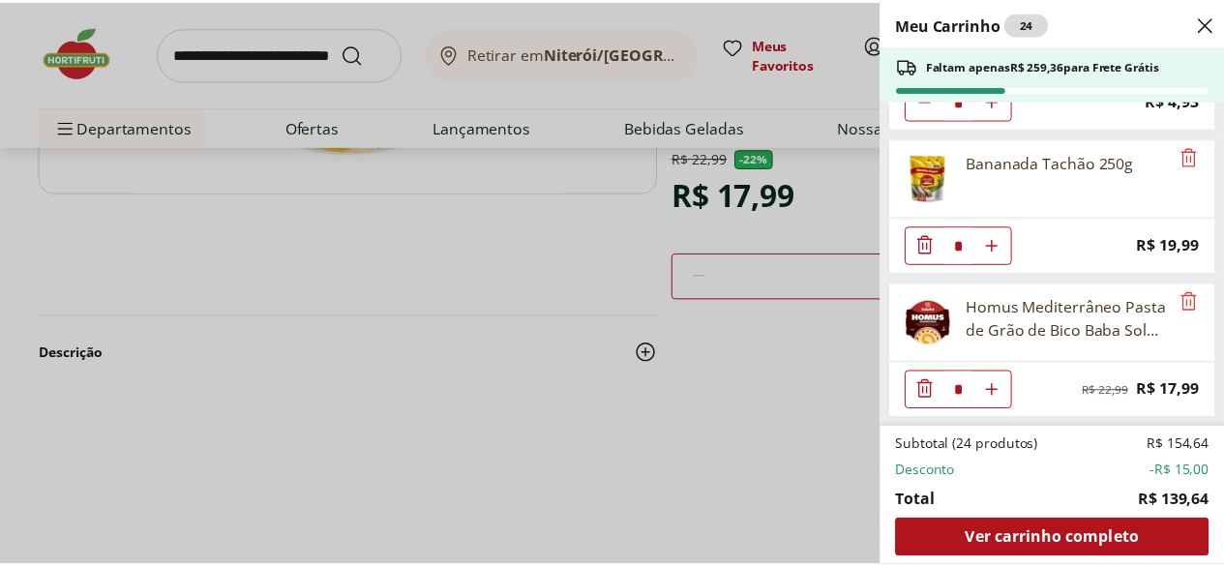
scroll to position [2247, 0]
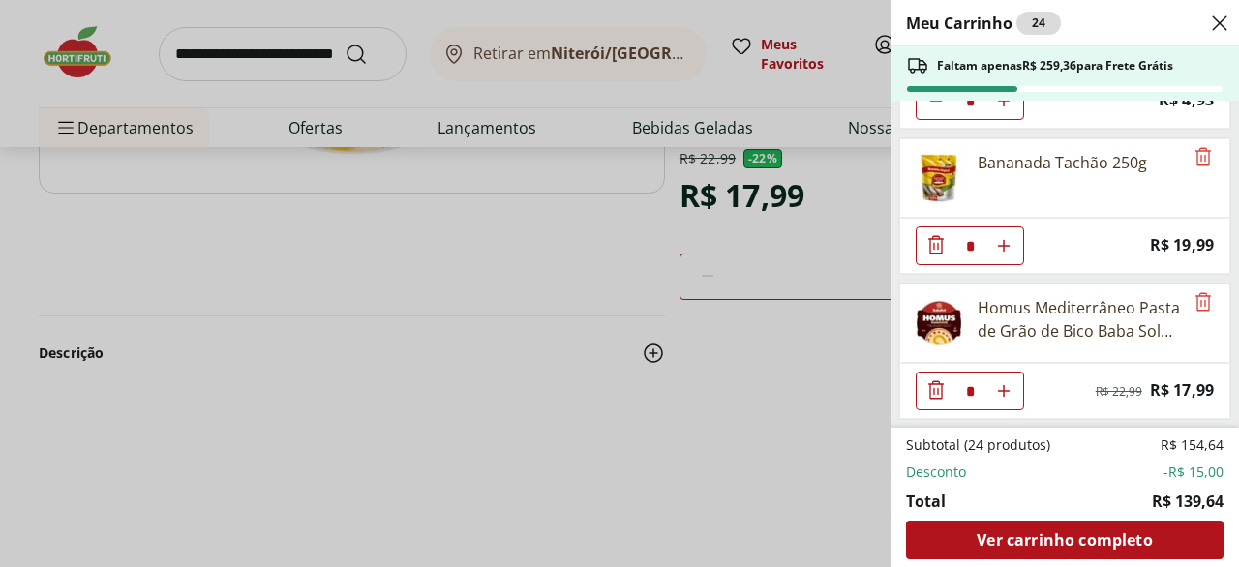
click at [1219, 24] on icon "Close" at bounding box center [1219, 23] width 23 height 23
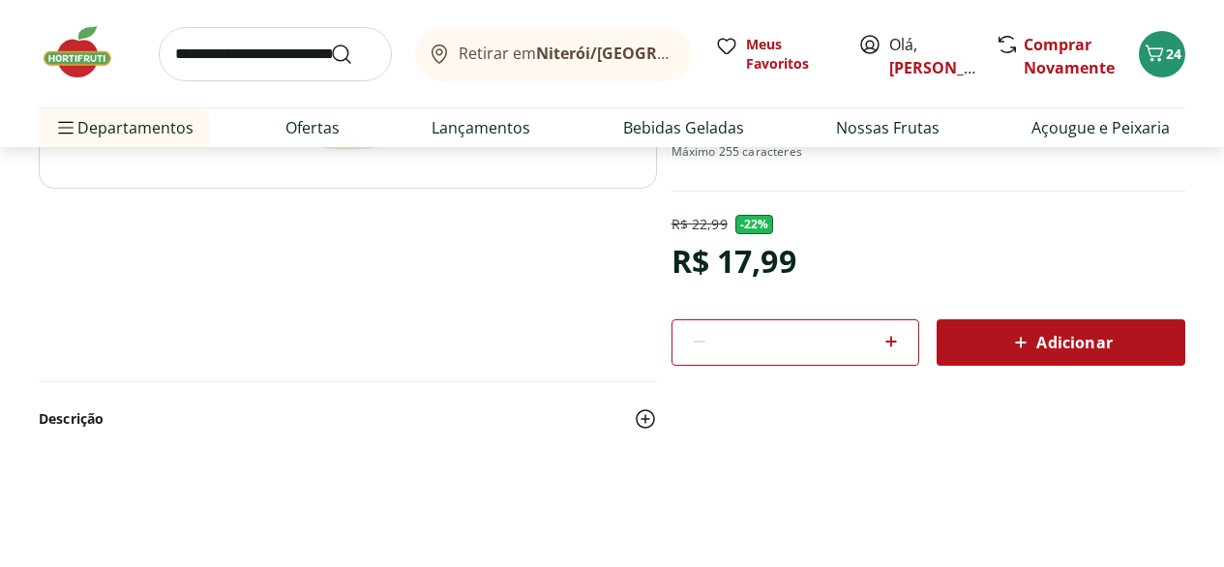
click at [197, 75] on input "search" at bounding box center [275, 54] width 233 height 54
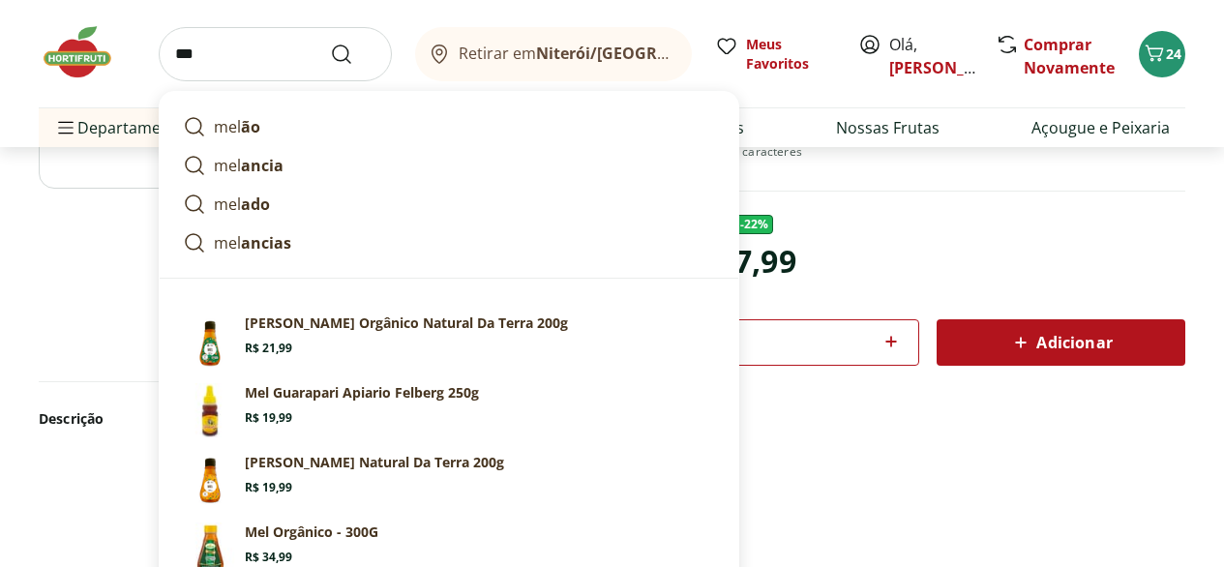
type input "***"
click at [330, 43] on button "Submit Search" at bounding box center [353, 54] width 46 height 23
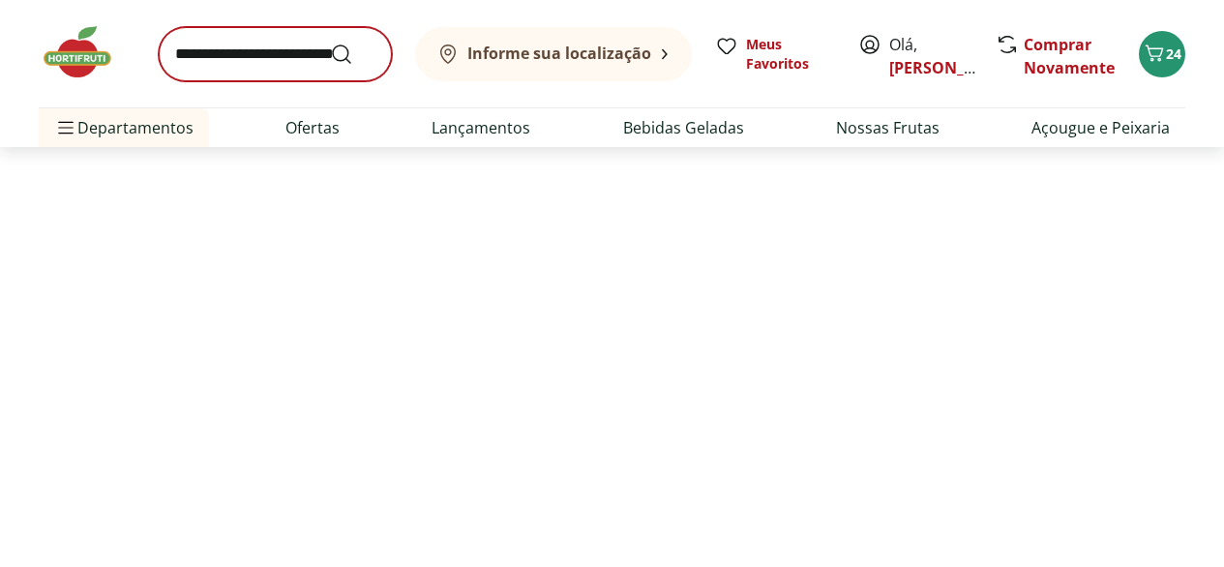
select select "**********"
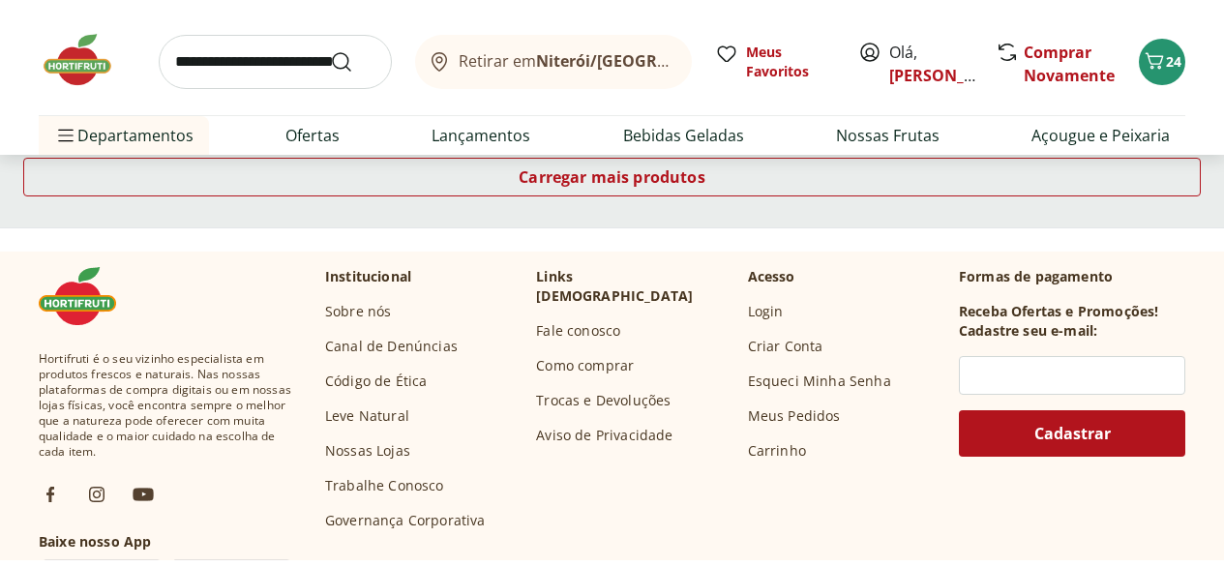
scroll to position [1483, 0]
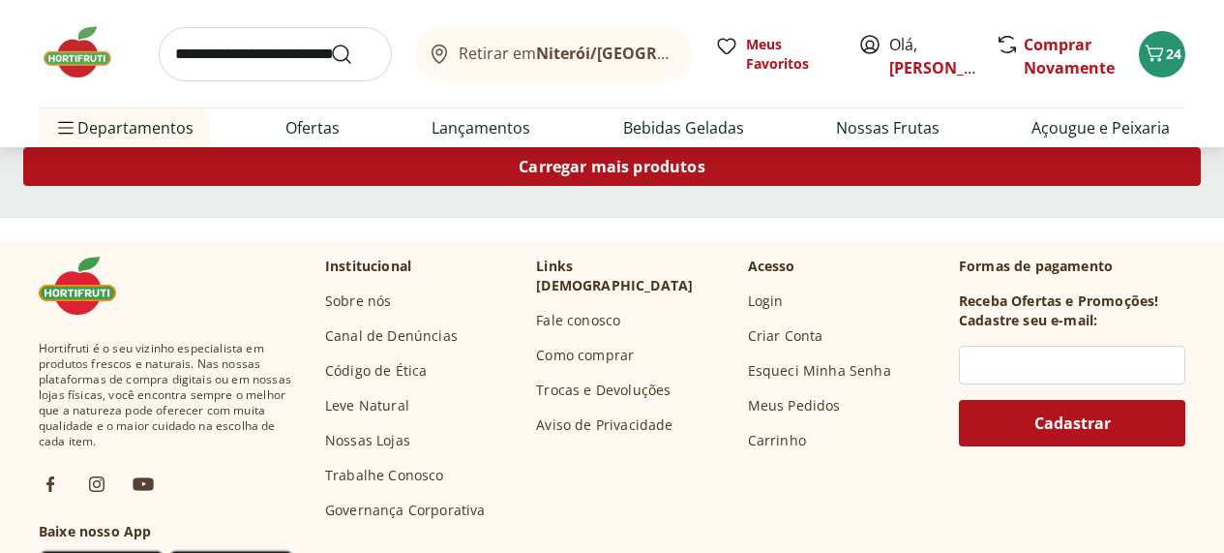
click at [706, 174] on span "Carregar mais produtos" at bounding box center [612, 166] width 187 height 15
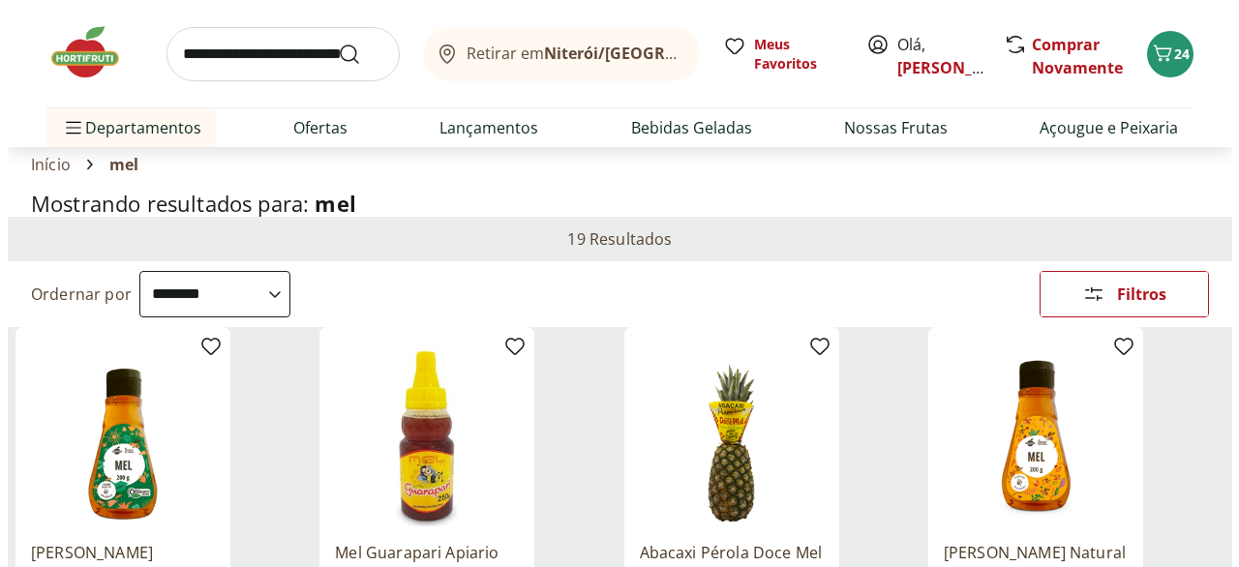
scroll to position [0, 0]
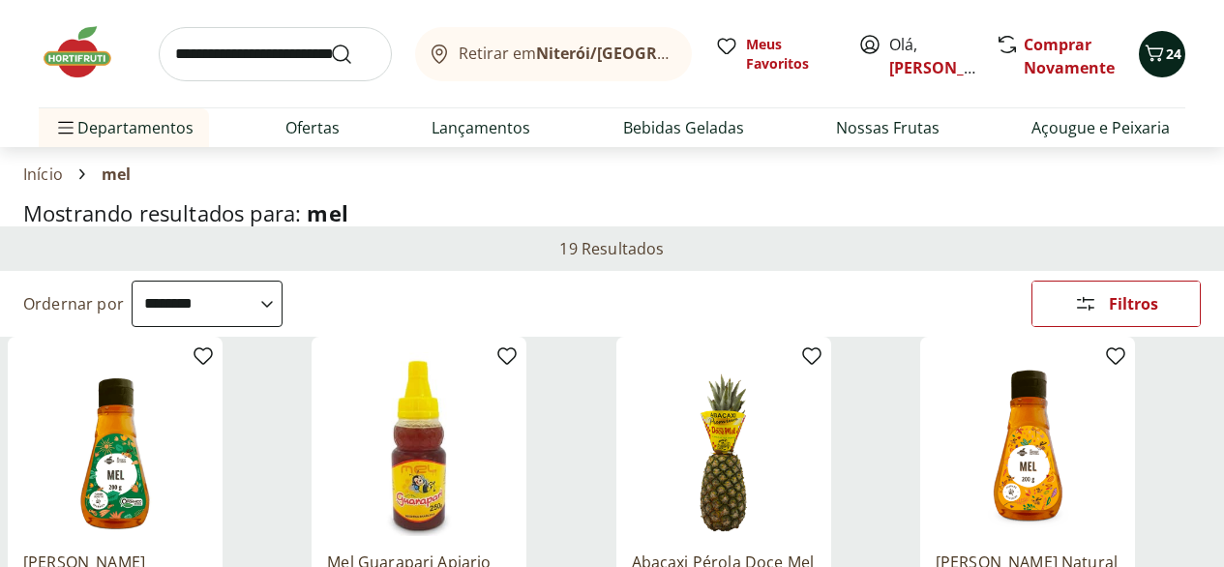
click at [1166, 53] on span "24" at bounding box center [1173, 54] width 15 height 18
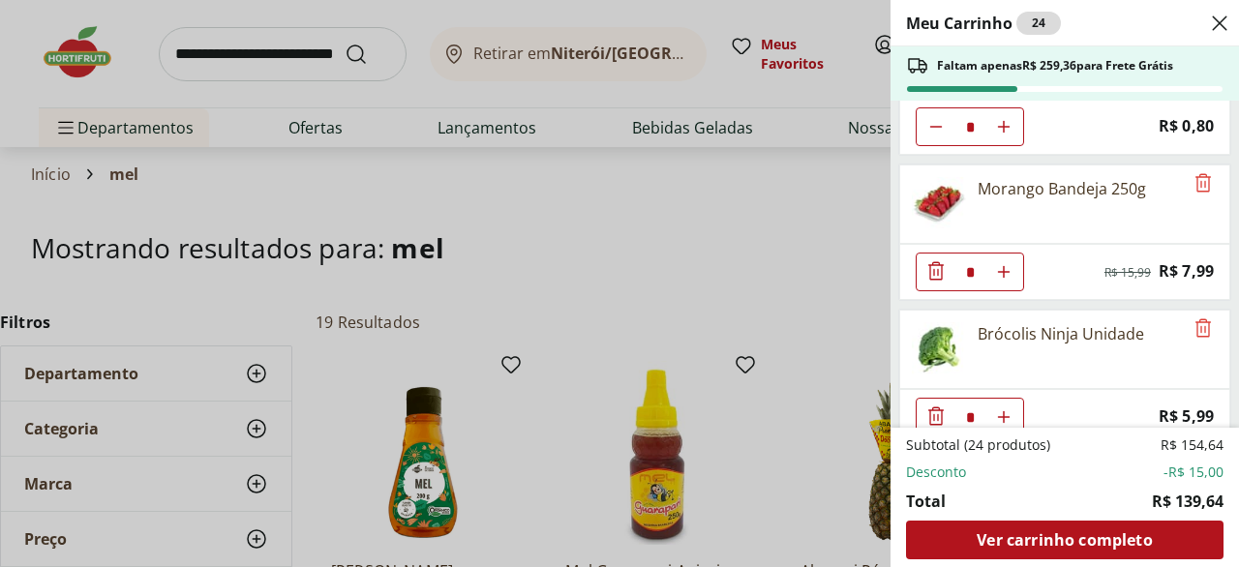
scroll to position [242, 0]
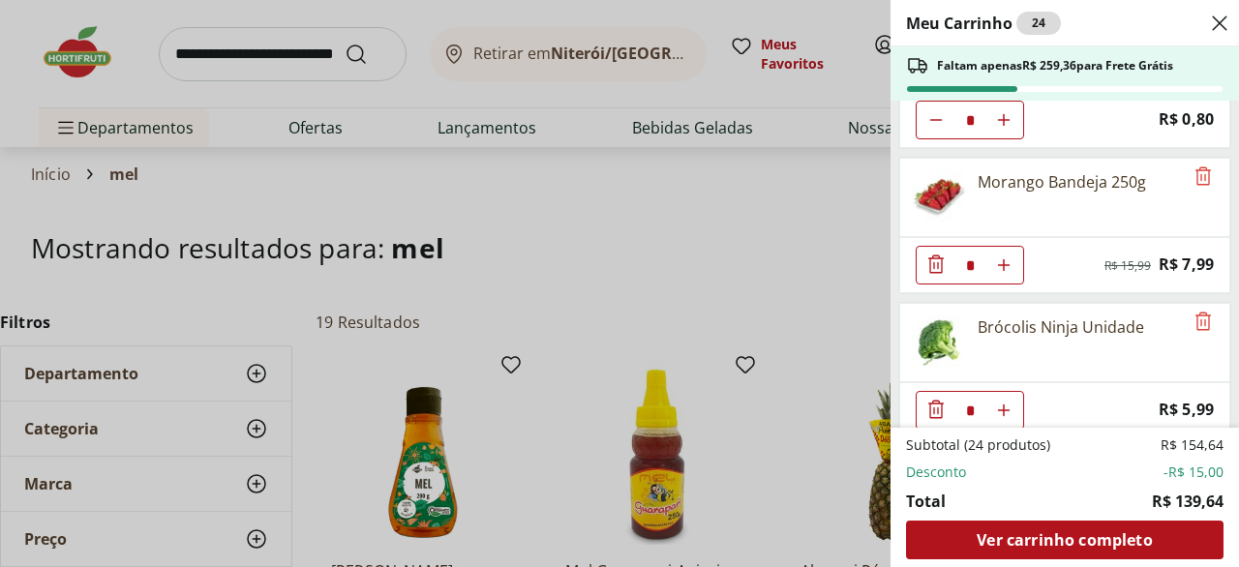
click at [1011, 128] on use "Aumentar Quantidade" at bounding box center [1003, 119] width 15 height 15
type input "**"
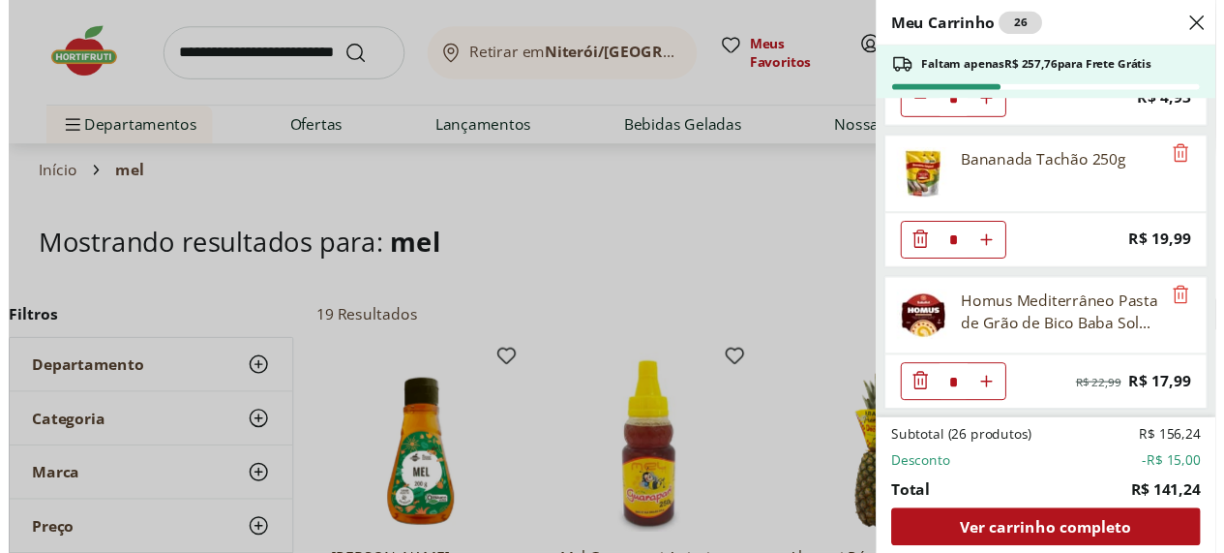
scroll to position [2247, 0]
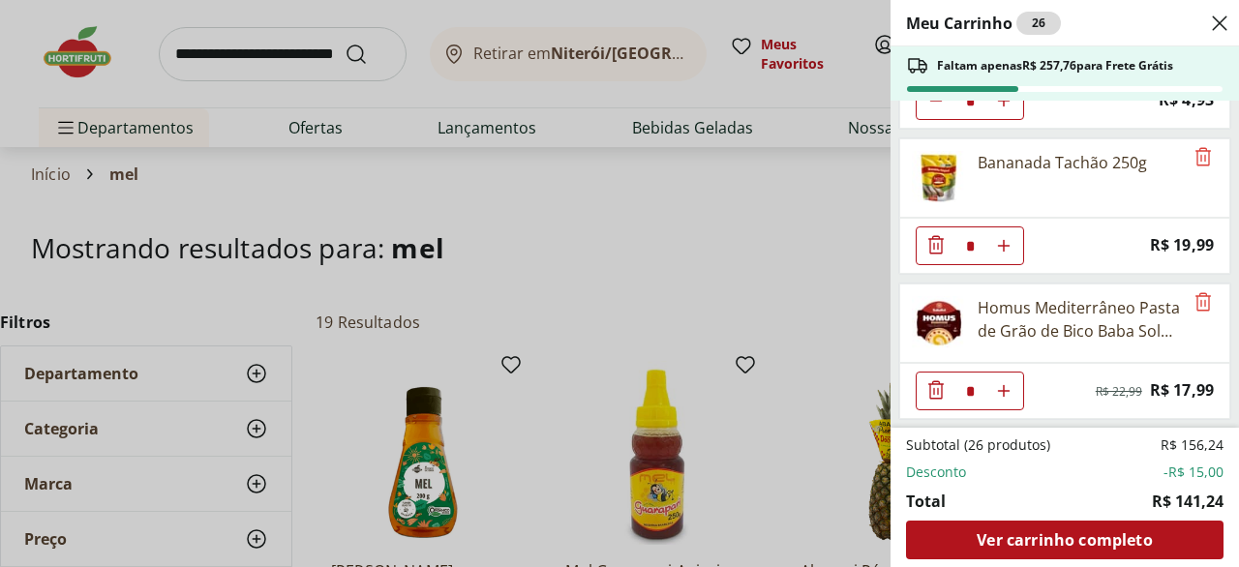
click at [1221, 26] on icon "Close" at bounding box center [1219, 23] width 23 height 23
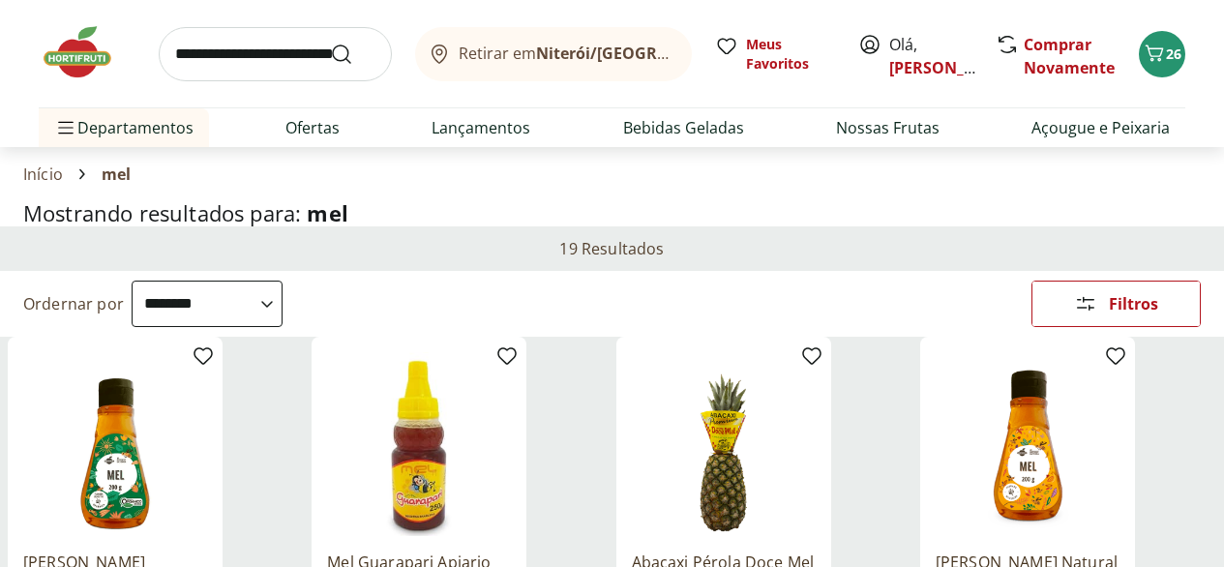
click at [217, 66] on input "search" at bounding box center [275, 54] width 233 height 54
type input "***"
click at [330, 43] on button "Submit Search" at bounding box center [353, 54] width 46 height 23
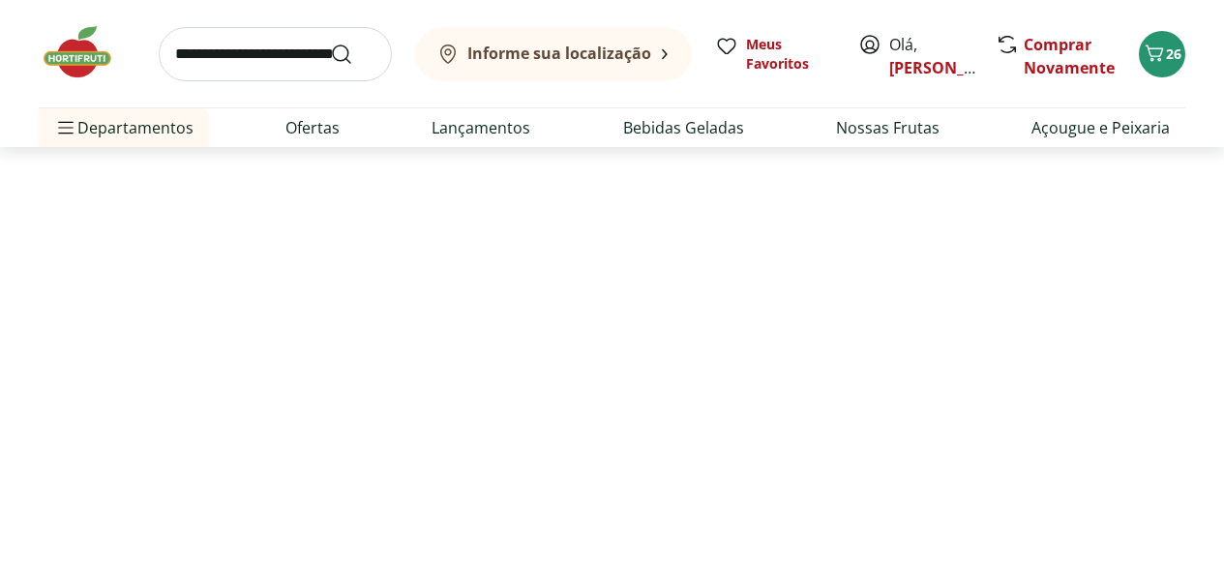
select select "**********"
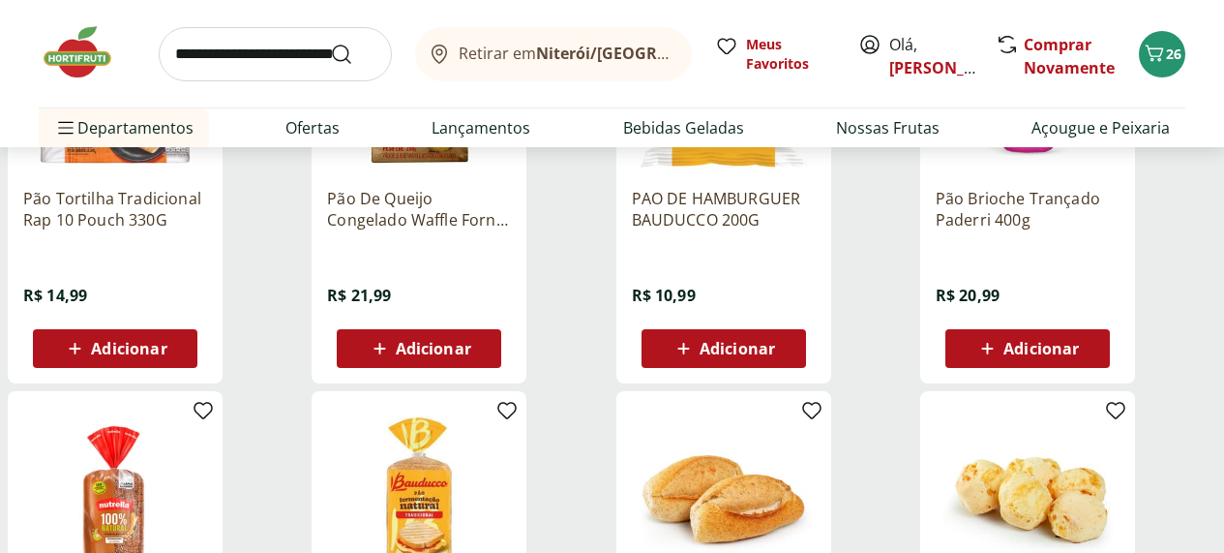
scroll to position [1651, 2]
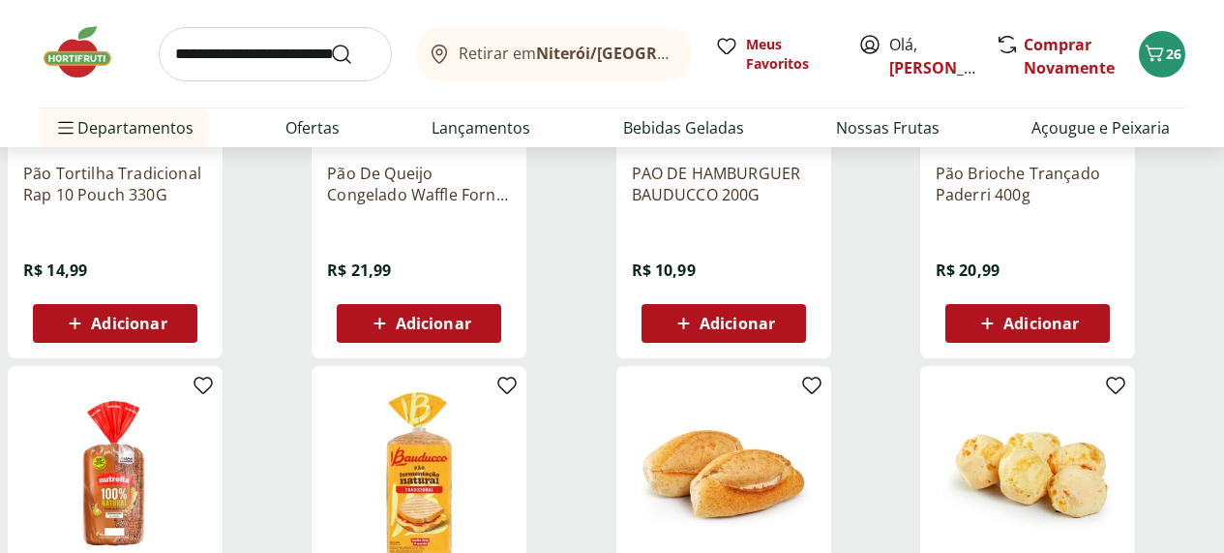
click at [166, 331] on span "Adicionar" at bounding box center [128, 323] width 75 height 15
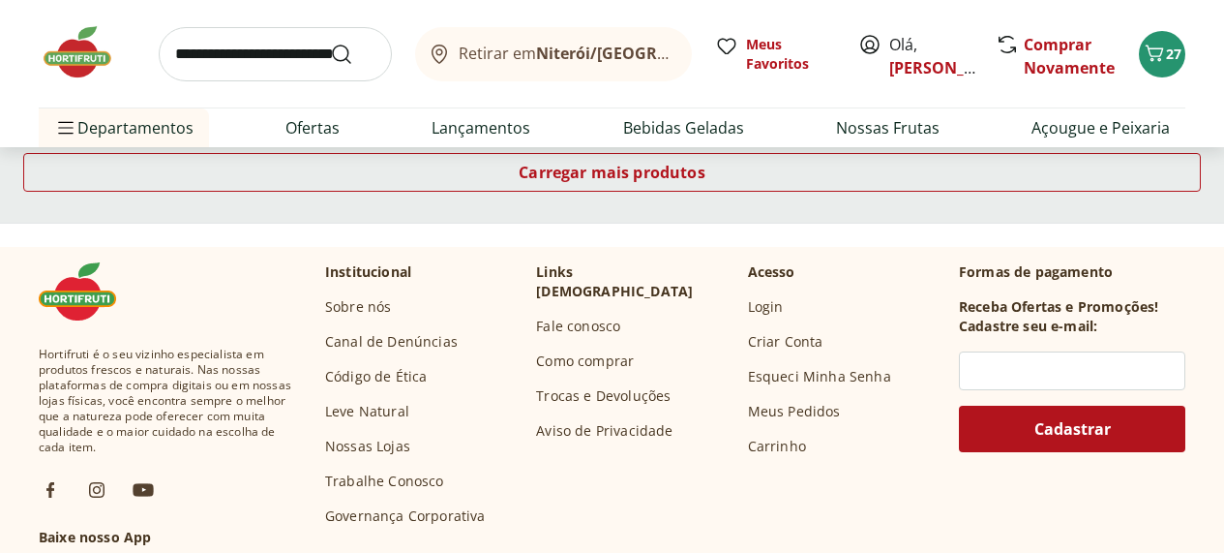
scroll to position [2754, 3]
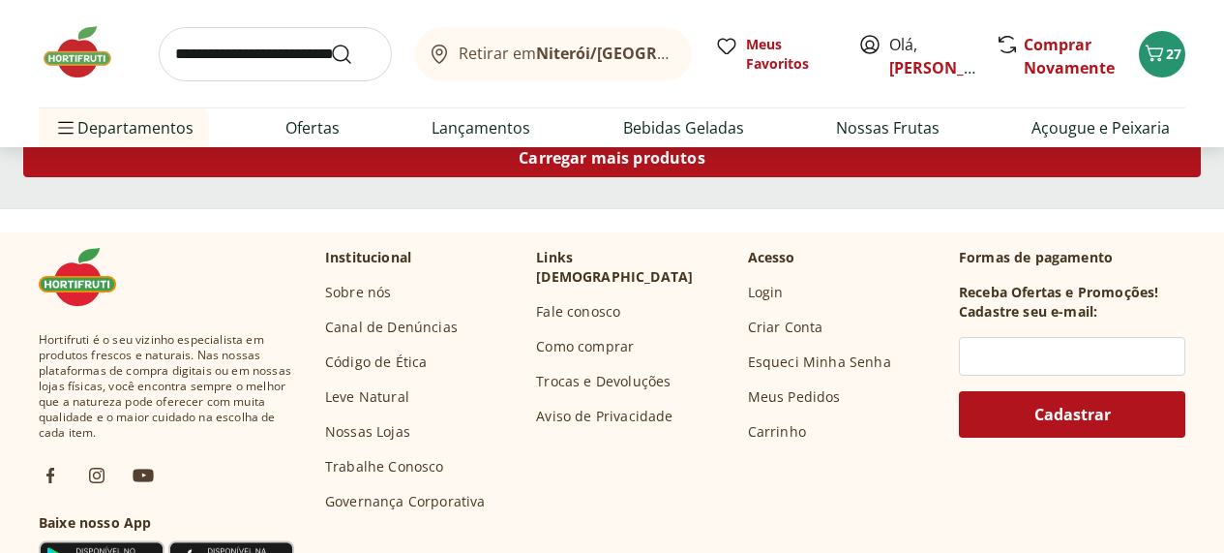
click at [706, 166] on span "Carregar mais produtos" at bounding box center [612, 157] width 187 height 15
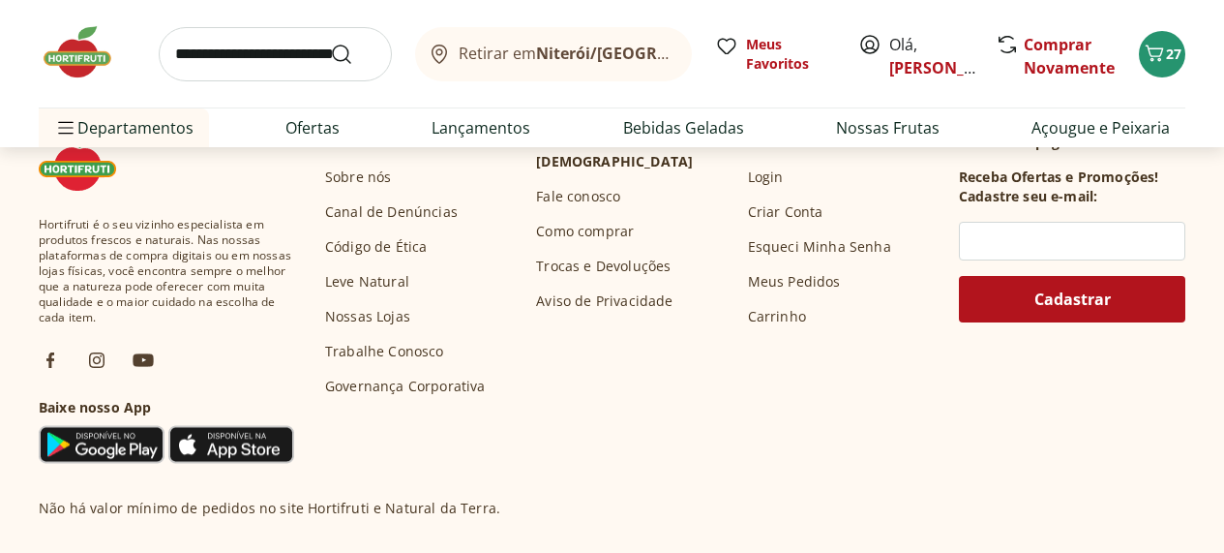
scroll to position [4136, 3]
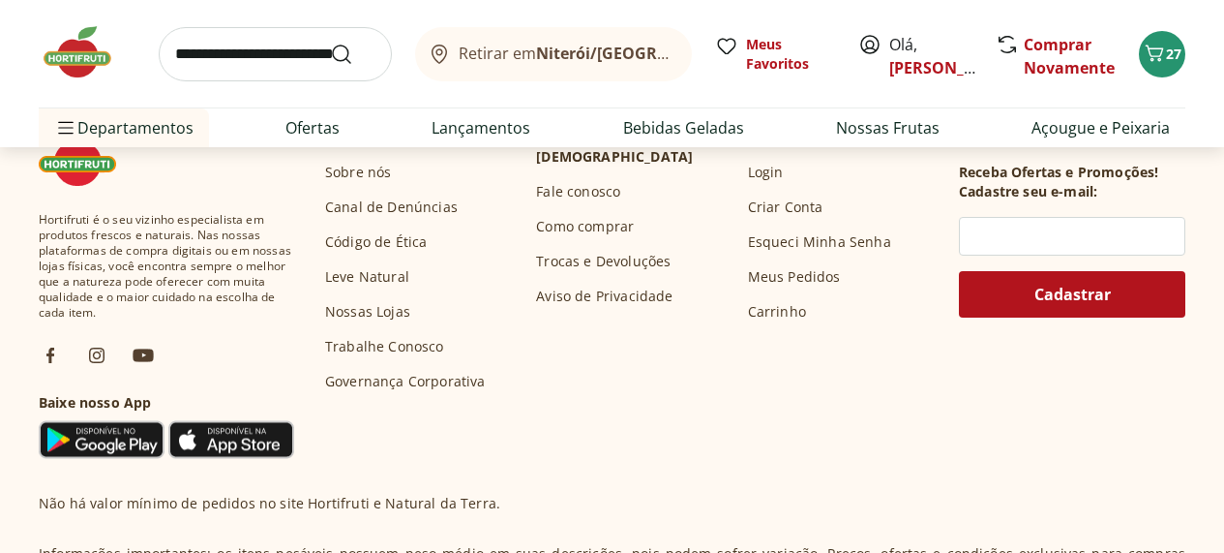
click at [706, 45] on span "Carregar mais produtos" at bounding box center [612, 37] width 187 height 15
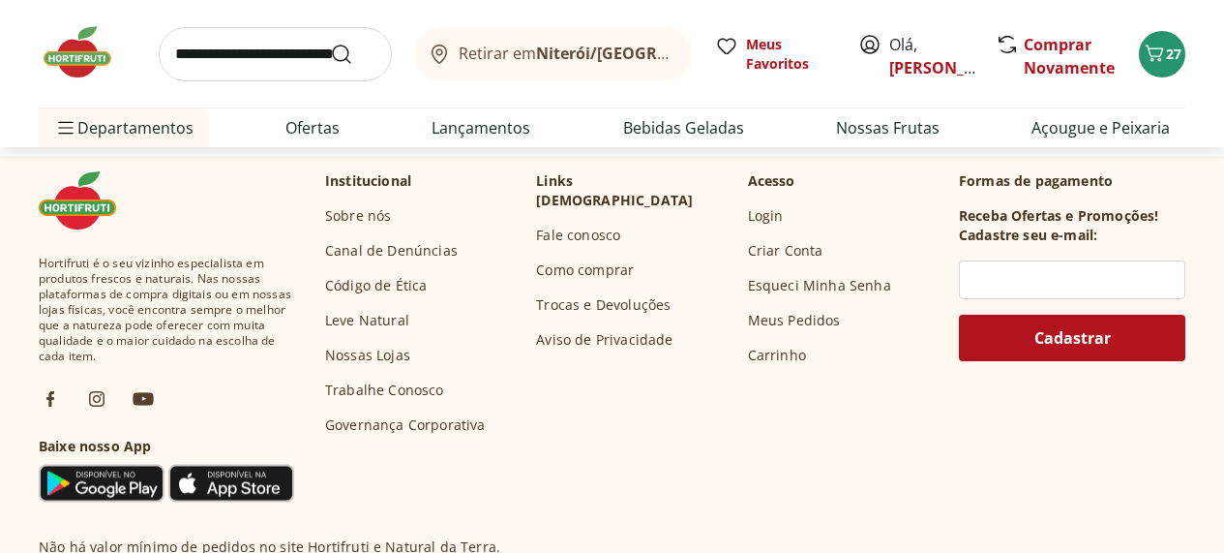
scroll to position [5415, 8]
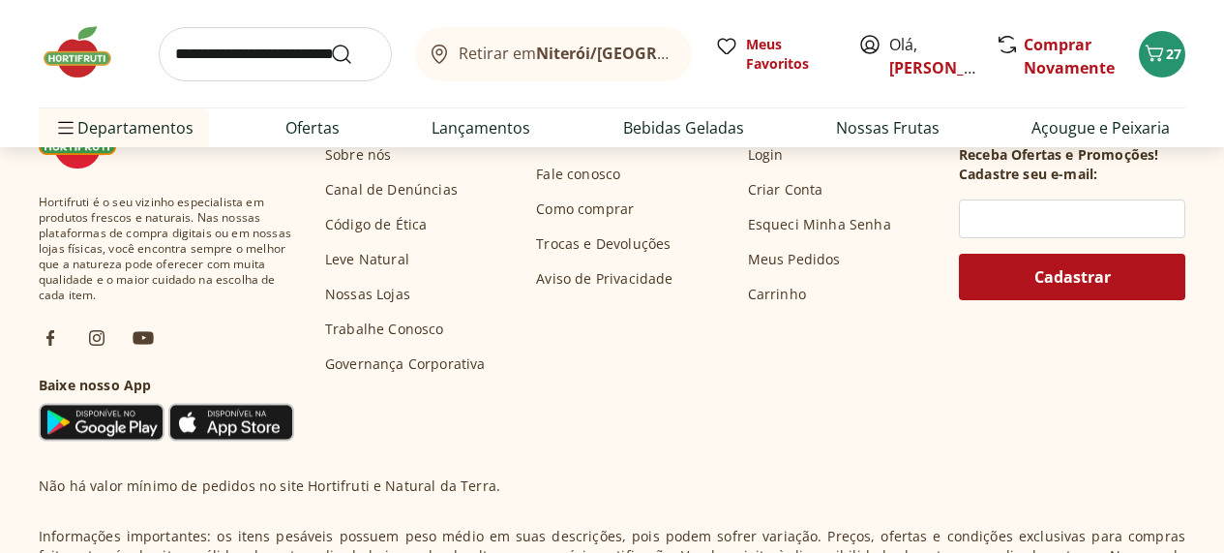
click at [706, 28] on span "Carregar mais produtos" at bounding box center [612, 20] width 187 height 15
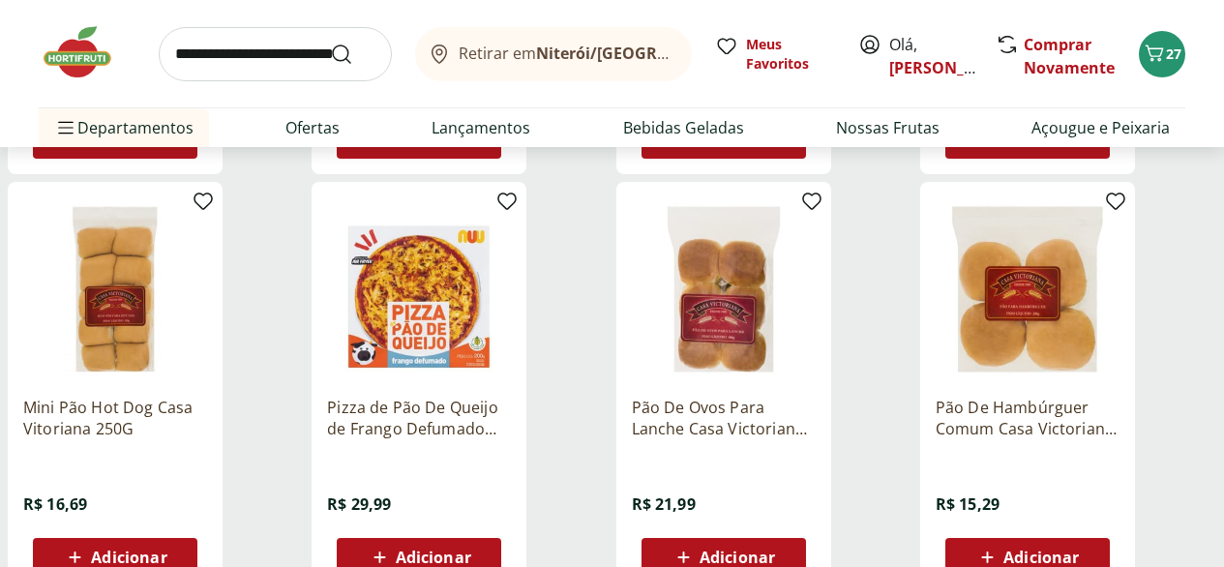
scroll to position [5622, 0]
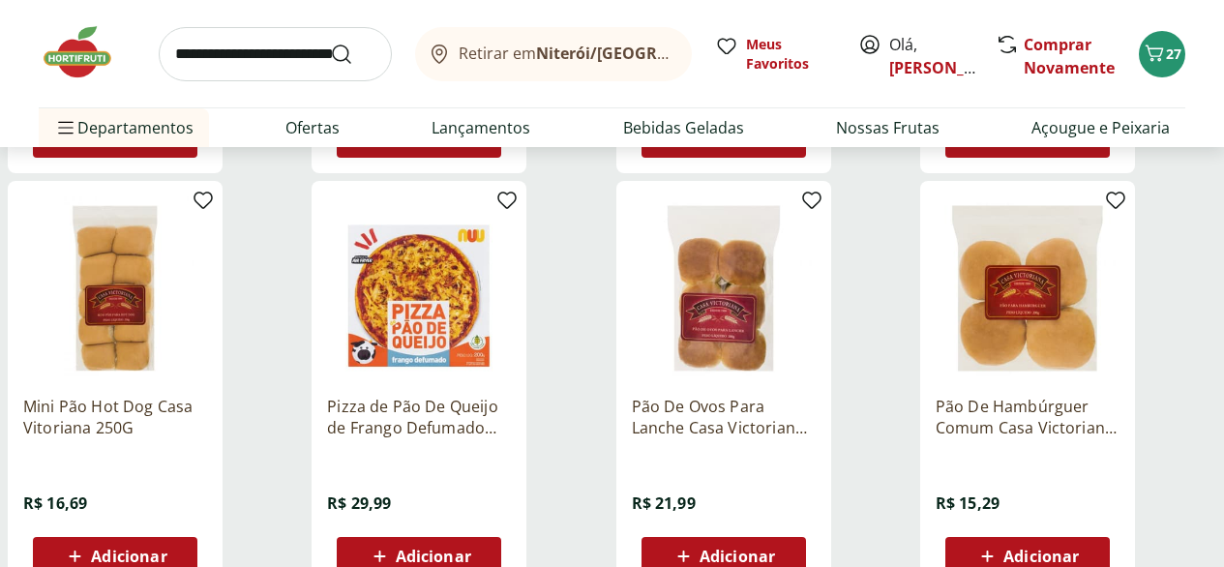
click at [166, 146] on span "Adicionar" at bounding box center [128, 138] width 75 height 15
click at [208, 60] on input "search" at bounding box center [275, 54] width 233 height 54
type input "********"
click at [330, 43] on button "Submit Search" at bounding box center [353, 54] width 46 height 23
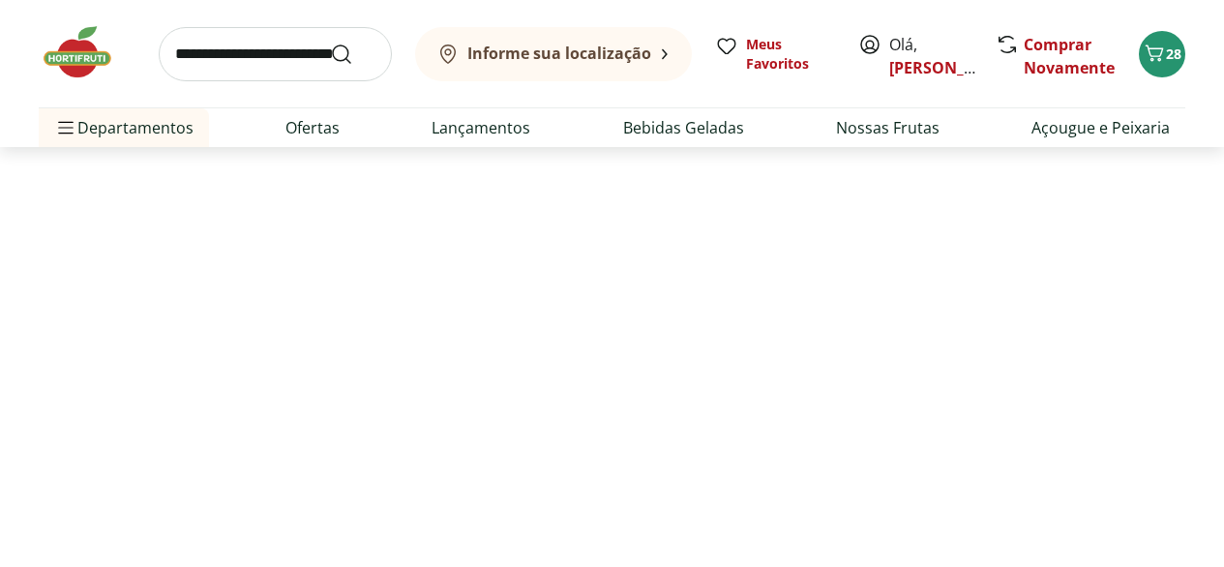
select select "**********"
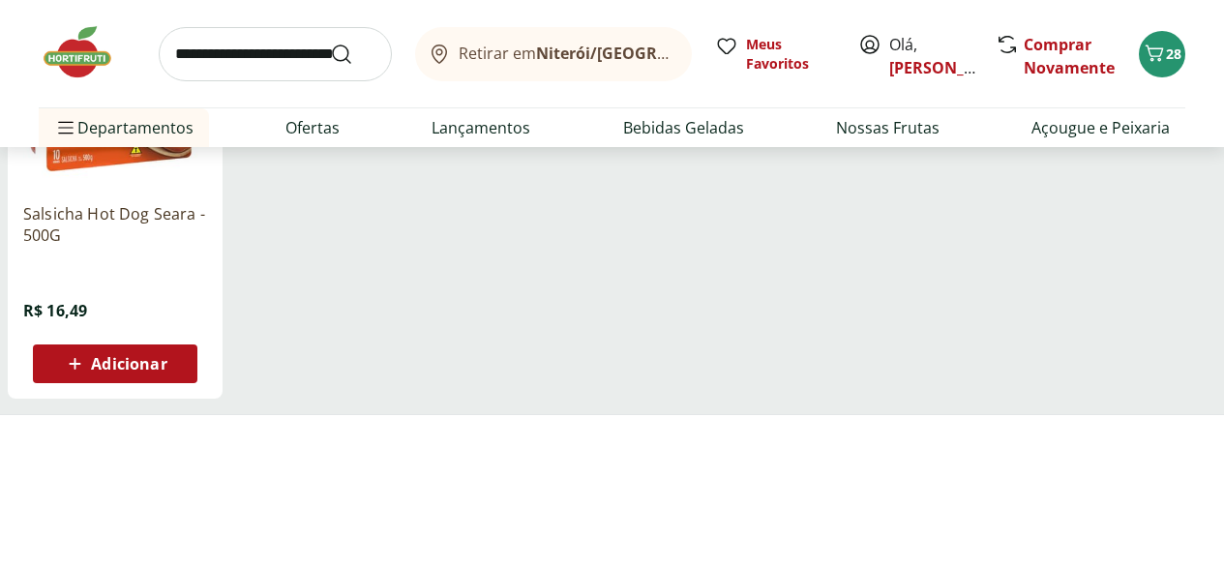
scroll to position [354, 0]
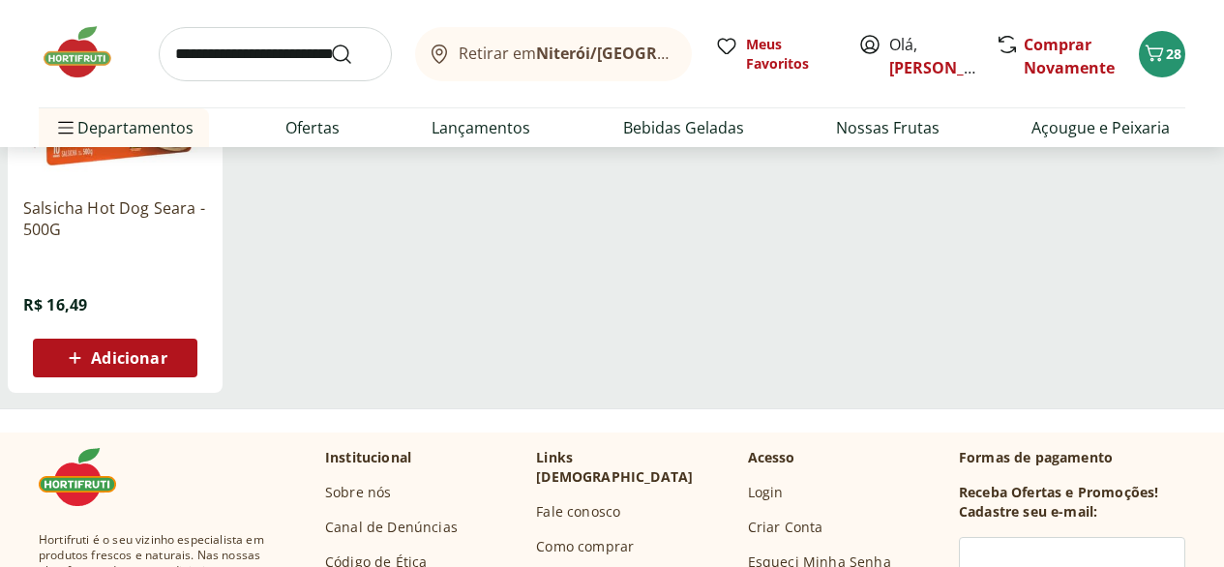
click at [166, 366] on span "Adicionar" at bounding box center [128, 357] width 75 height 15
click at [229, 66] on input "search" at bounding box center [275, 54] width 233 height 54
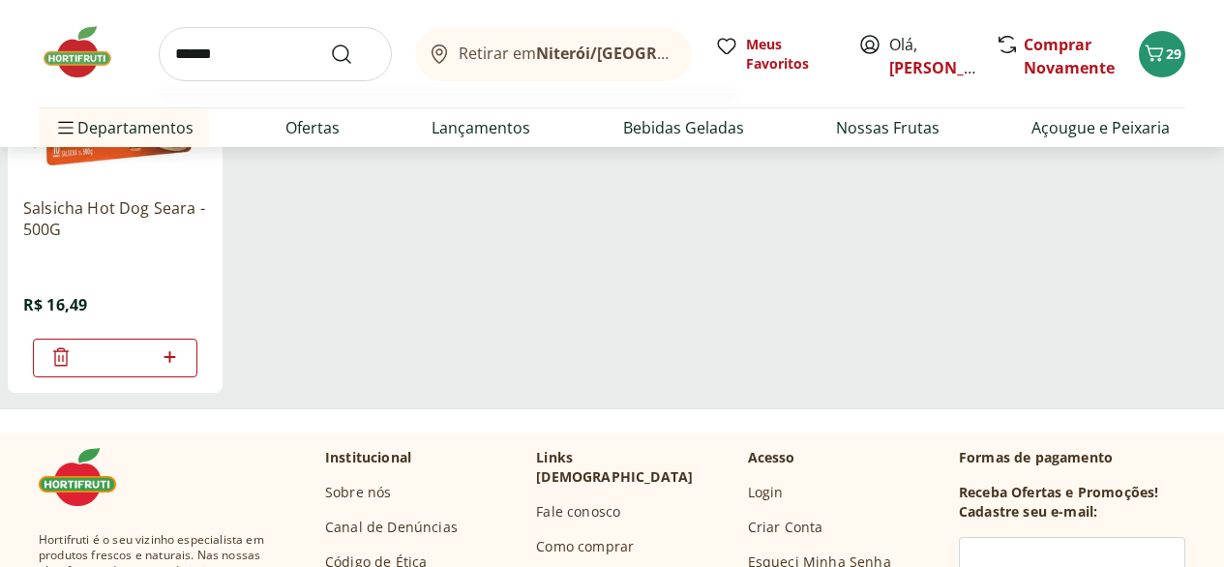
type input "******"
click at [330, 43] on button "Submit Search" at bounding box center [353, 54] width 46 height 23
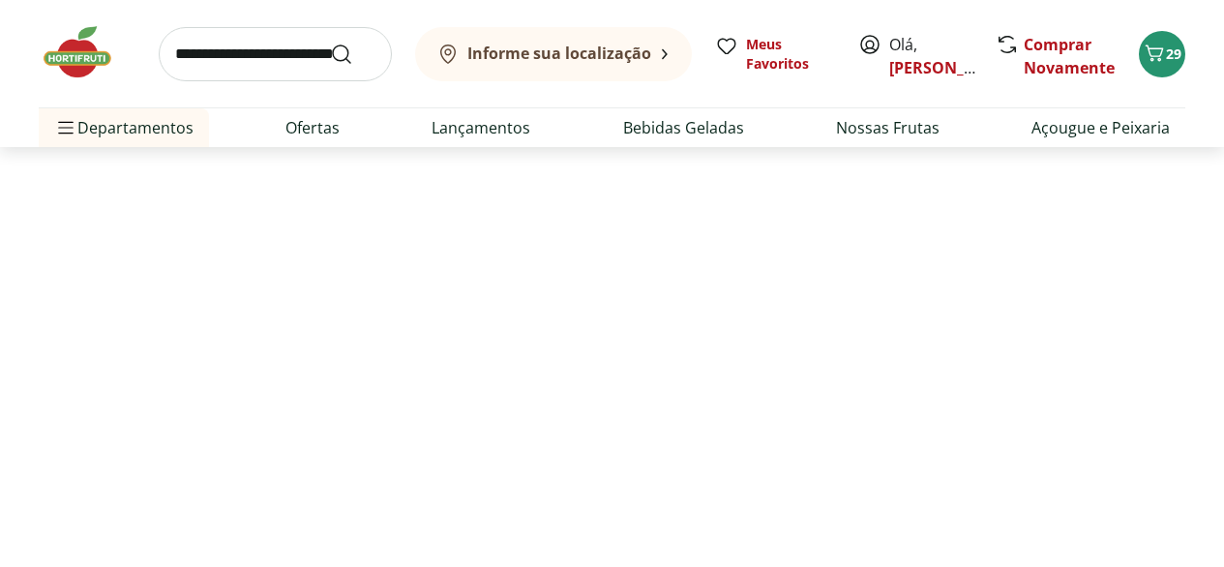
select select "**********"
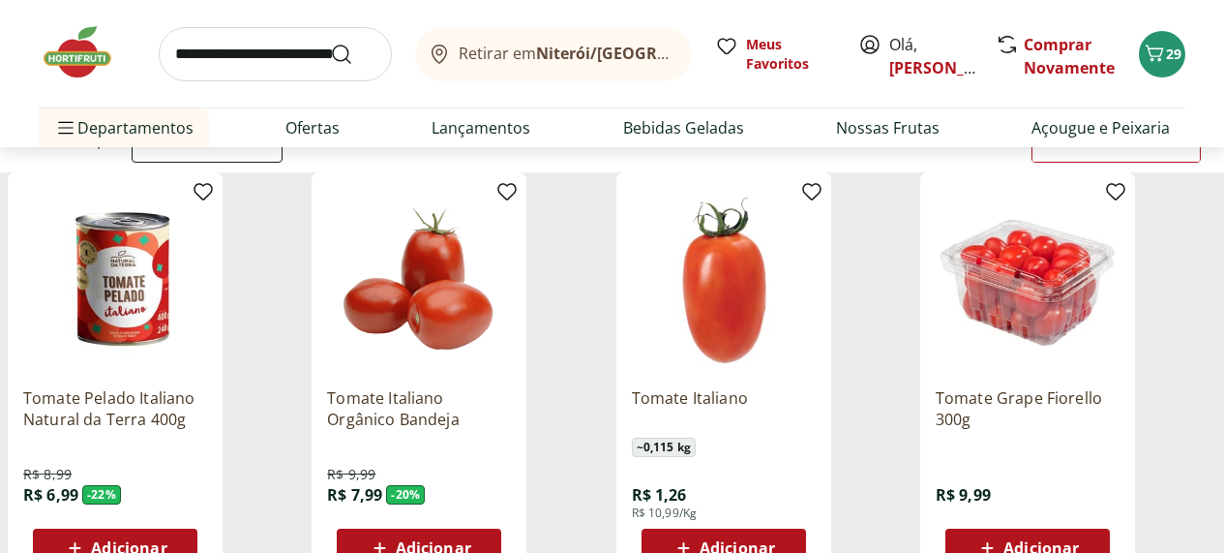
scroll to position [166, 1]
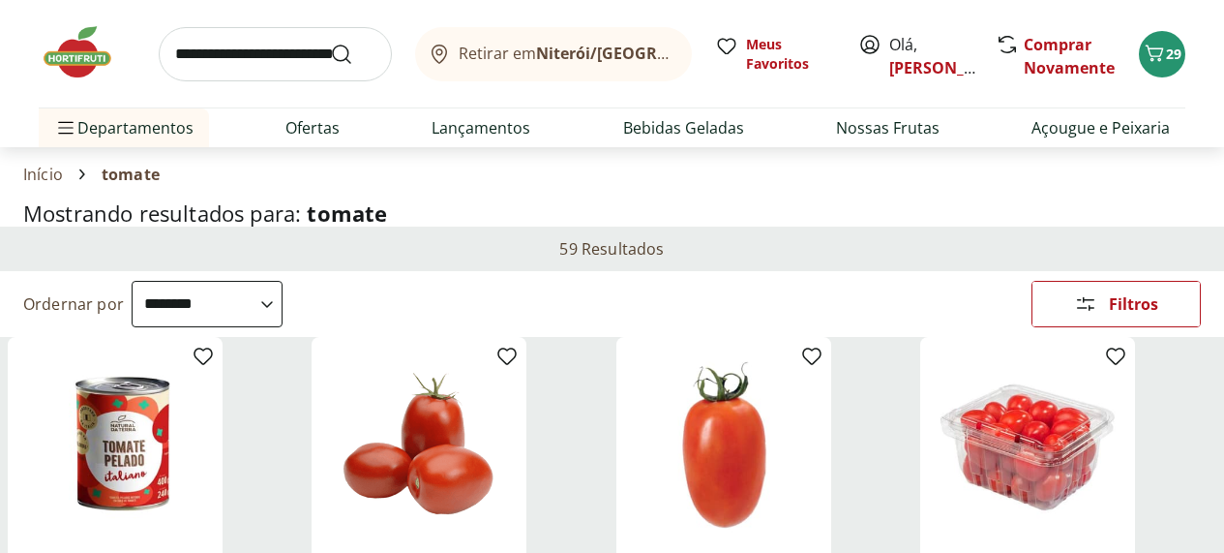
select select "**********"
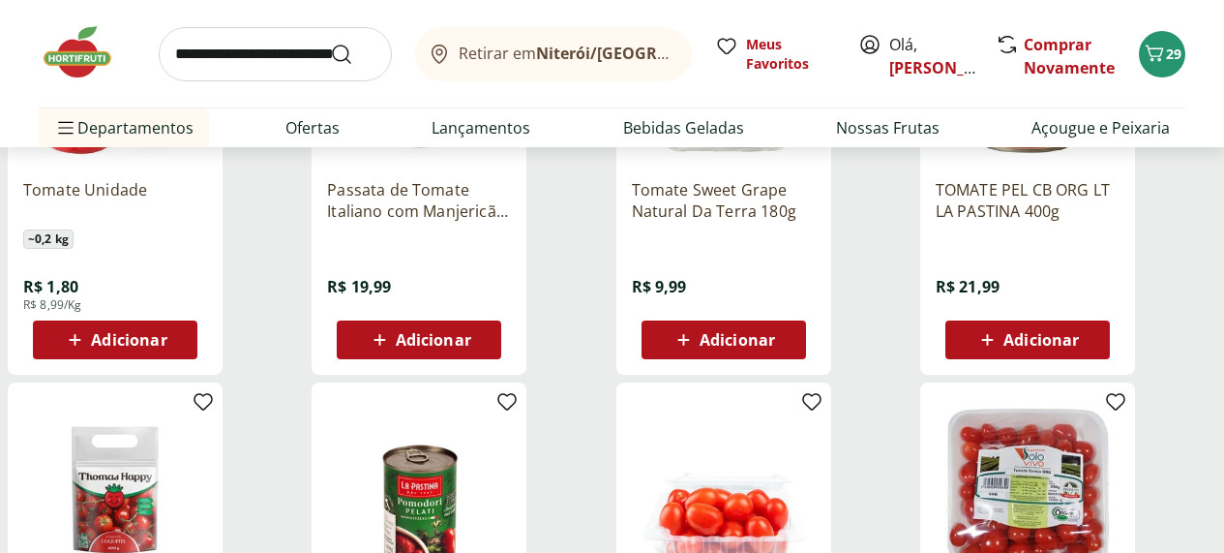
scroll to position [825, 2]
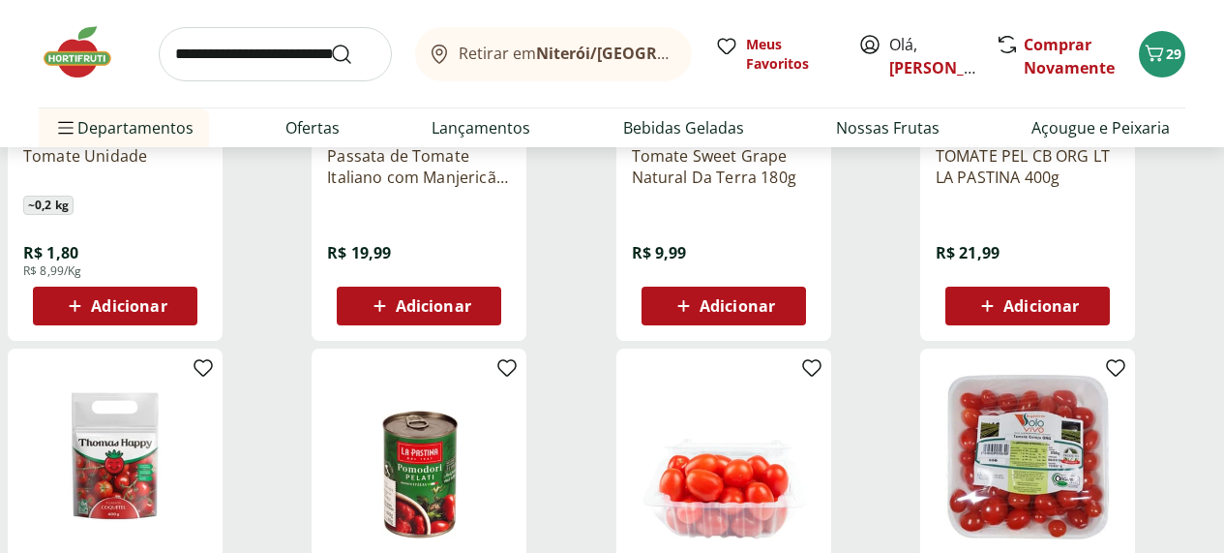
click at [166, 314] on span "Adicionar" at bounding box center [128, 305] width 75 height 15
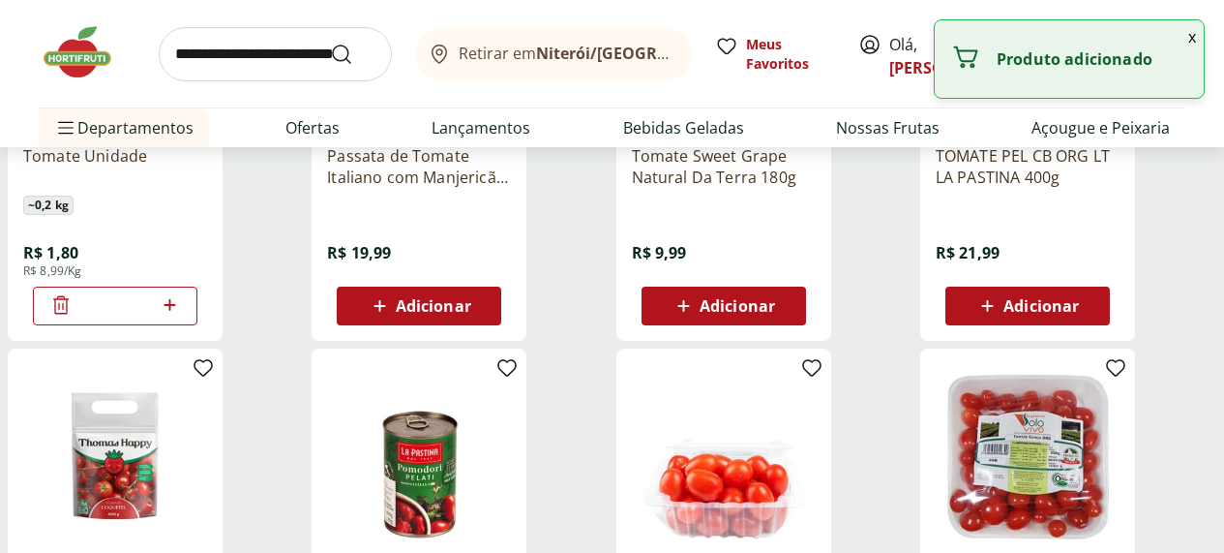
click at [182, 316] on icon at bounding box center [170, 304] width 24 height 23
type input "*"
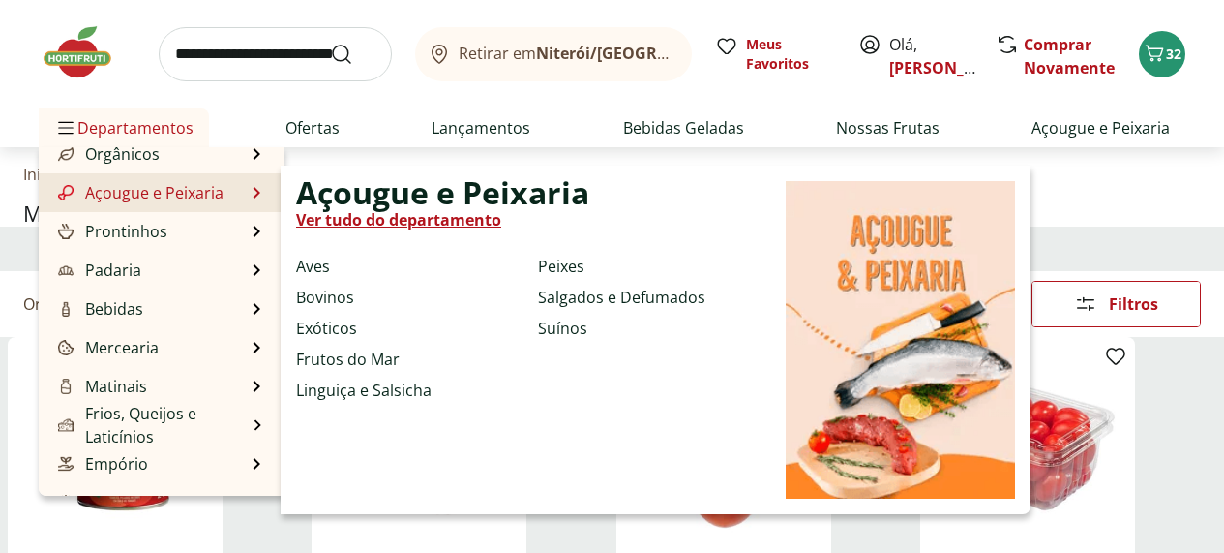
scroll to position [91, 0]
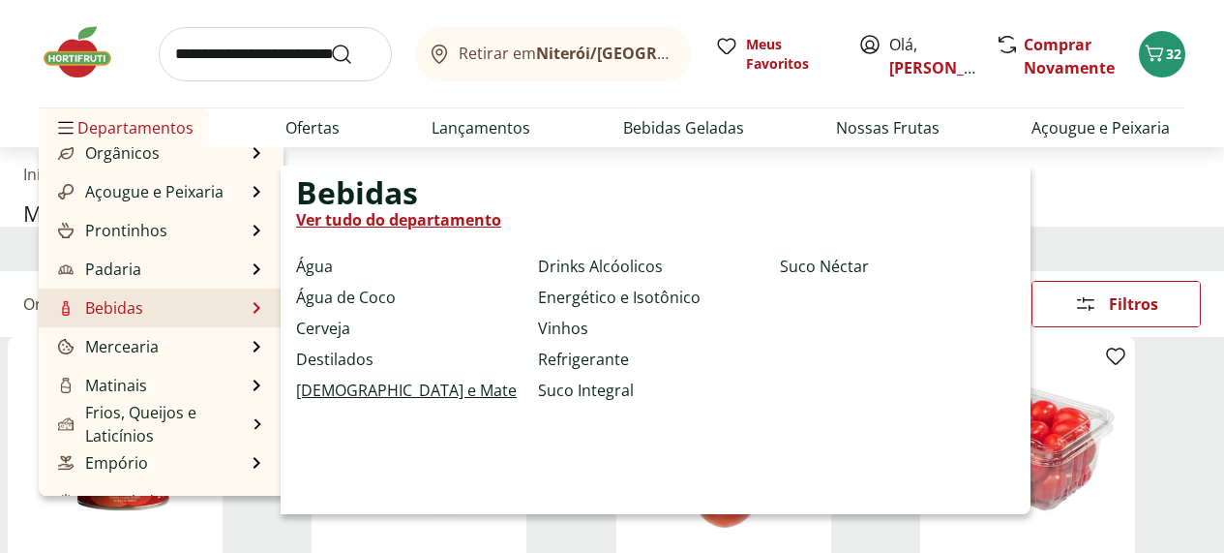
click at [356, 402] on link "[DEMOGRAPHIC_DATA] e Mate" at bounding box center [406, 389] width 221 height 23
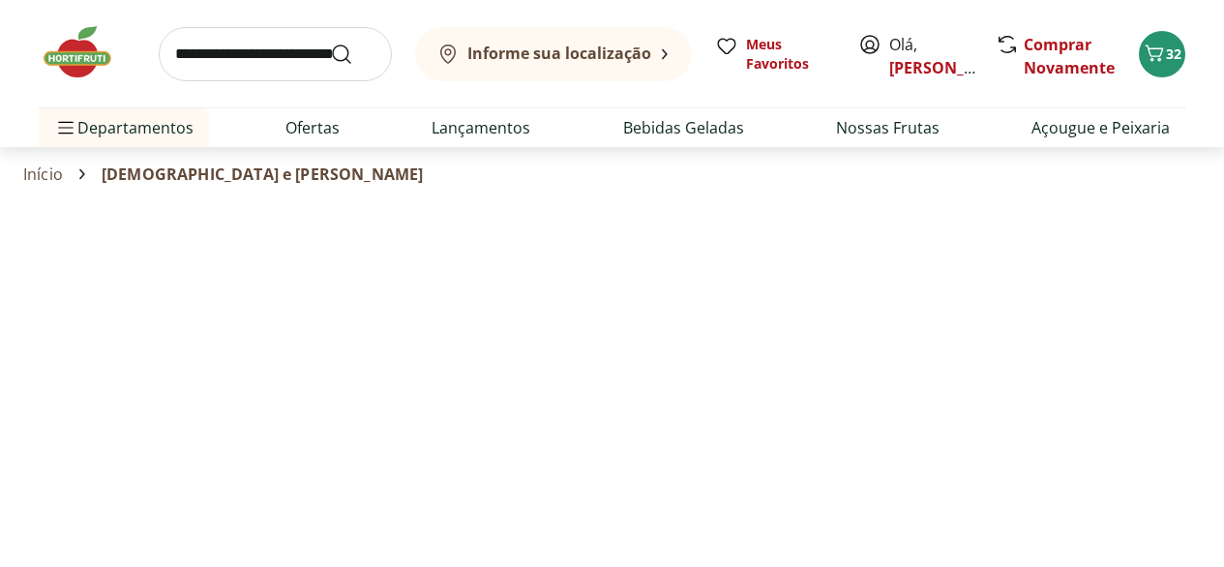
select select "**********"
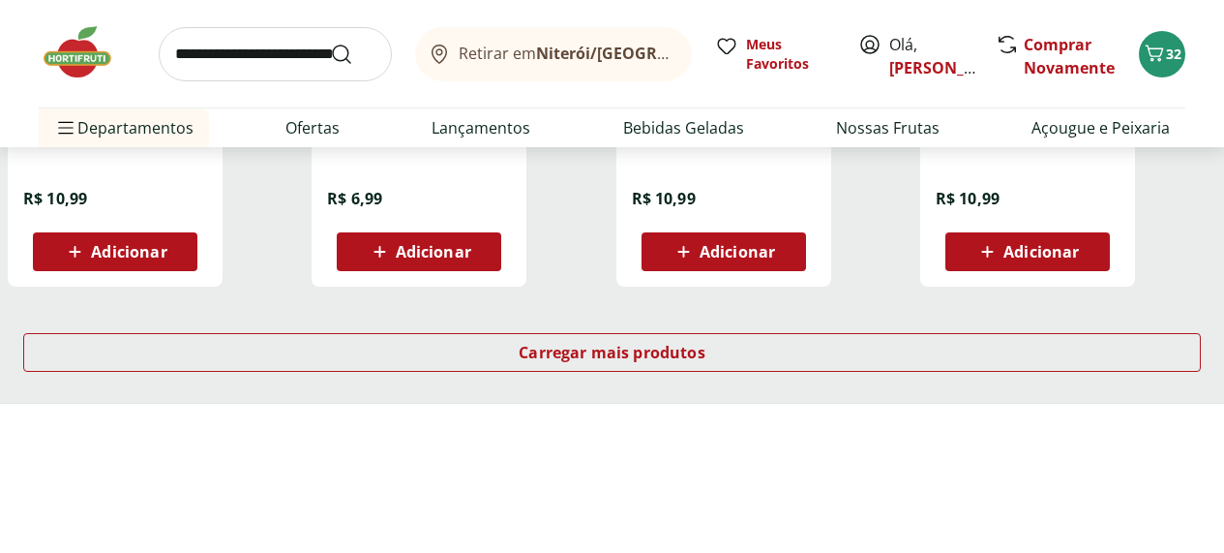
scroll to position [1310, 3]
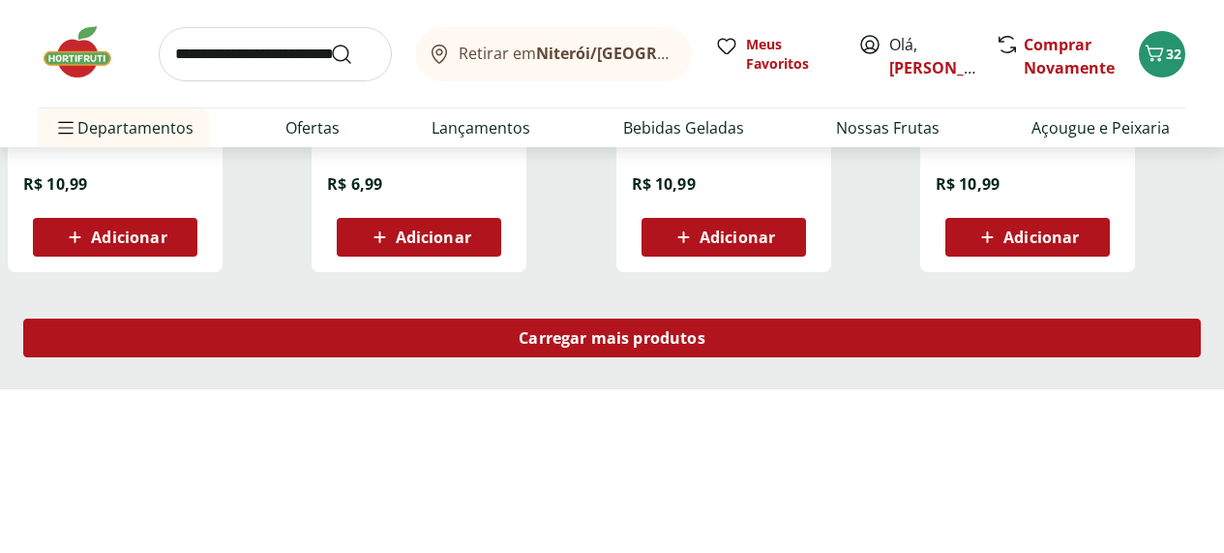
click at [706, 346] on span "Carregar mais produtos" at bounding box center [612, 337] width 187 height 15
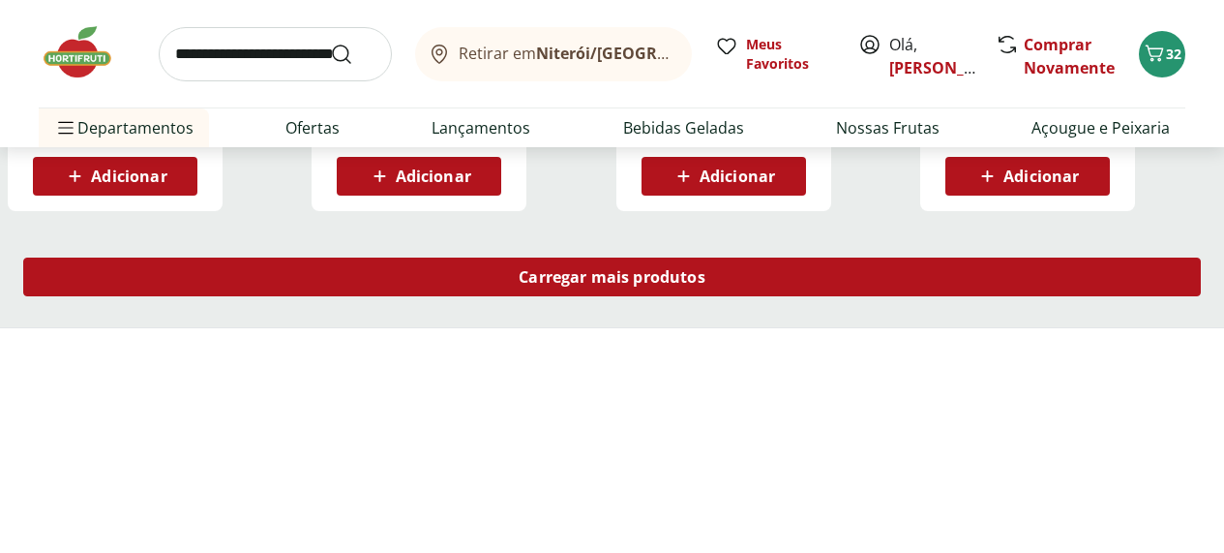
scroll to position [2634, 3]
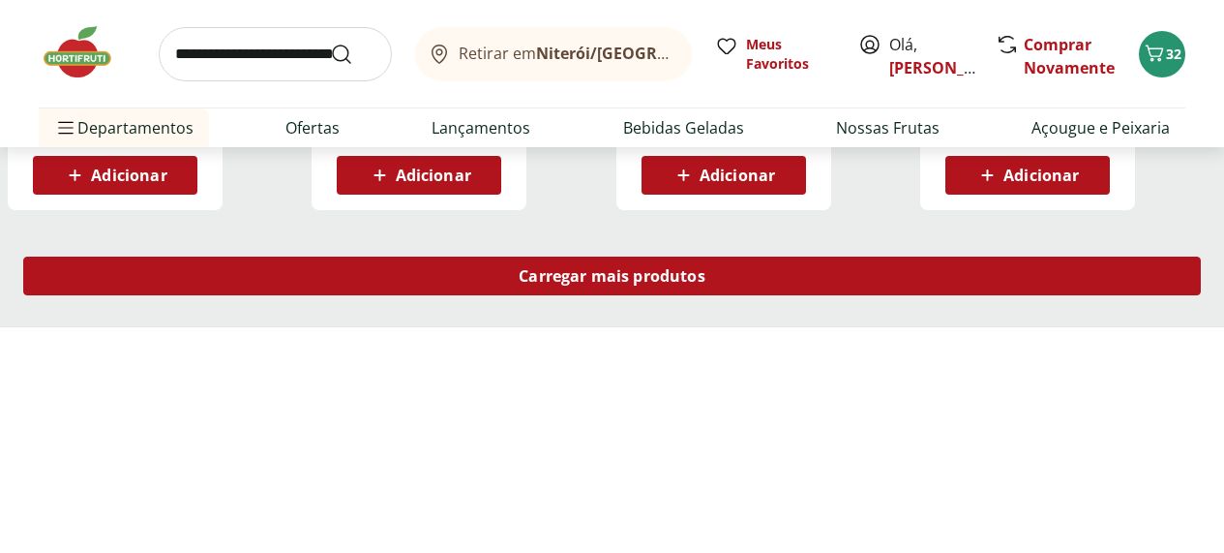
click at [706, 284] on span "Carregar mais produtos" at bounding box center [612, 275] width 187 height 15
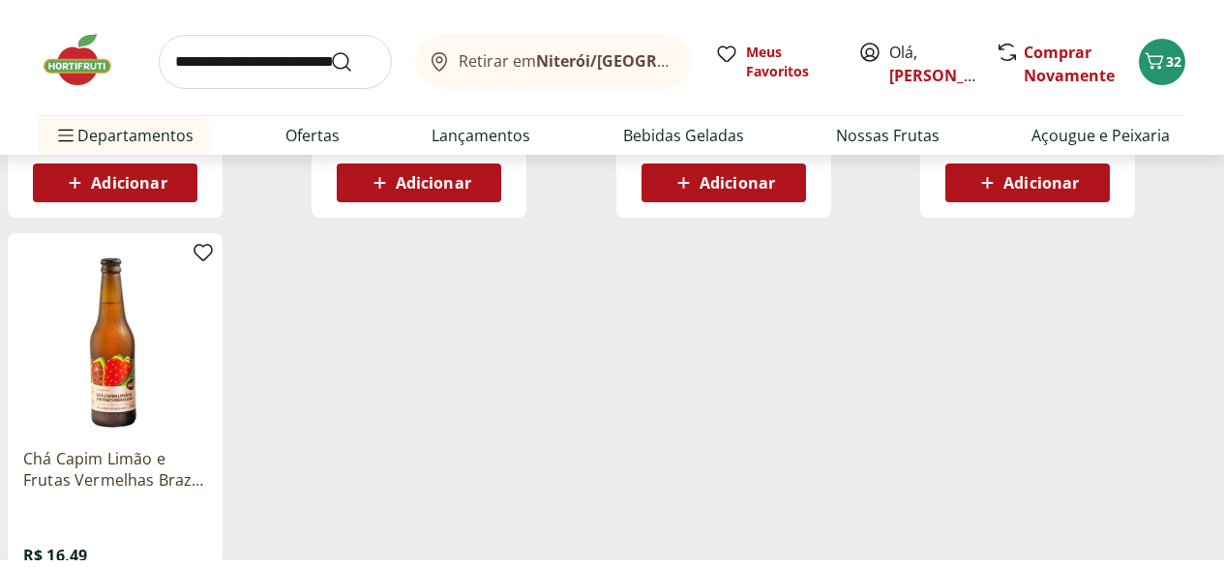
scroll to position [2634, 0]
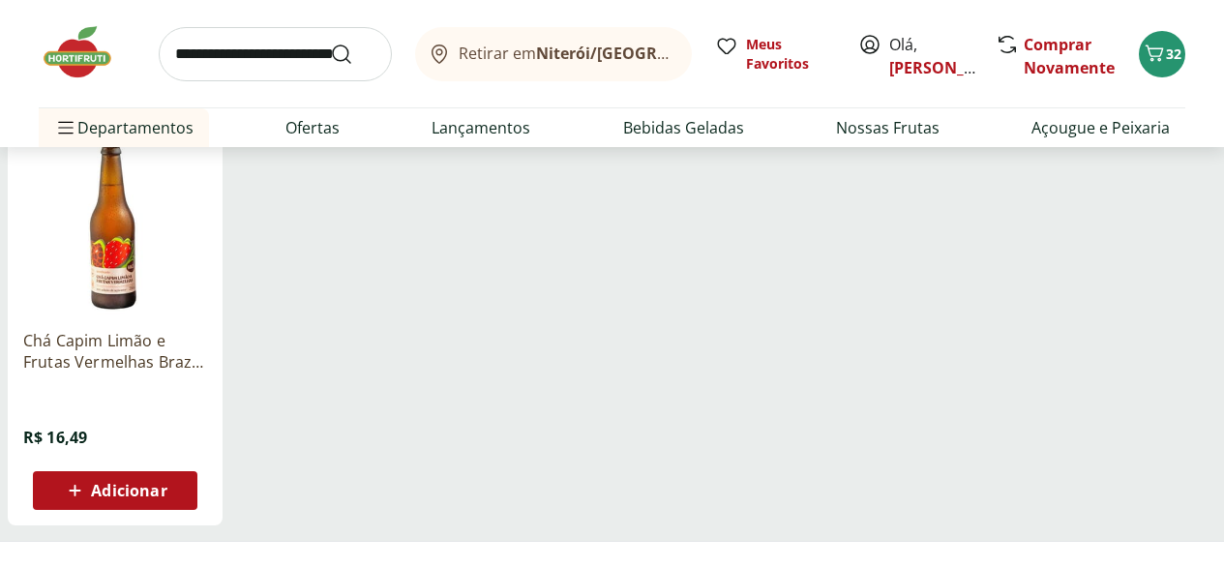
scroll to position [2786, 0]
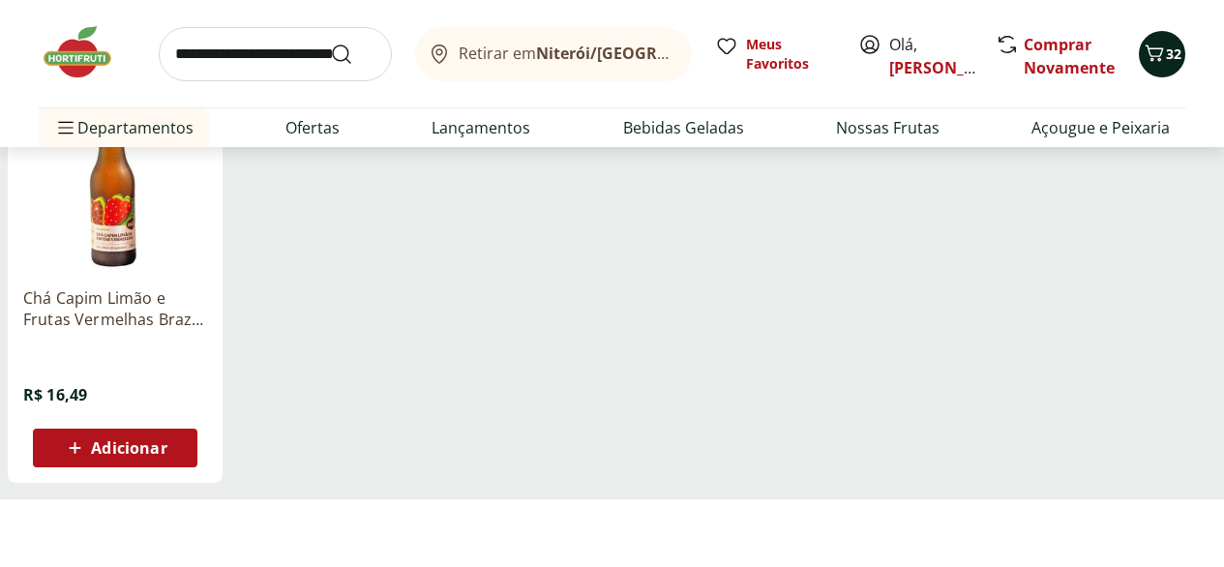
click at [1166, 56] on span "32" at bounding box center [1173, 54] width 15 height 18
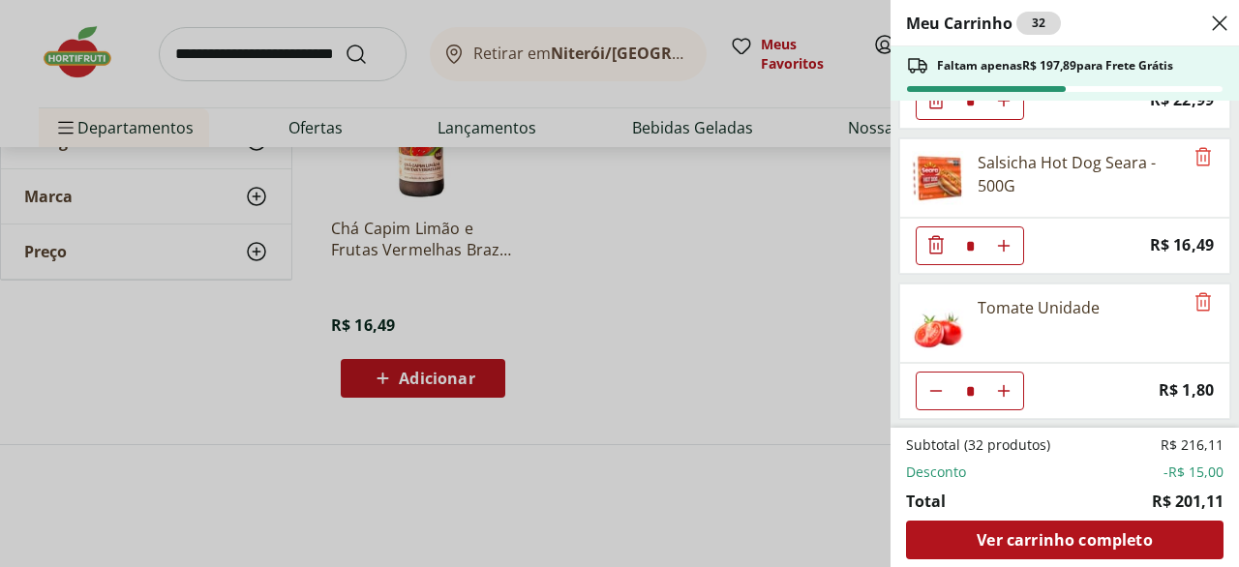
scroll to position [2967, 0]
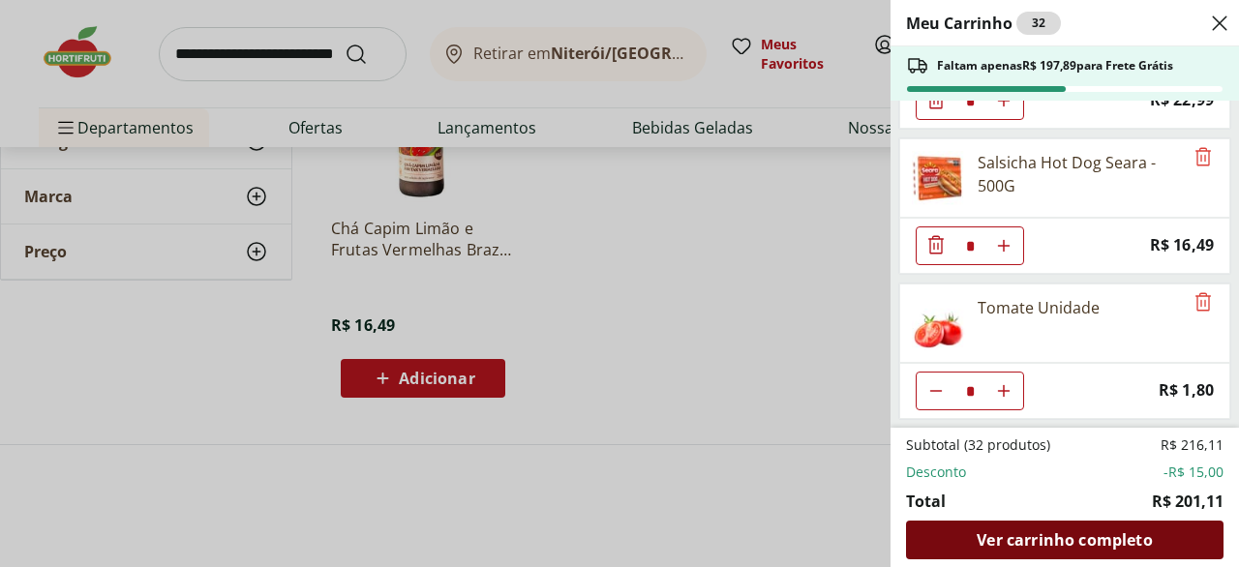
click at [1065, 532] on span "Ver carrinho completo" at bounding box center [1064, 539] width 175 height 15
